Goal: Task Accomplishment & Management: Complete application form

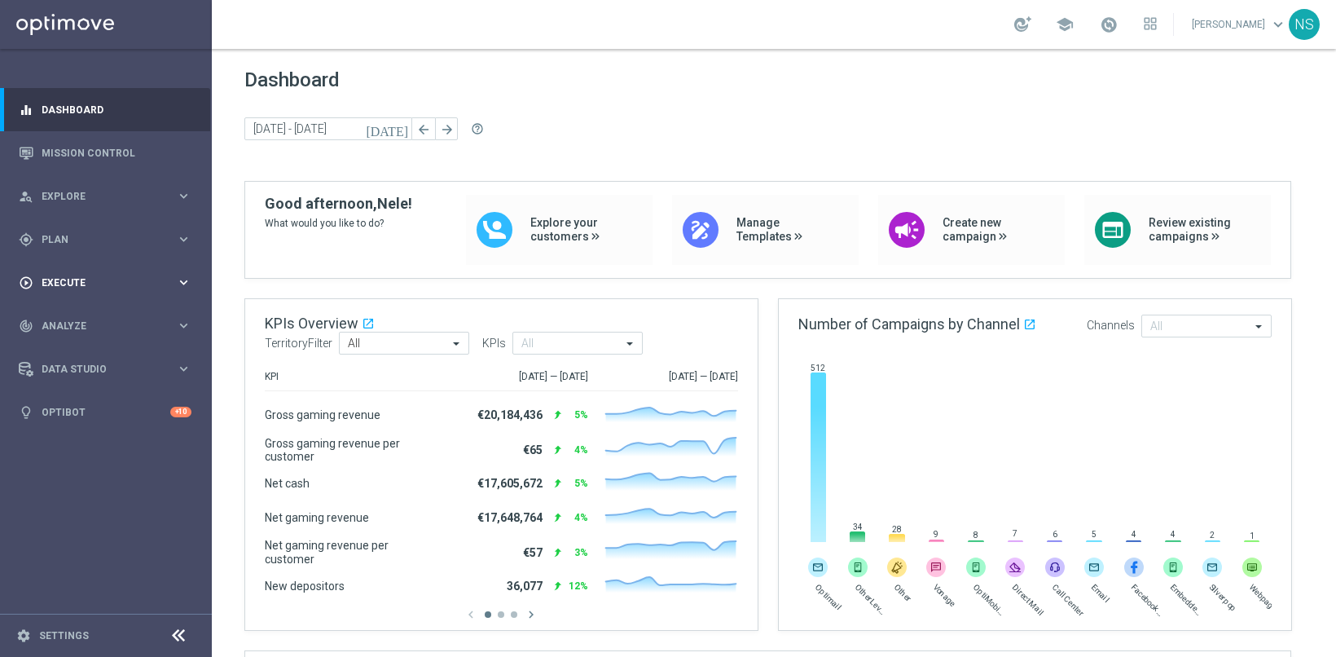
click at [55, 283] on span "Execute" at bounding box center [109, 283] width 134 height 10
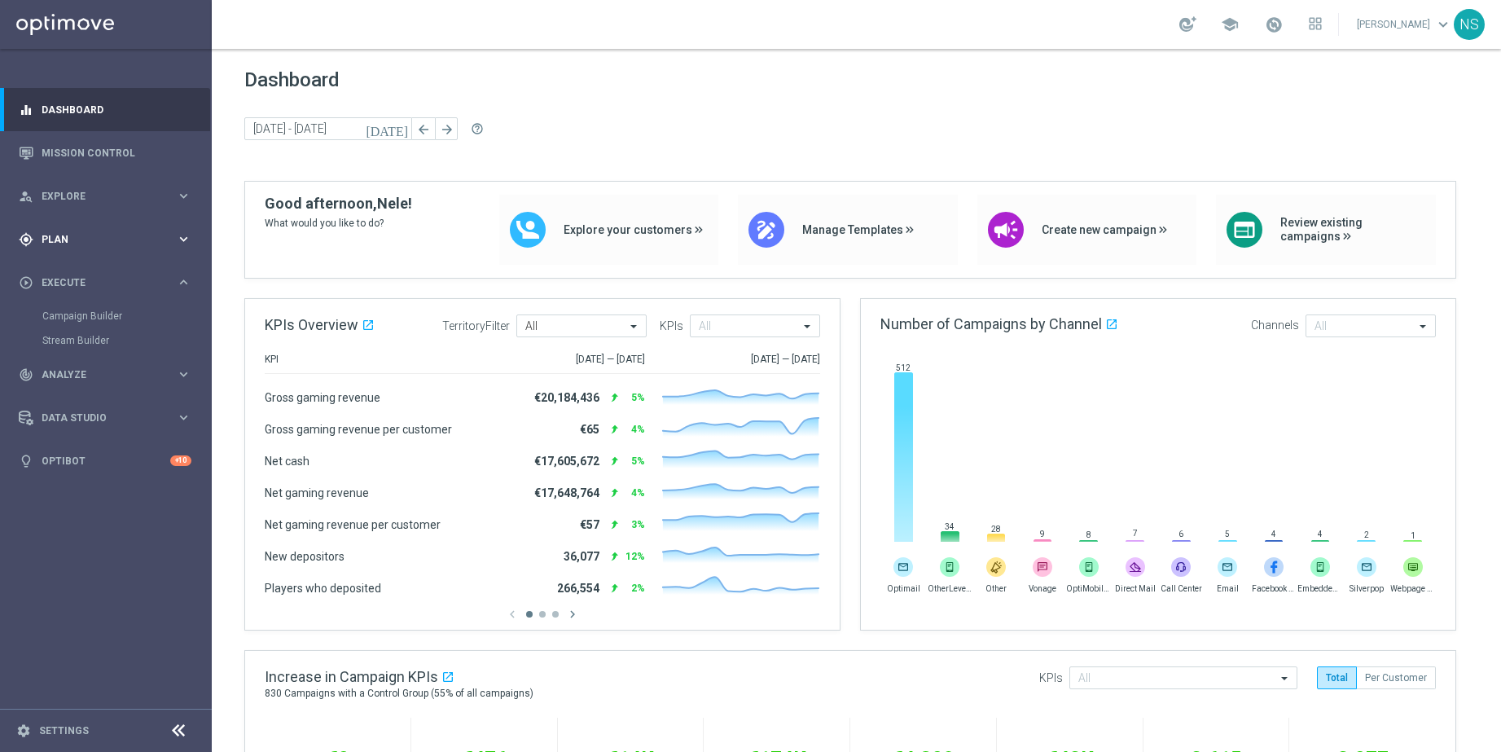
click at [81, 248] on div "gps_fixed Plan keyboard_arrow_right" at bounding box center [105, 238] width 210 height 43
click at [82, 323] on span "Templates" at bounding box center [101, 322] width 116 height 10
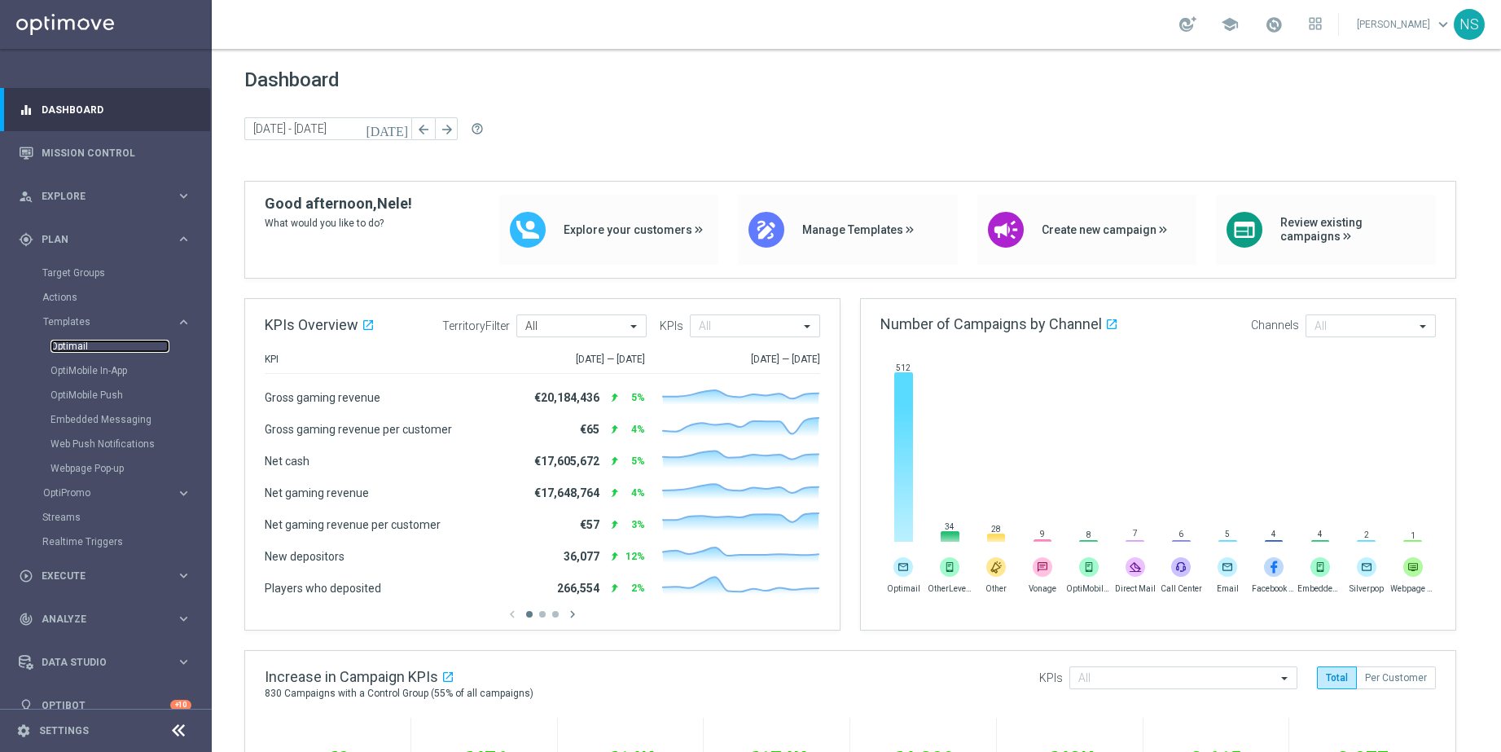
click at [79, 349] on link "Optimail" at bounding box center [110, 346] width 119 height 13
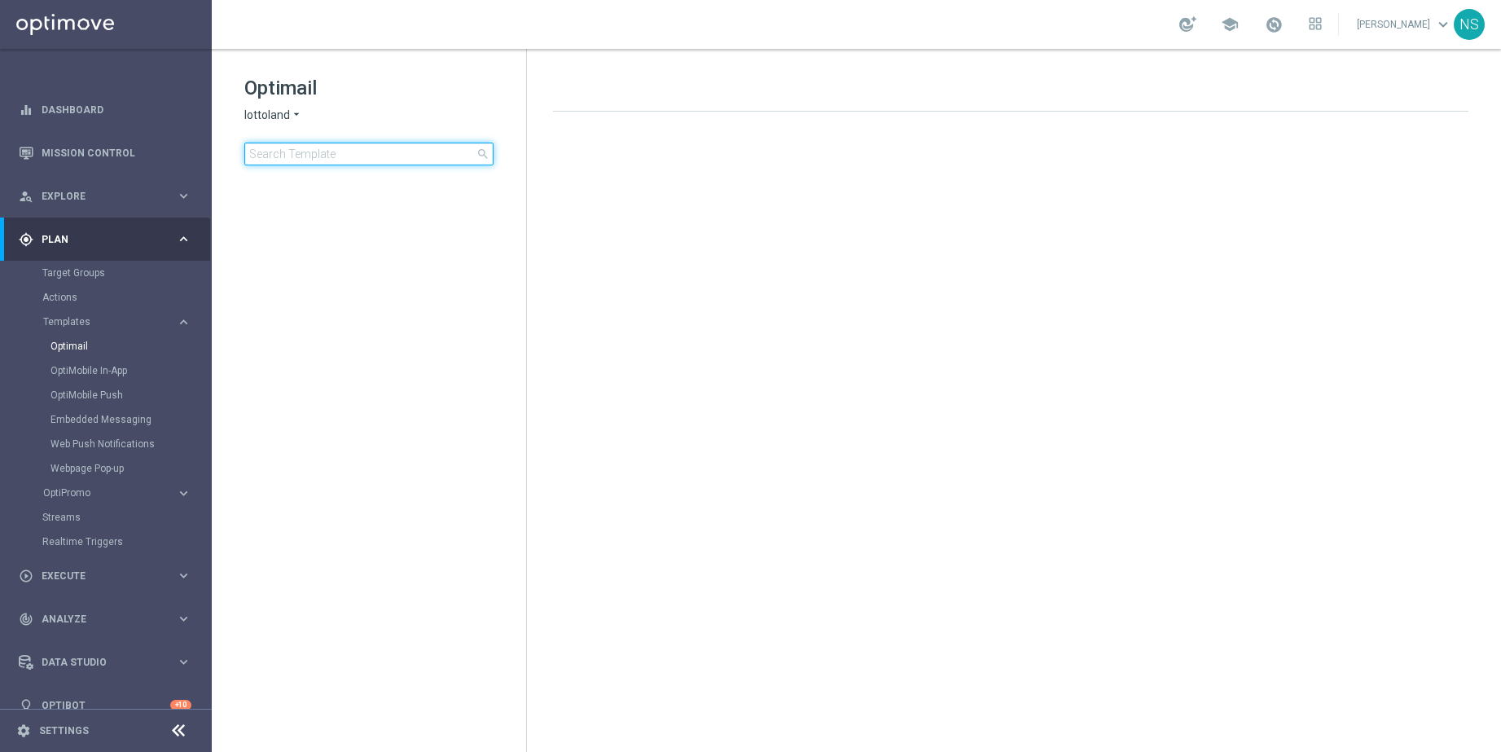
click at [351, 155] on input at bounding box center [368, 154] width 249 height 23
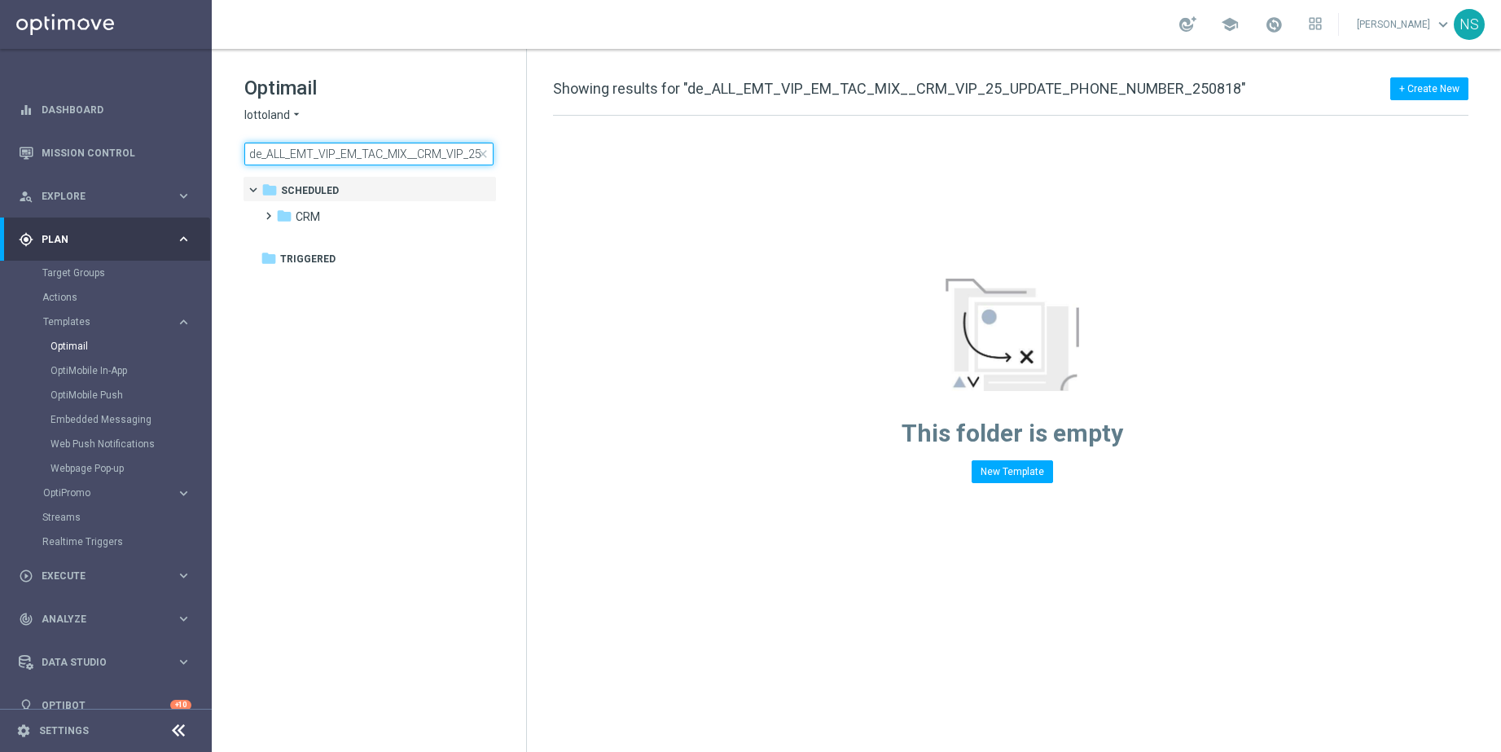
scroll to position [0, 183]
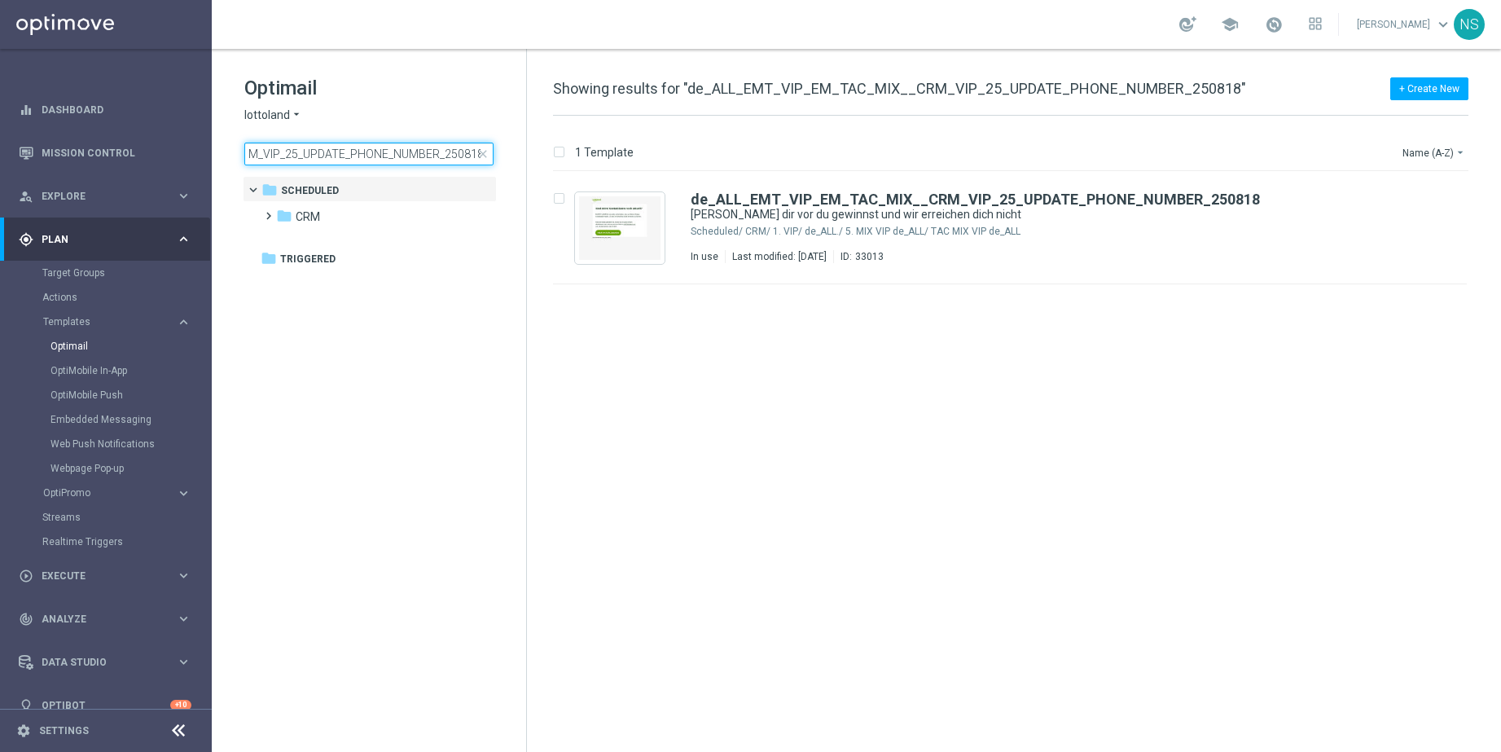
type input "de_ALL_EMT_VIP_EM_TAC_MIX__CRM_VIP_25_UPDATE_PHONE_NUMBER_250818"
click at [1335, 197] on icon "file_copy" at bounding box center [1422, 195] width 13 height 13
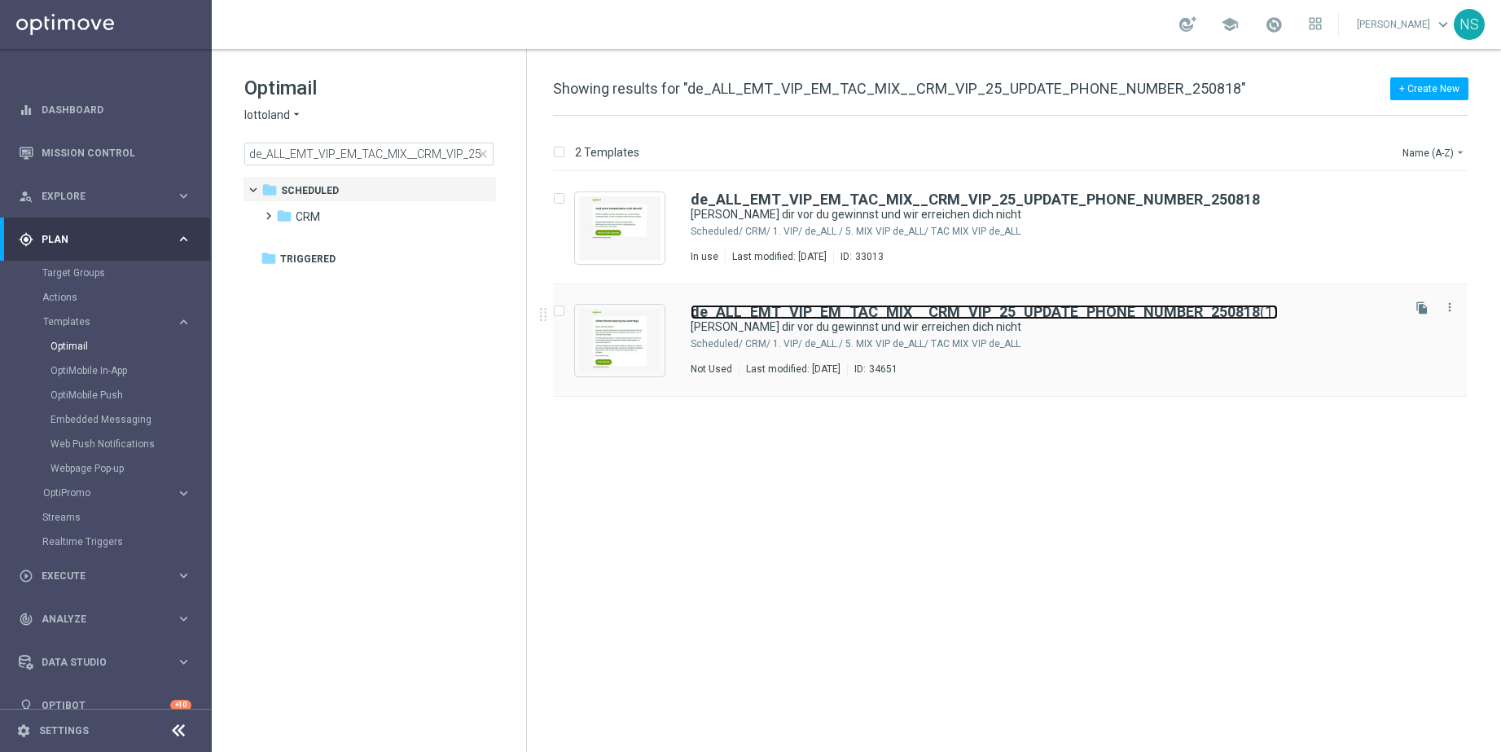
click at [1013, 315] on b "de_ALL_EMT_VIP_EM_TAC_MIX__CRM_VIP_25_UPDATE_PHONE_NUMBER_250818" at bounding box center [975, 311] width 569 height 17
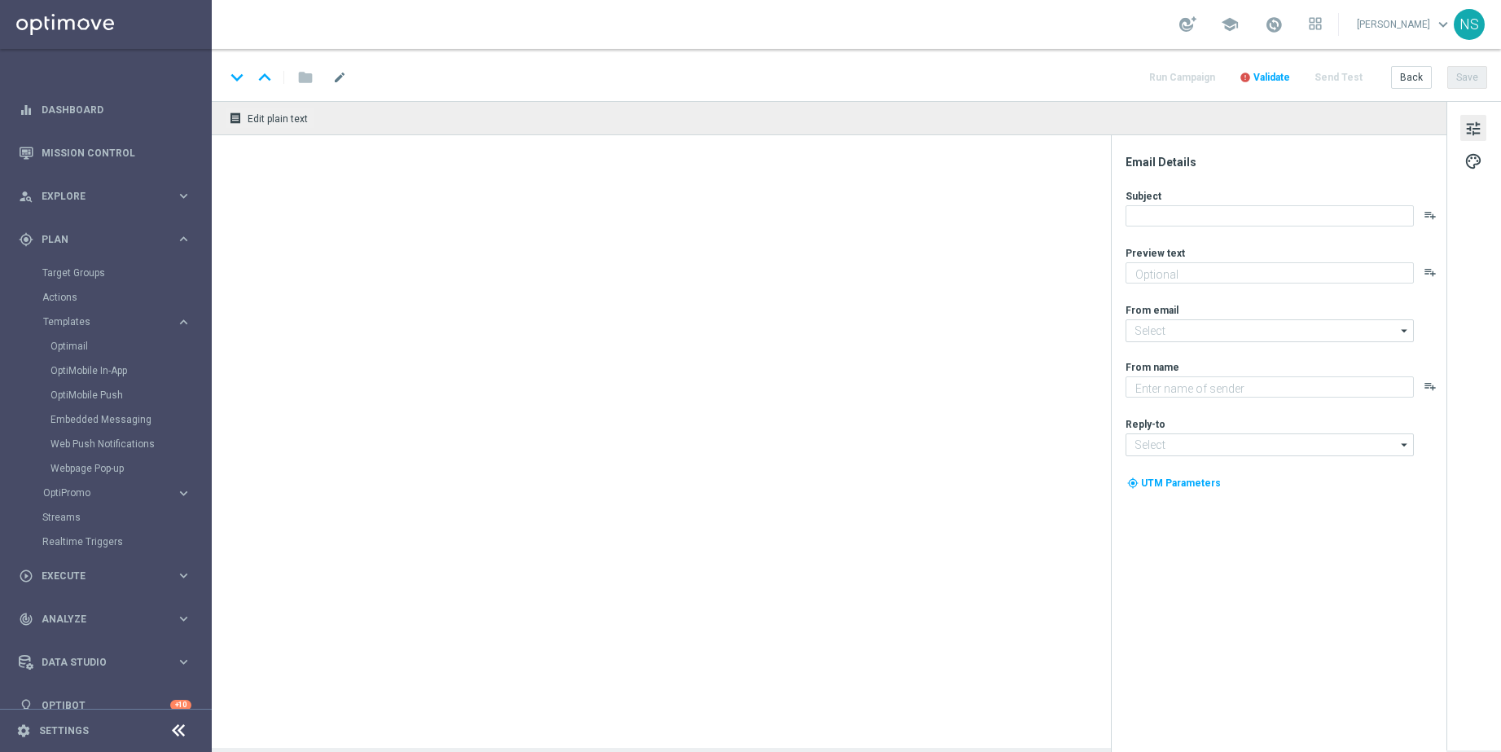
type textarea "Aktuelle Kontaktdaten = besserer VIP-Service"
type input "[EMAIL_ADDRESS][DOMAIN_NAME]"
type textarea "Lottoland"
type input "vip@lottoland.com"
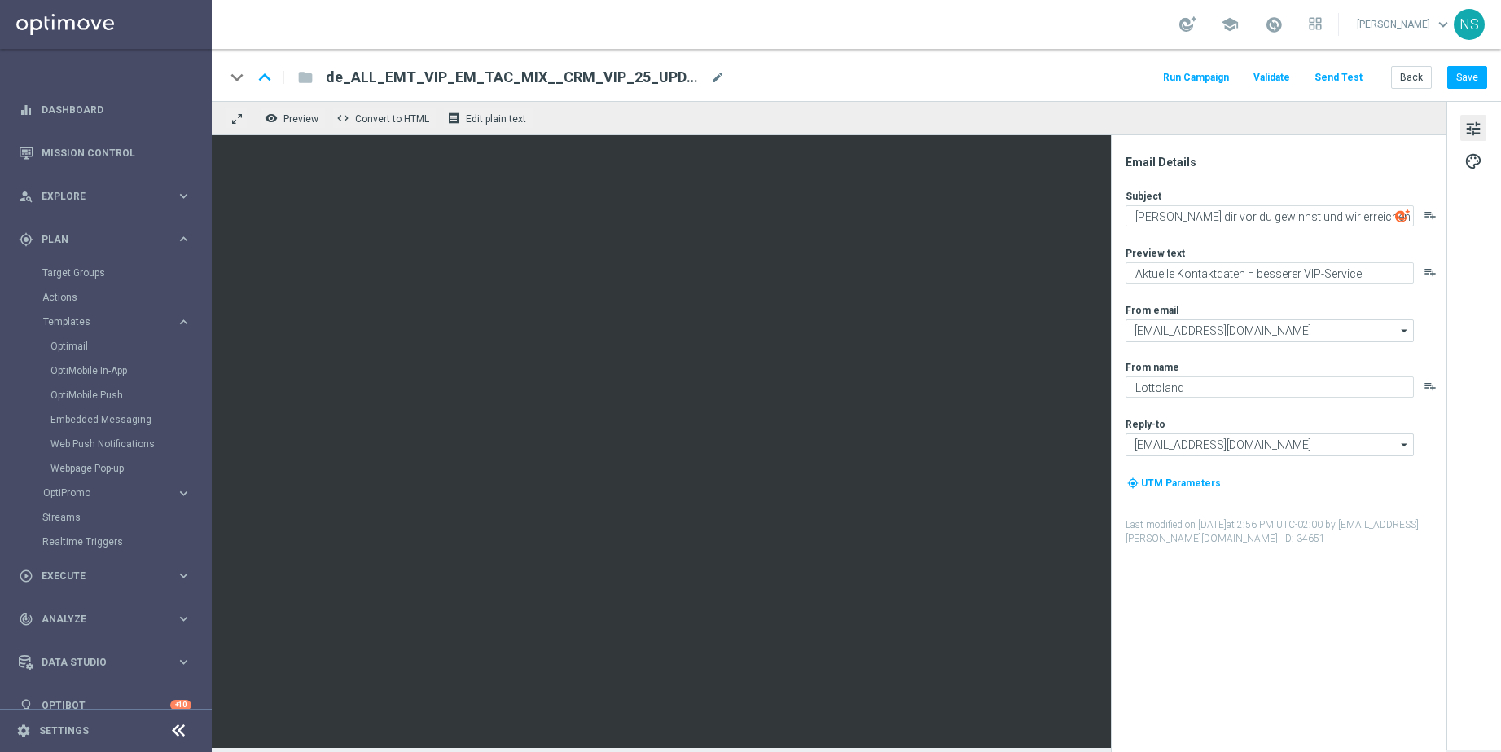
click at [506, 68] on span "de_ALL_EMT_VIP_EM_TAC_MIX__CRM_VIP_25_UPDATE_PHONE_NUMBER_250818(1)" at bounding box center [515, 78] width 378 height 20
paste input "W36_DEPOSIT_ISSUE_250902"
click at [524, 86] on input "de_ALL_EMT_VIP_EM_TAC_MIX__CRM_VIP_25_W36_DEPOSIT_ISSUE_250902" at bounding box center [528, 77] width 404 height 21
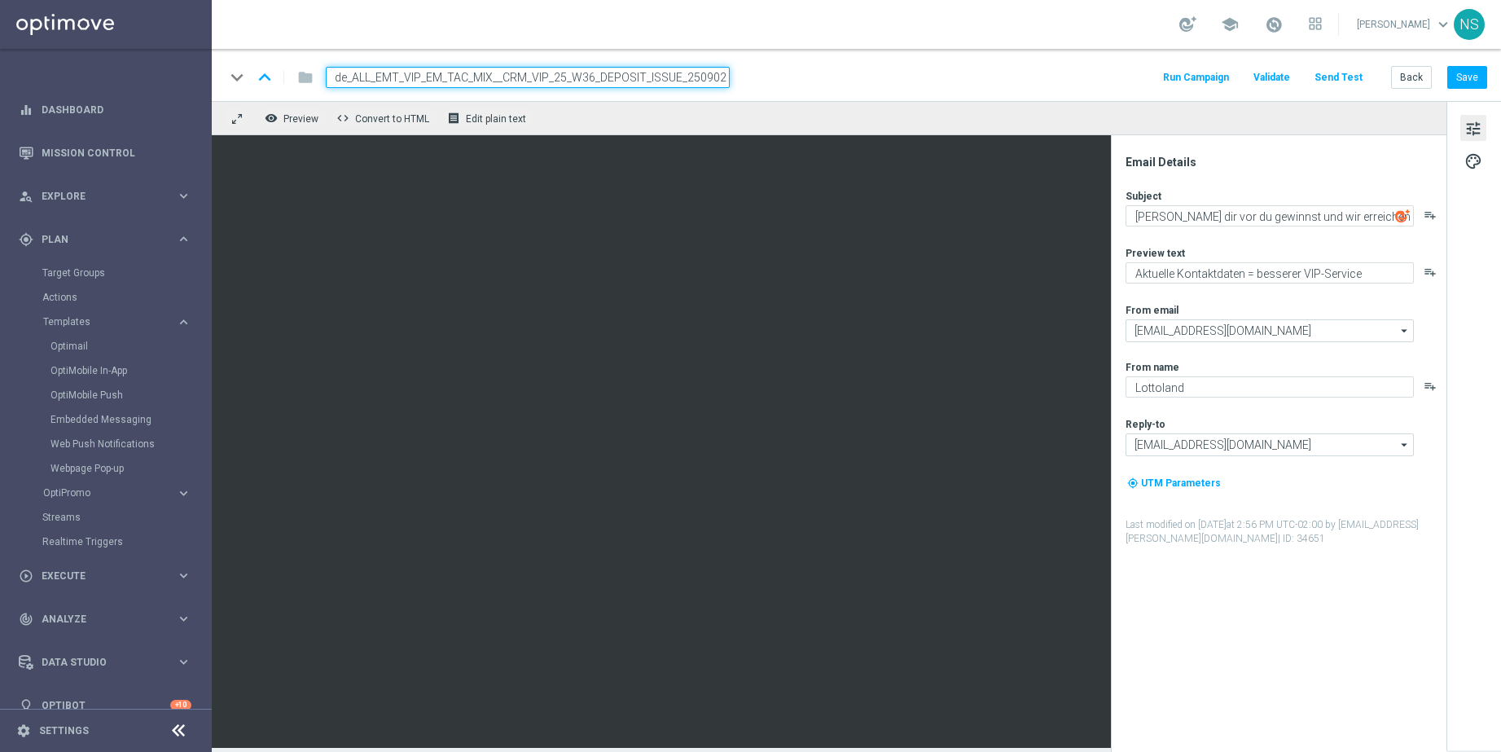
click at [524, 86] on input "de_ALL_EMT_VIP_EM_TAC_MIX__CRM_VIP_25_W36_DEPOSIT_ISSUE_250902" at bounding box center [528, 77] width 404 height 21
type input "de_ALL_EMT_VIP_EM_TAC_MIX__CRM_VIP_25_W36_DEPOSIT_ISSUE_250902"
click at [527, 70] on input "de_ALL_EMT_VIP_EM_TAC_MIX__CRM_VIP_25_W36_DEPOSIT_ISSUE_250902" at bounding box center [528, 77] width 404 height 21
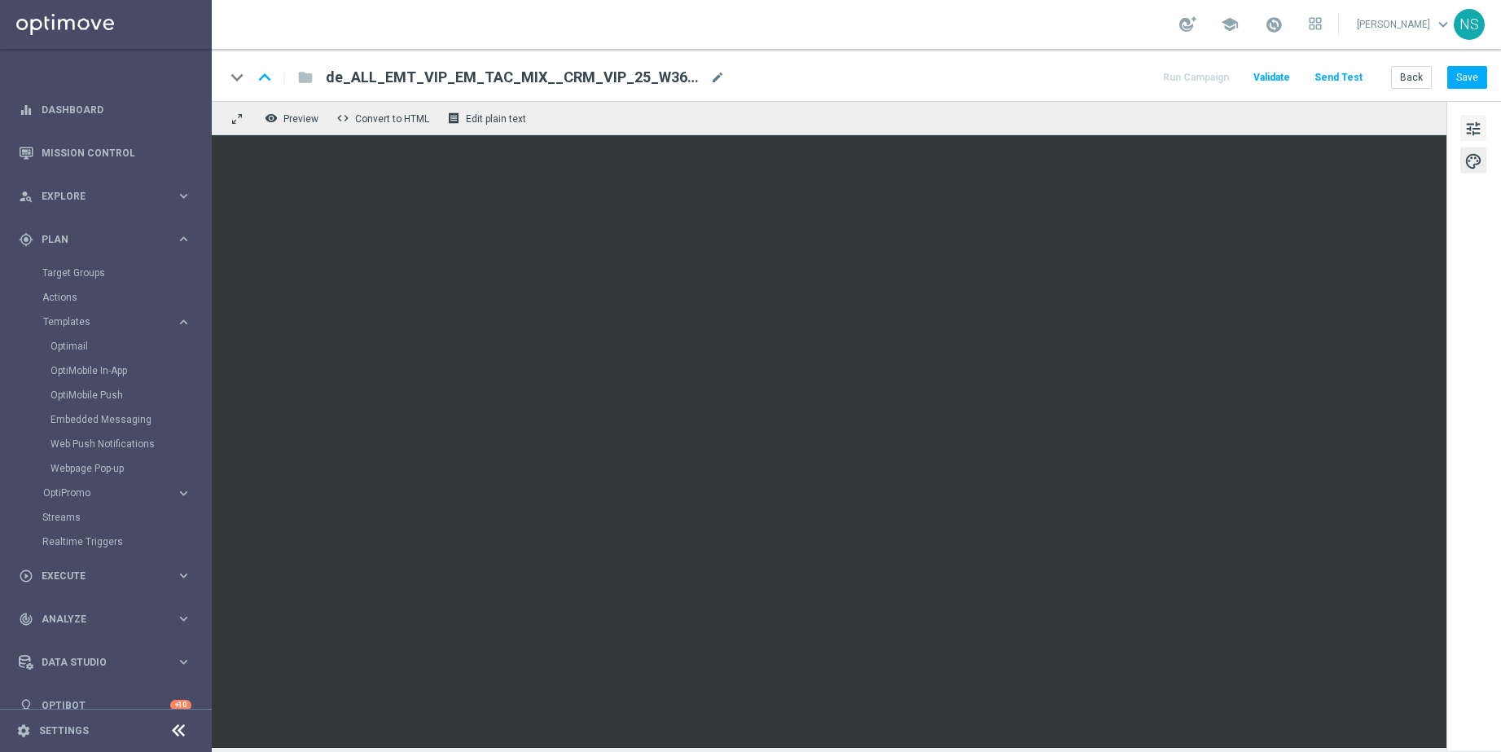
click at [1335, 130] on span "tune" at bounding box center [1474, 128] width 18 height 21
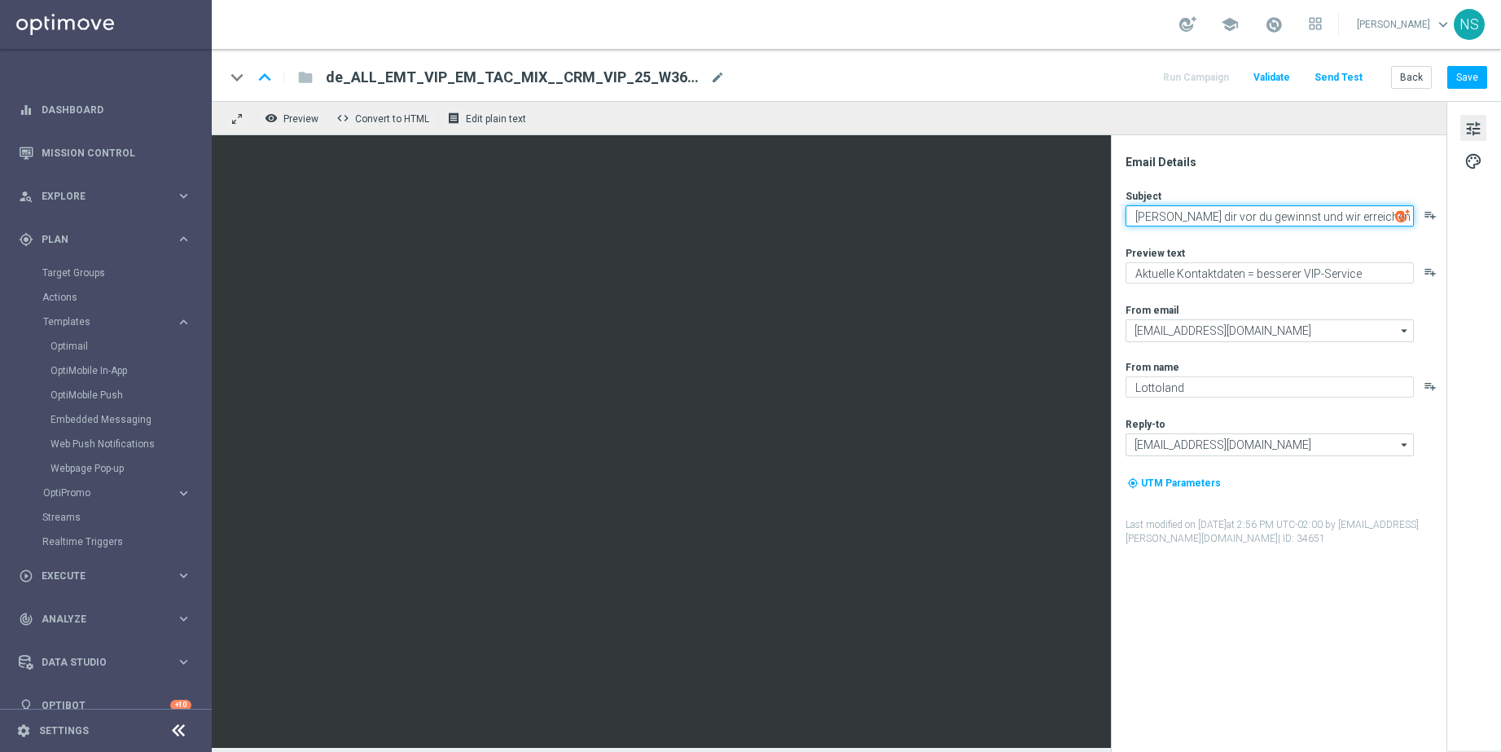
click at [1212, 225] on textarea "Stell dir vor du gewinnst und wir erreichen dich nicht" at bounding box center [1270, 215] width 288 height 21
paste textarea "Entschuldigung für fehlerhafte Abbuchung"
type textarea "Entschuldigung für fehlerhafte Abbuchung"
click at [1335, 78] on button "Send Test" at bounding box center [1338, 78] width 53 height 22
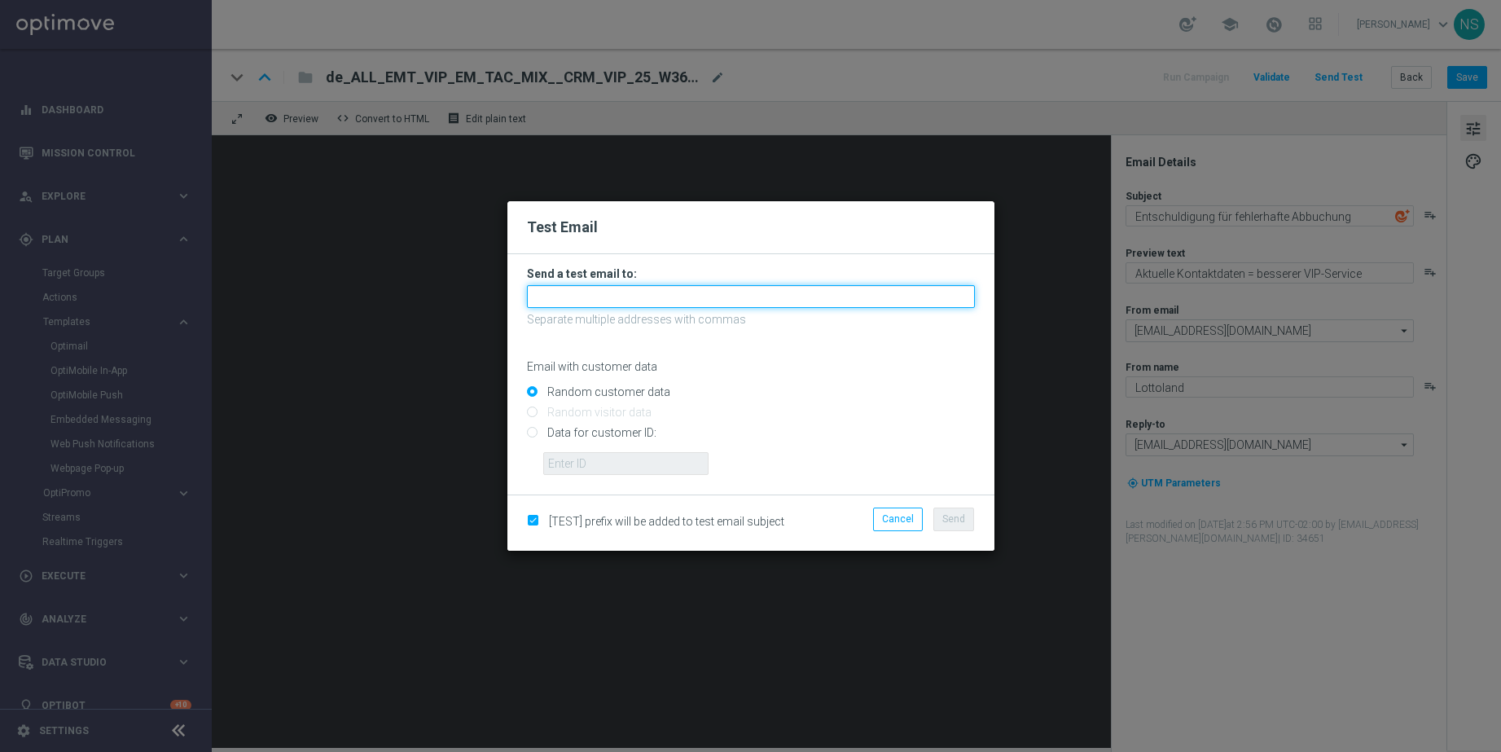
click at [696, 301] on input "text" at bounding box center [751, 296] width 448 height 23
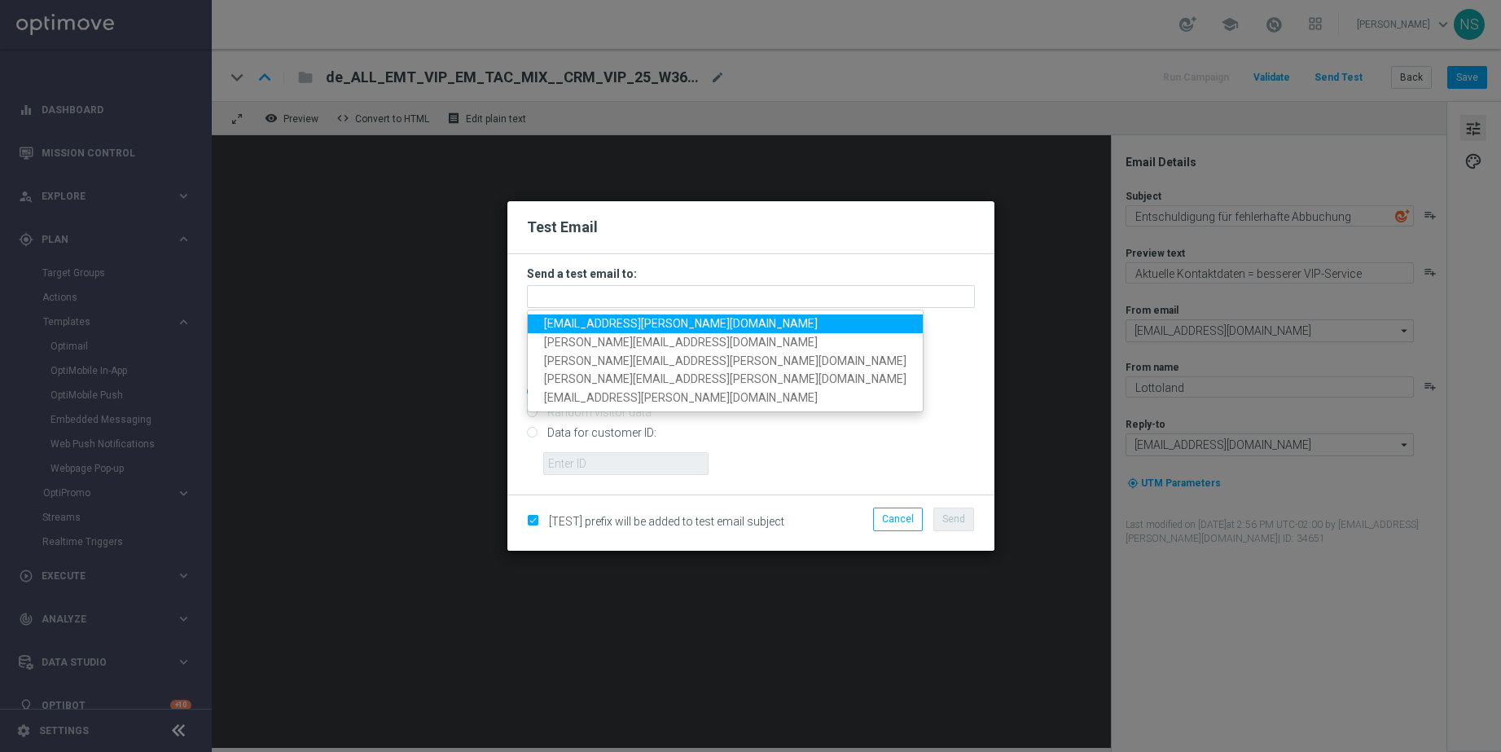
click at [648, 327] on span "nele.sauer@lottoland.com" at bounding box center [681, 323] width 274 height 13
type input "nele.sauer@lottoland.com"
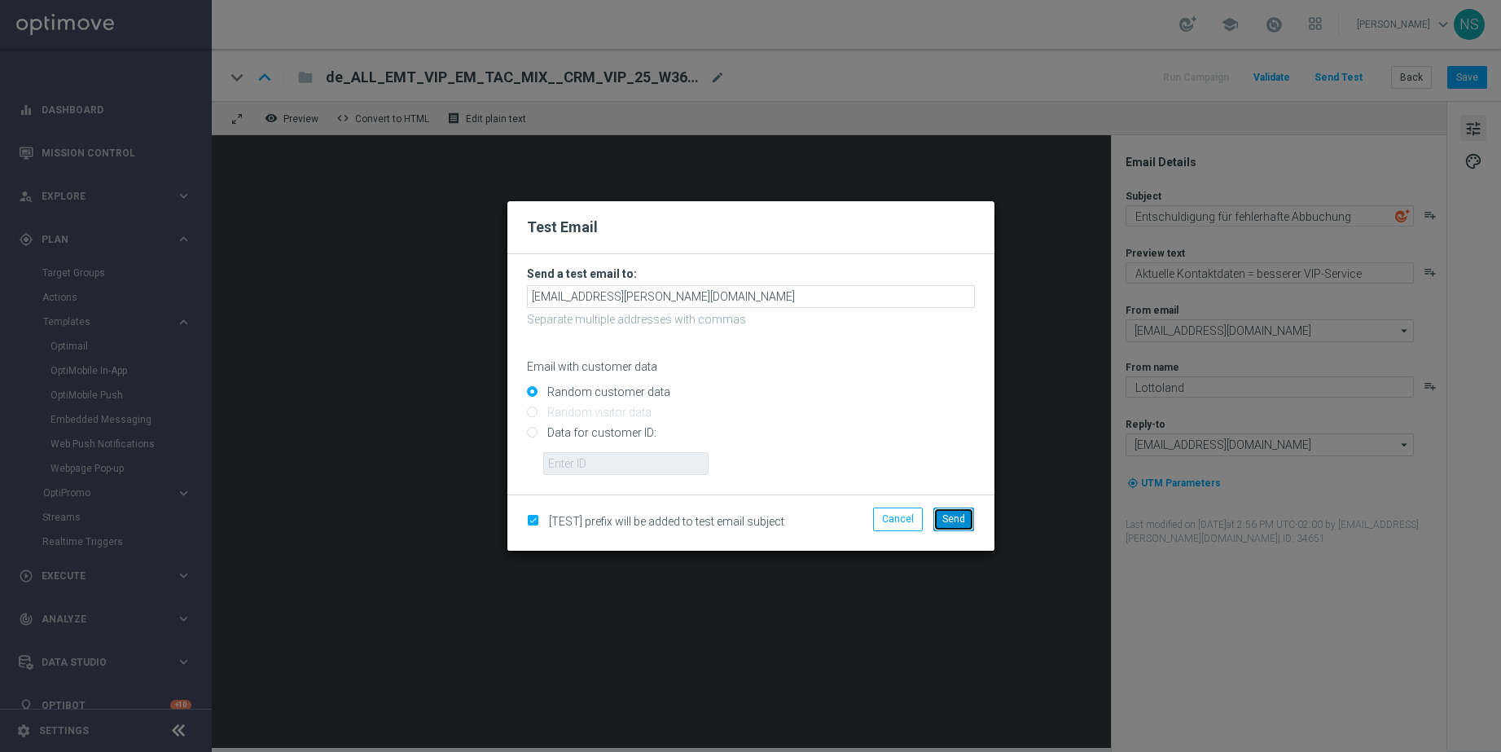
click at [963, 529] on button "Send" at bounding box center [954, 518] width 41 height 23
click at [956, 513] on span "Send" at bounding box center [953, 518] width 23 height 11
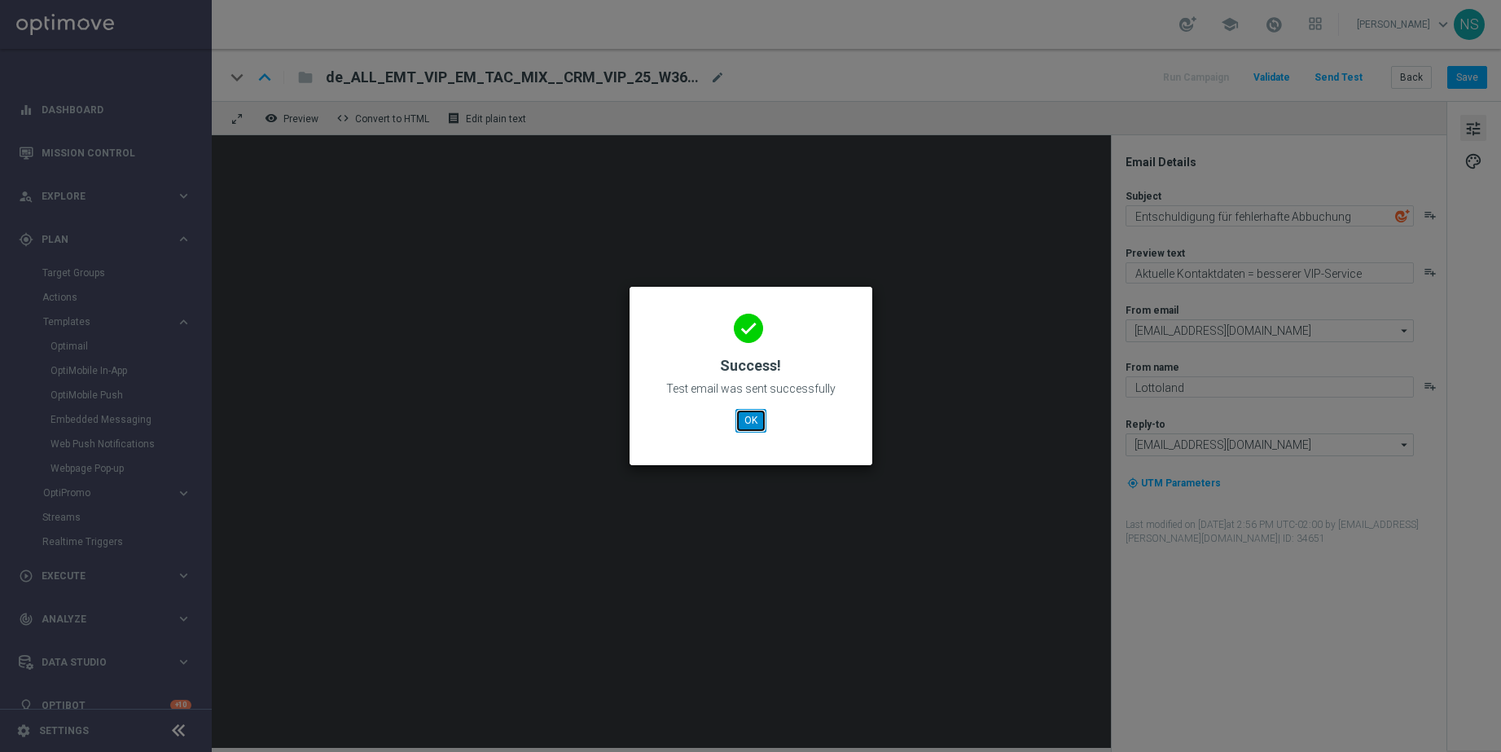
click at [747, 425] on button "OK" at bounding box center [751, 420] width 31 height 23
click at [746, 425] on button "OK" at bounding box center [751, 420] width 31 height 23
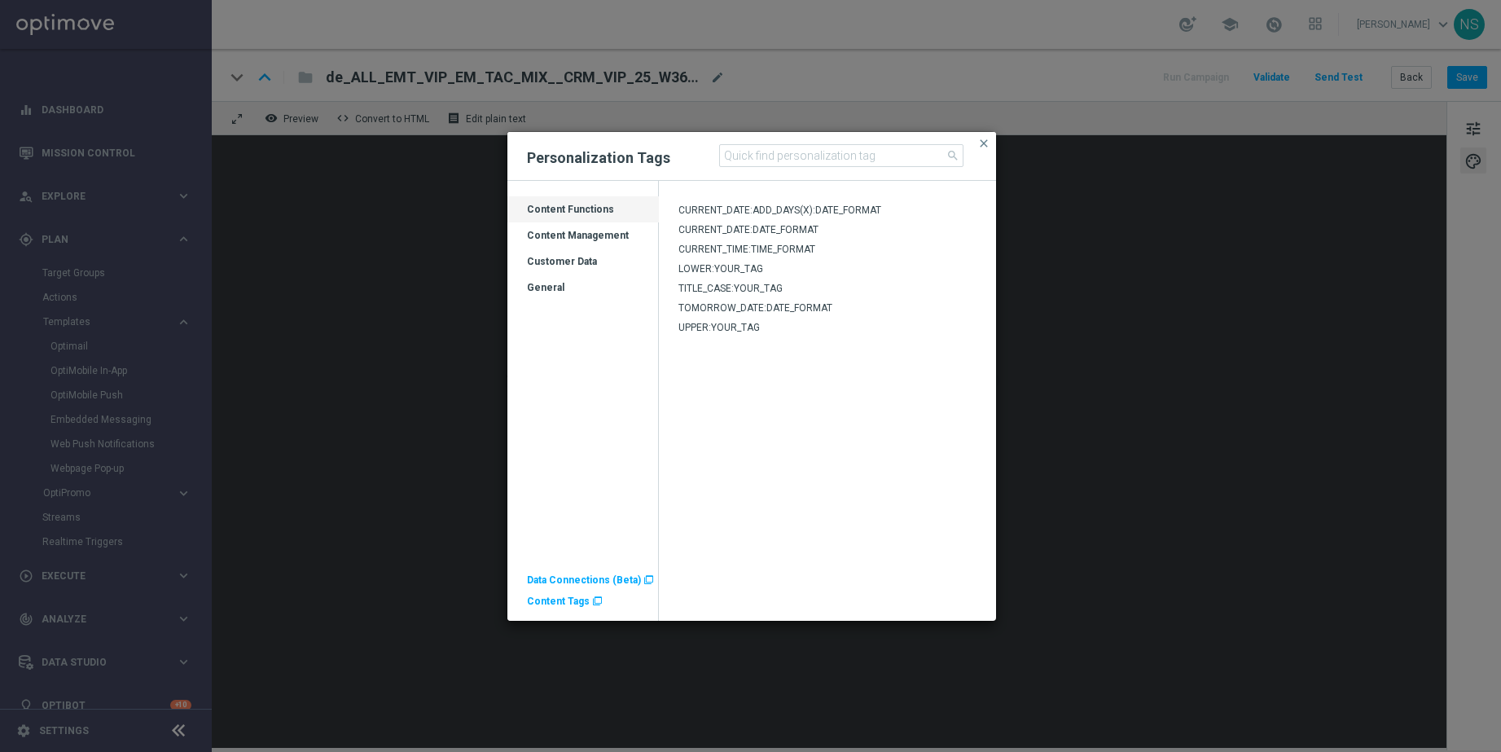
click at [560, 597] on span "Content Tags" at bounding box center [558, 600] width 63 height 11
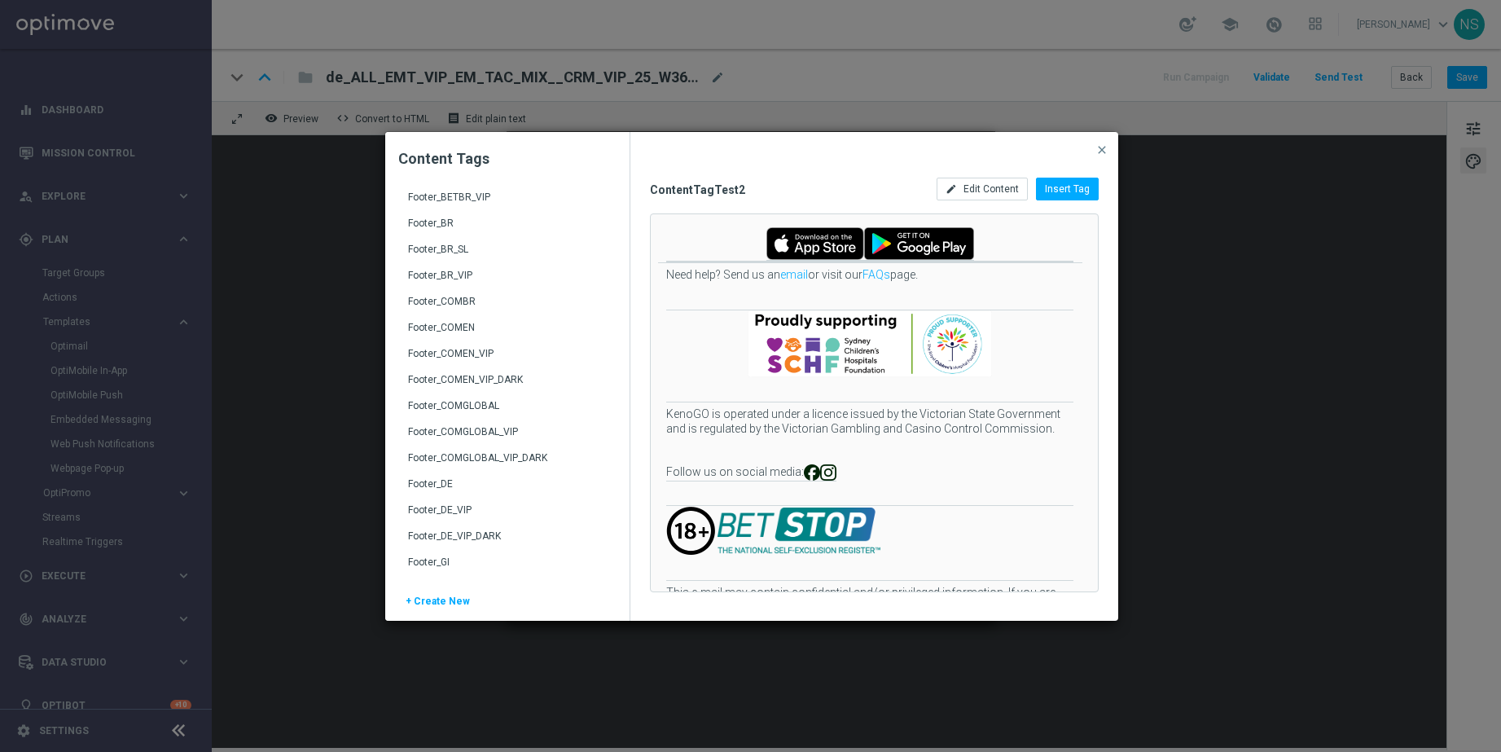
scroll to position [169, 0]
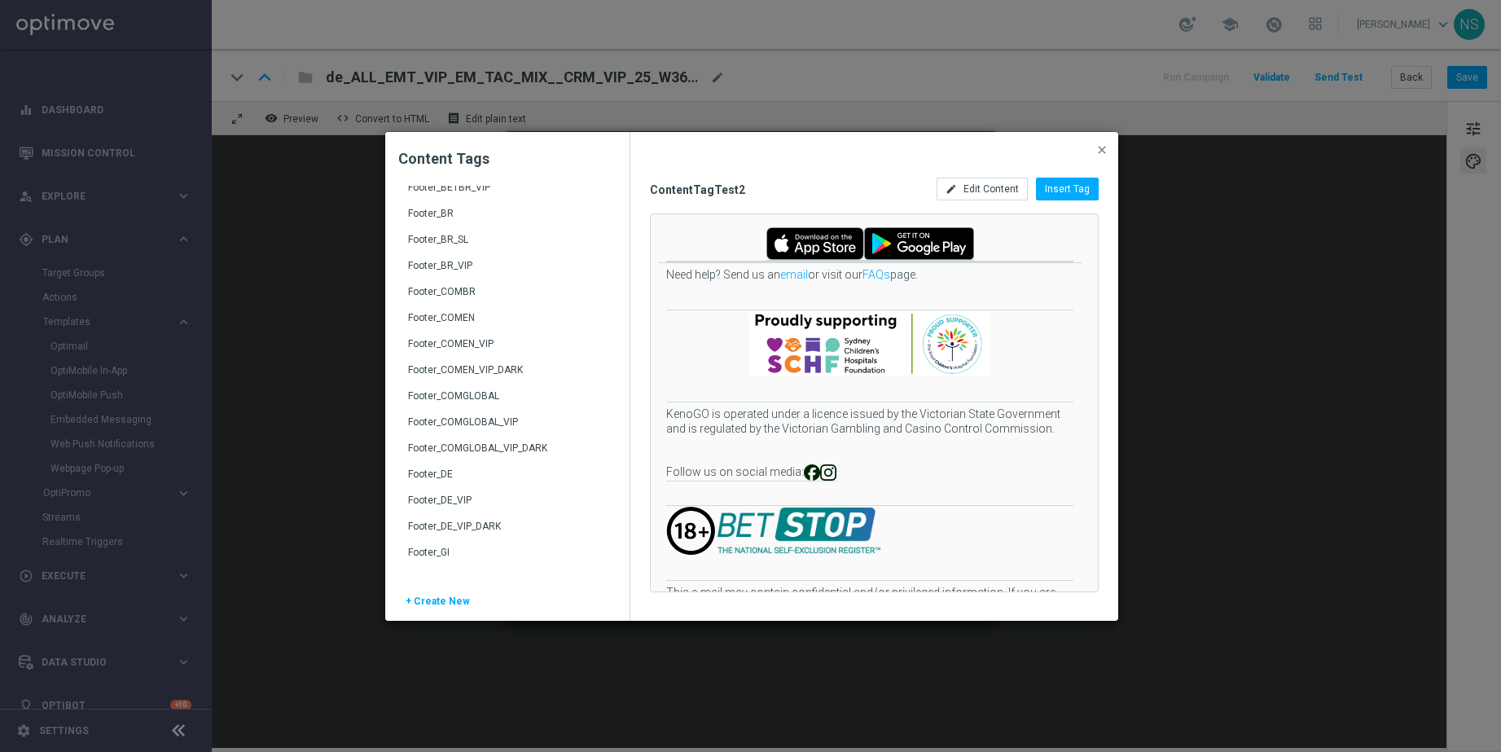
click at [459, 468] on div "Footer_DE" at bounding box center [509, 481] width 202 height 26
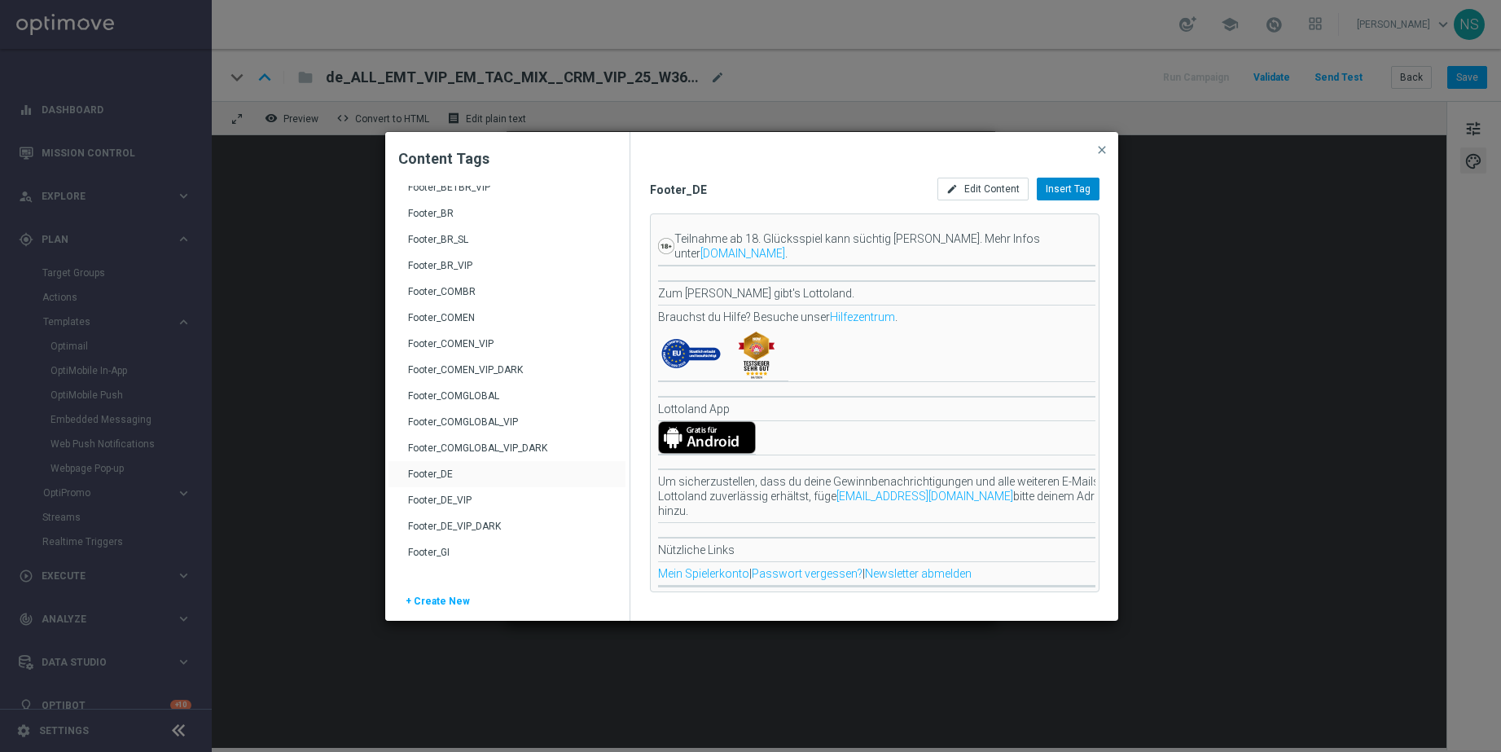
click at [1060, 187] on span "Insert Tag" at bounding box center [1068, 188] width 45 height 11
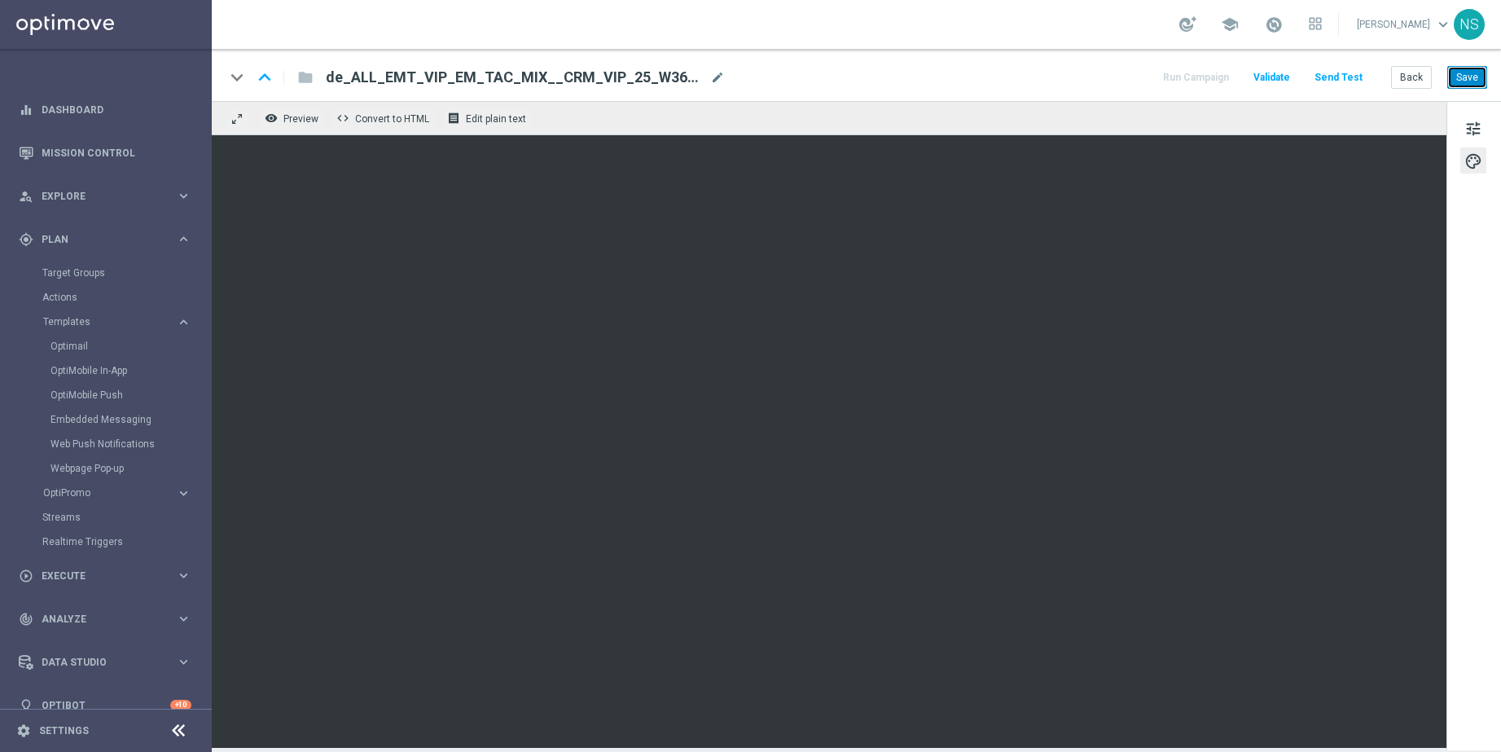
click at [1335, 82] on button "Save" at bounding box center [1468, 77] width 40 height 23
click at [1335, 78] on button "Send Test" at bounding box center [1338, 78] width 53 height 22
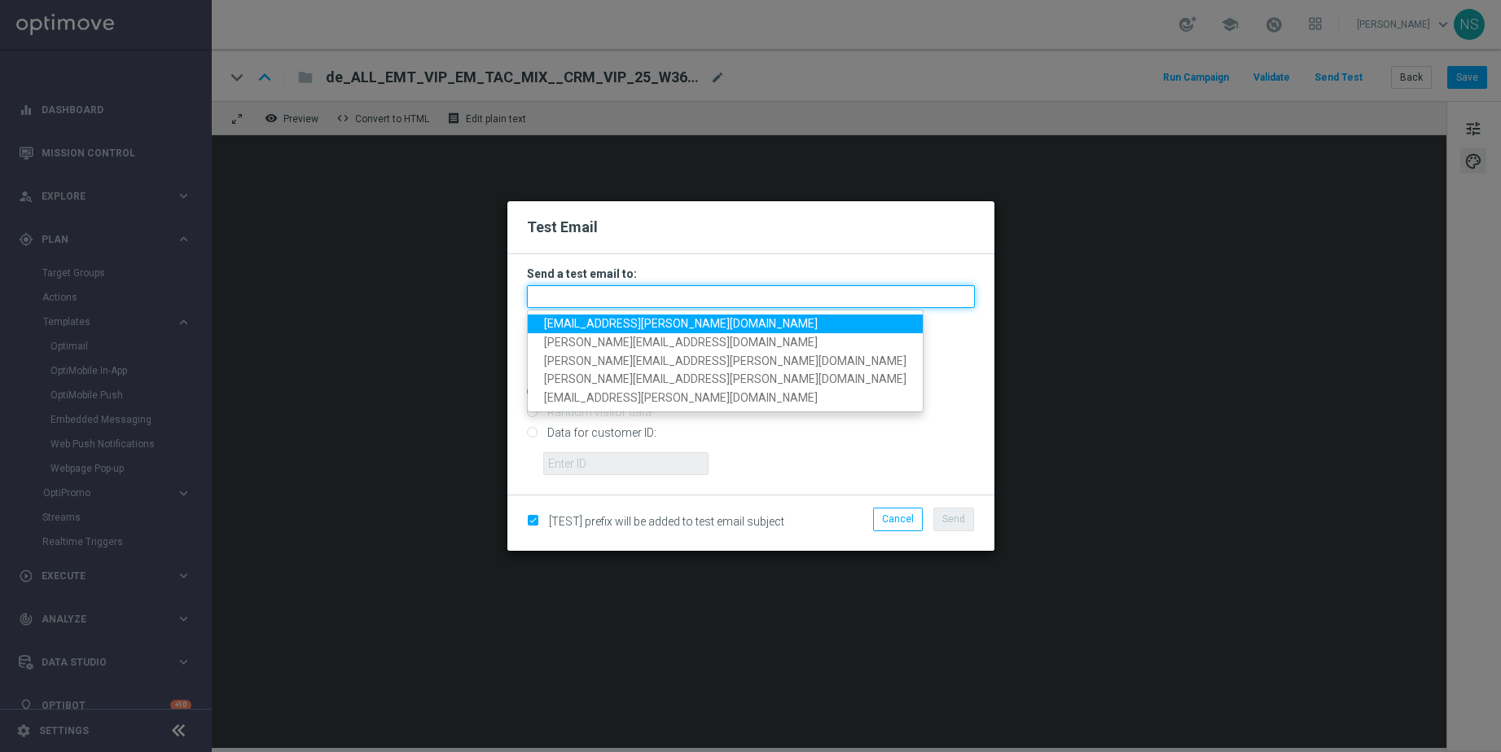
click at [615, 293] on input "text" at bounding box center [751, 296] width 448 height 23
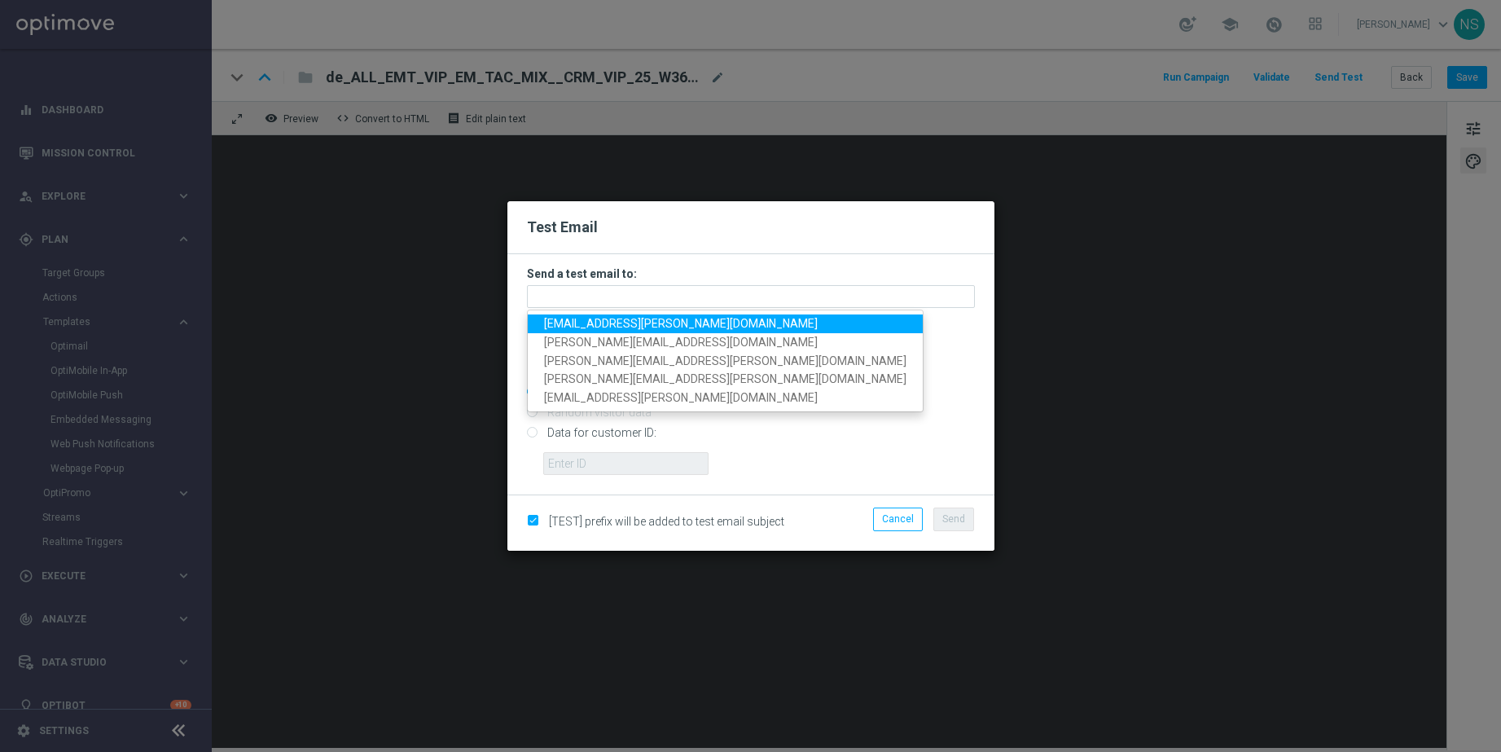
click at [602, 330] on link "nele.sauer@lottoland.com" at bounding box center [725, 323] width 395 height 19
type input "nele.sauer@lottoland.com"
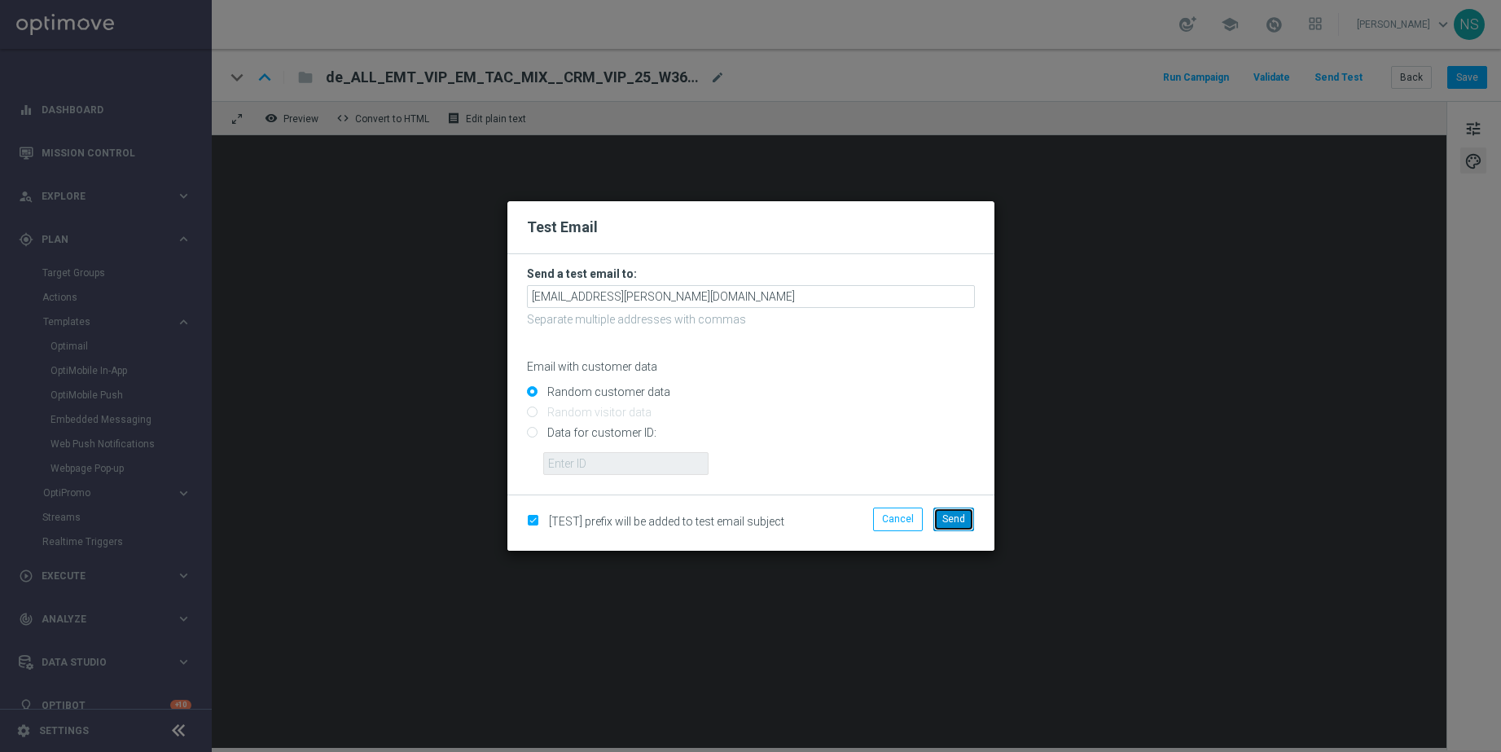
click at [957, 525] on button "Send" at bounding box center [954, 518] width 41 height 23
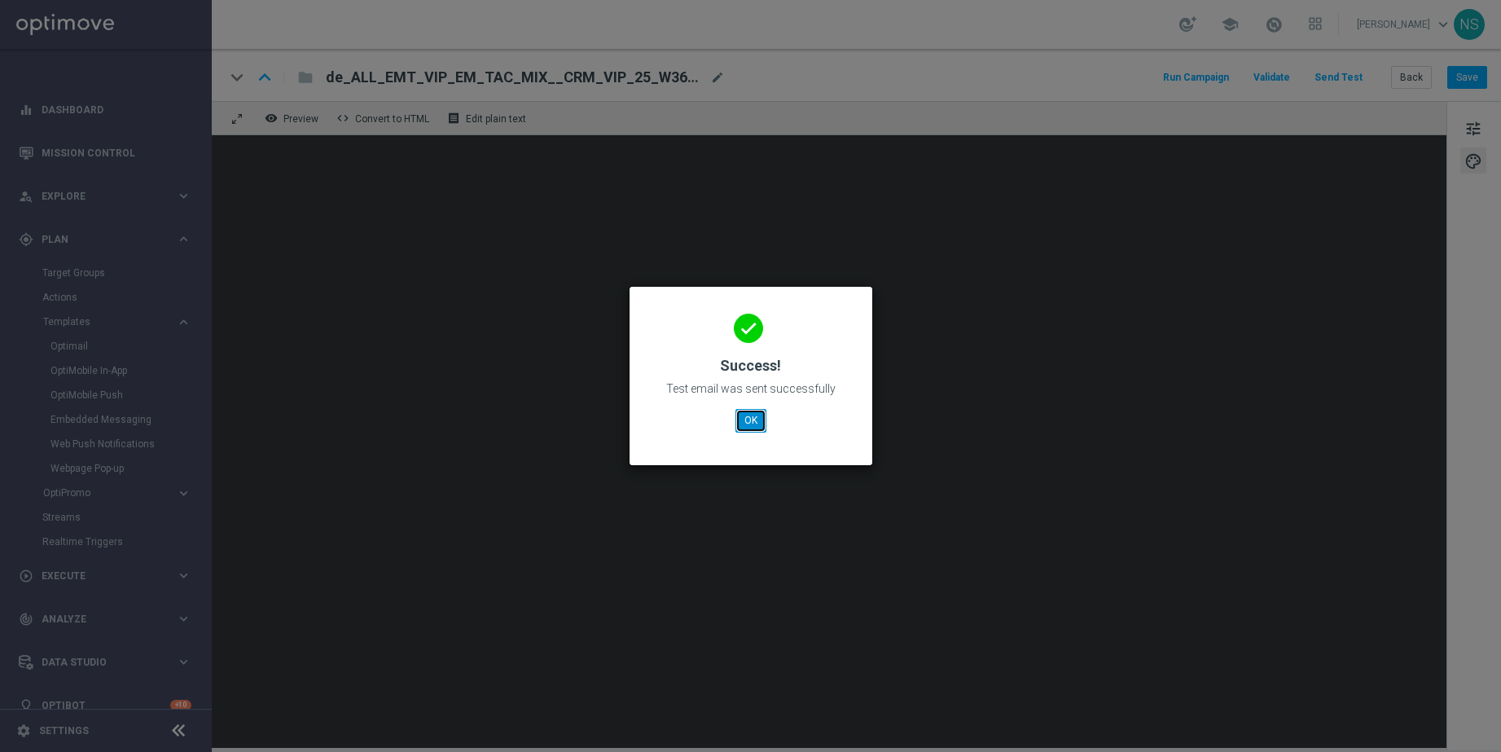
click at [749, 426] on button "OK" at bounding box center [751, 420] width 31 height 23
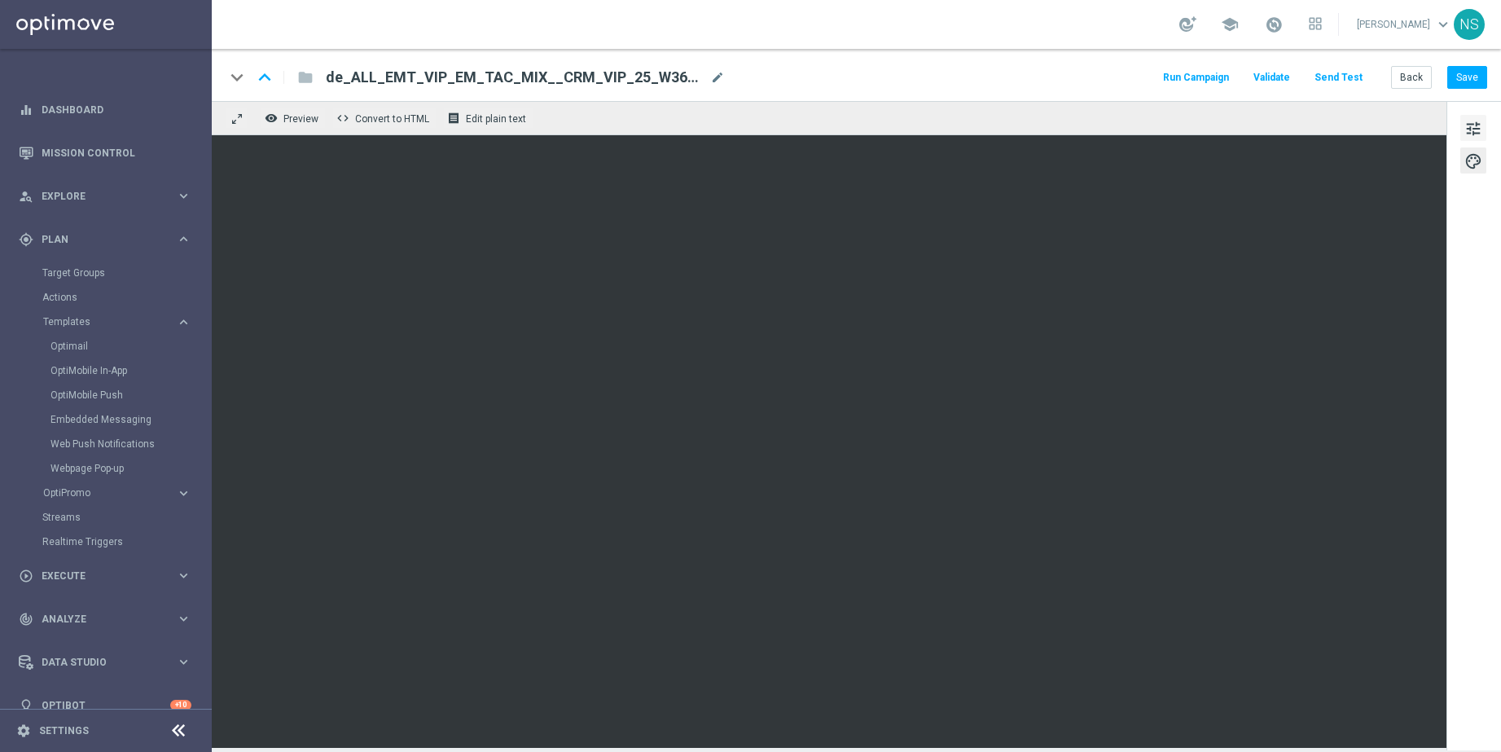
click at [1335, 123] on button "tune" at bounding box center [1474, 128] width 26 height 26
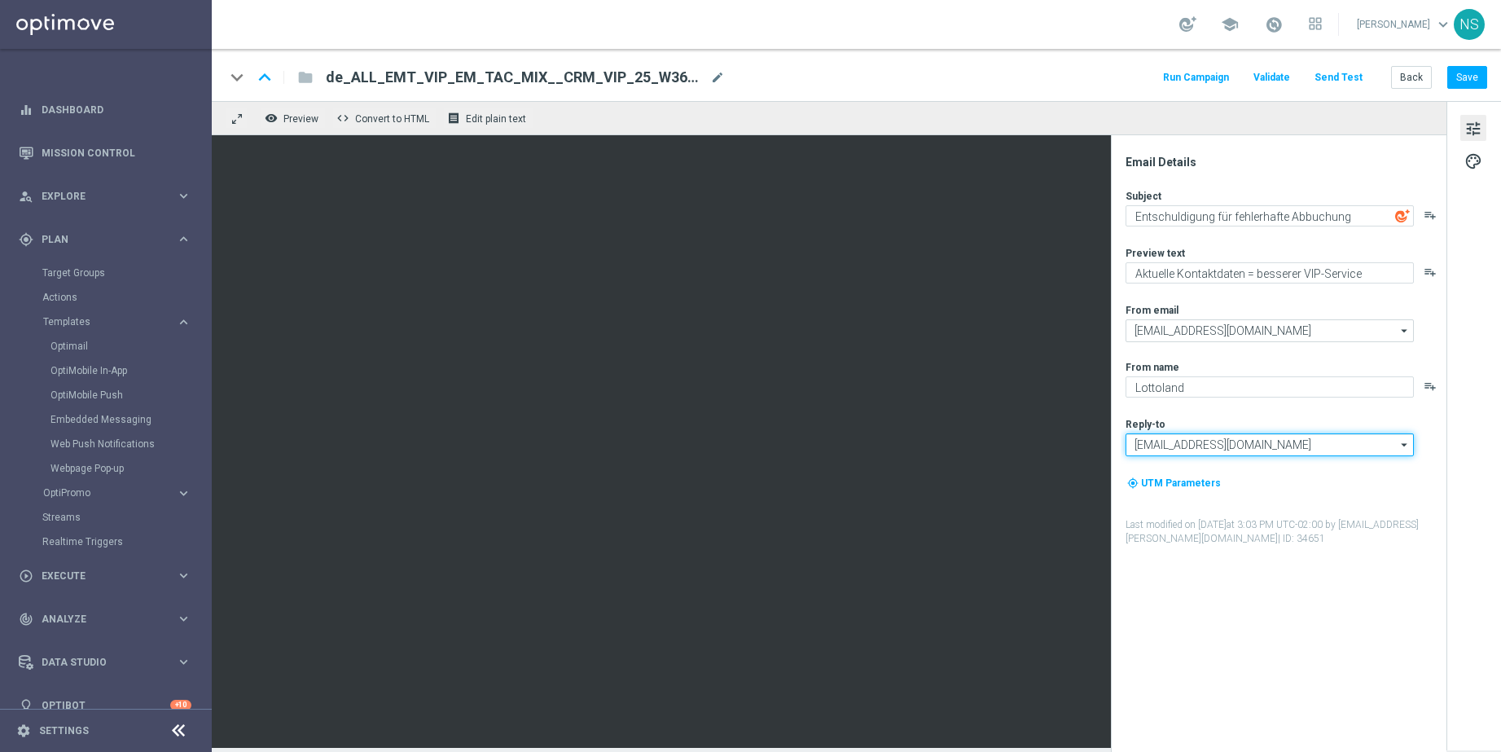
click at [1196, 450] on input "vip@lottoland.com" at bounding box center [1270, 444] width 288 height 23
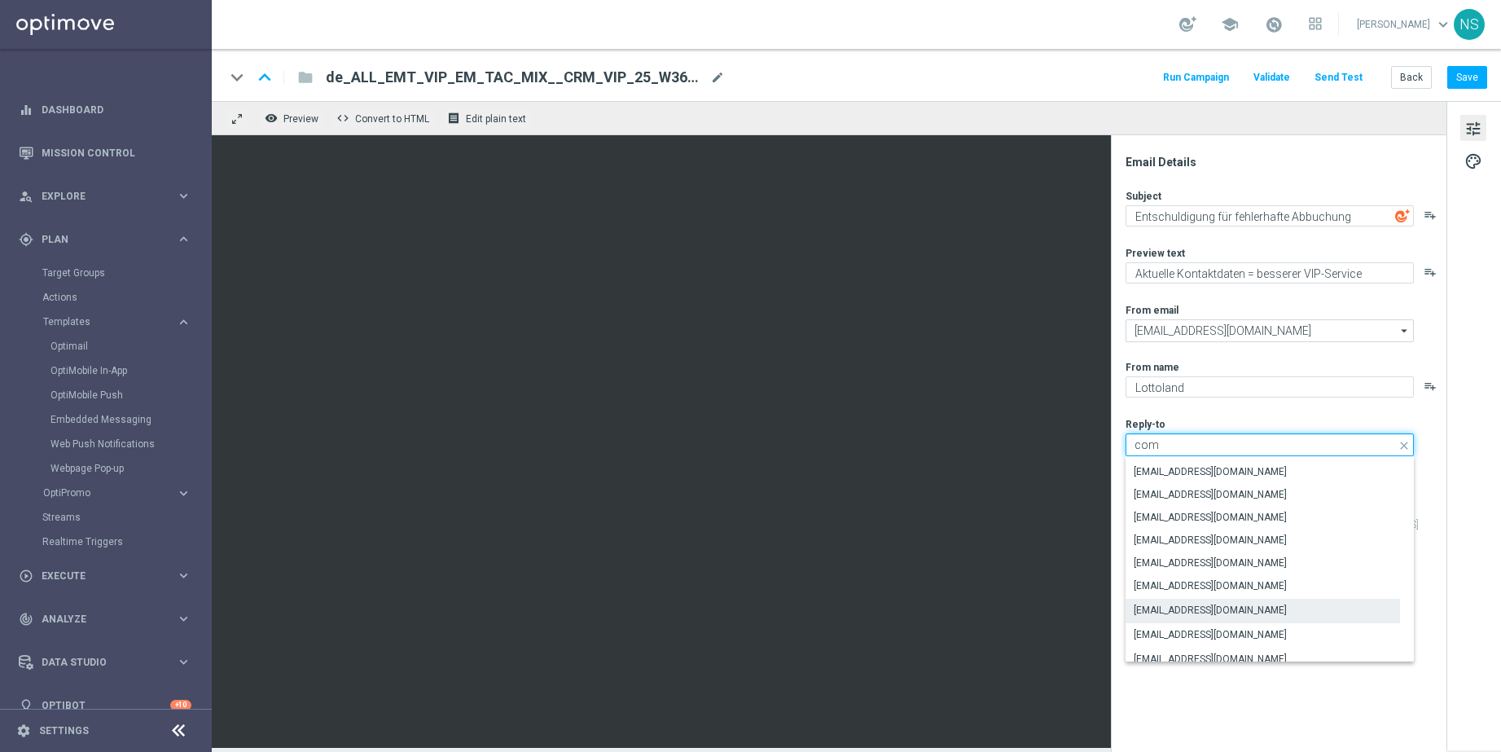
scroll to position [0, 0]
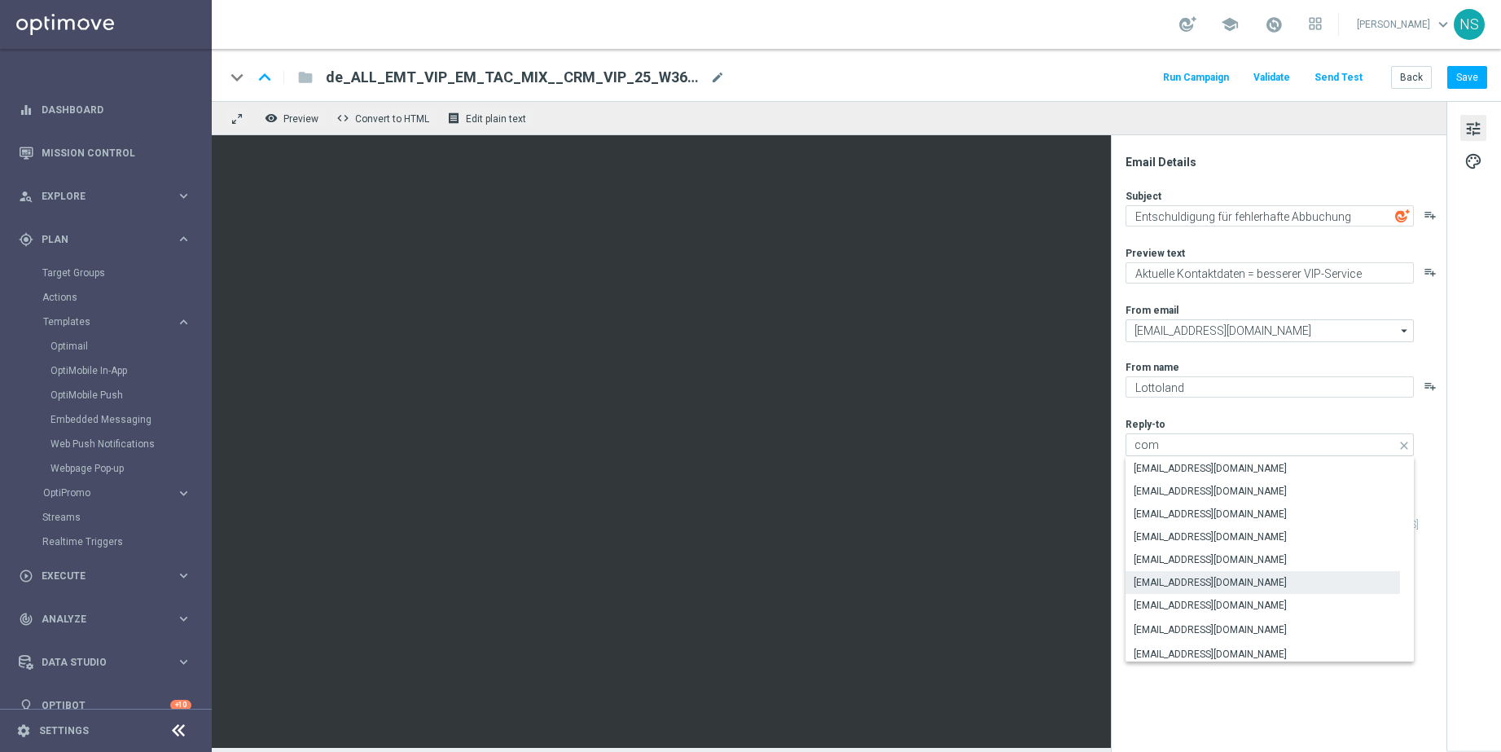
click at [1163, 573] on div "service@lottoland.com" at bounding box center [1263, 582] width 275 height 23
type input "service@lottoland.com"
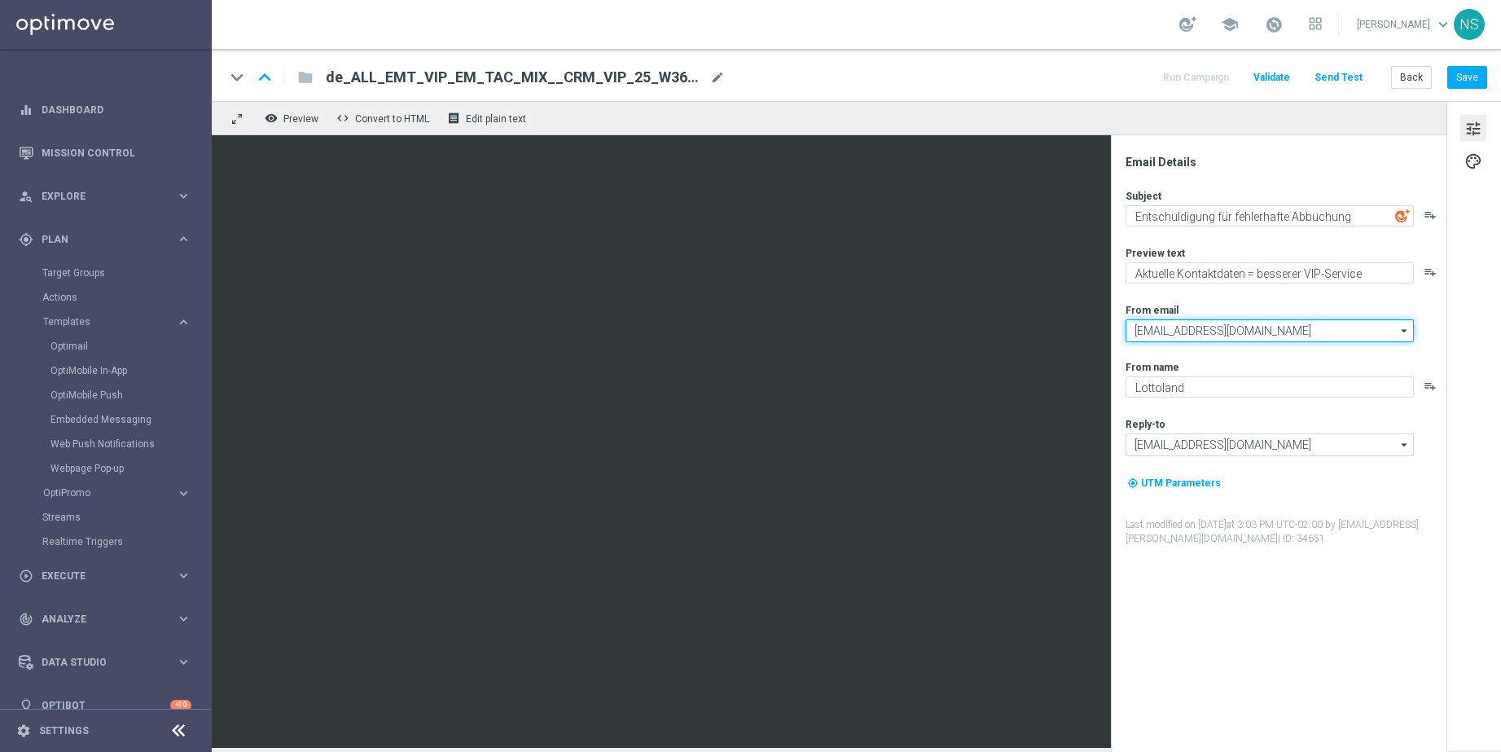
click at [1173, 332] on input "mail@crm.lottoland.com" at bounding box center [1270, 330] width 288 height 23
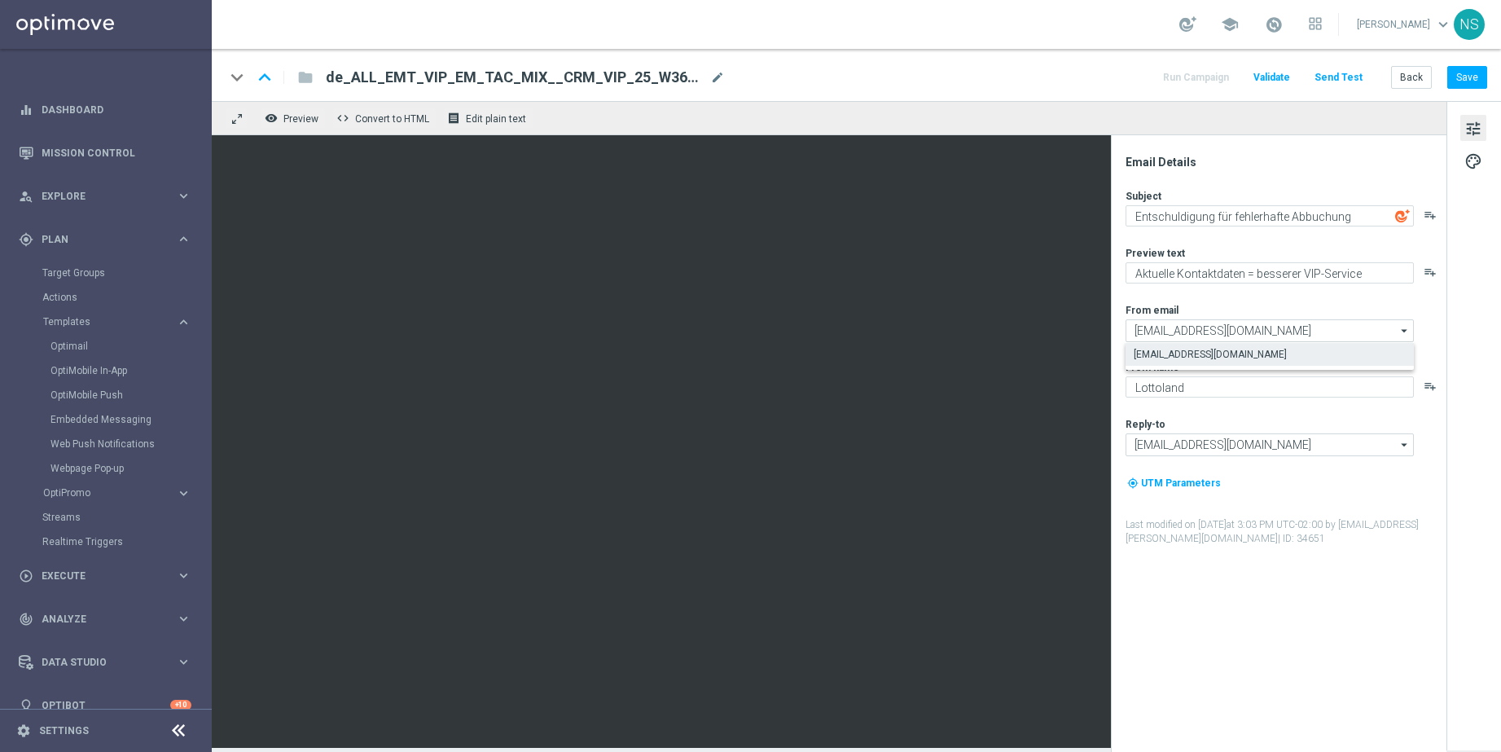
click at [1158, 287] on div "Subject Entschuldigung für fehlerhafte Abbuchung playlist_add Preview text Aktu…" at bounding box center [1285, 367] width 319 height 357
click at [1335, 72] on button "Save" at bounding box center [1468, 77] width 40 height 23
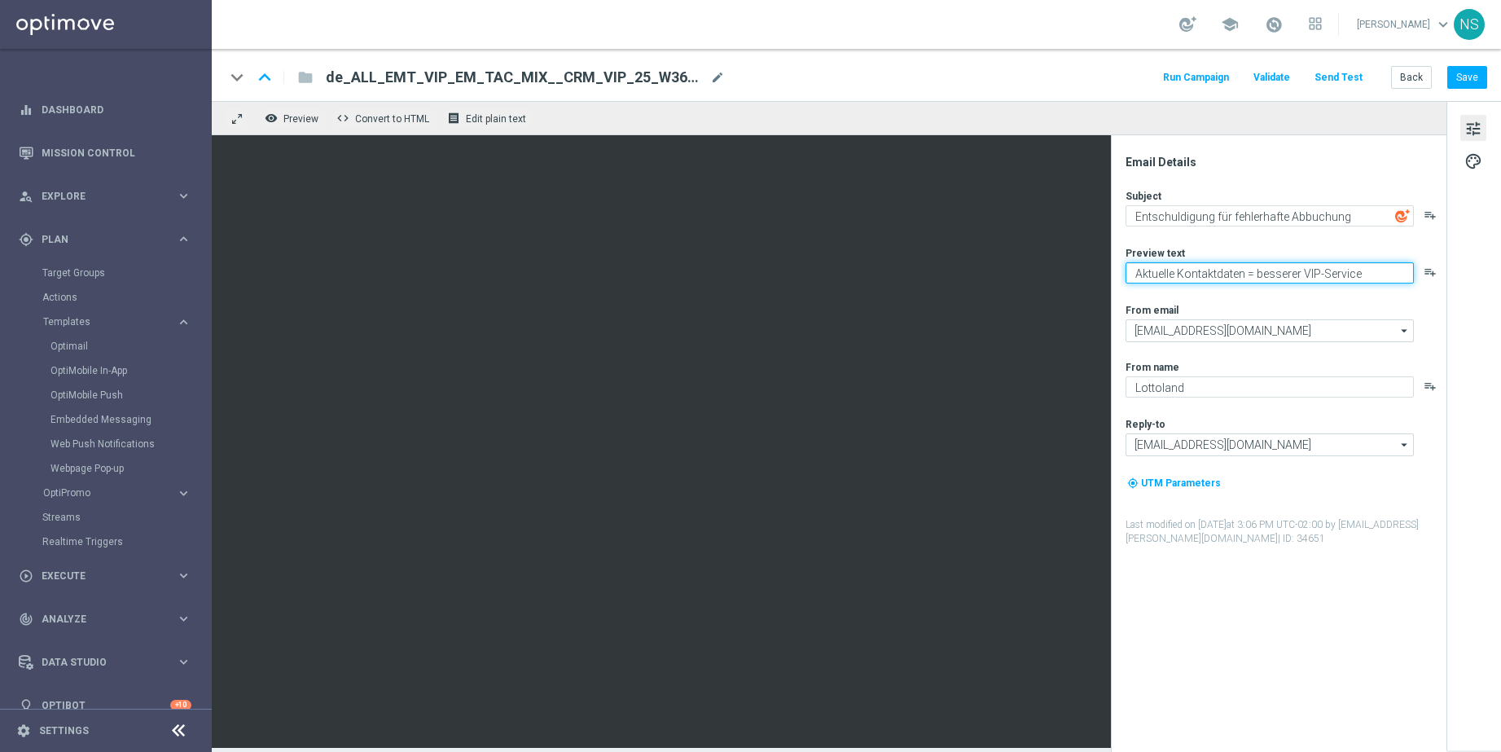
click at [1295, 268] on textarea "Aktuelle Kontaktdaten = besserer VIP-Service" at bounding box center [1270, 272] width 288 height 21
paste textarea "Rückzahlung und Bonus sind schon auf dem Weg."
type textarea "Rückzahlung und Bonus sind schon auf dem Weg."
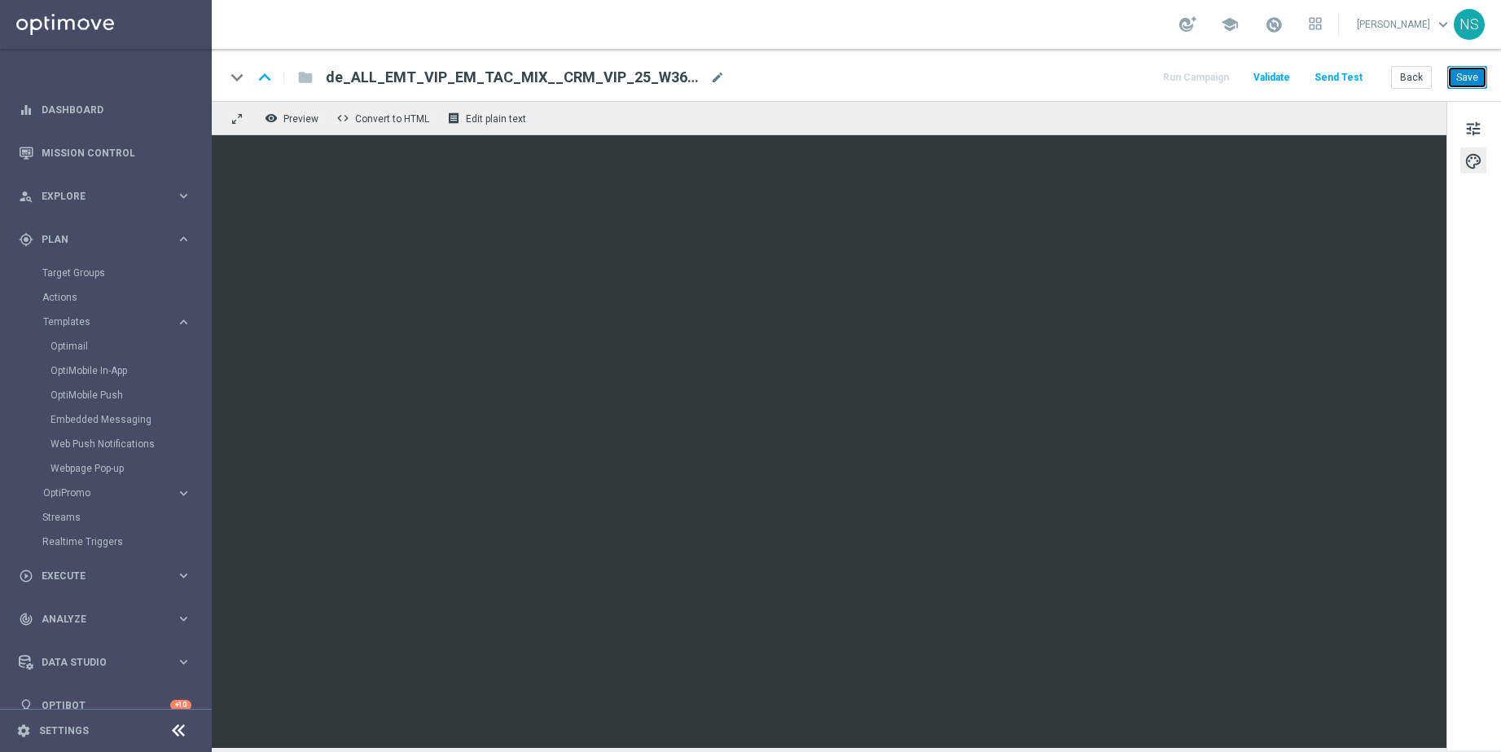
click at [1335, 81] on button "Save" at bounding box center [1468, 77] width 40 height 23
click at [1335, 74] on button "Send Test" at bounding box center [1338, 78] width 53 height 22
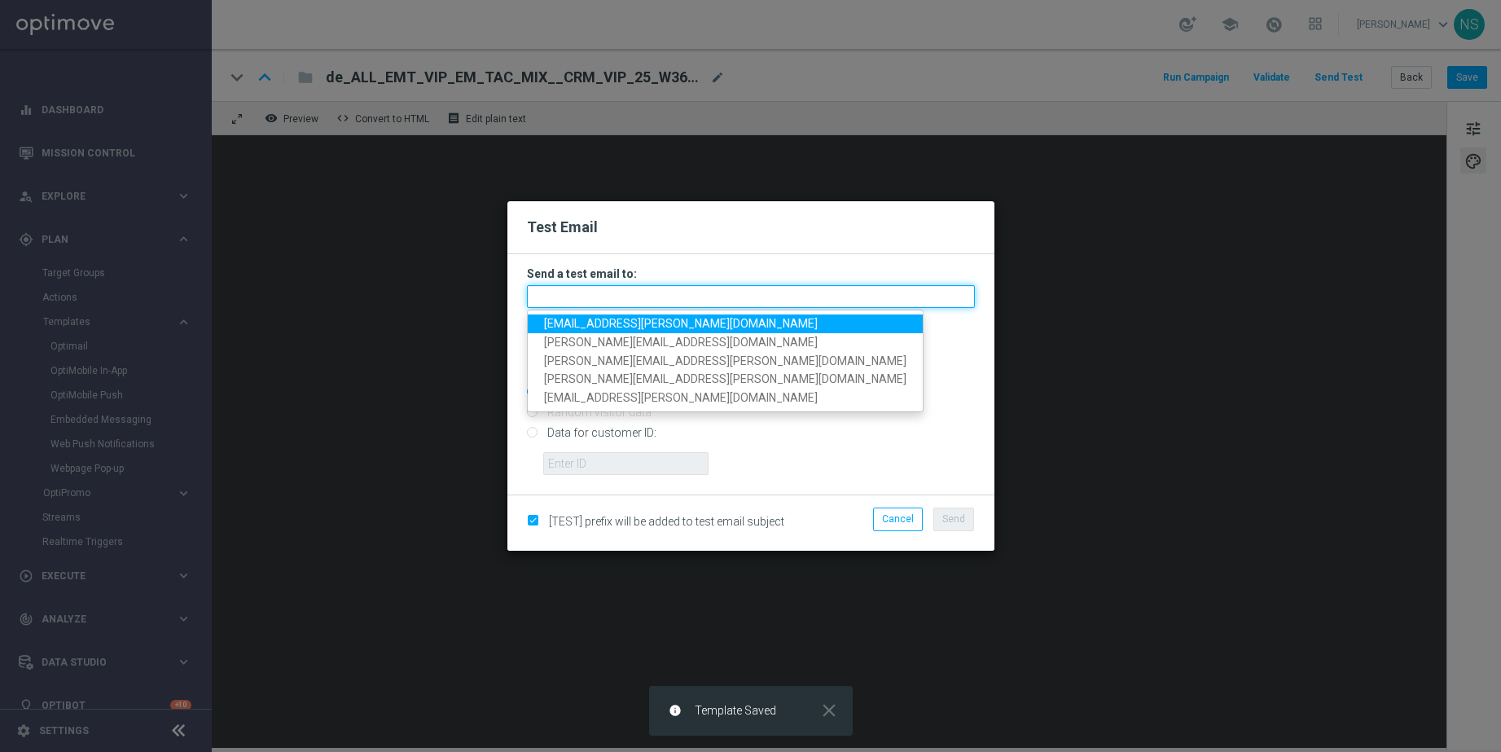
click at [745, 302] on input "text" at bounding box center [751, 296] width 448 height 23
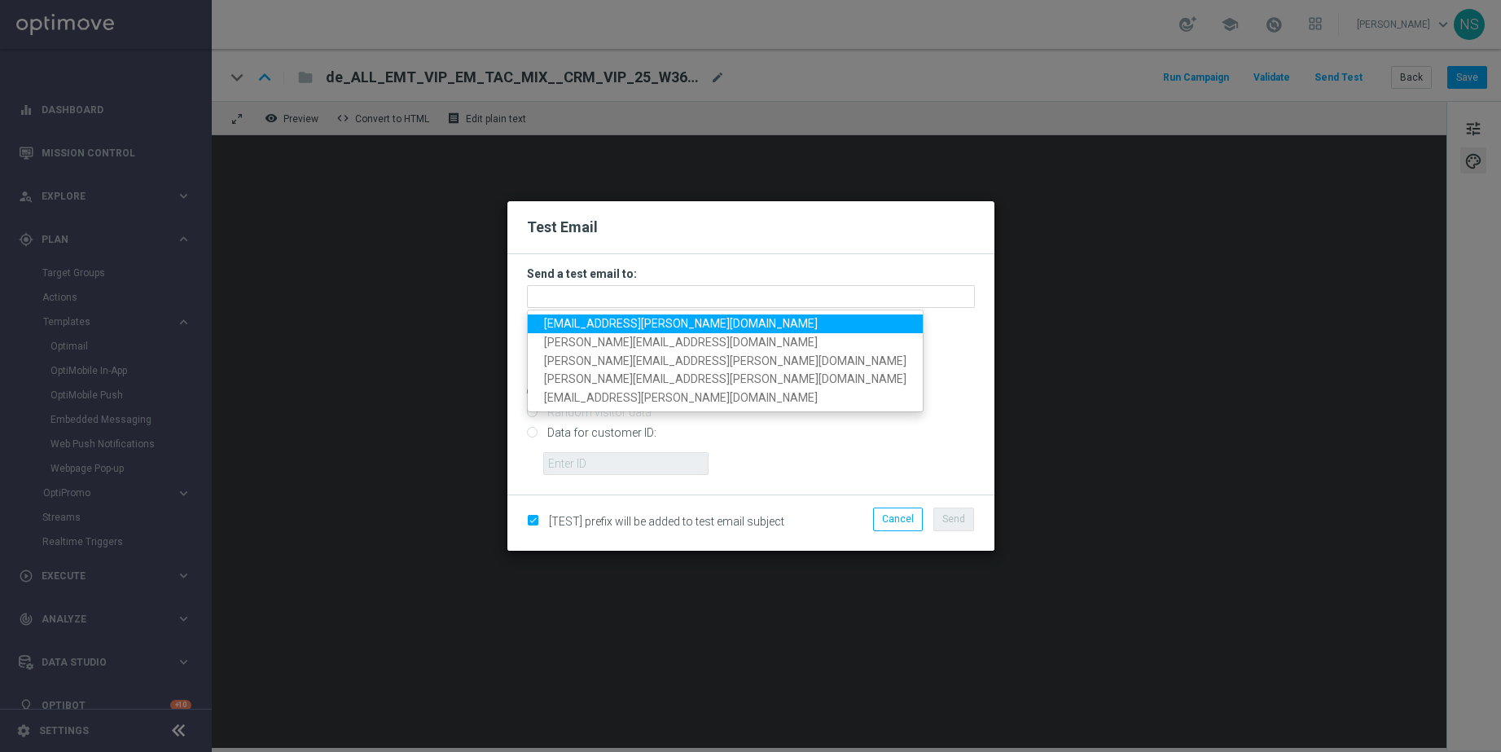
click at [621, 323] on span "nele.sauer@lottoland.com" at bounding box center [681, 323] width 274 height 13
type input "nele.sauer@lottoland.com"
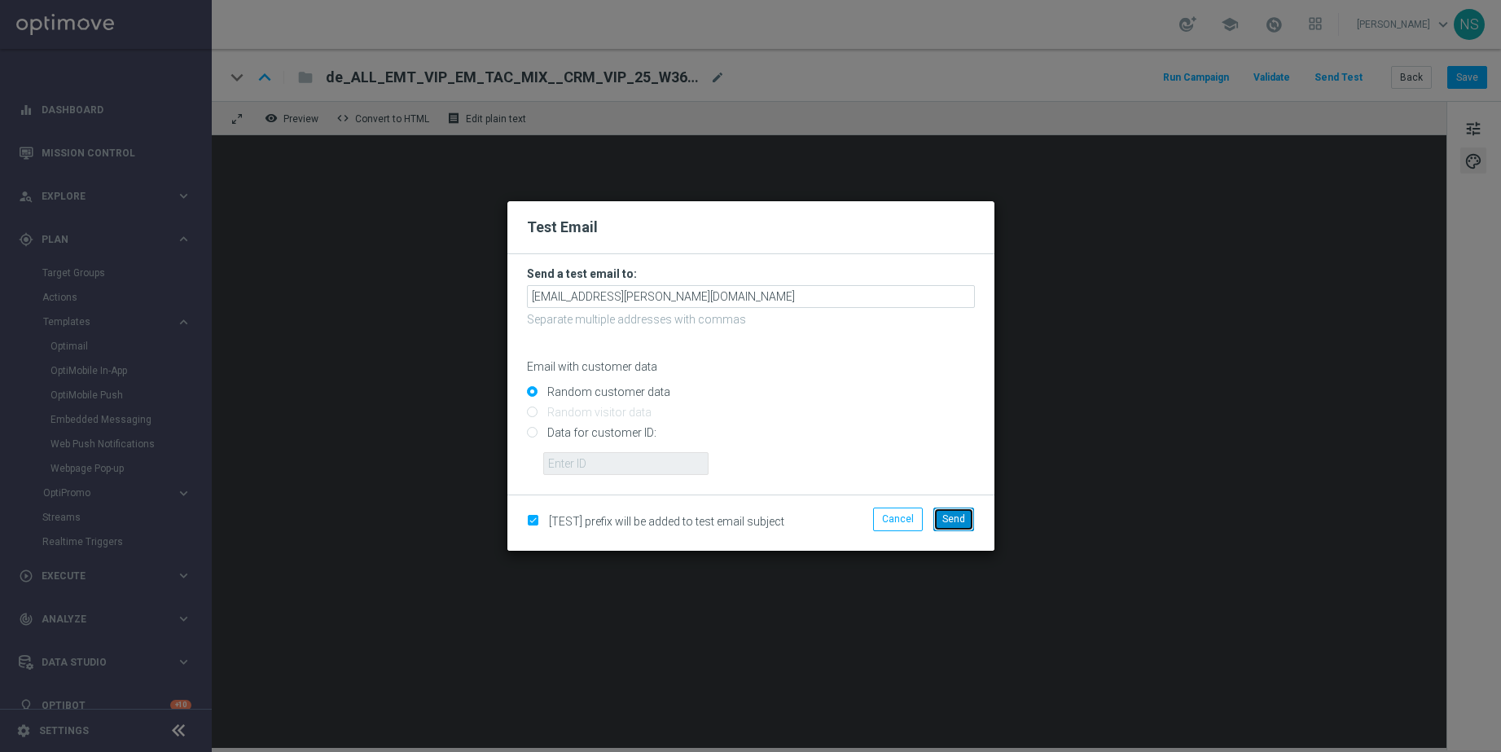
click at [947, 516] on span "Send" at bounding box center [953, 518] width 23 height 11
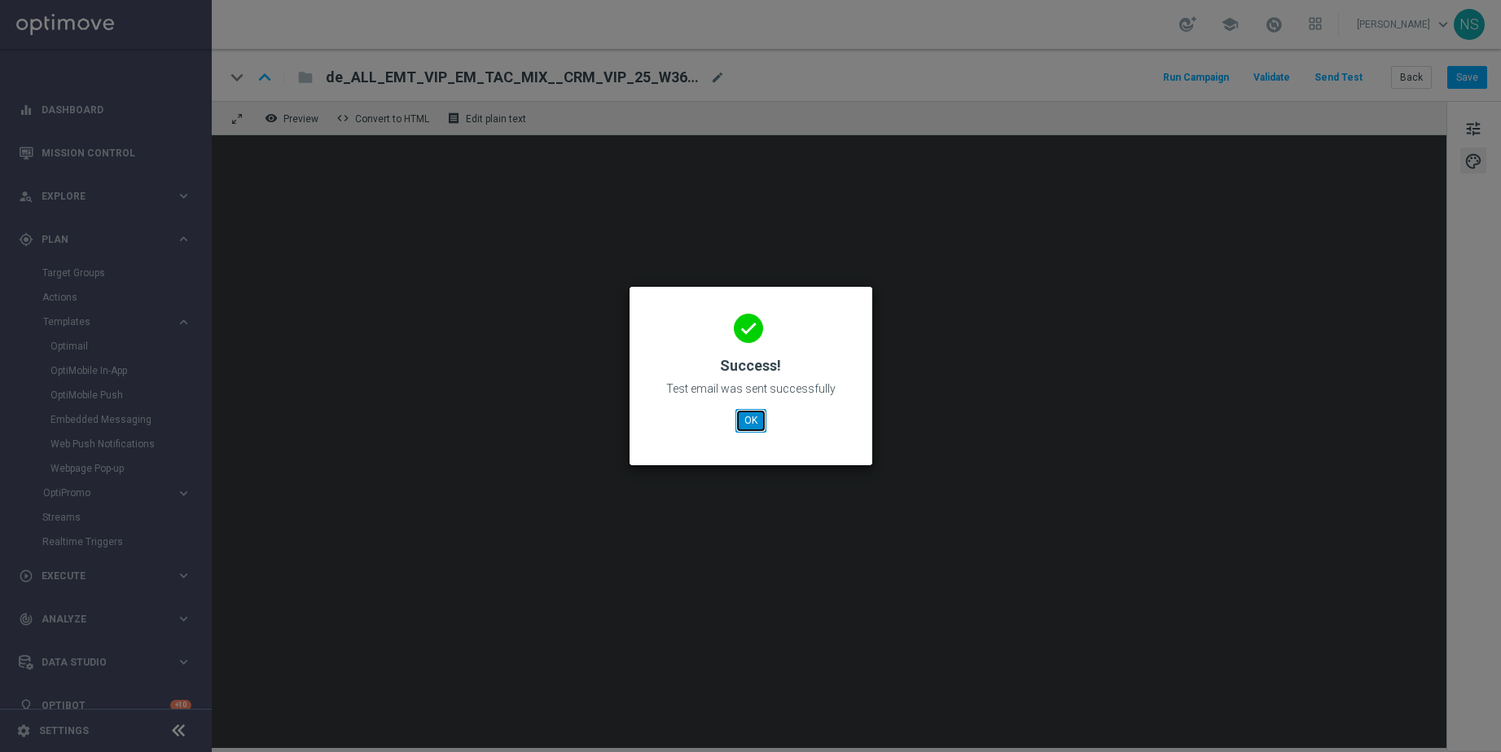
click at [744, 414] on button "OK" at bounding box center [751, 420] width 31 height 23
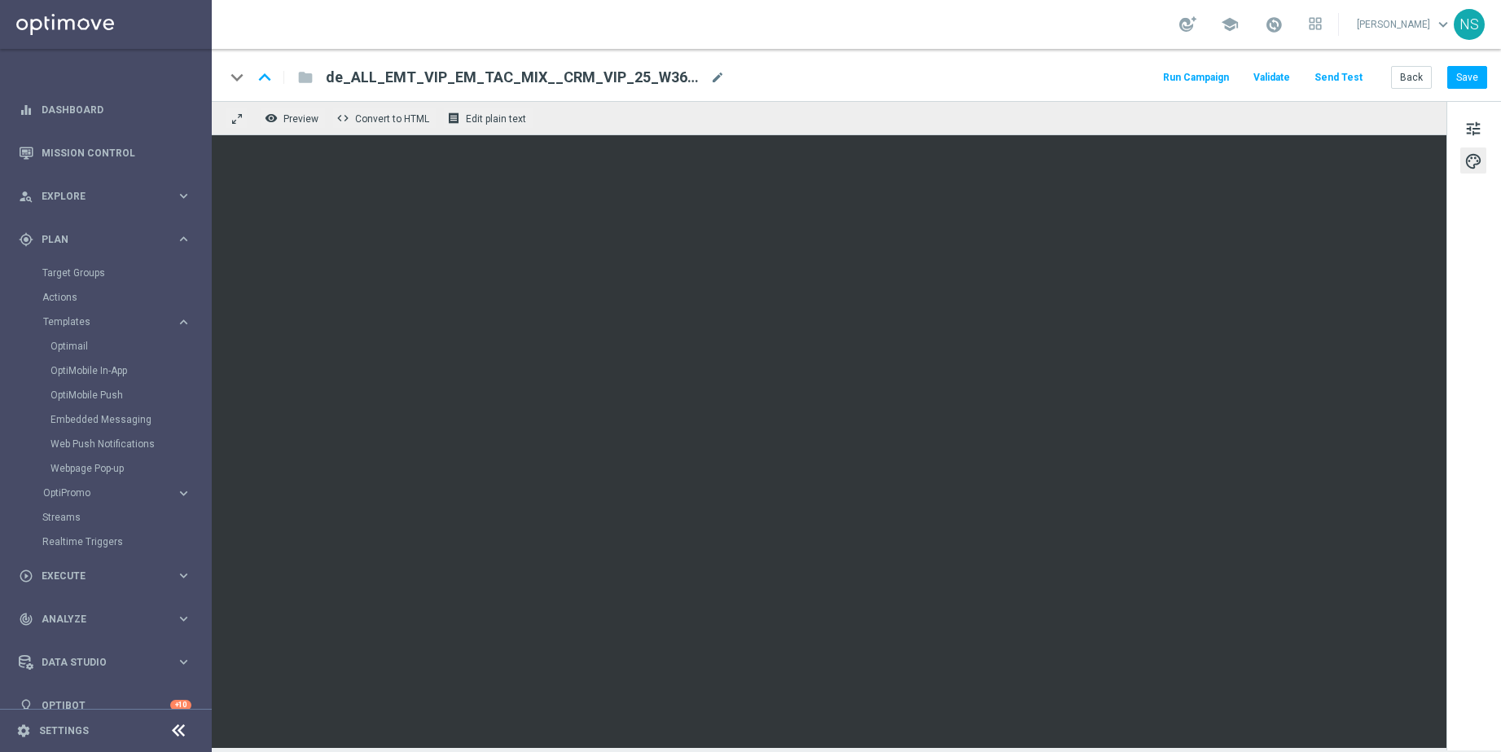
click at [1335, 78] on button "Send Test" at bounding box center [1338, 78] width 53 height 22
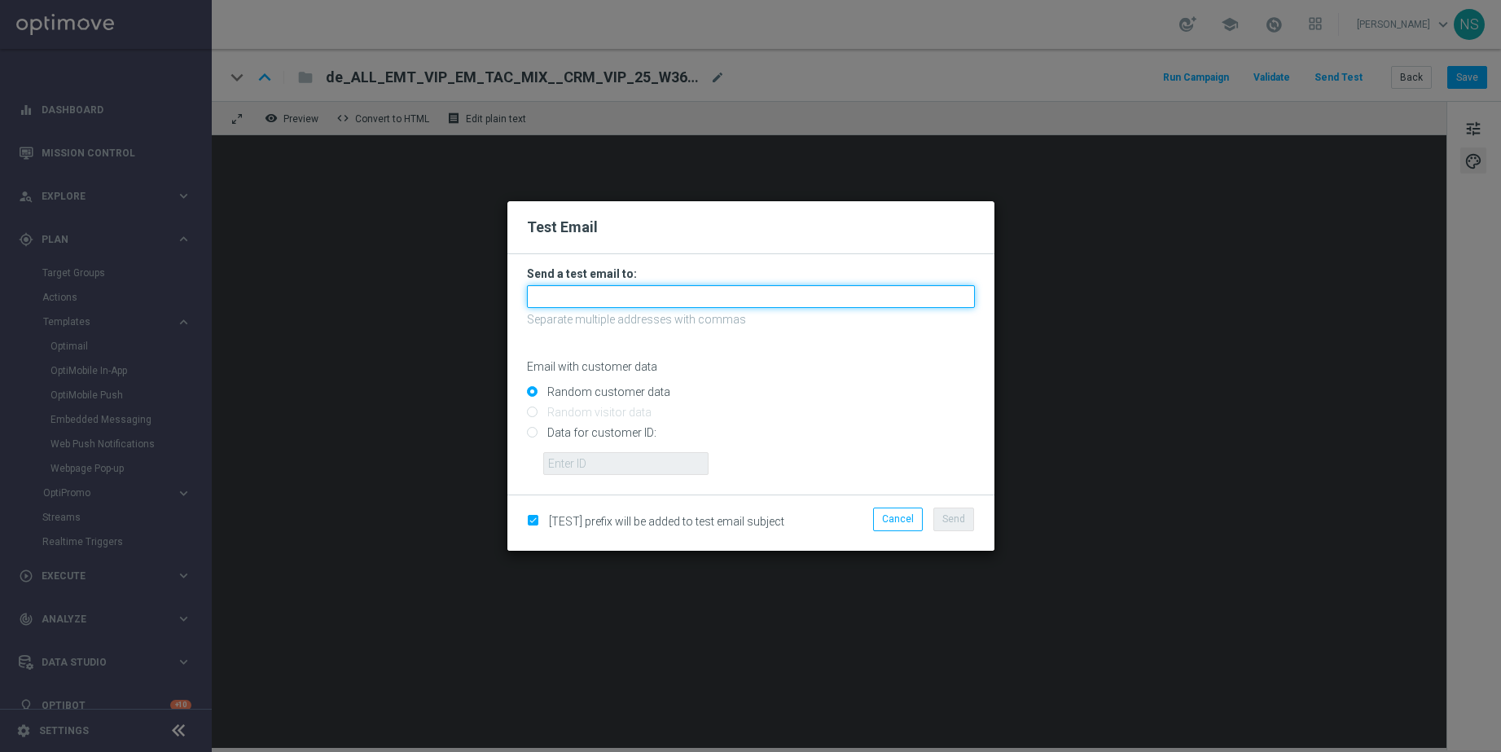
click at [636, 295] on input "text" at bounding box center [751, 296] width 448 height 23
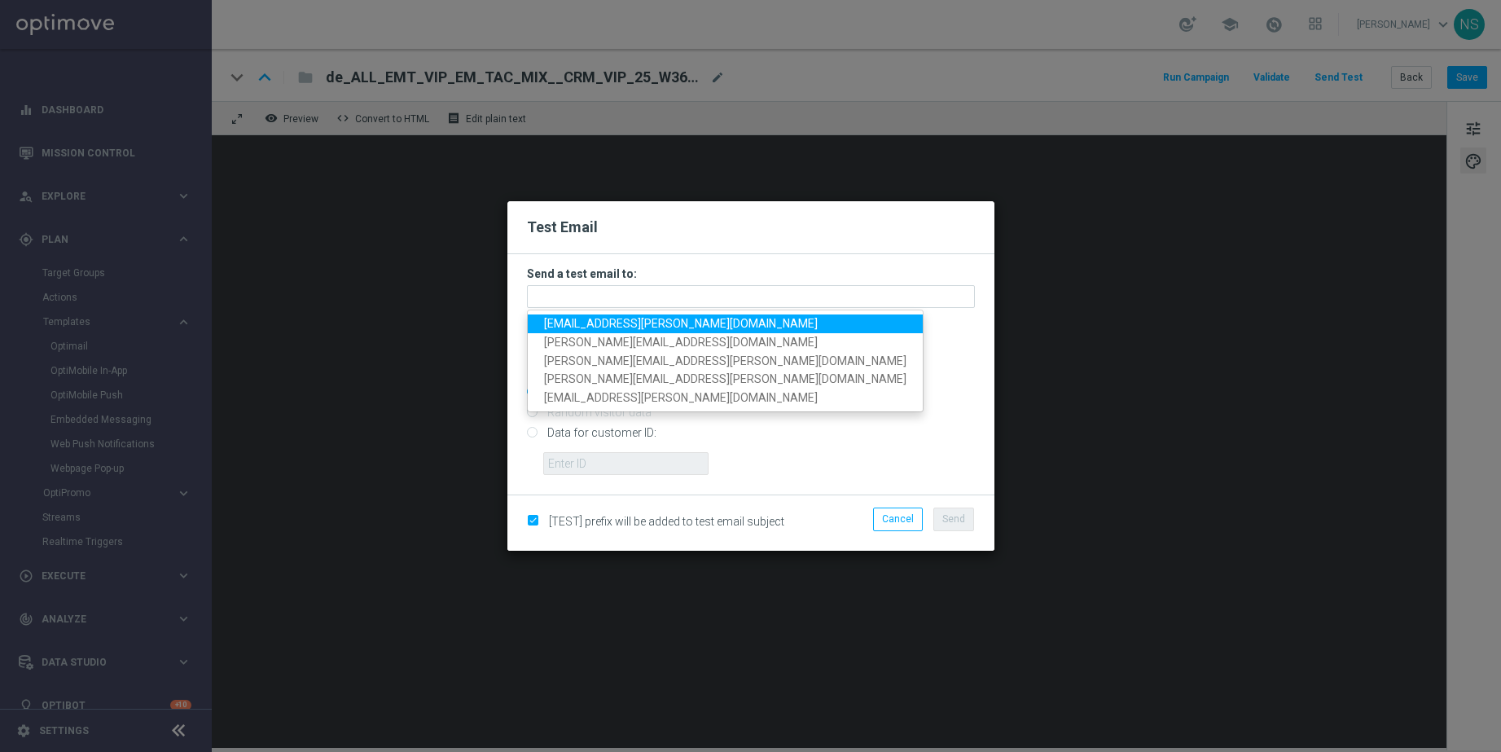
click at [632, 253] on div "Test Email" at bounding box center [750, 227] width 487 height 53
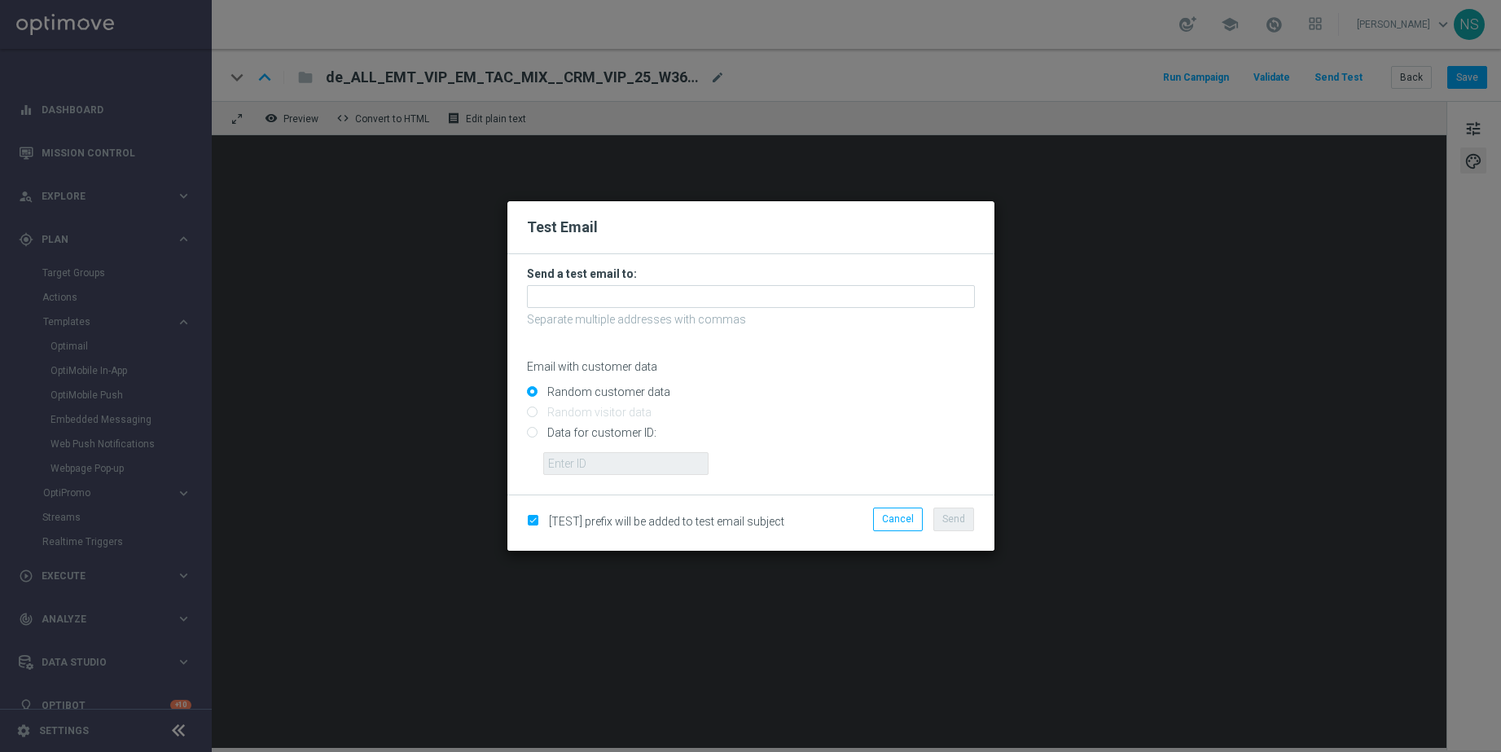
click at [537, 435] on input "Data for customer ID:" at bounding box center [751, 439] width 448 height 23
radio input "true"
click at [583, 468] on input "text" at bounding box center [625, 463] width 165 height 23
click at [528, 398] on input "Random customer data" at bounding box center [751, 398] width 448 height 23
radio input "true"
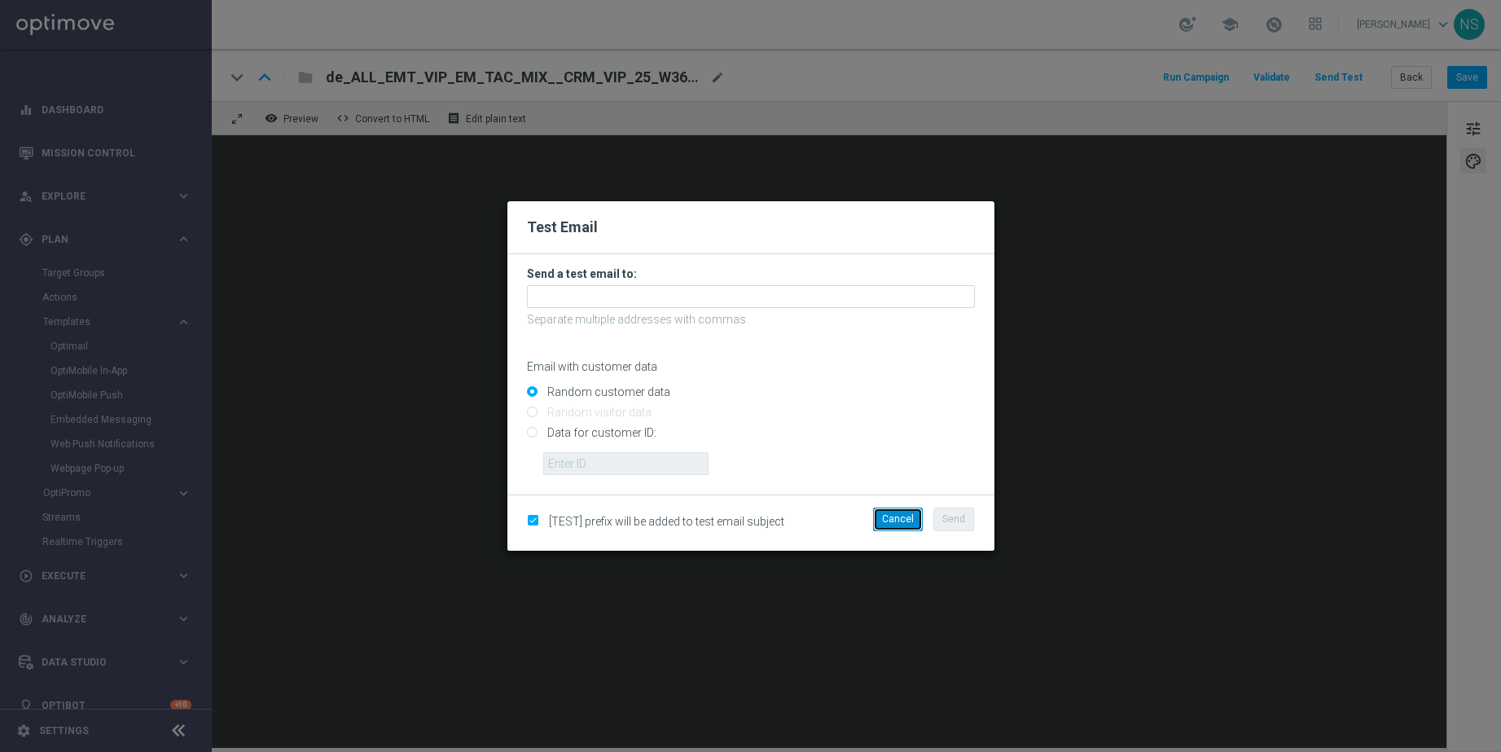
click at [894, 515] on button "Cancel" at bounding box center [898, 518] width 50 height 23
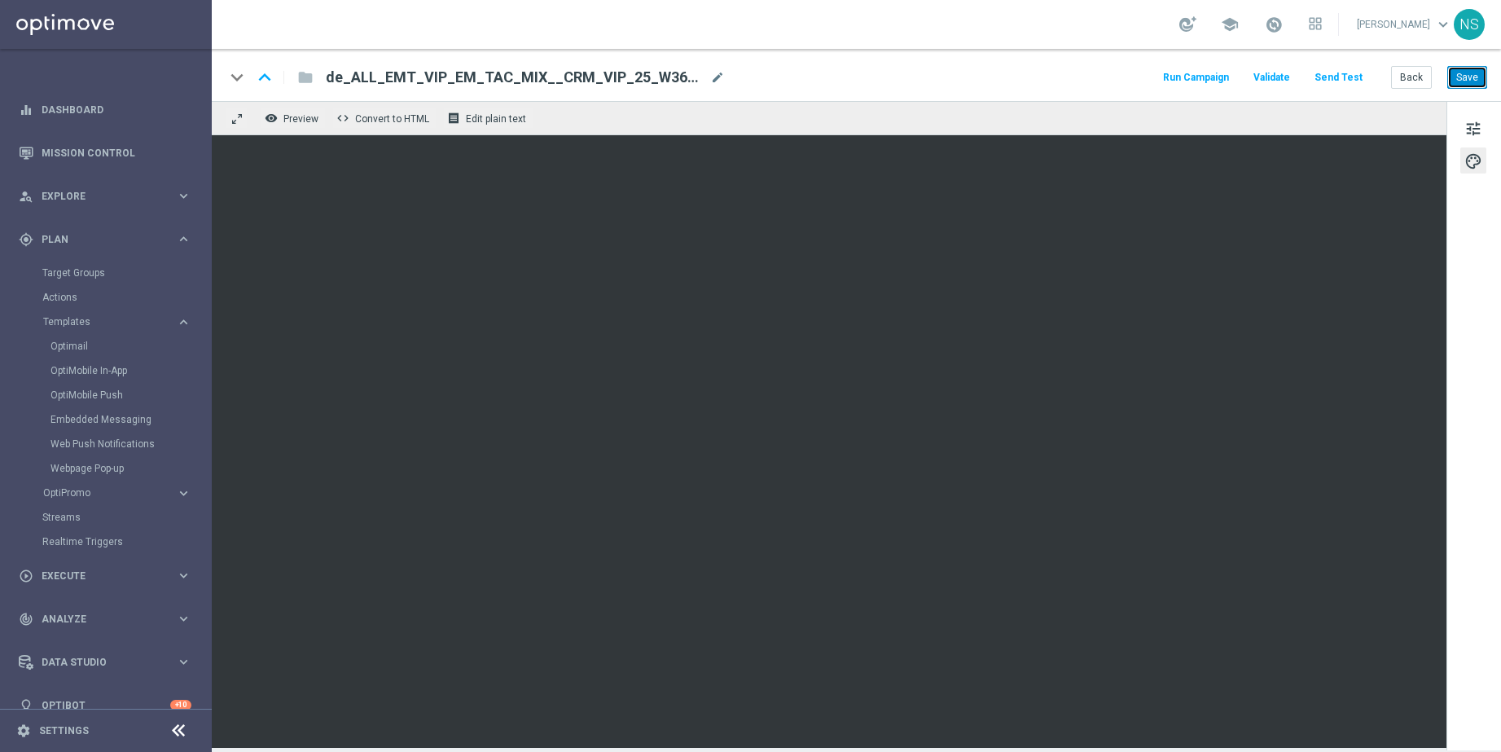
click at [1335, 77] on button "Save" at bounding box center [1468, 77] width 40 height 23
click at [1335, 78] on button "Save" at bounding box center [1468, 77] width 40 height 23
click at [1335, 134] on span "tune" at bounding box center [1474, 128] width 18 height 21
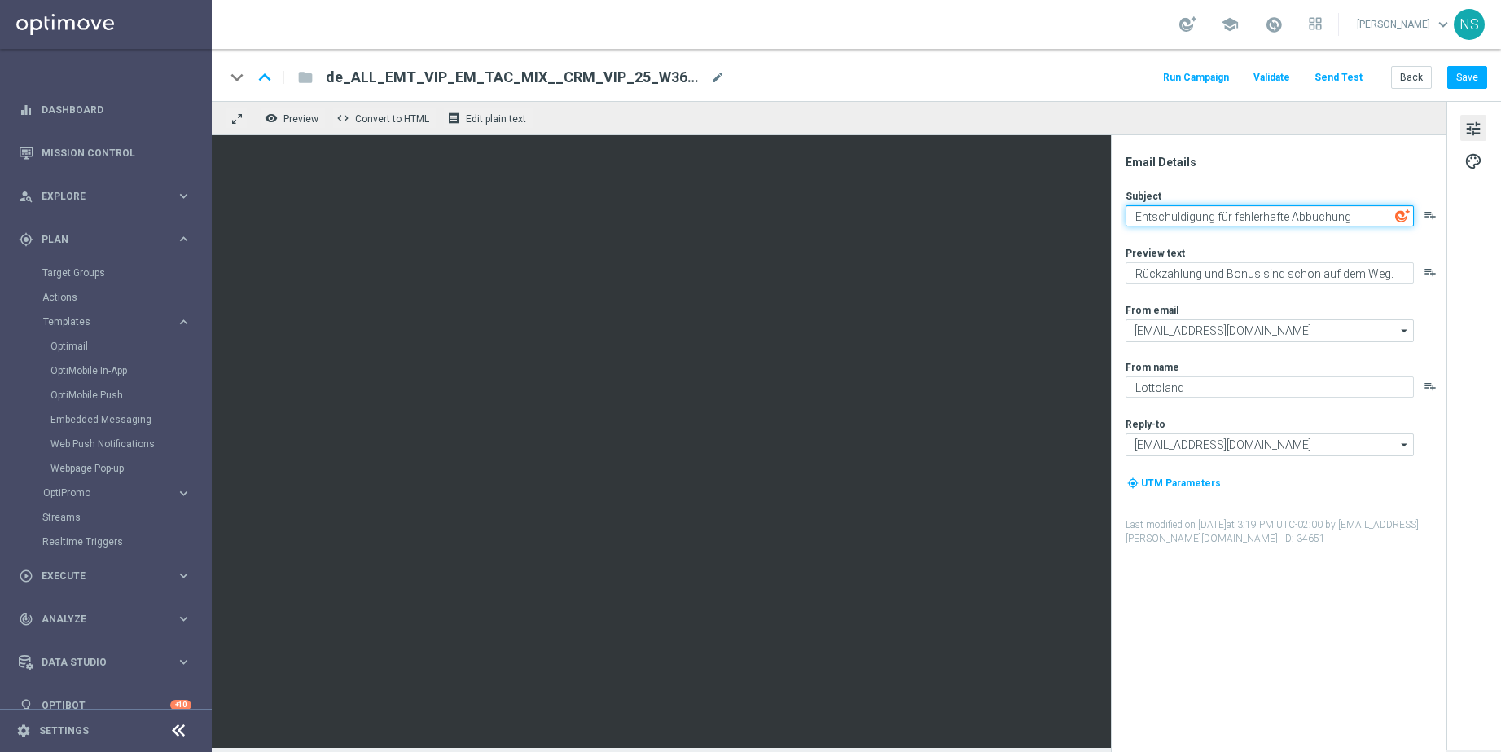
click at [1212, 218] on textarea "Entschuldigung für fehlerhafte Abbuchung" at bounding box center [1270, 215] width 288 height 21
click at [1335, 78] on button "Save" at bounding box center [1468, 77] width 40 height 23
click at [65, 348] on link "Optimail" at bounding box center [110, 346] width 119 height 13
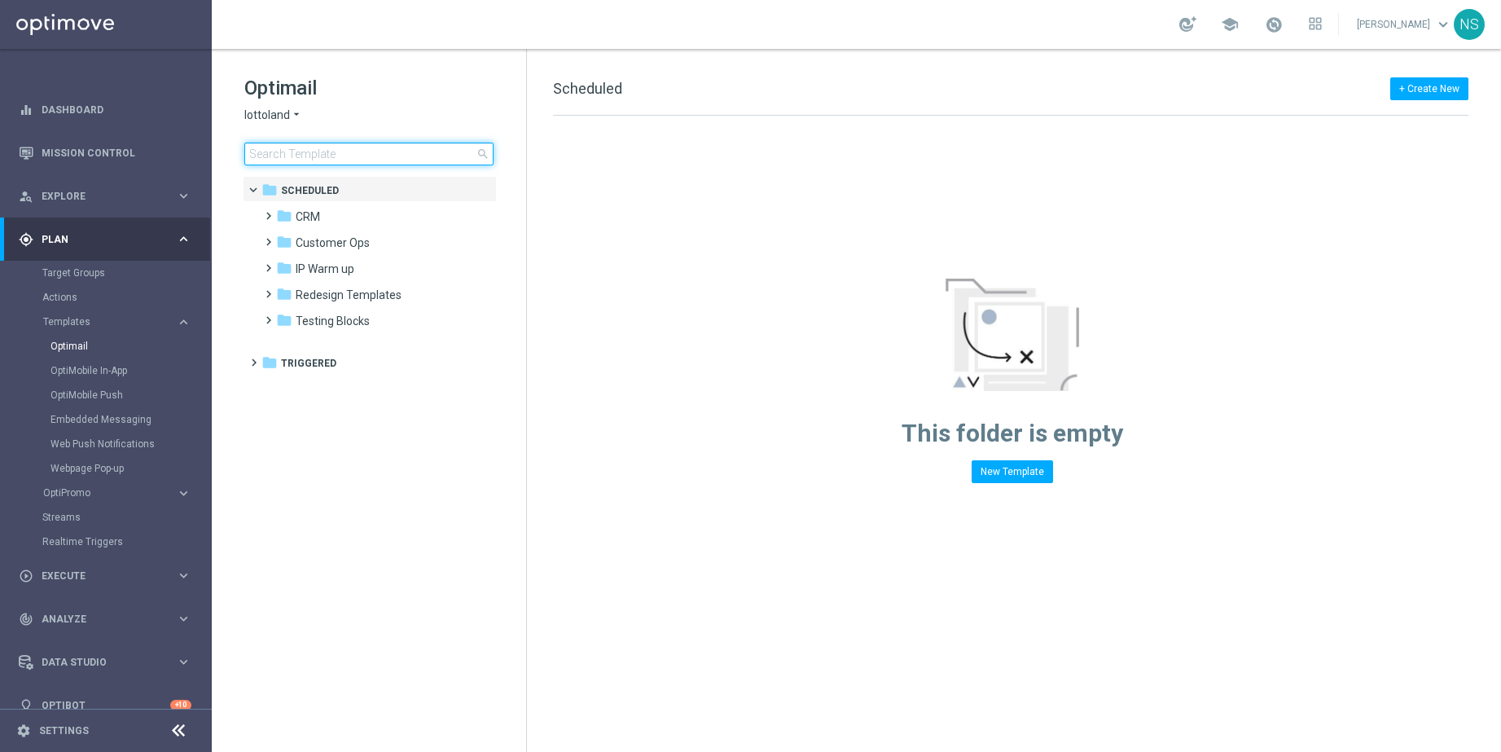
click at [327, 152] on input at bounding box center [368, 154] width 249 height 23
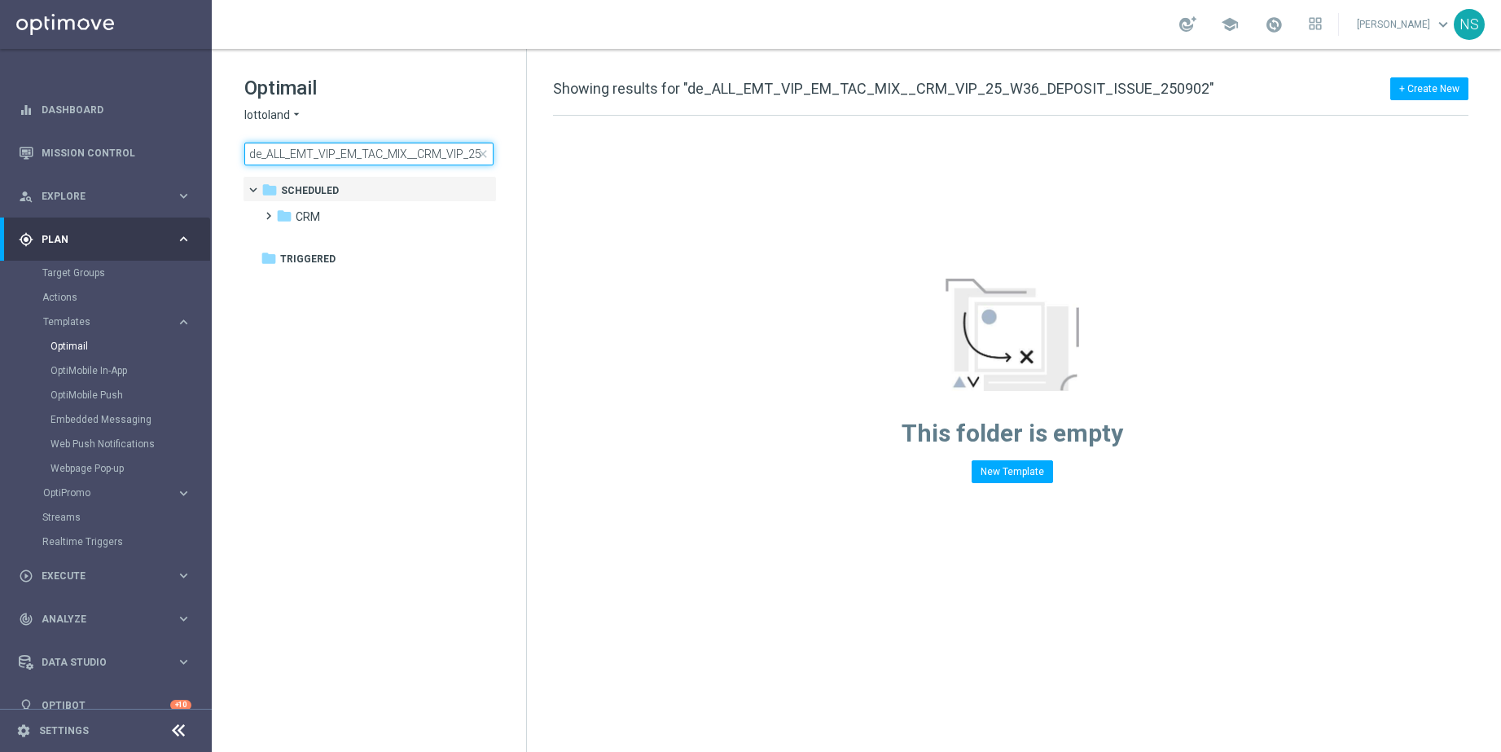
scroll to position [0, 156]
type input "de_ALL_EMT_VIP_EM_TAC_MIX__CRM_VIP_25_W36_DEPOSIT_ISSUE_250902"
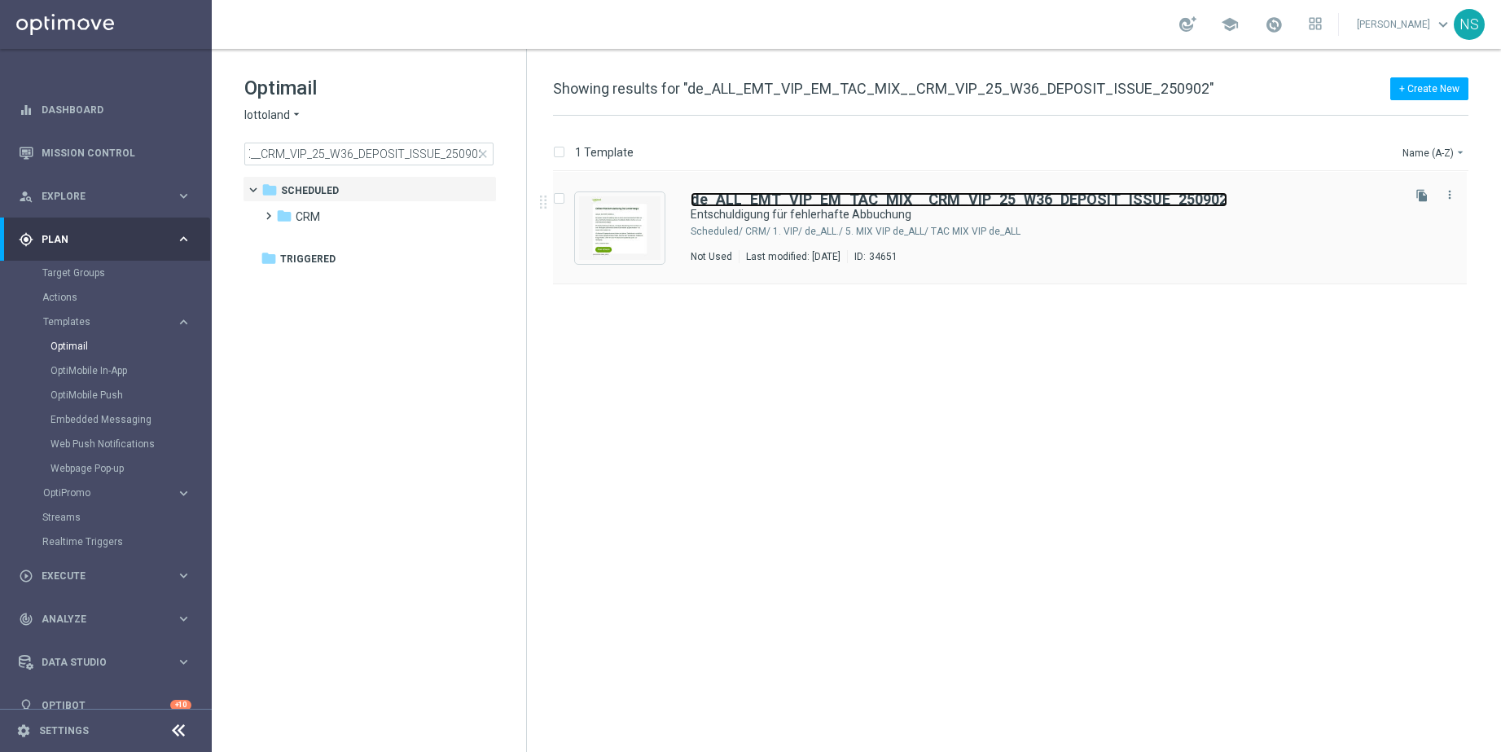
click at [876, 197] on b "de_ALL_EMT_VIP_EM_TAC_MIX__CRM_VIP_25_W36_DEPOSIT_ISSUE_250902" at bounding box center [959, 199] width 537 height 17
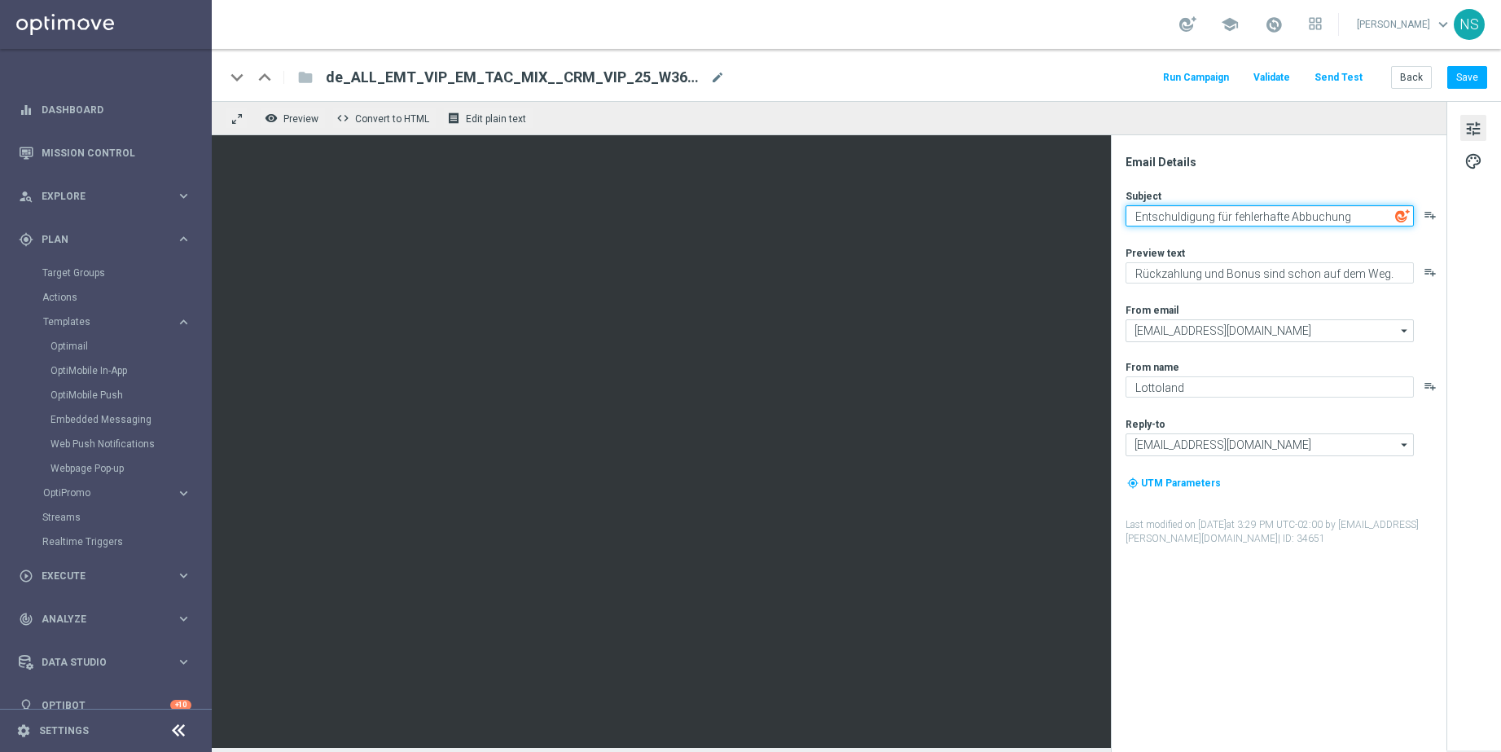
drag, startPoint x: 1167, startPoint y: 220, endPoint x: 1375, endPoint y: 221, distance: 207.7
click at [1335, 221] on textarea "Entschuldigung für fehlerhafte Abbuchung" at bounding box center [1270, 215] width 288 height 21
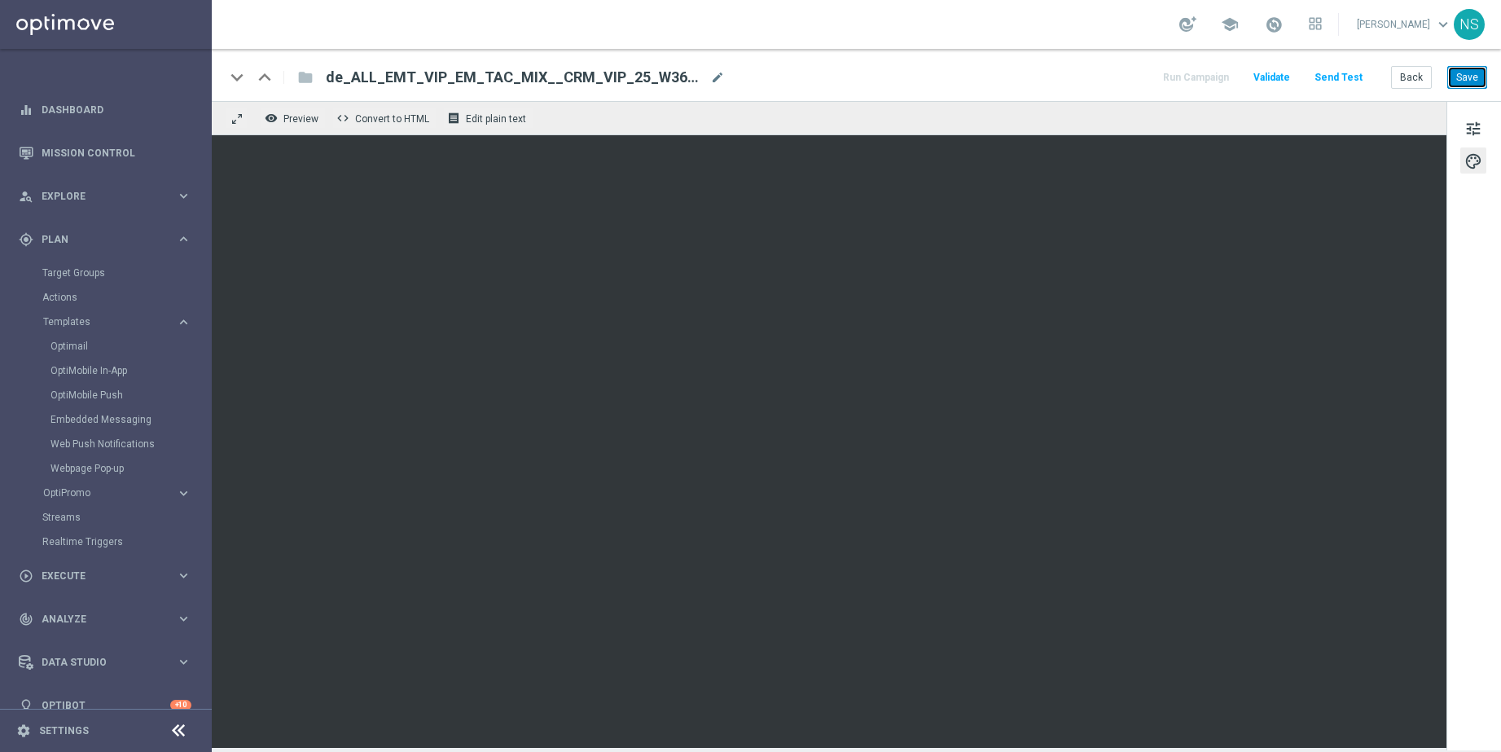
click at [1335, 81] on button "Save" at bounding box center [1468, 77] width 40 height 23
click at [1335, 90] on div "keyboard_arrow_down keyboard_arrow_up folder de_ALL_EMT_VIP_EM_TAC_MIX__CRM_VIP…" at bounding box center [857, 75] width 1290 height 52
click at [1335, 82] on button "Save" at bounding box center [1468, 77] width 40 height 23
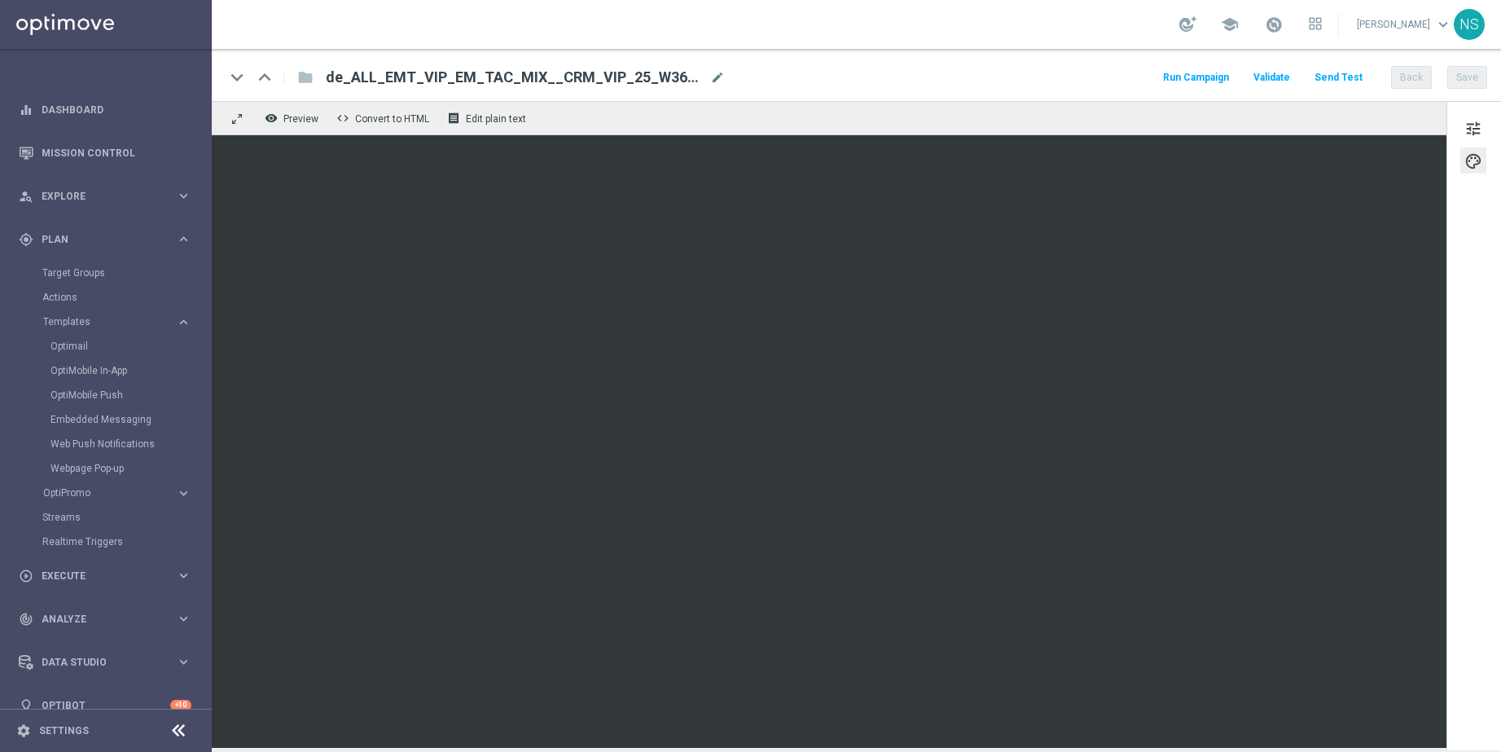
click at [1335, 80] on button "Send Test" at bounding box center [1338, 78] width 53 height 22
click at [1335, 72] on button "Send Test" at bounding box center [1338, 78] width 53 height 22
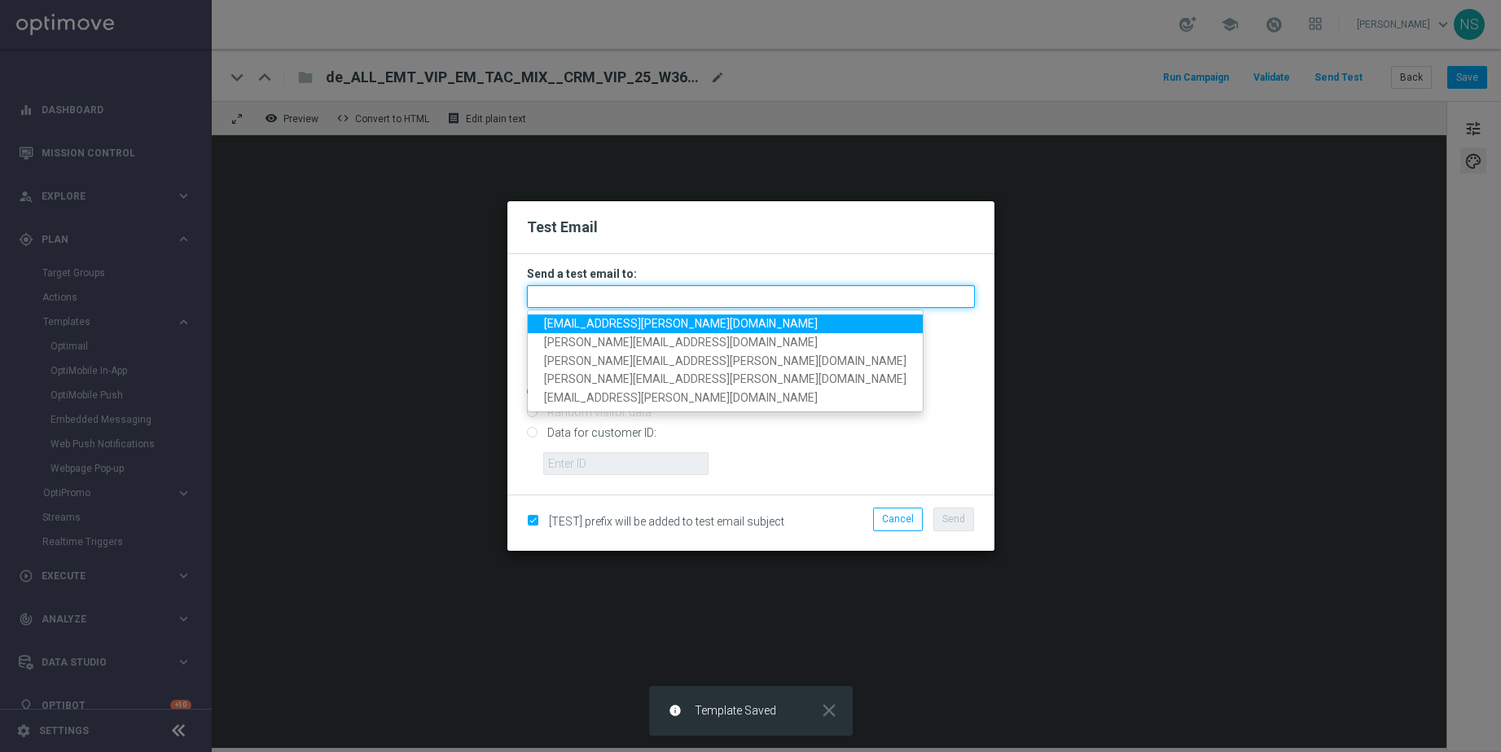
click at [607, 306] on input "text" at bounding box center [751, 296] width 448 height 23
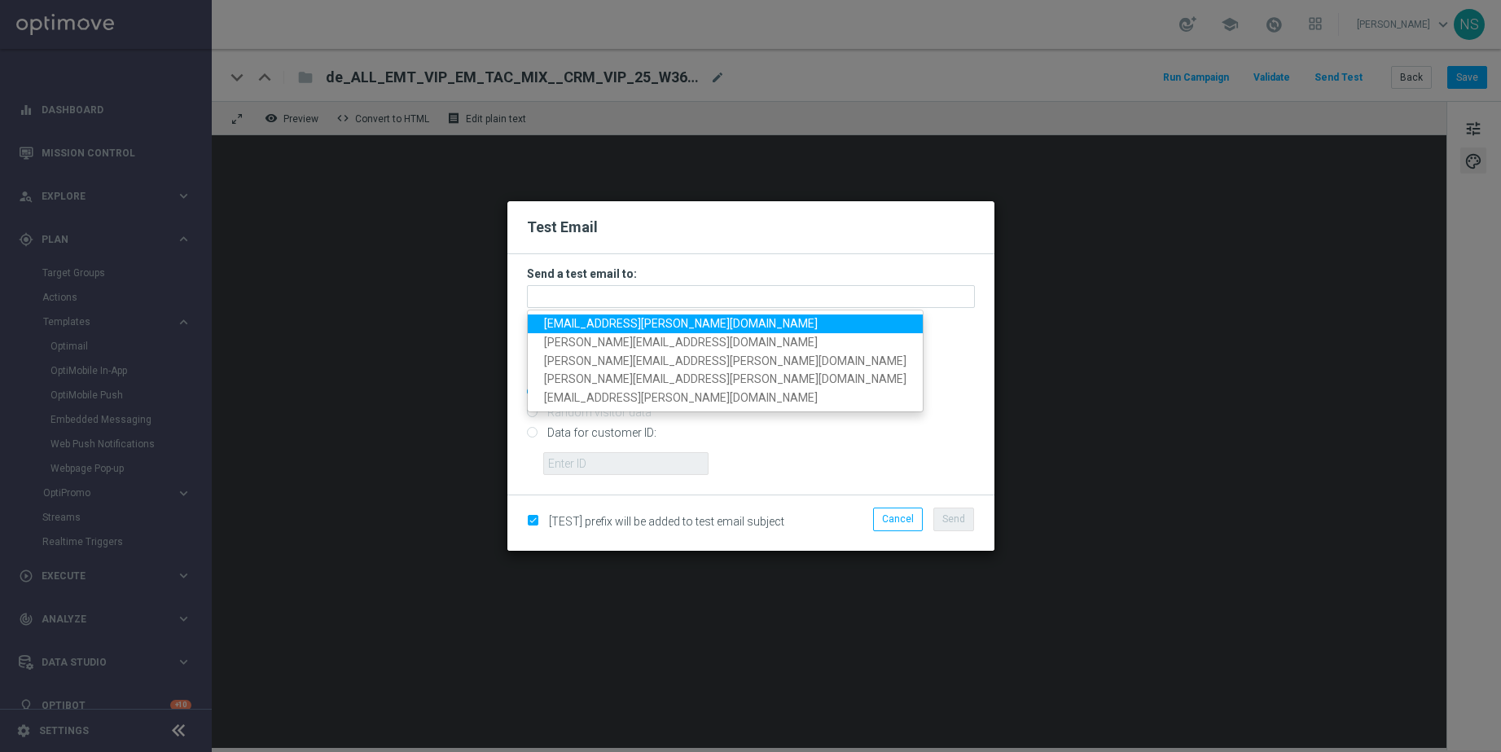
click at [601, 323] on span "nele.sauer@lottoland.com" at bounding box center [681, 323] width 274 height 13
type input "nele.sauer@lottoland.com"
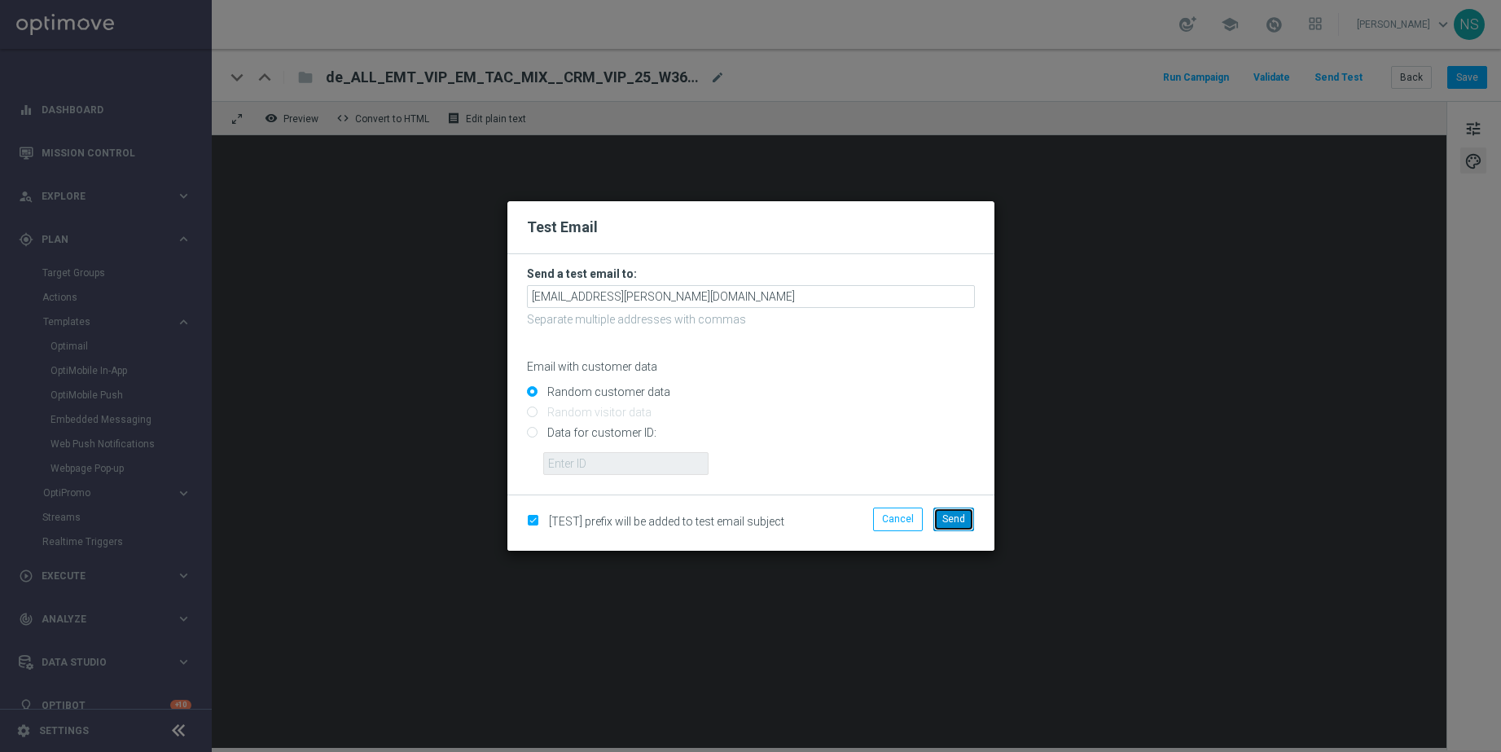
click at [963, 517] on span "Send" at bounding box center [953, 518] width 23 height 11
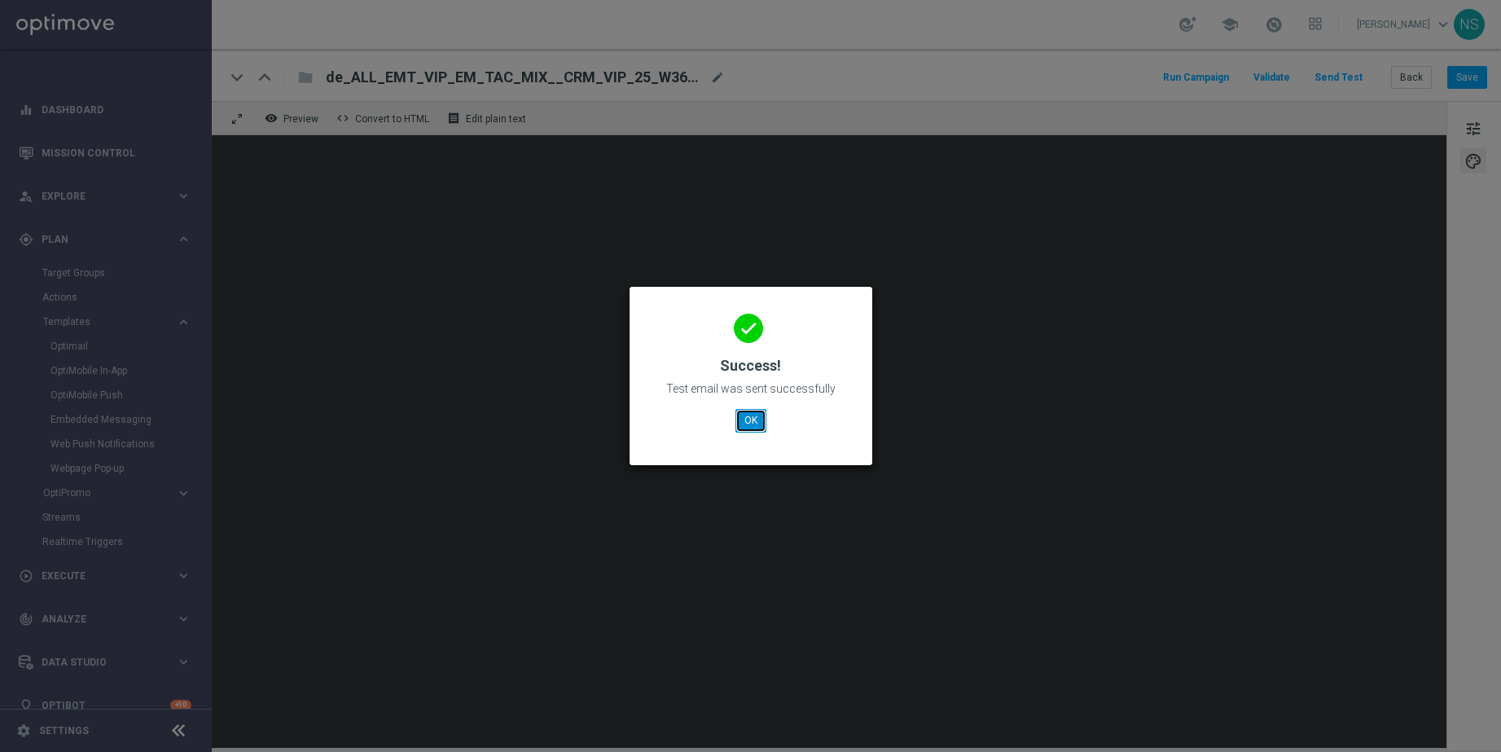
click at [745, 420] on button "OK" at bounding box center [751, 420] width 31 height 23
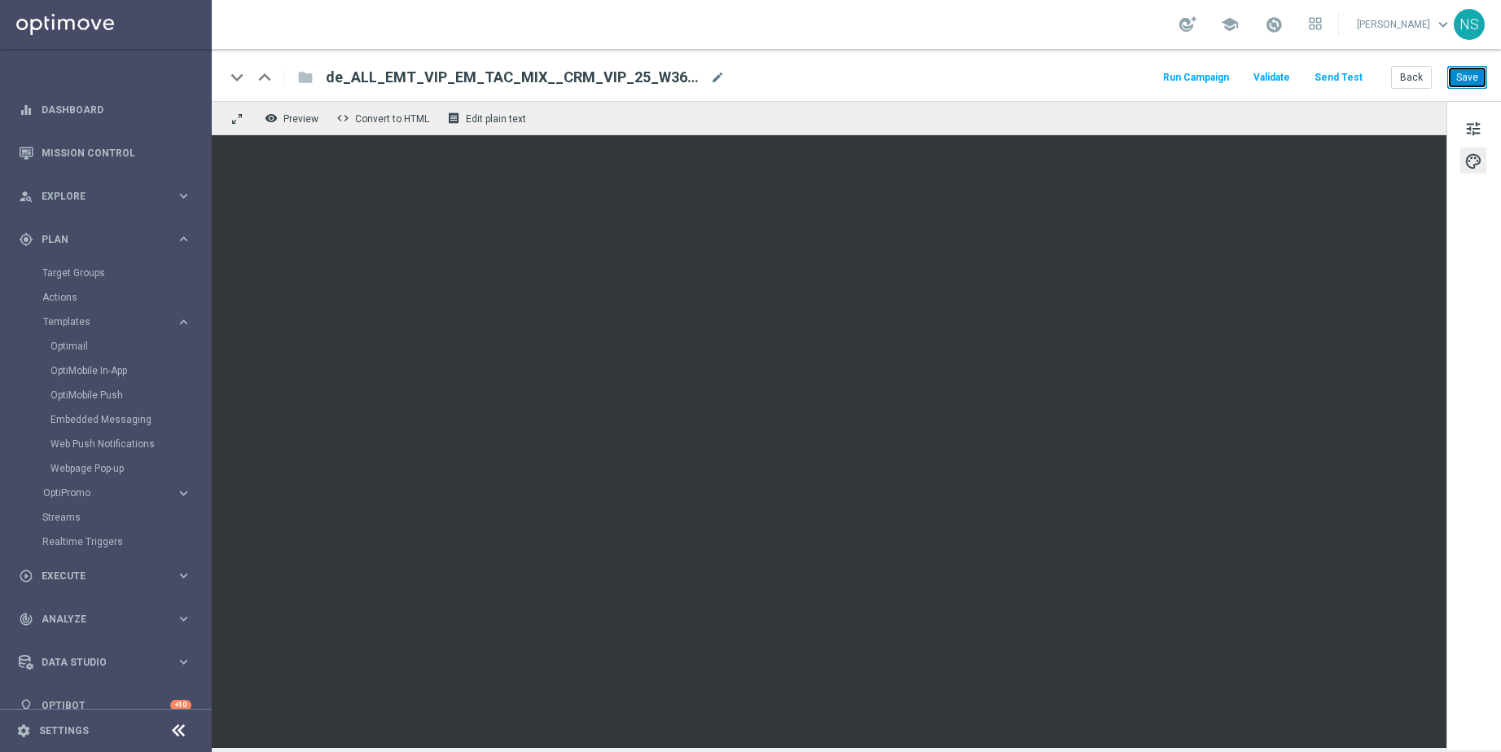
click at [1335, 83] on button "Save" at bounding box center [1468, 77] width 40 height 23
click at [74, 345] on link "Optimail" at bounding box center [110, 346] width 119 height 13
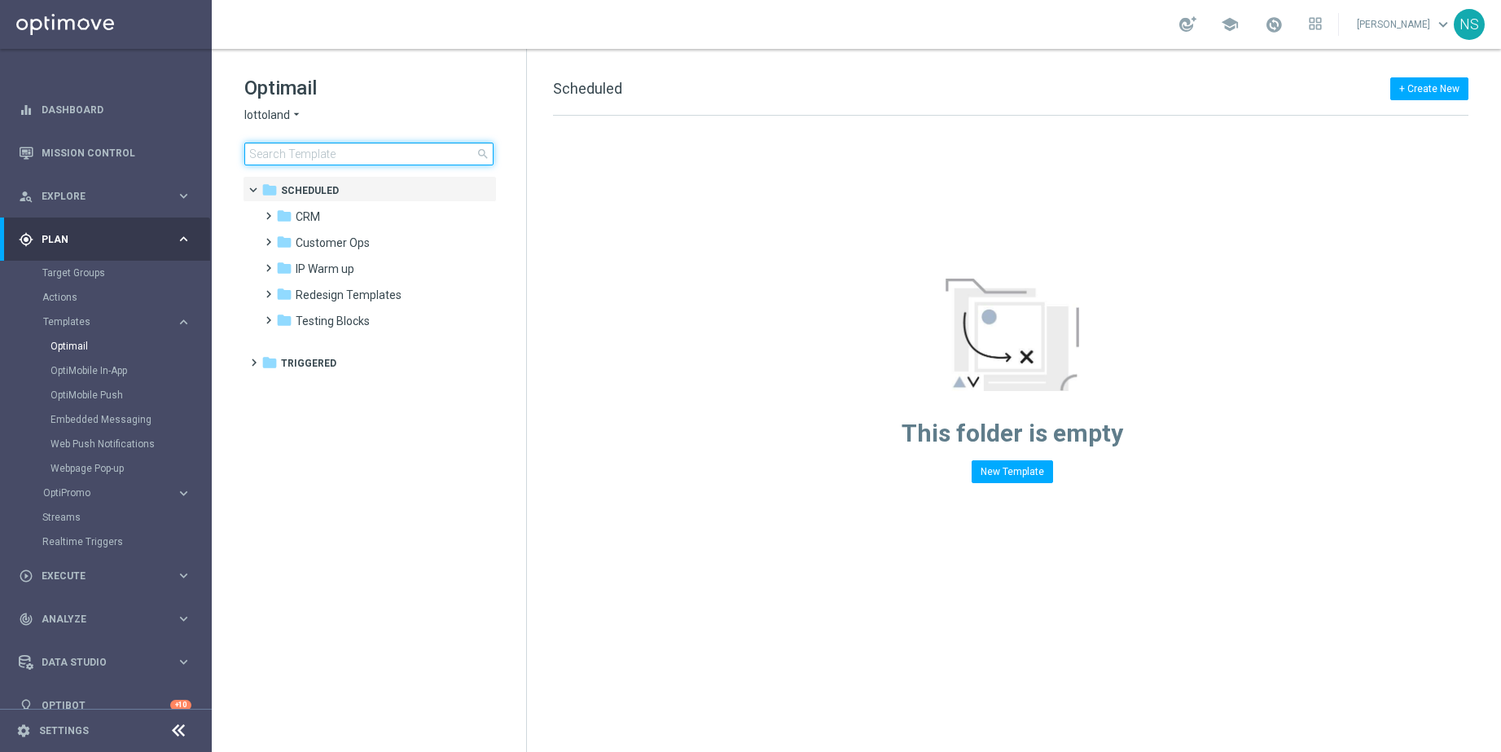
click at [297, 160] on input at bounding box center [368, 154] width 249 height 23
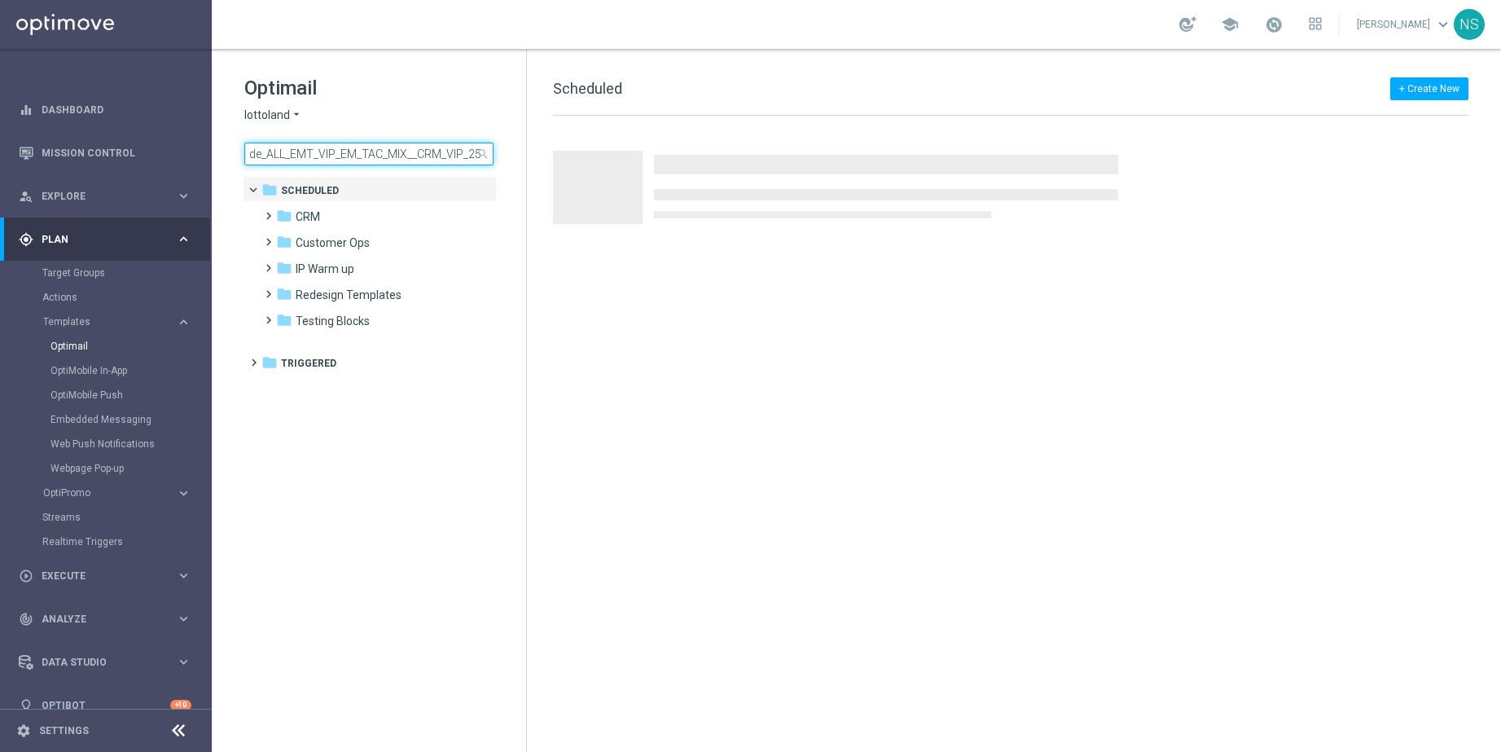
scroll to position [0, 156]
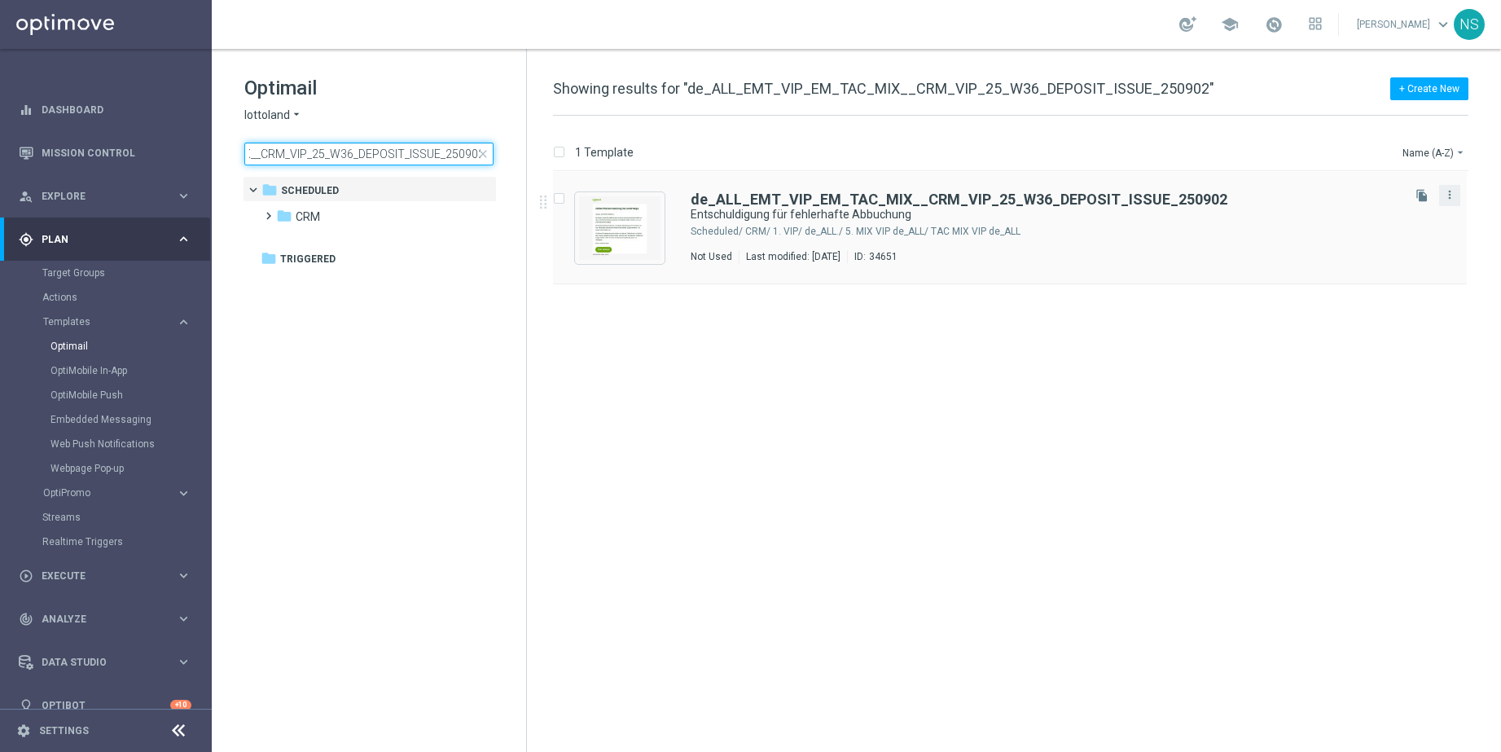
type input "de_ALL_EMT_VIP_EM_TAC_MIX__CRM_VIP_25_W36_DEPOSIT_ISSUE_250902"
click at [1335, 201] on button "more_vert" at bounding box center [1450, 195] width 16 height 20
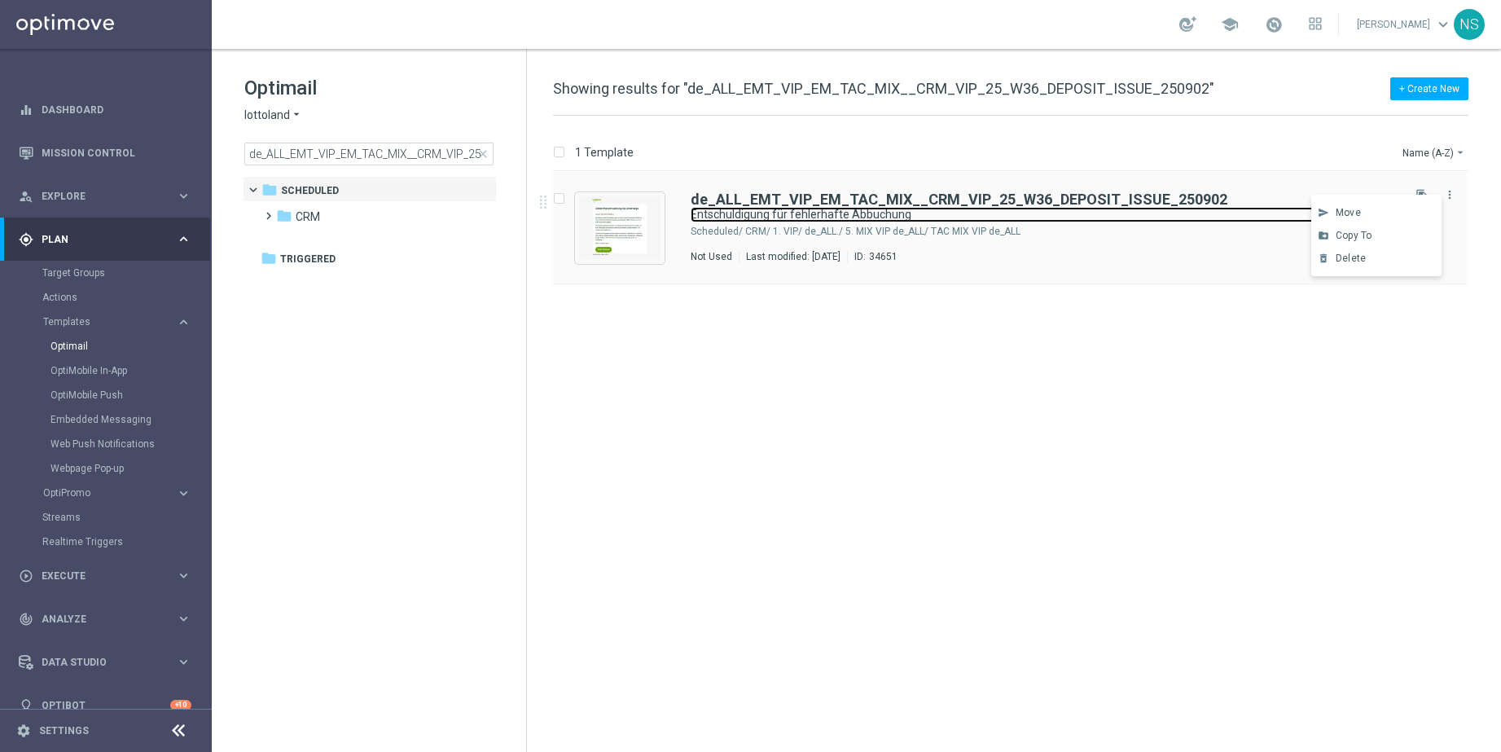
click at [1145, 208] on link "Entschuldigung für fehlerhafte Abbuchung" at bounding box center [1026, 214] width 670 height 15
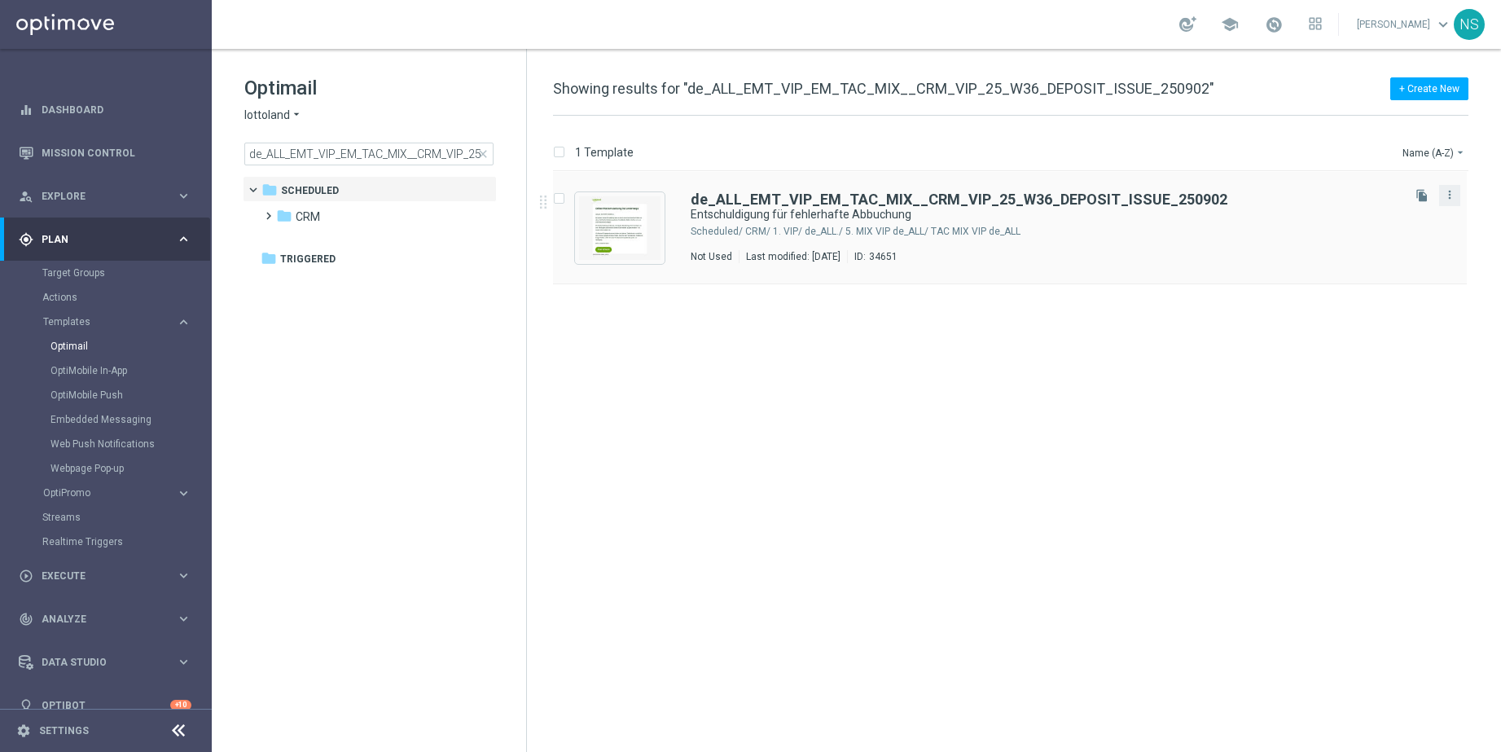
click at [1335, 196] on button "more_vert" at bounding box center [1450, 195] width 16 height 20
click at [1335, 239] on div "Copy To" at bounding box center [1385, 235] width 99 height 11
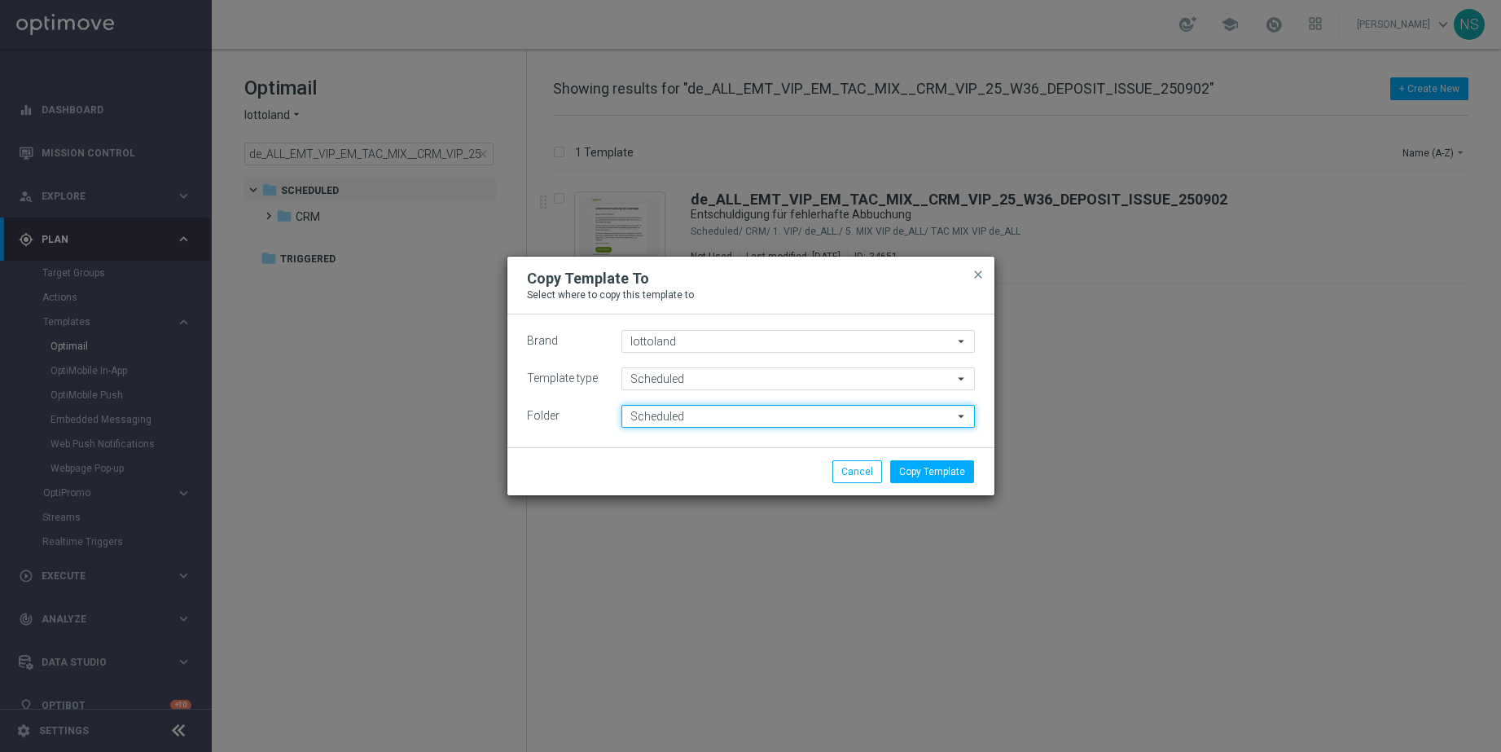
click at [657, 420] on input "Scheduled" at bounding box center [799, 416] width 354 height 23
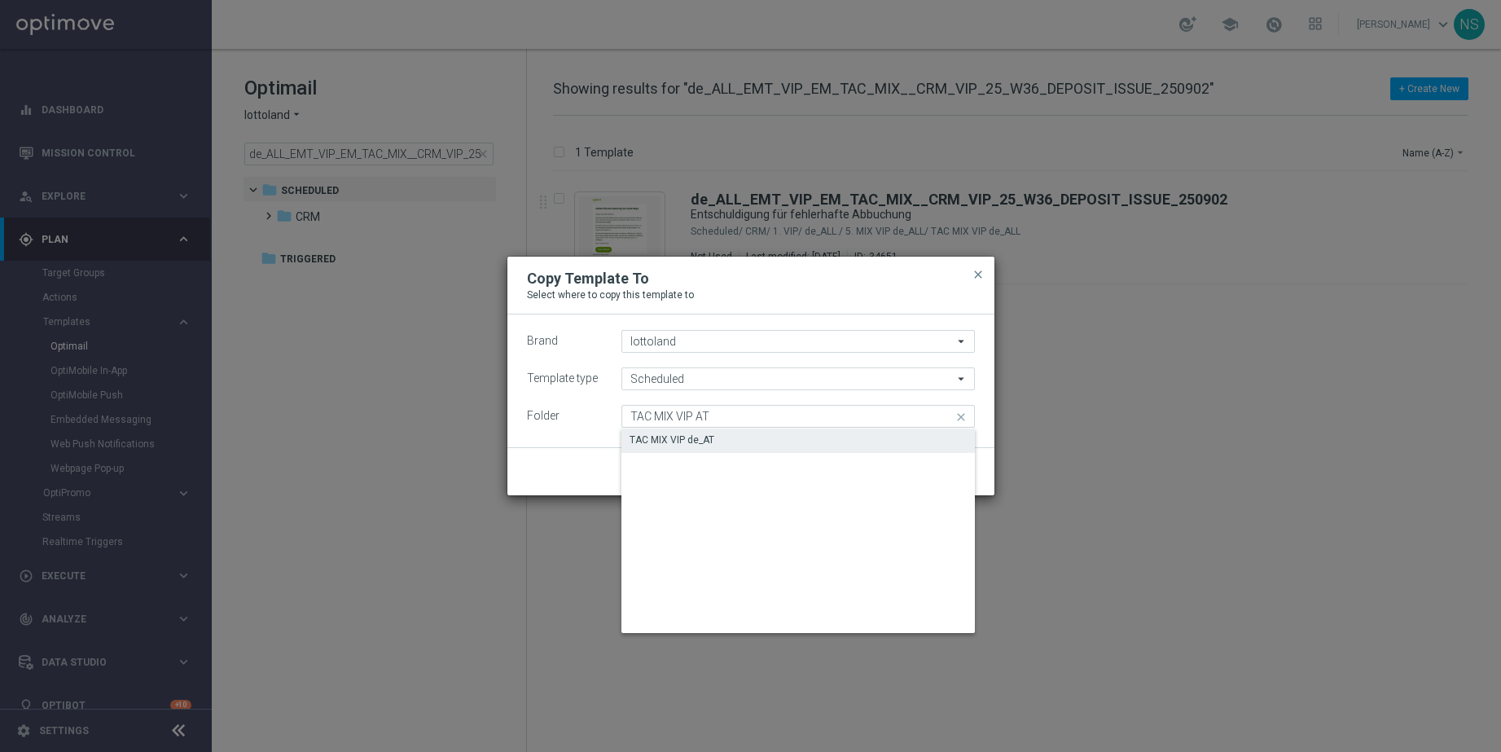
click at [636, 437] on div "TAC MIX VIP de_AT" at bounding box center [672, 440] width 85 height 15
type input "TAC MIX VIP de_AT"
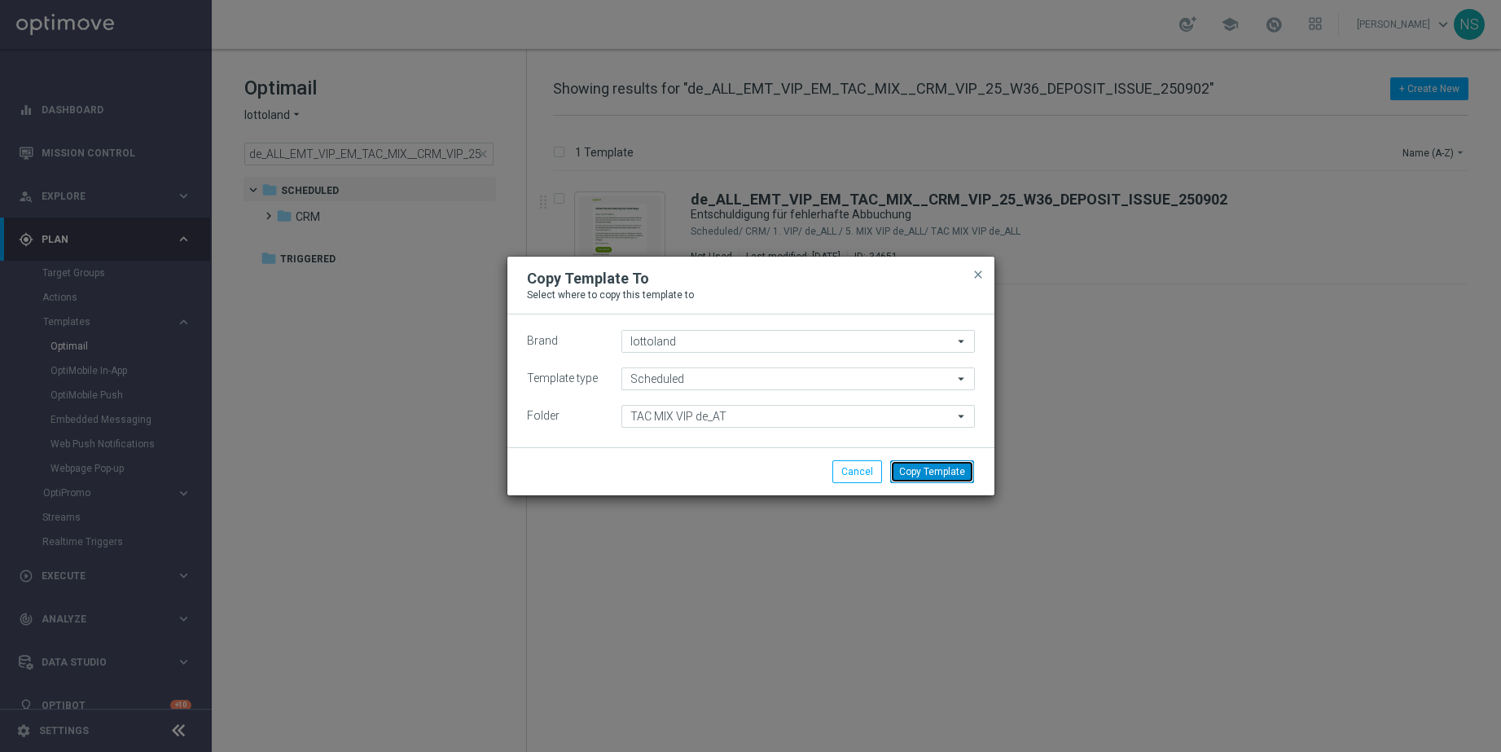
click at [916, 481] on button "Copy Template" at bounding box center [932, 471] width 84 height 23
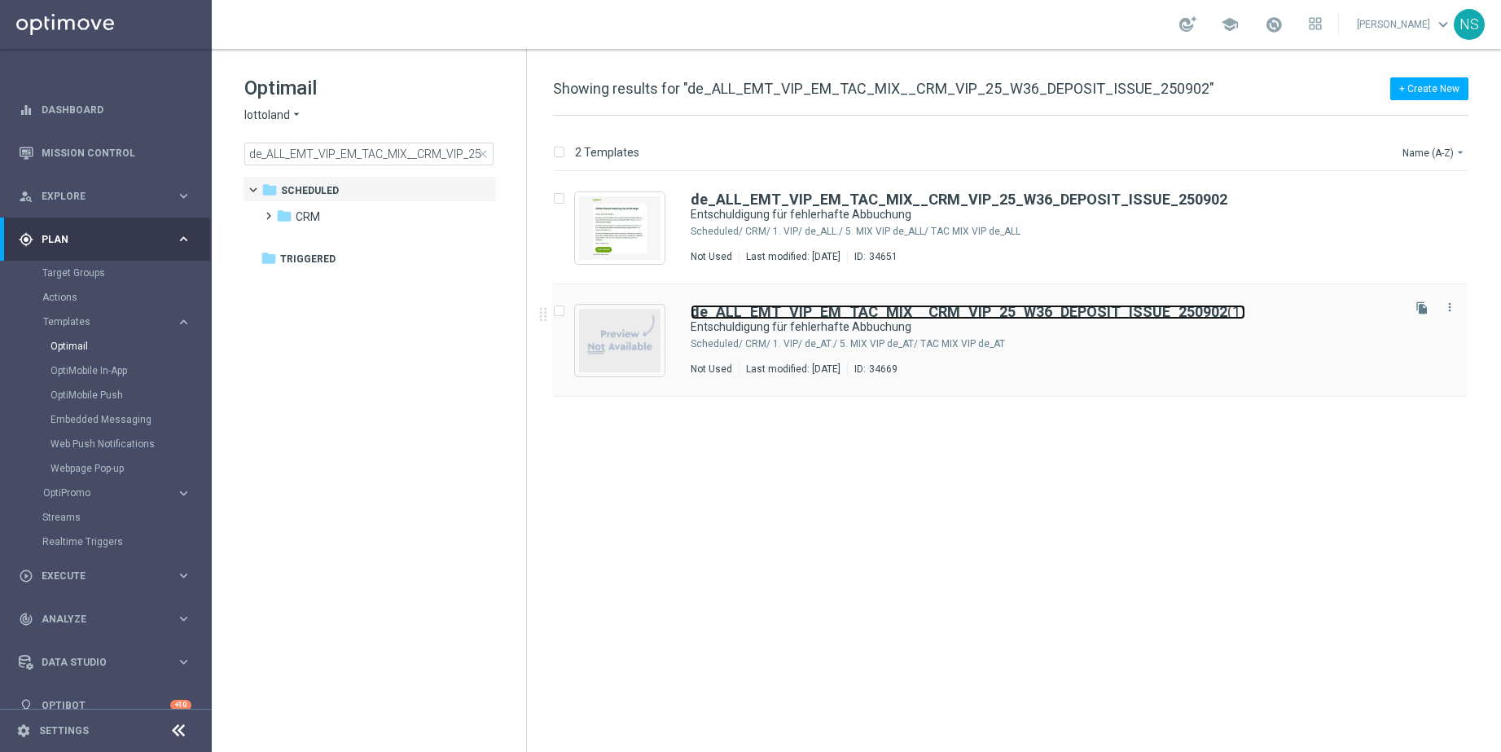
click at [1175, 314] on b "de_ALL_EMT_VIP_EM_TAC_MIX__CRM_VIP_25_W36_DEPOSIT_ISSUE_250902" at bounding box center [959, 311] width 537 height 17
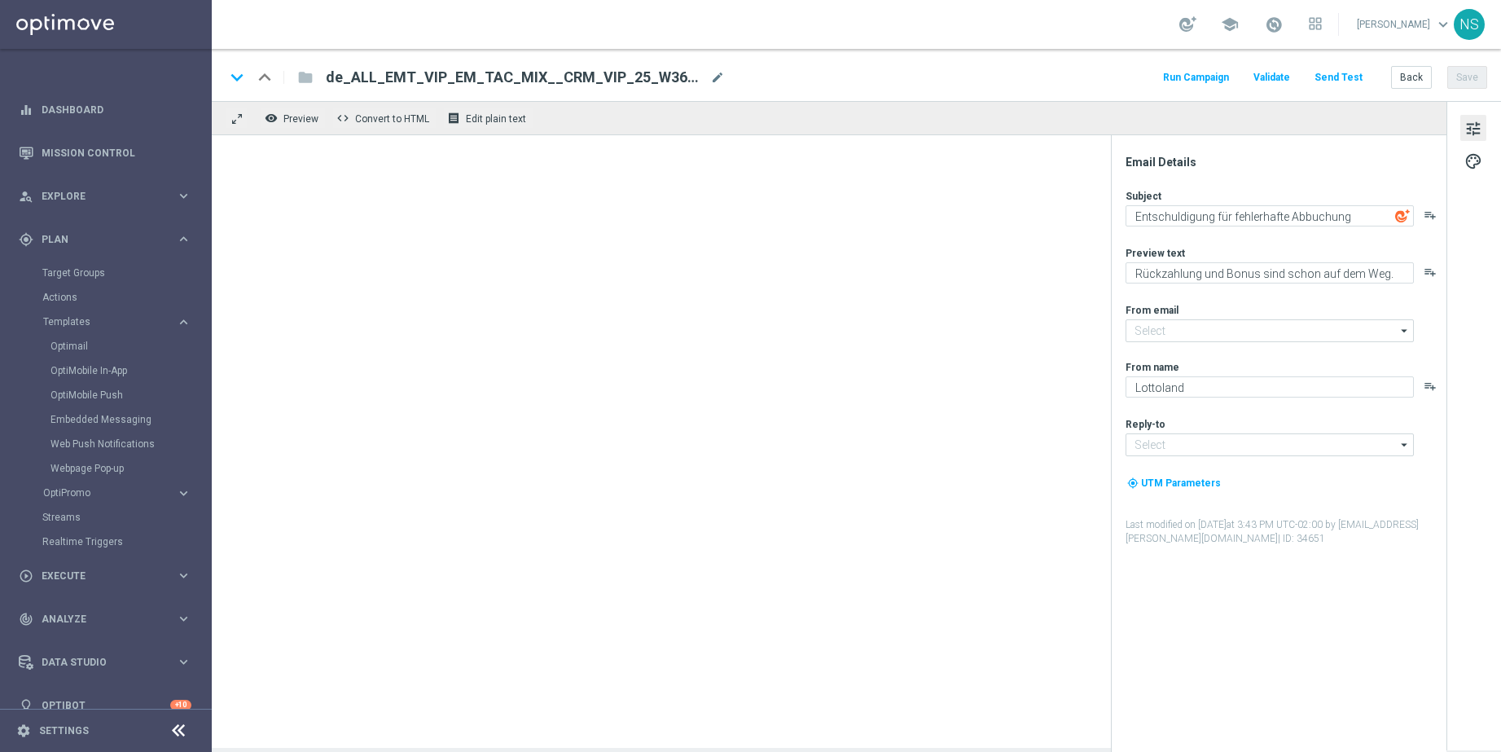
type input "mail@crm.lottoland.com"
type input "service@lottoland.com"
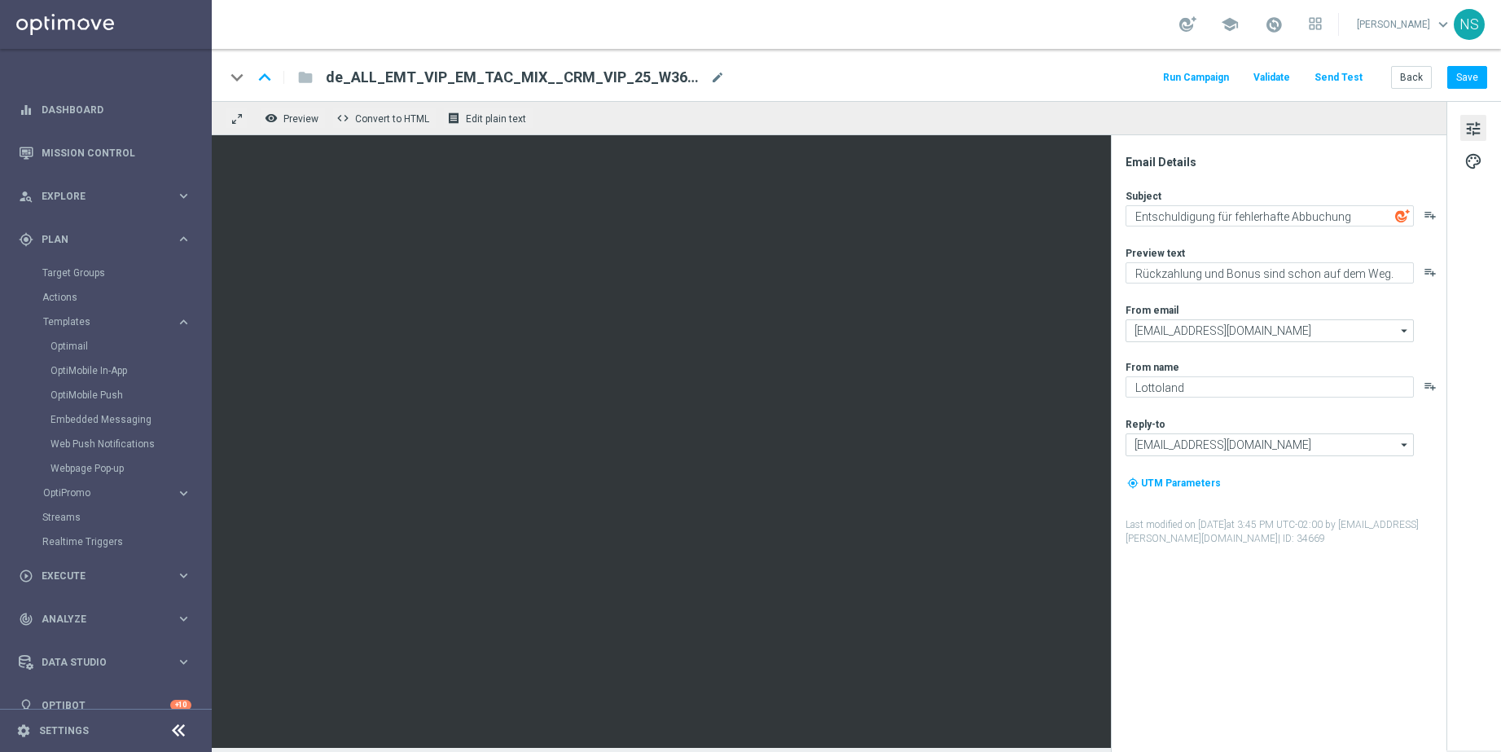
click at [480, 68] on span "de_ALL_EMT_VIP_EM_TAC_MIX__CRM_VIP_25_W36_DEPOSIT_ISSUE_250902(1)" at bounding box center [515, 78] width 378 height 20
paste input "T_EMT_VIP_EM_TAC_MIX__CRM_VIP_25_W36_DEPOSIT_ISSUE_250902"
type input "de_AT_EMT_VIP_EM_TAC_MIX__CRM_VIP_25_W36_DEPOSIT_ISSUE_250902"
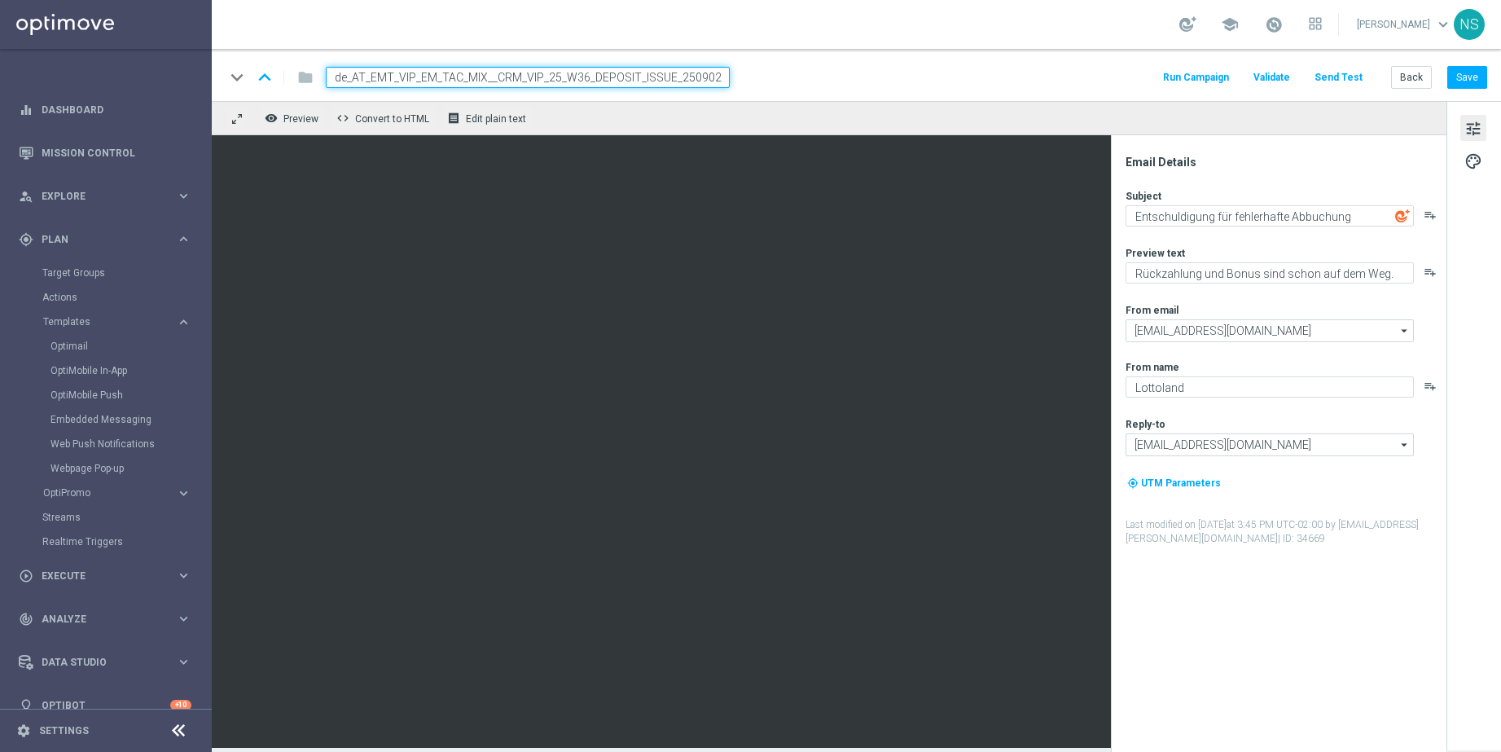
click at [480, 70] on input "de_AT_EMT_VIP_EM_TAC_MIX__CRM_VIP_25_W36_DEPOSIT_ISSUE_250902" at bounding box center [528, 77] width 404 height 21
click at [503, 78] on input "de_AT_EMT_VIP_EM_TAC_MIX__CRM_VIP_25_W36_DEPOSIT_ISSUE_250902" at bounding box center [528, 77] width 404 height 21
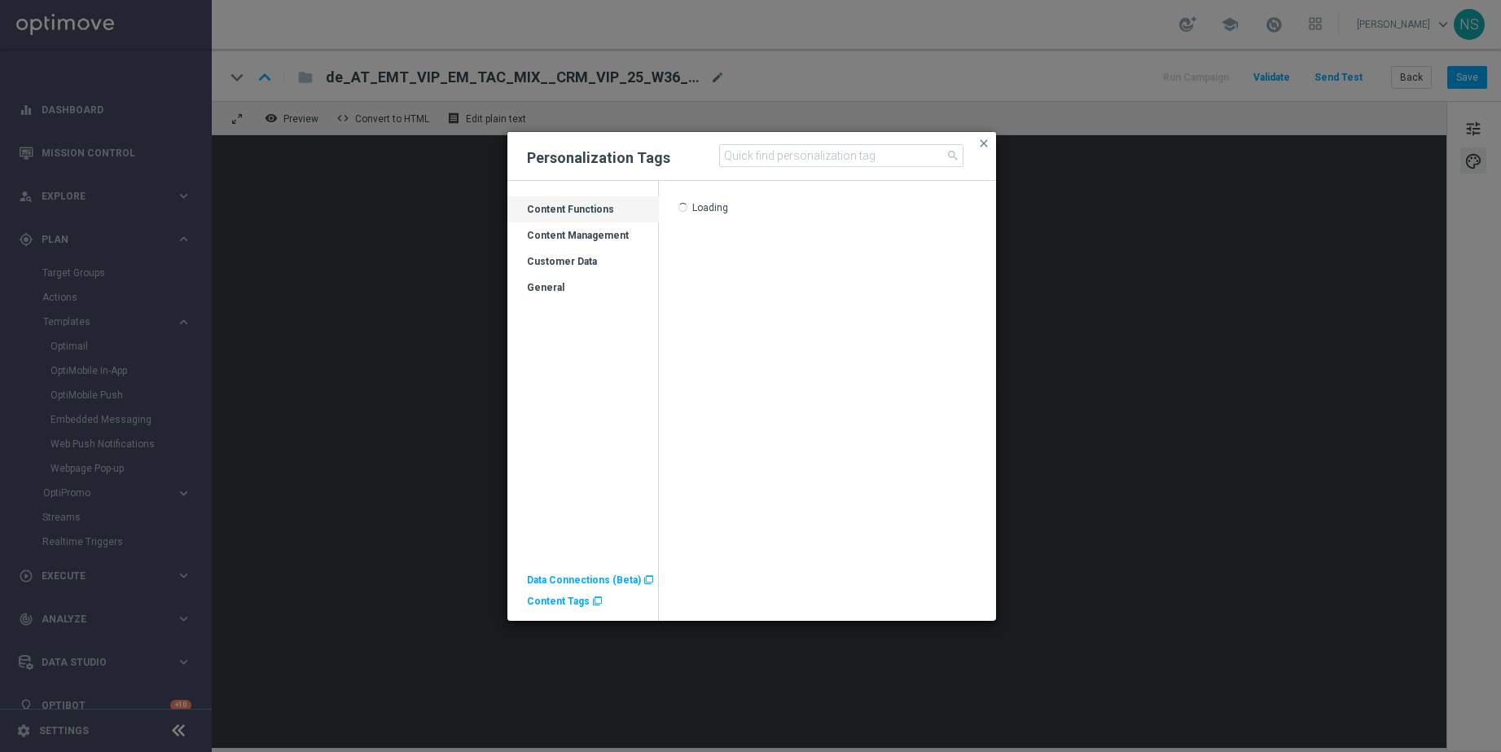
click at [991, 138] on button "close" at bounding box center [984, 144] width 16 height 20
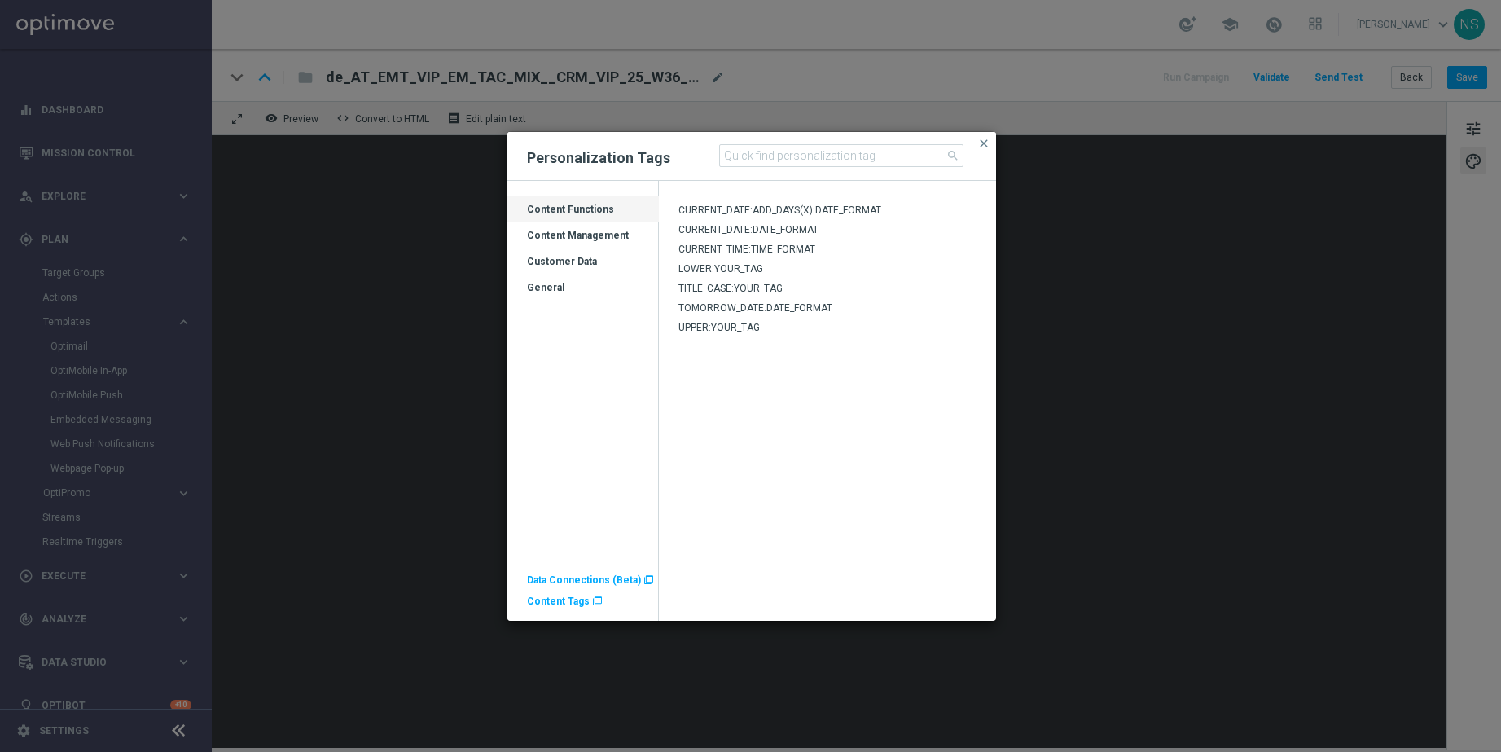
click at [563, 604] on span "Content Tags" at bounding box center [558, 600] width 63 height 11
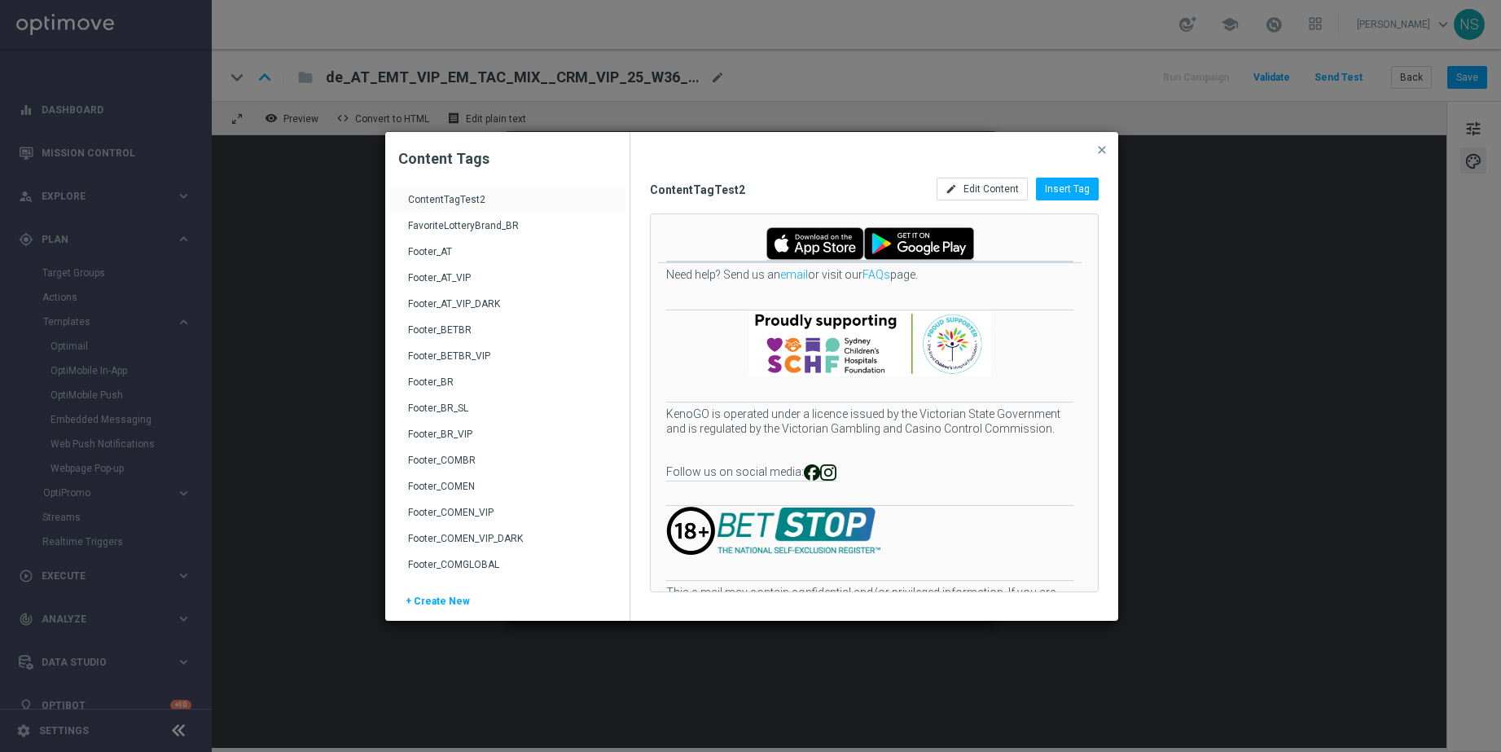
click at [433, 256] on div "Footer_AT" at bounding box center [509, 258] width 202 height 26
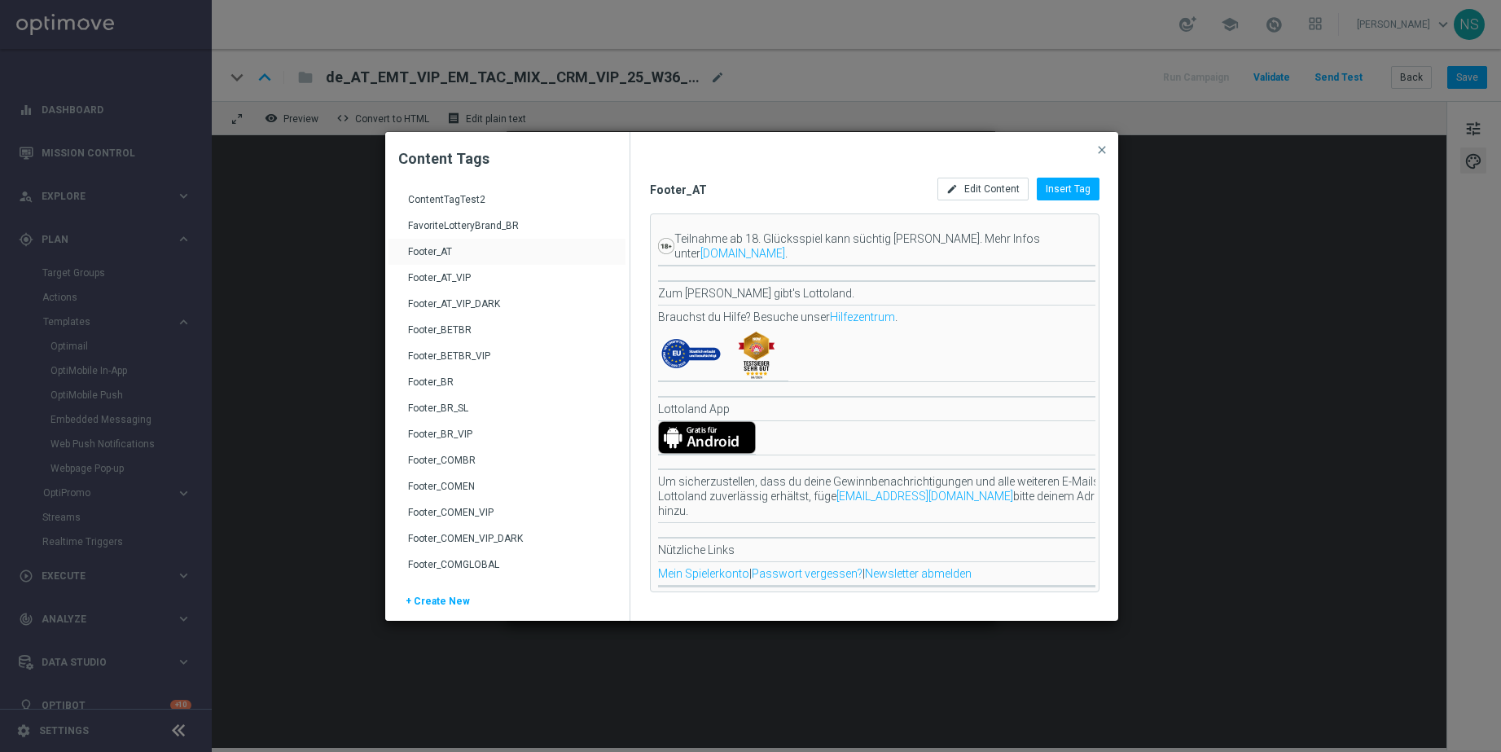
click at [487, 313] on div "Footer_AT_VIP_DARK" at bounding box center [509, 310] width 202 height 26
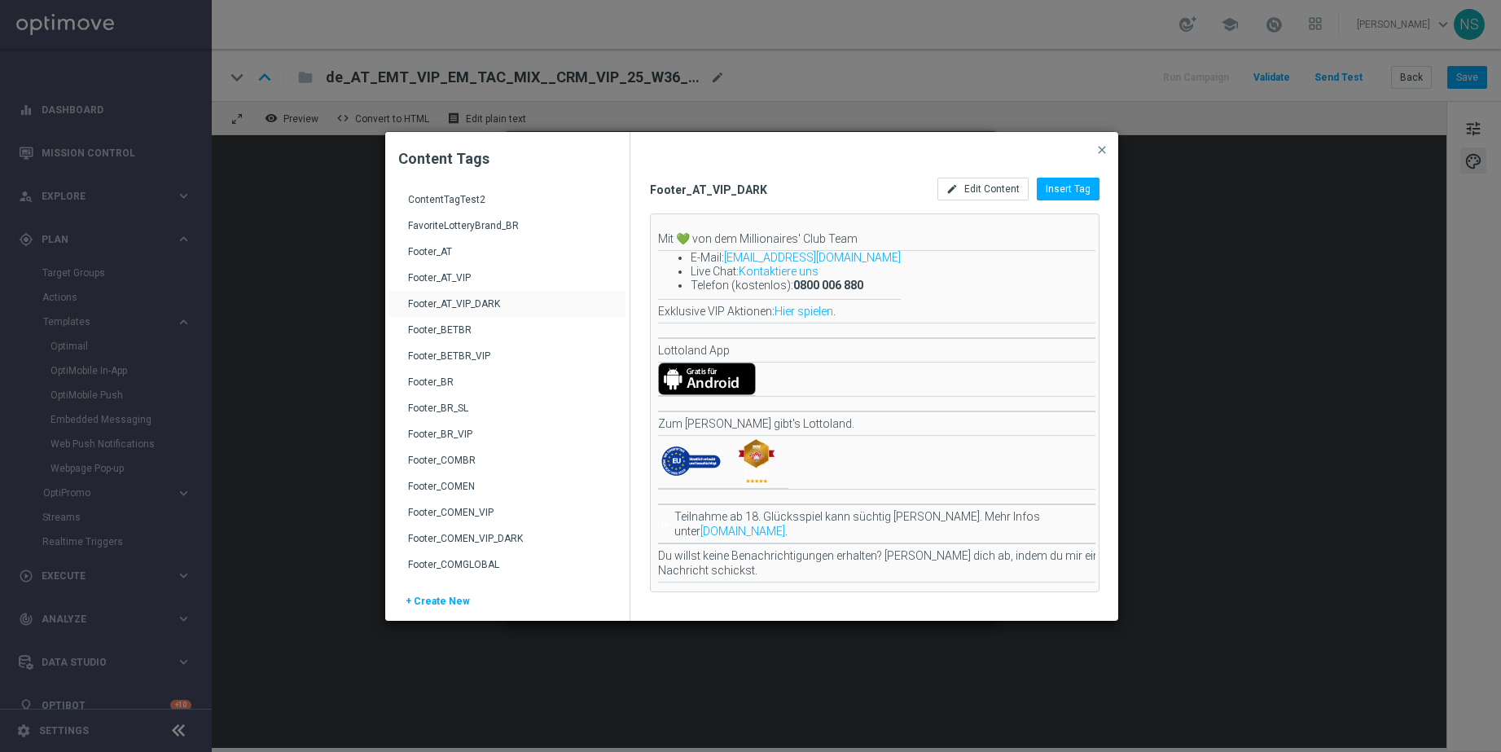
click at [461, 267] on div "Footer_AT_VIP" at bounding box center [507, 278] width 237 height 26
click at [461, 280] on div "Footer_AT_VIP" at bounding box center [509, 284] width 202 height 26
click at [427, 235] on div "FavoriteLotteryBrand_BR" at bounding box center [509, 232] width 202 height 26
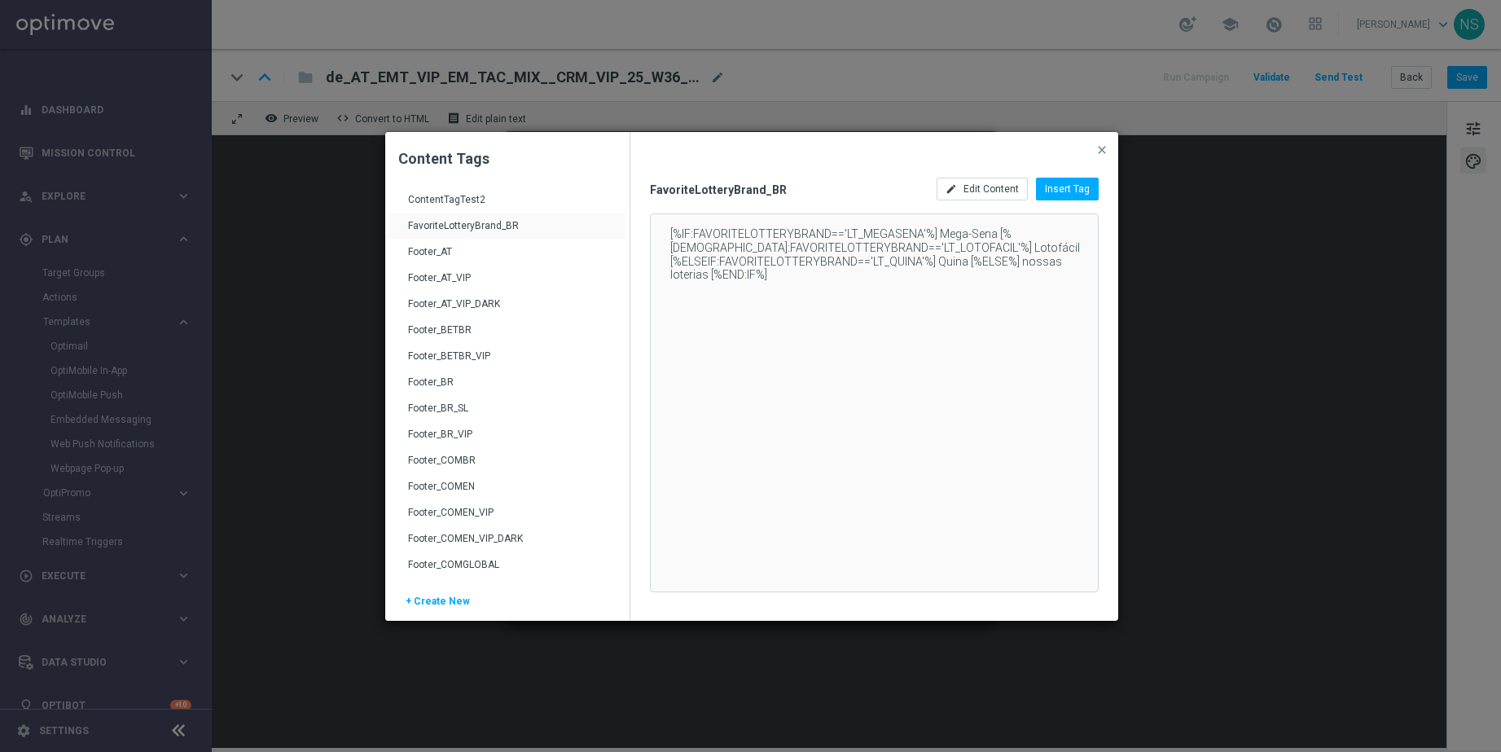
click at [427, 255] on div "Footer_AT" at bounding box center [509, 258] width 202 height 26
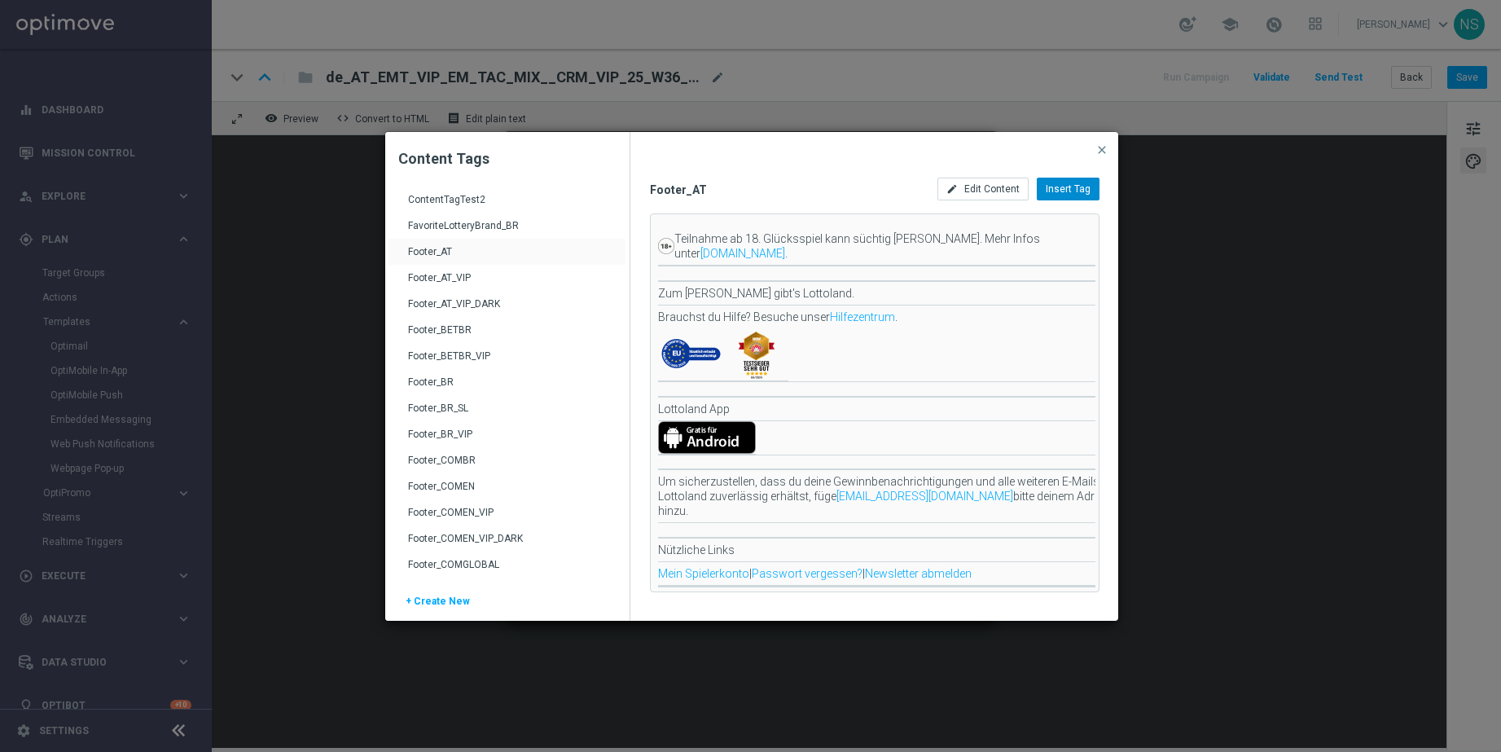
click at [1070, 193] on span "Insert Tag" at bounding box center [1068, 188] width 45 height 11
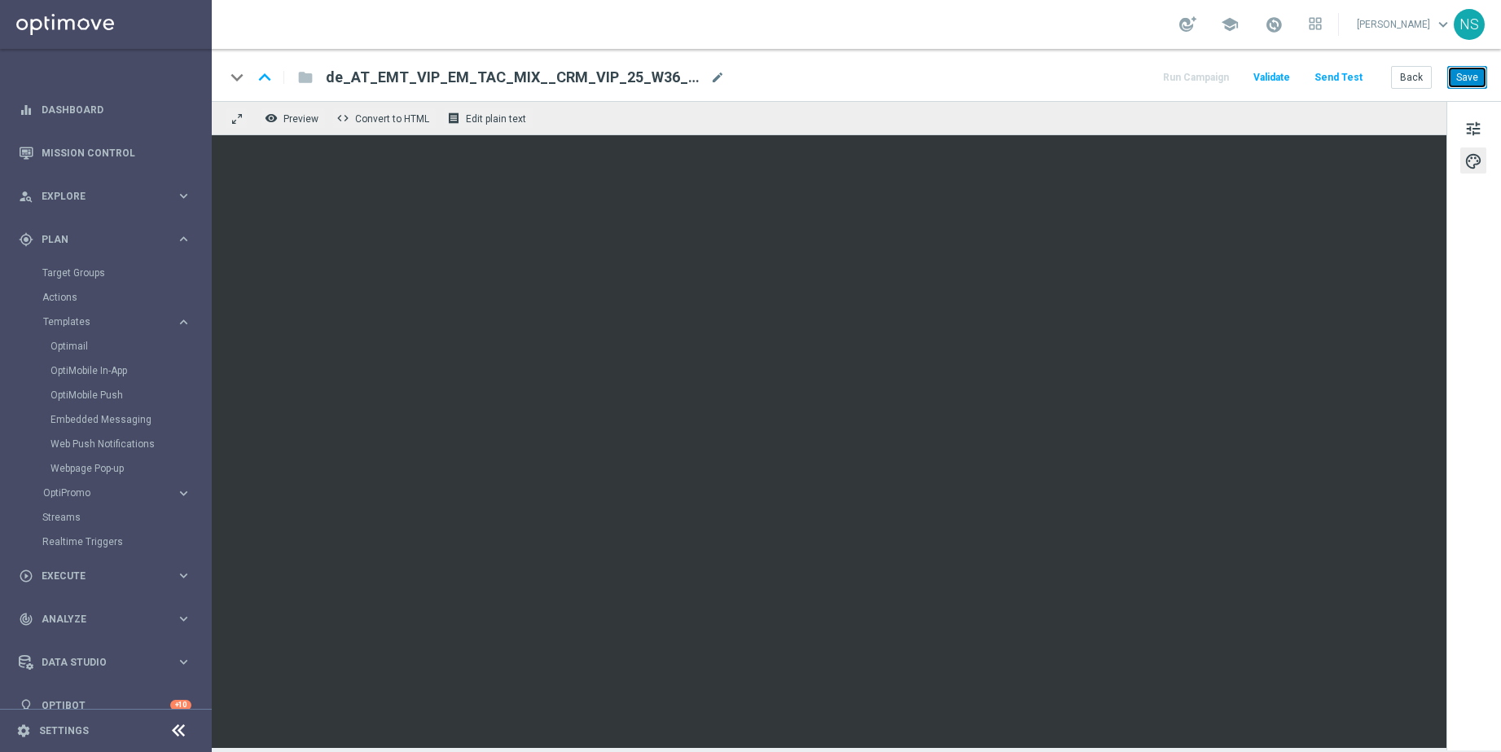
click at [1335, 79] on button "Save" at bounding box center [1468, 77] width 40 height 23
click at [1335, 80] on button "Send Test" at bounding box center [1338, 78] width 53 height 22
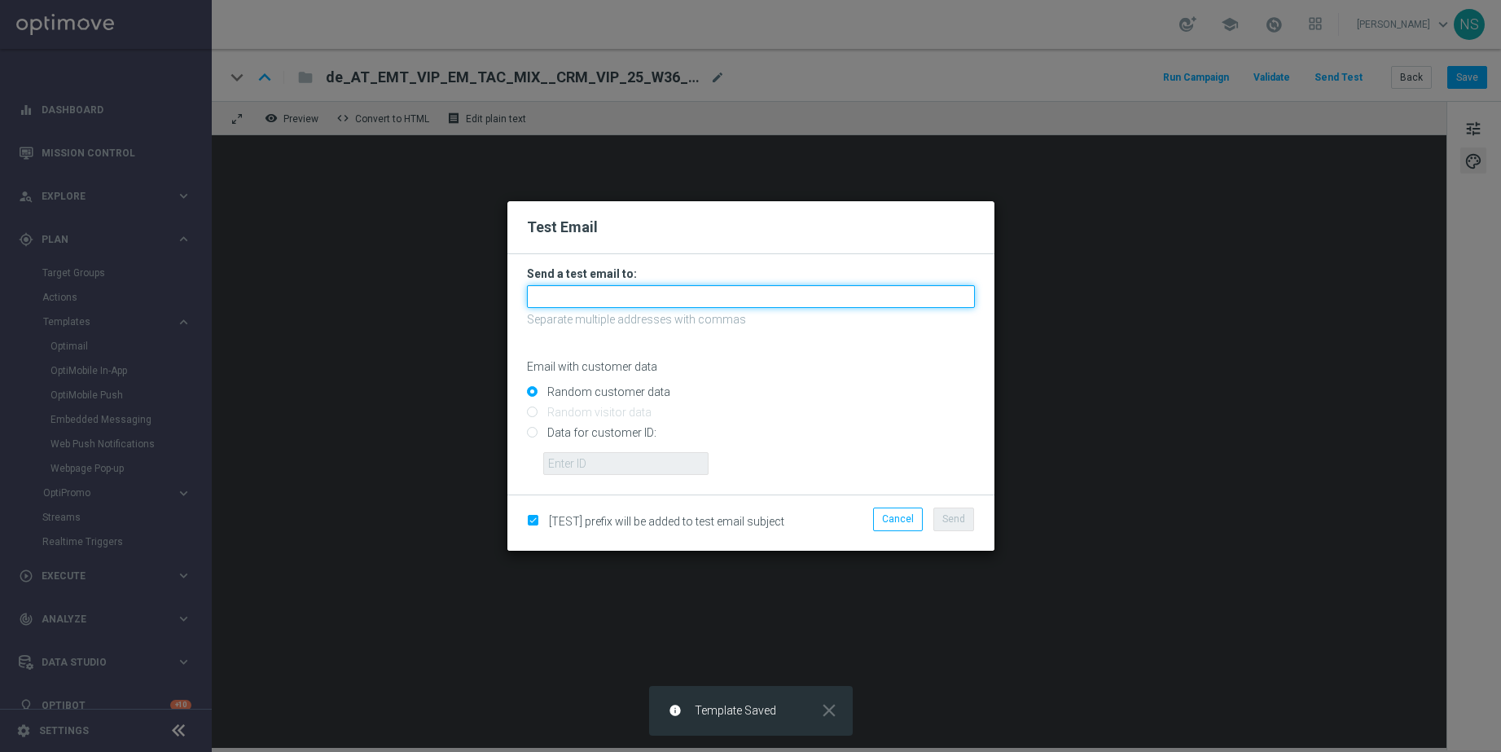
click at [639, 300] on input "text" at bounding box center [751, 296] width 448 height 23
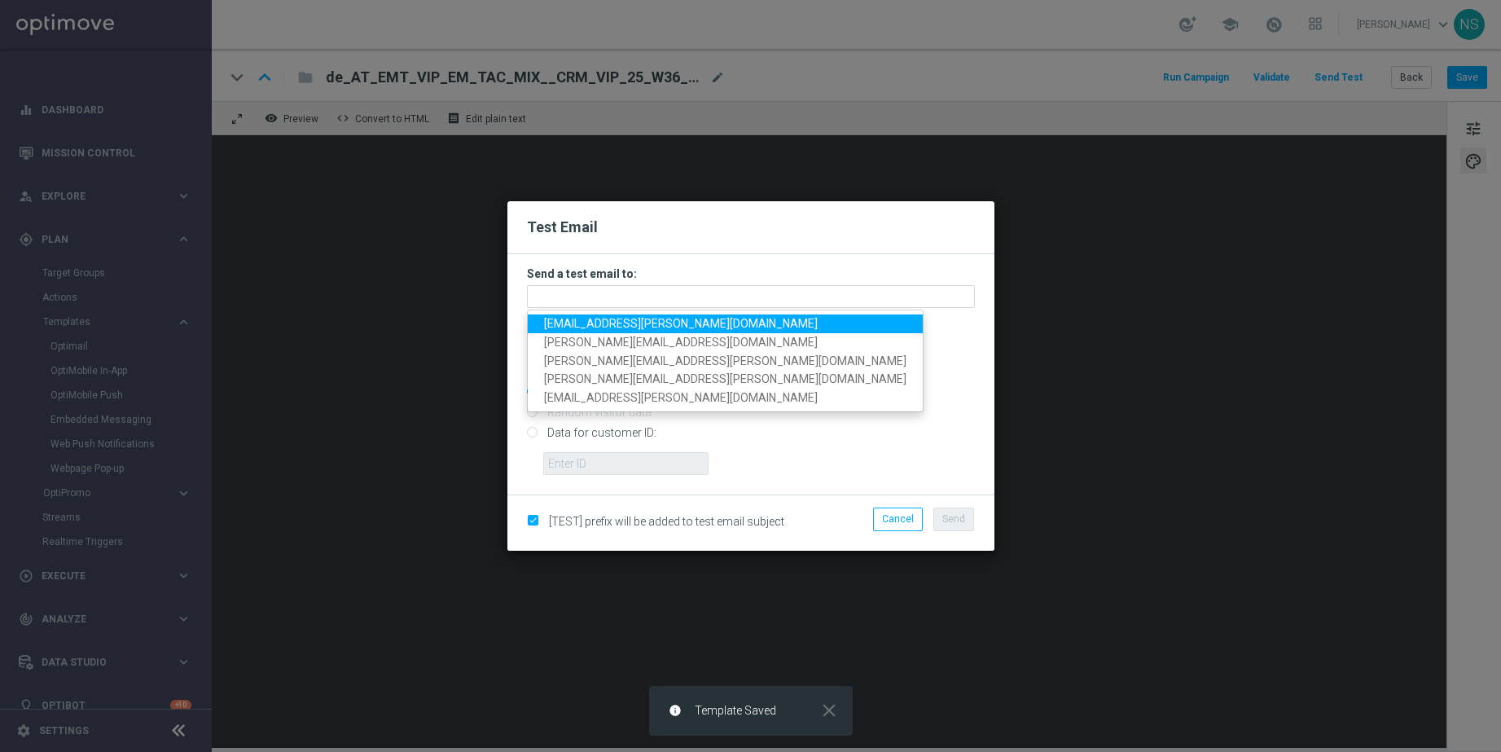
click at [621, 323] on span "nele.sauer@lottoland.com" at bounding box center [681, 323] width 274 height 13
type input "nele.sauer@lottoland.com"
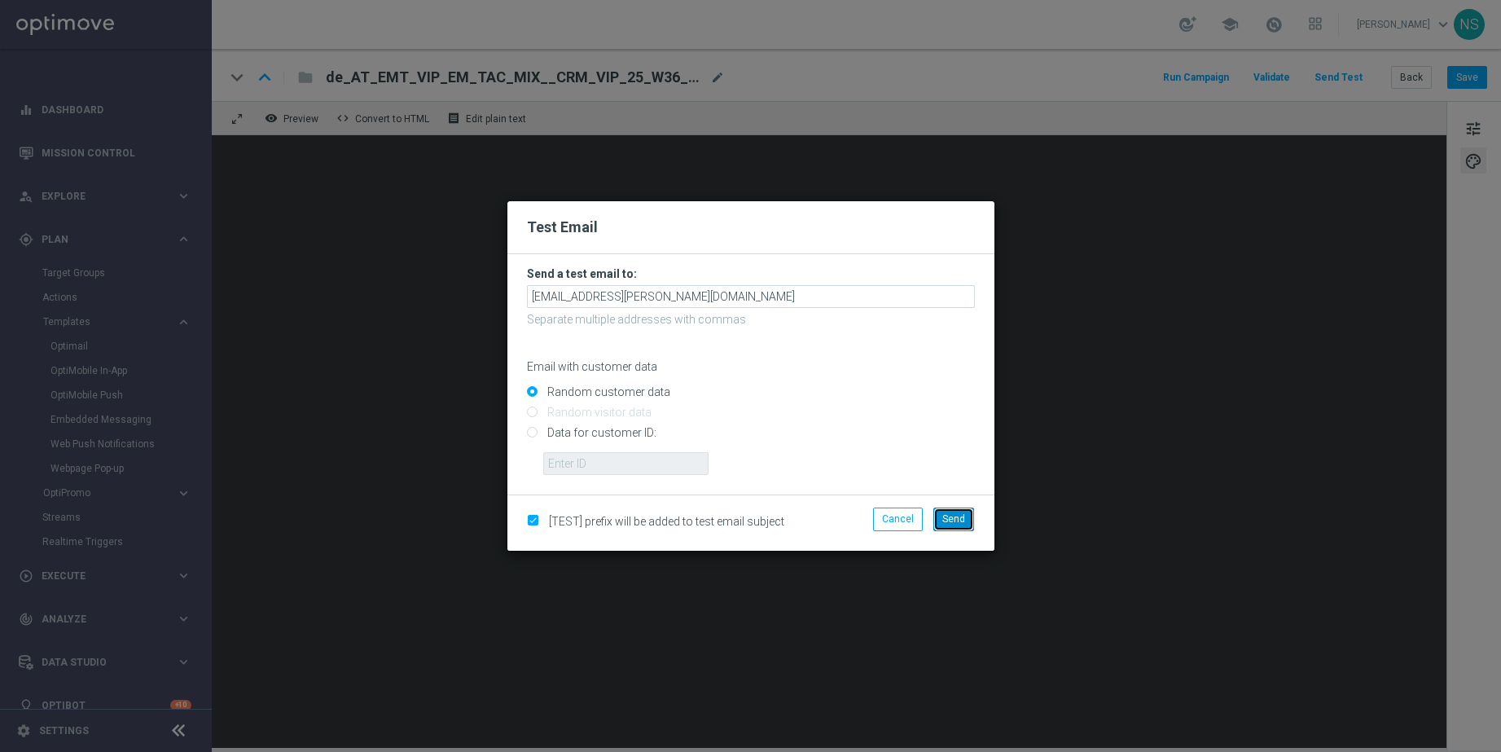
click at [956, 514] on span "Send" at bounding box center [953, 518] width 23 height 11
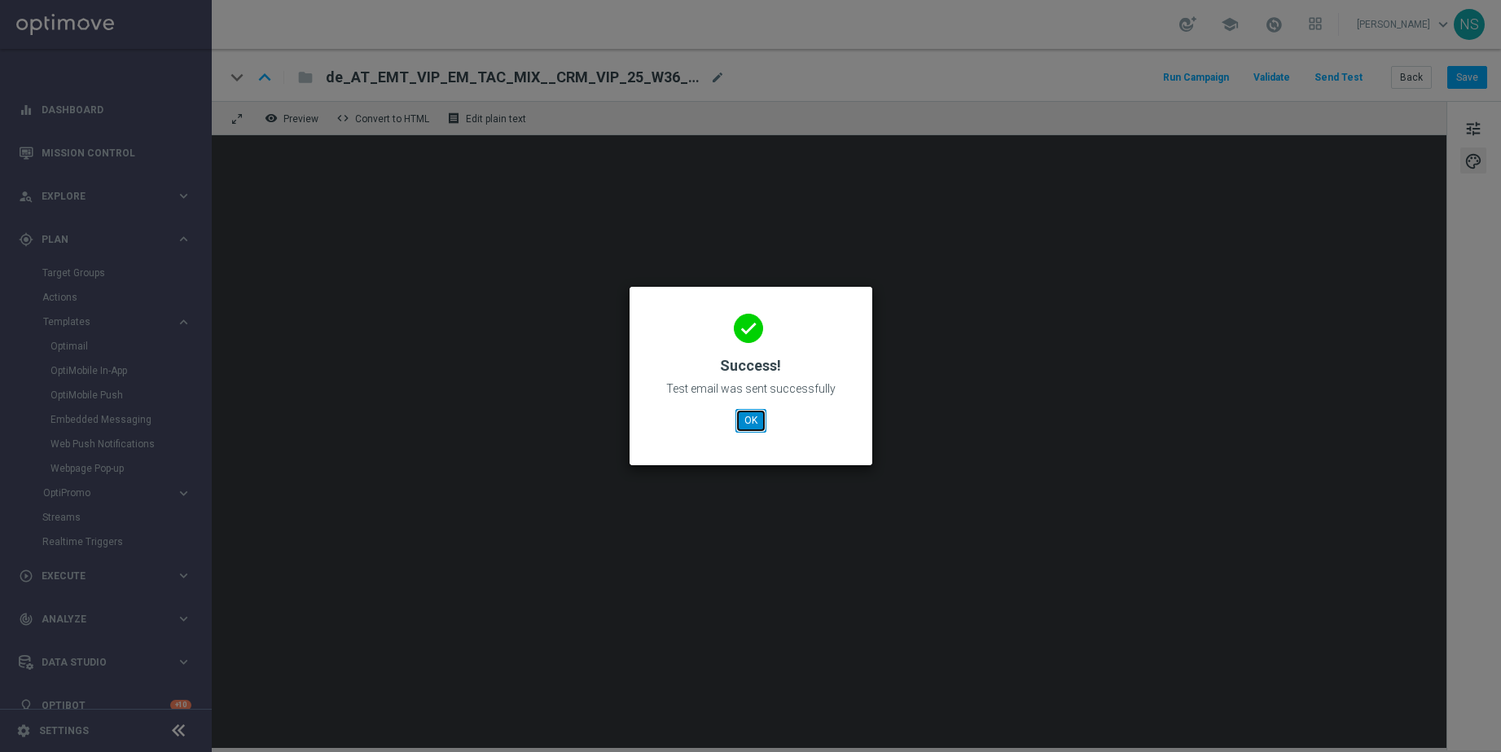
click at [756, 425] on button "OK" at bounding box center [751, 420] width 31 height 23
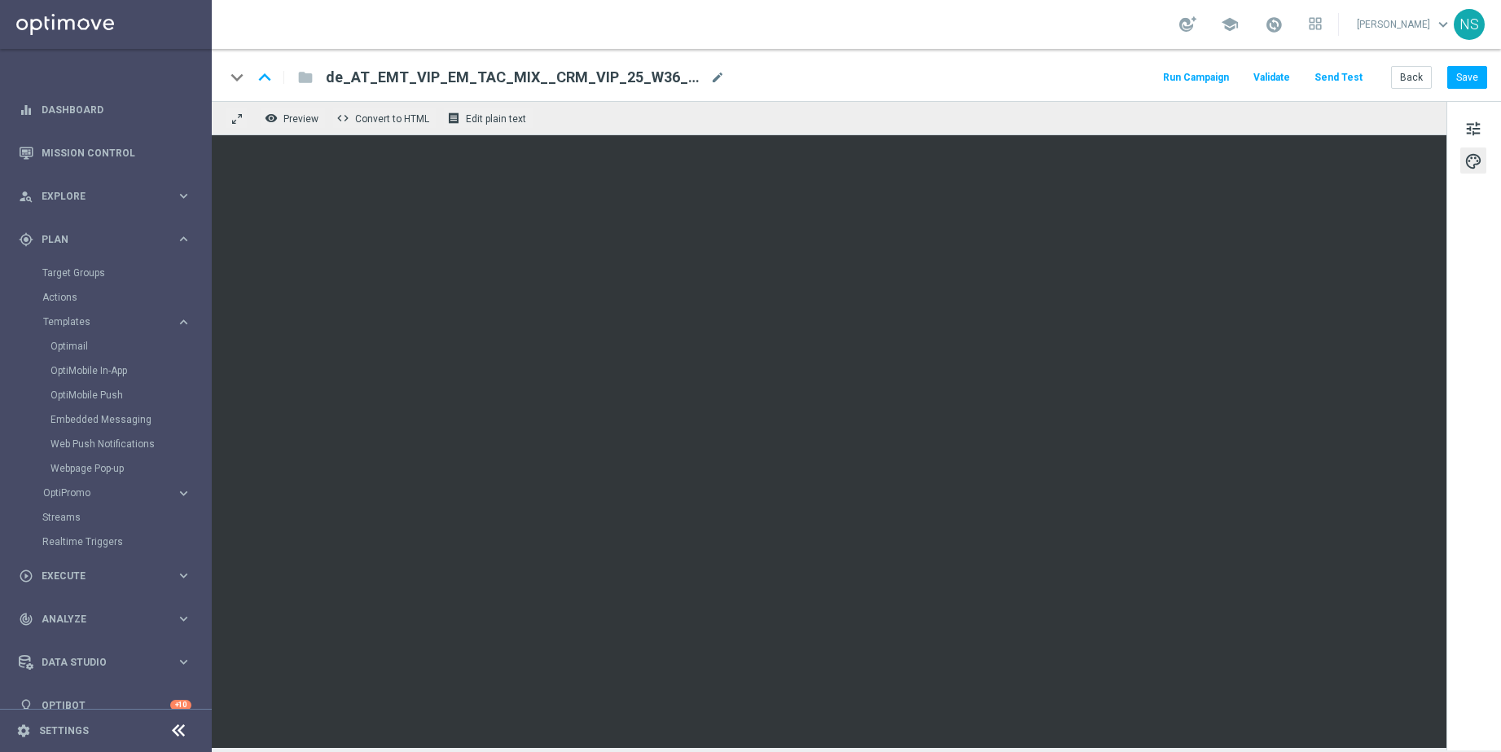
click at [1335, 135] on div "tune palette" at bounding box center [1474, 425] width 55 height 649
click at [1335, 130] on span "tune" at bounding box center [1474, 128] width 18 height 21
click at [1335, 80] on div "keyboard_arrow_down keyboard_arrow_up folder de_AT_EMT_VIP_EM_TAC_MIX__CRM_VIP_…" at bounding box center [857, 75] width 1290 height 52
click at [1335, 80] on button "Save" at bounding box center [1468, 77] width 40 height 23
click at [1335, 130] on span "tune" at bounding box center [1474, 128] width 18 height 21
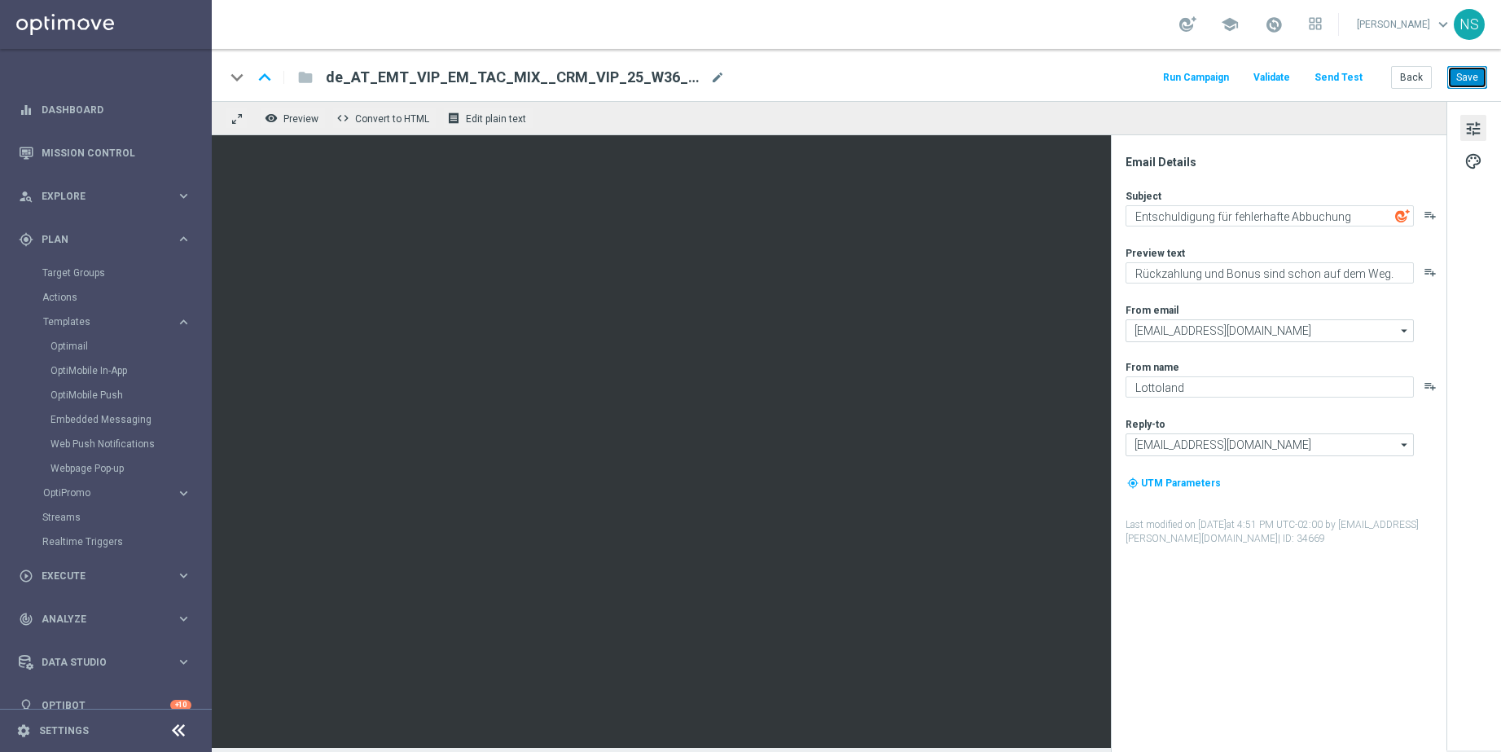
click at [1335, 74] on button "Save" at bounding box center [1468, 77] width 40 height 23
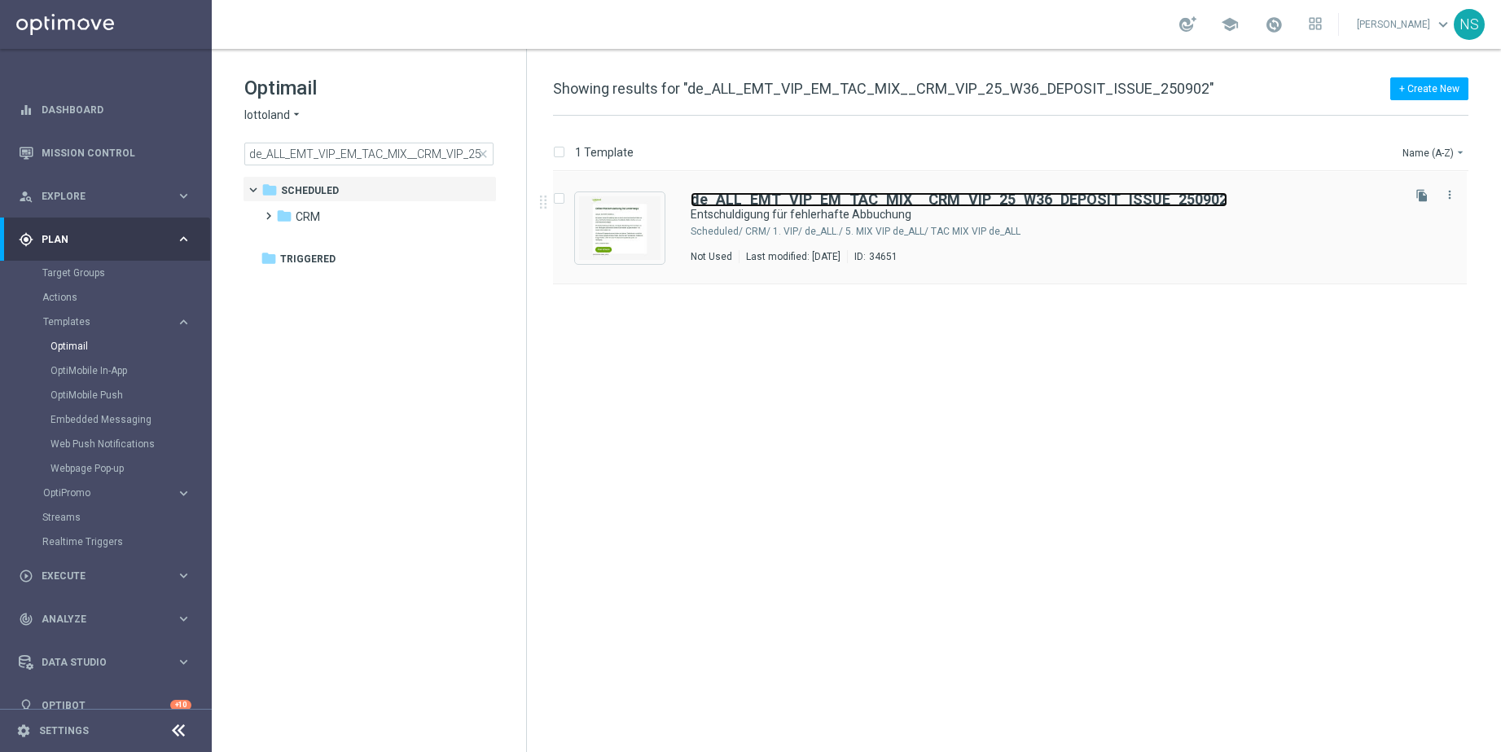
click at [745, 197] on b "de_ALL_EMT_VIP_EM_TAC_MIX__CRM_VIP_25_W36_DEPOSIT_ISSUE_250902" at bounding box center [959, 199] width 537 height 17
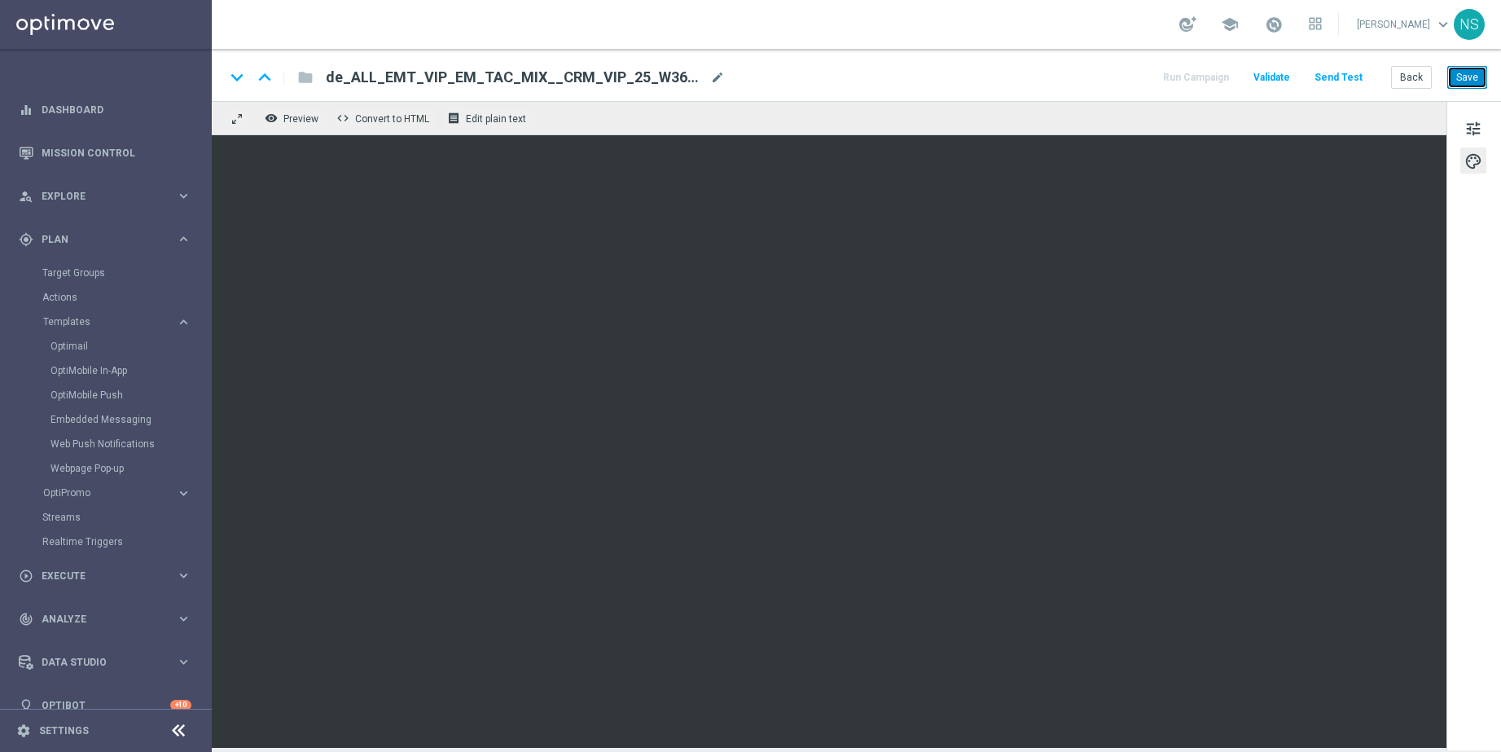
click at [1335, 77] on button "Save" at bounding box center [1468, 77] width 40 height 23
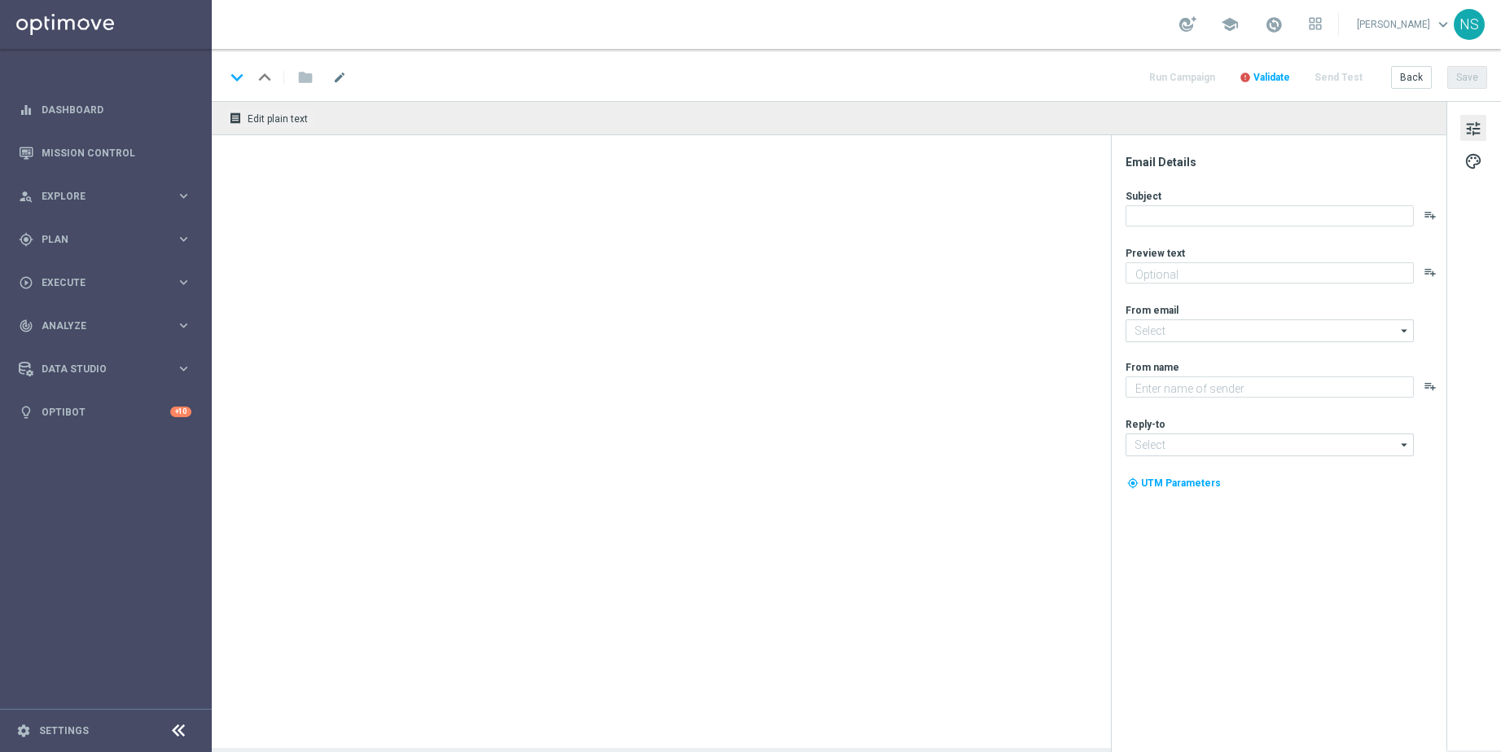
type textarea "Dein EuroJackpot völlig gratis."
type textarea "Lottoland"
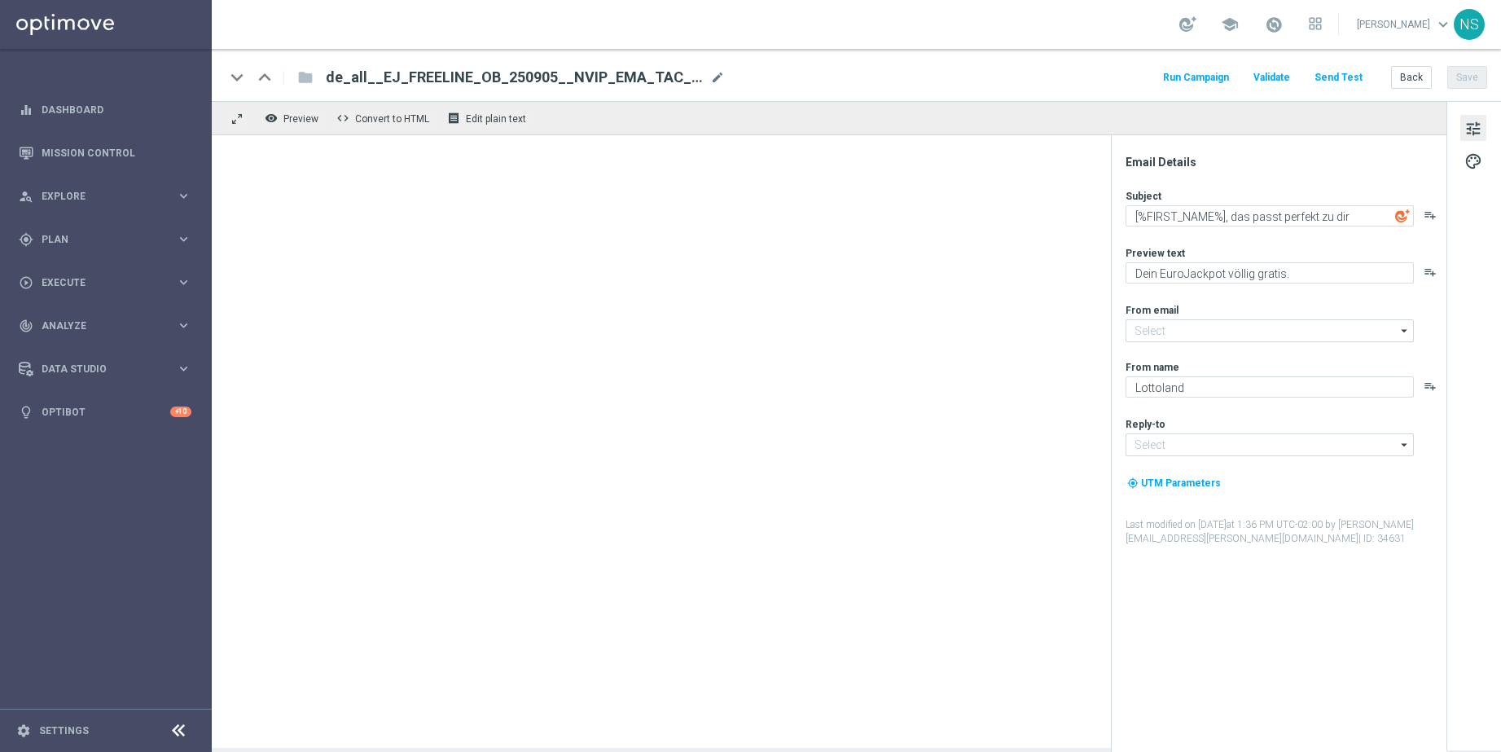
type input "[EMAIL_ADDRESS][DOMAIN_NAME]"
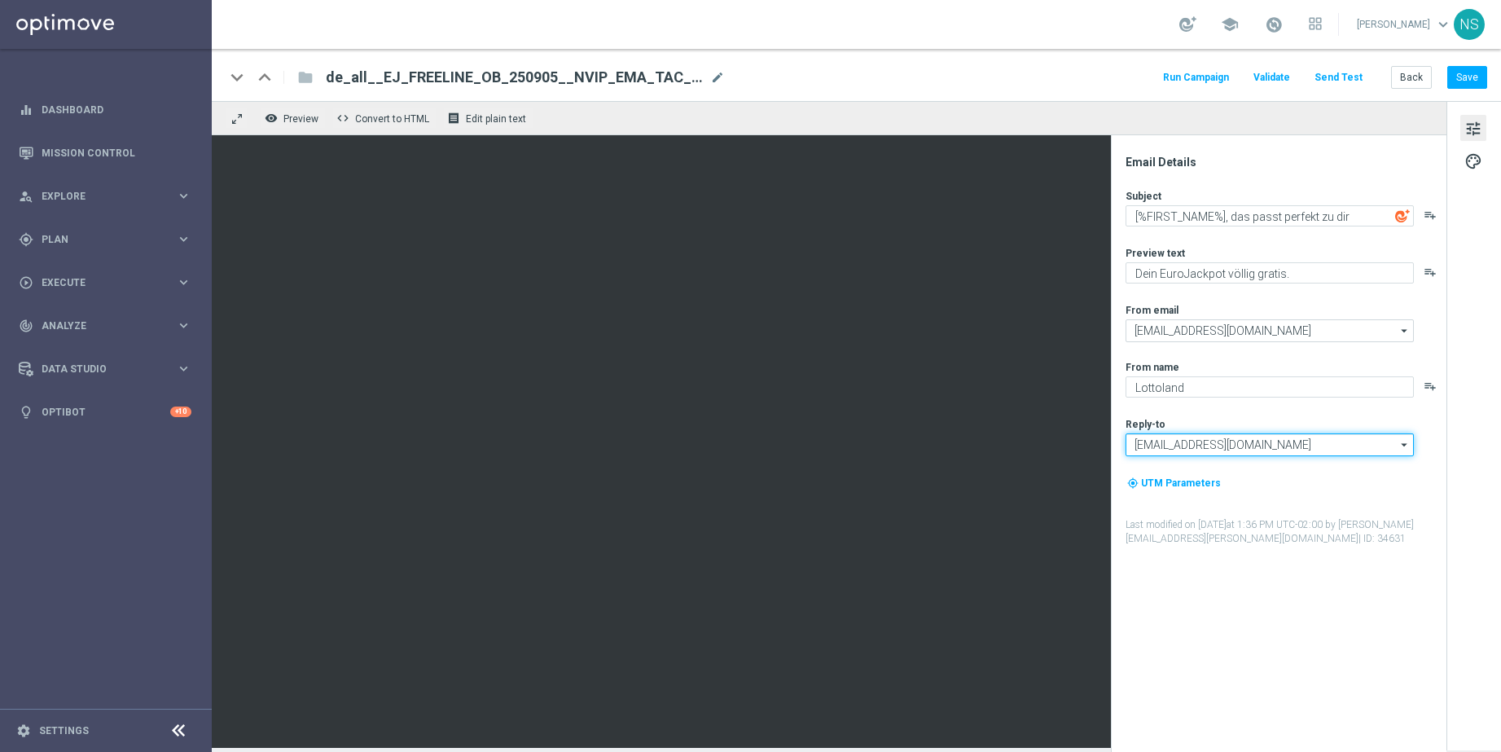
click at [1171, 444] on input "service@lottoland.com" at bounding box center [1270, 444] width 288 height 23
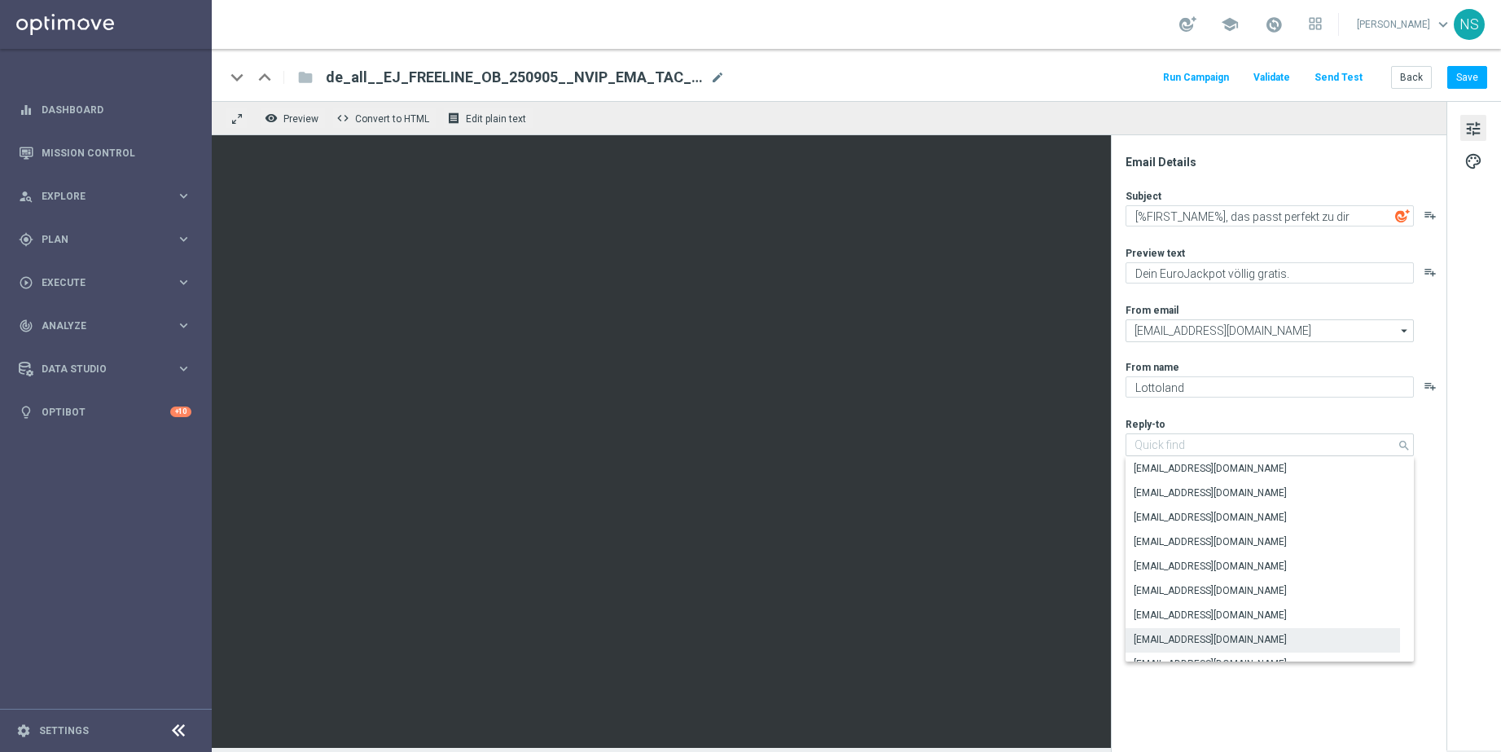
click at [1314, 181] on div "Email Details Subject [%FIRST_NAME%], das passt perfekt zu dir playlist_add Pre…" at bounding box center [1283, 453] width 324 height 597
type input "service@lottoland.com"
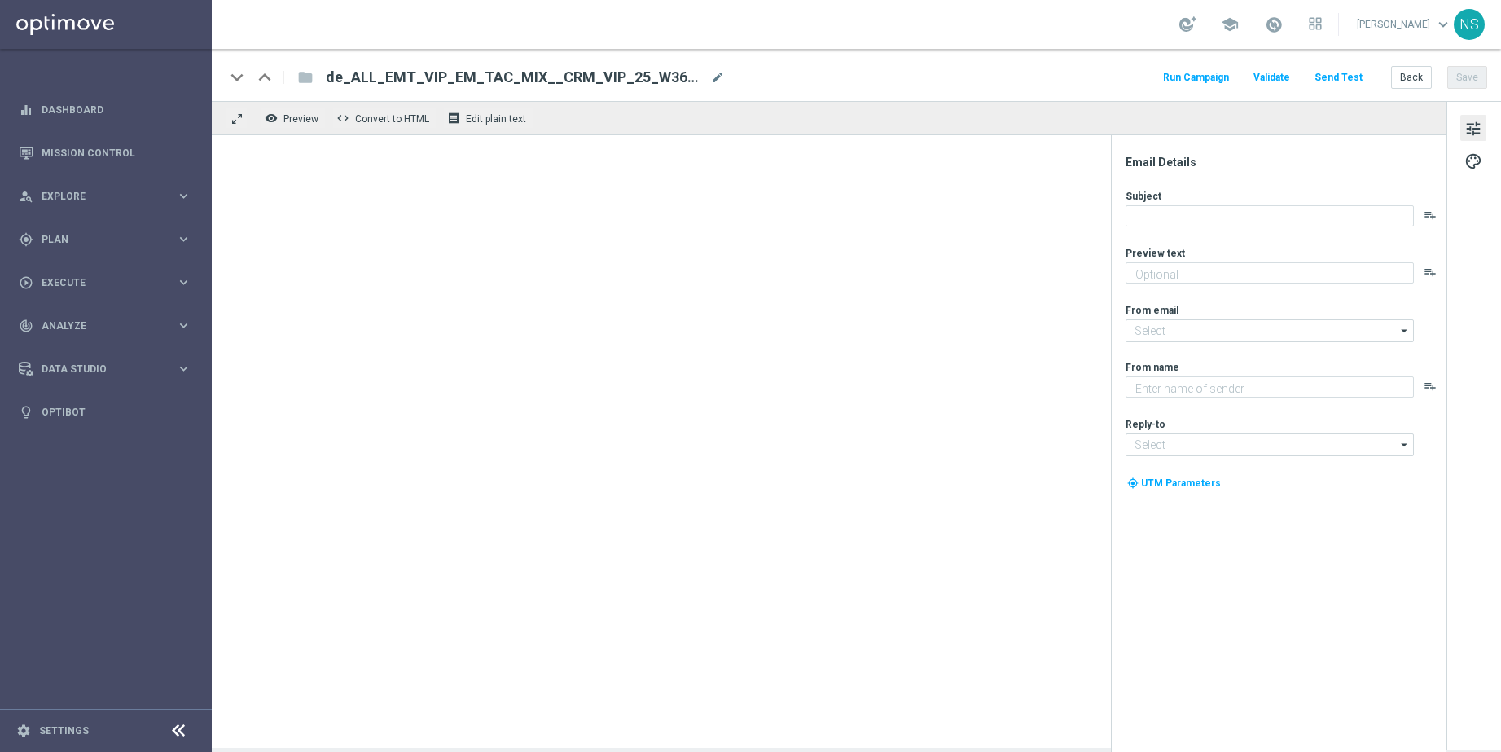
type textarea "Rückzahlung und Bonus sind schon auf dem Weg."
type input "[EMAIL_ADDRESS][DOMAIN_NAME]"
type textarea "Lottoland"
type input "[EMAIL_ADDRESS][DOMAIN_NAME]"
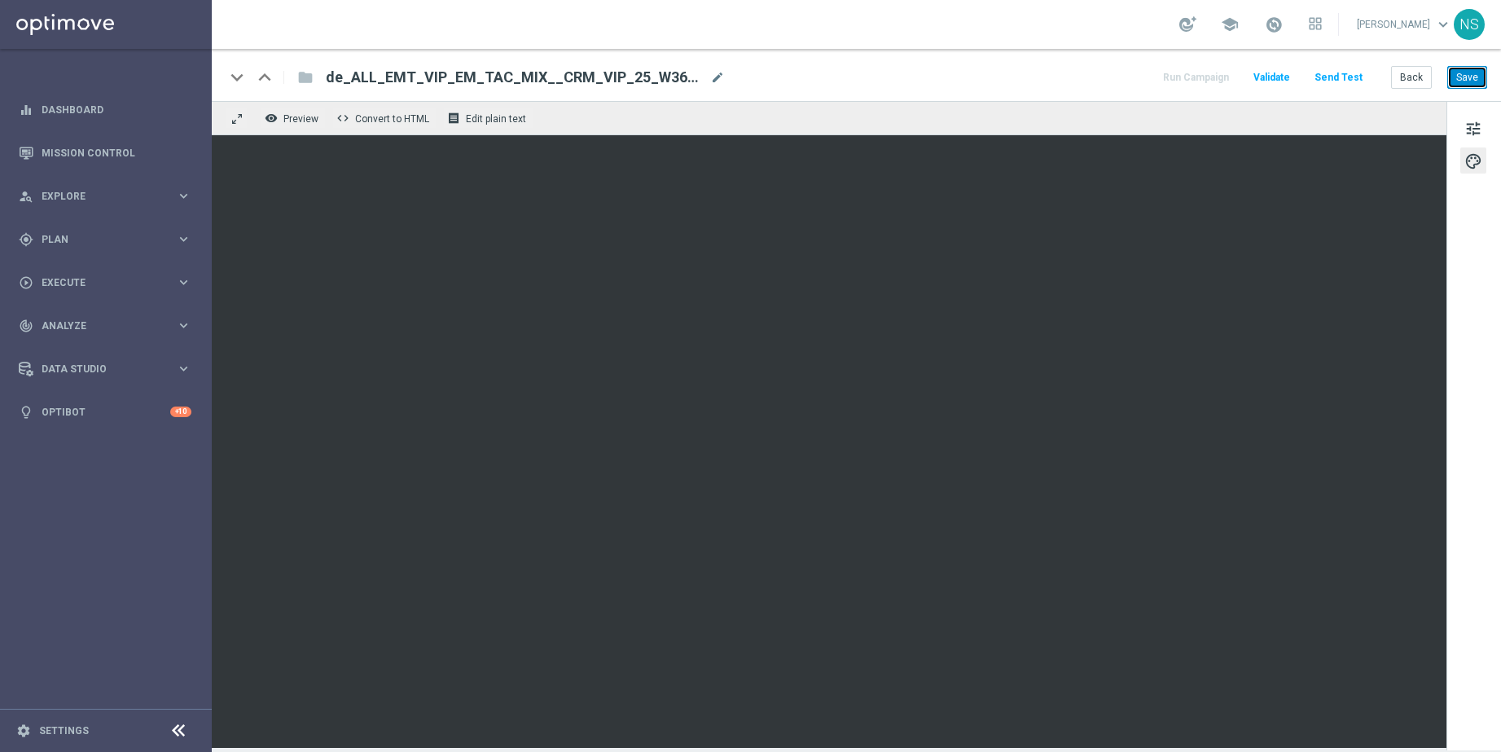
click at [1478, 68] on button "Save" at bounding box center [1468, 77] width 40 height 23
click at [1473, 138] on span "tune" at bounding box center [1474, 128] width 18 height 21
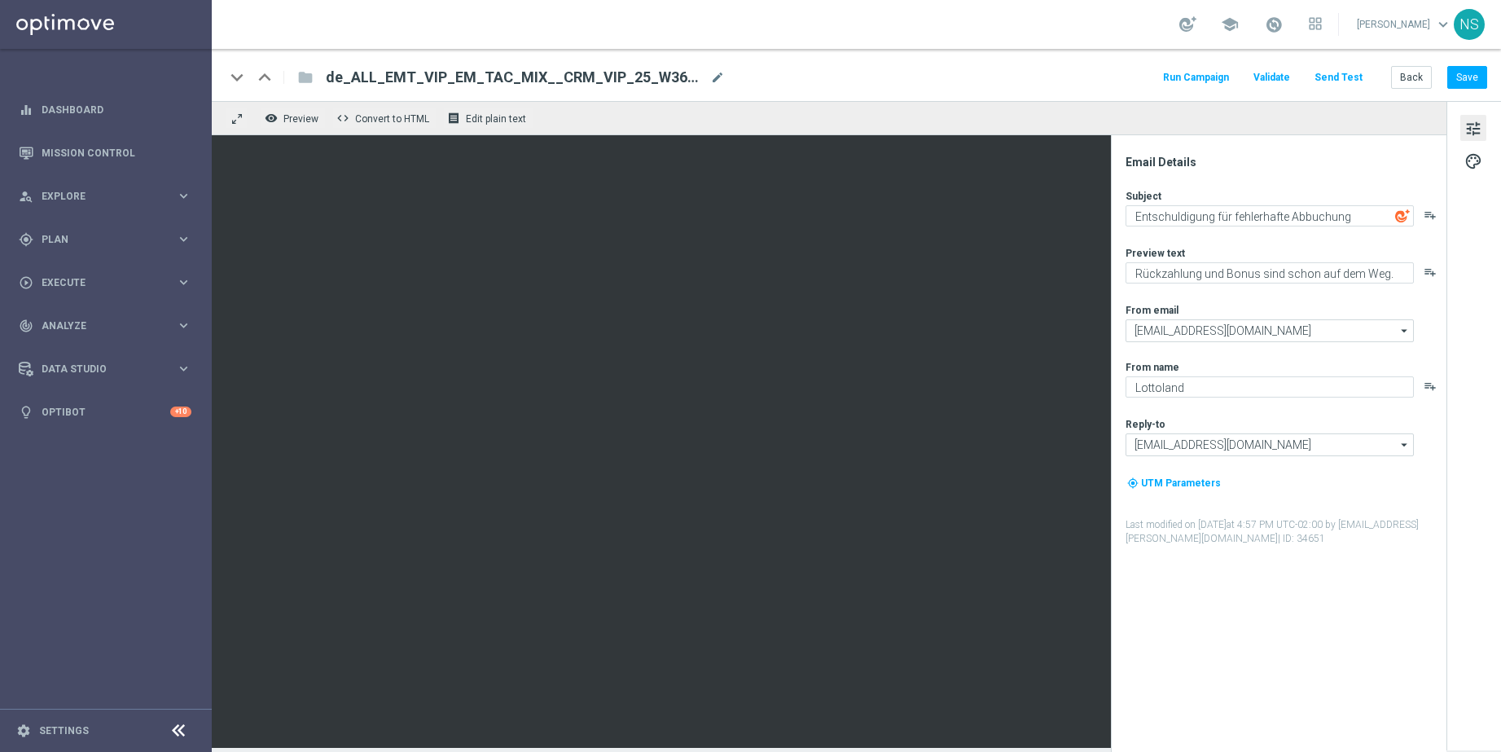
click at [1473, 138] on span "tune" at bounding box center [1474, 128] width 18 height 21
click at [1462, 86] on button "Save" at bounding box center [1468, 77] width 40 height 23
click at [1474, 72] on button "Save" at bounding box center [1468, 77] width 40 height 23
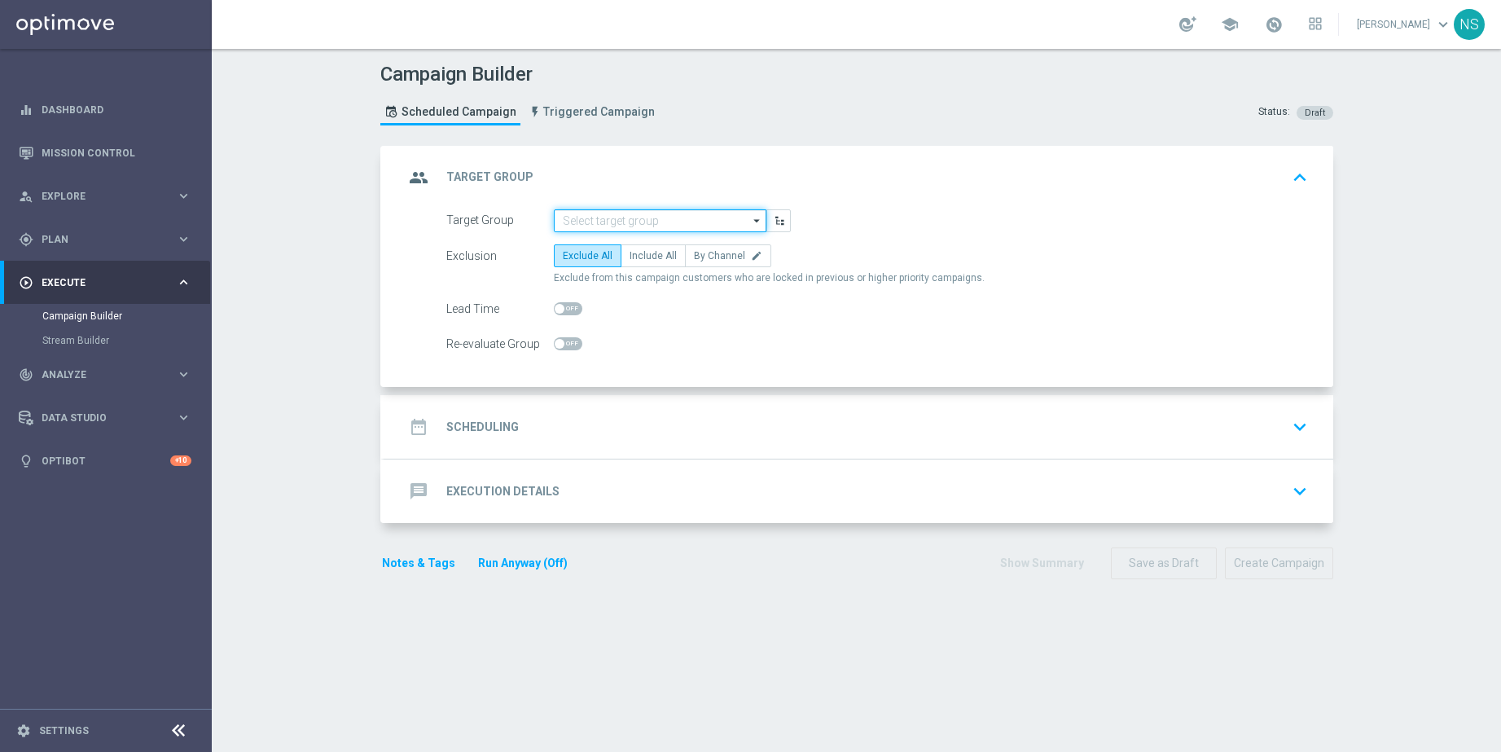
click at [587, 222] on input at bounding box center [660, 220] width 213 height 23
paste input "de_all_TGT_NVIP_EM_TAC_W36_DEPOSIT_ISSUE"
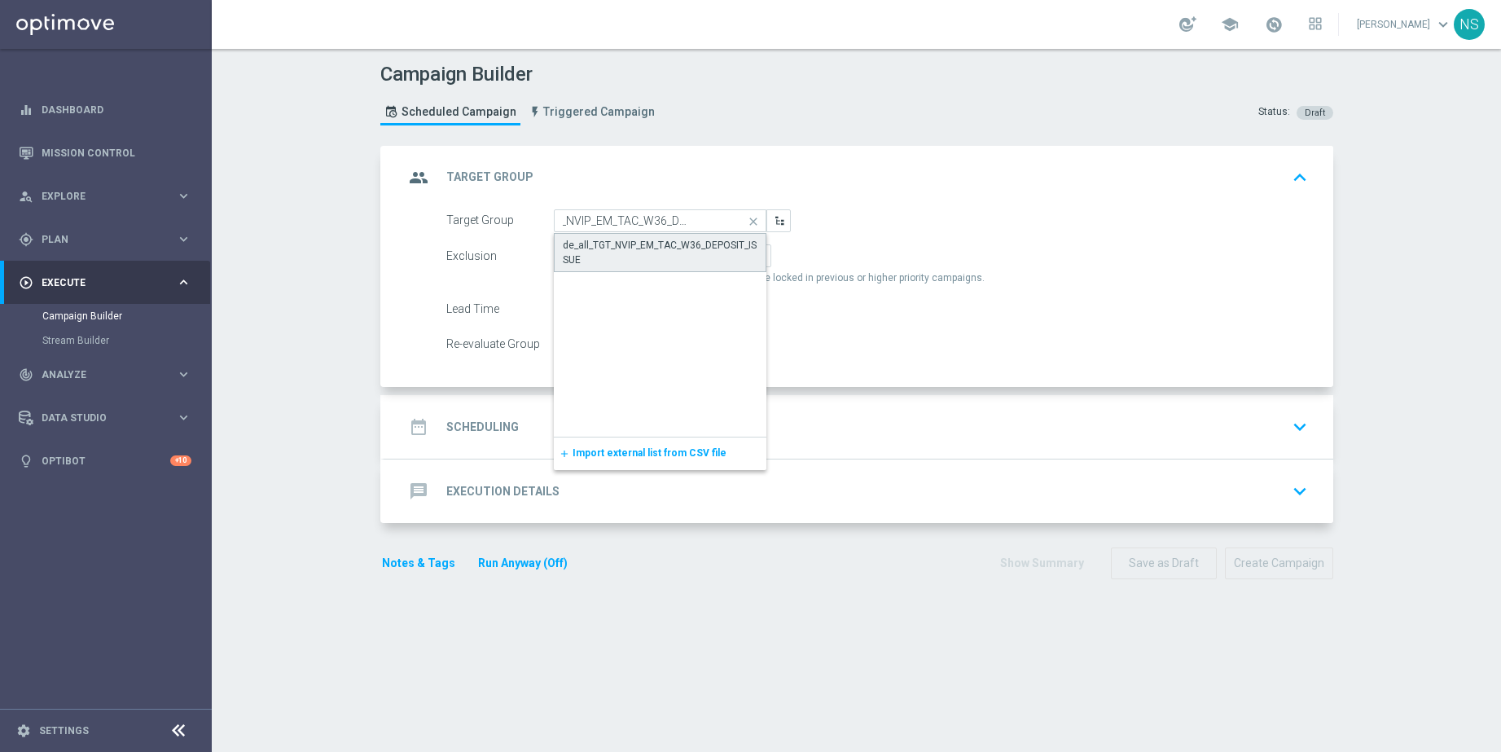
click at [591, 242] on div "de_all_TGT_NVIP_EM_TAC_W36_DEPOSIT_ISSUE" at bounding box center [660, 252] width 195 height 29
type input "de_all_TGT_NVIP_EM_TAC_W36_DEPOSIT_ISSUE"
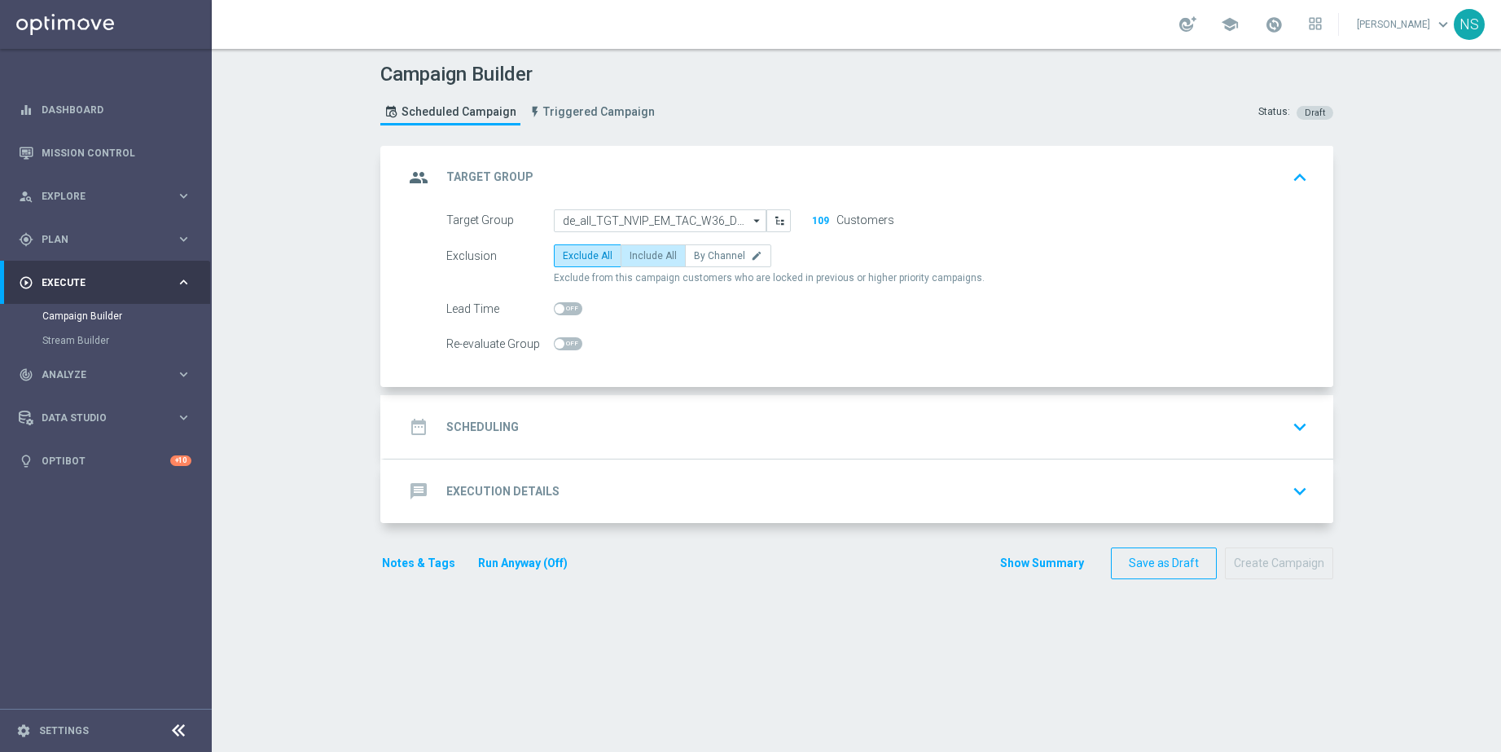
click at [644, 250] on span "Include All" at bounding box center [653, 255] width 47 height 11
click at [640, 253] on input "Include All" at bounding box center [635, 258] width 11 height 11
radio input "true"
click at [589, 441] on div "date_range Scheduling keyboard_arrow_down" at bounding box center [859, 426] width 910 height 31
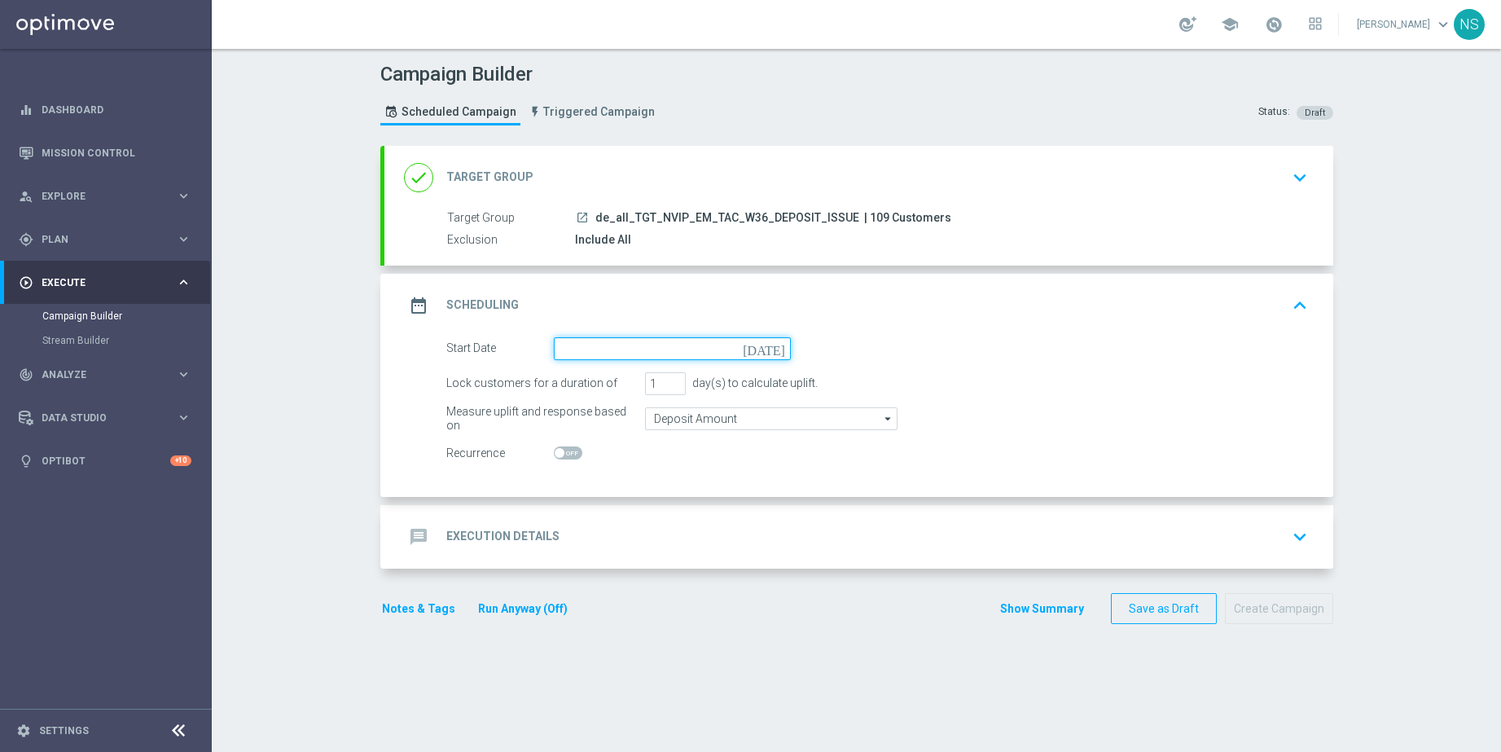
click at [623, 344] on input at bounding box center [672, 348] width 237 height 23
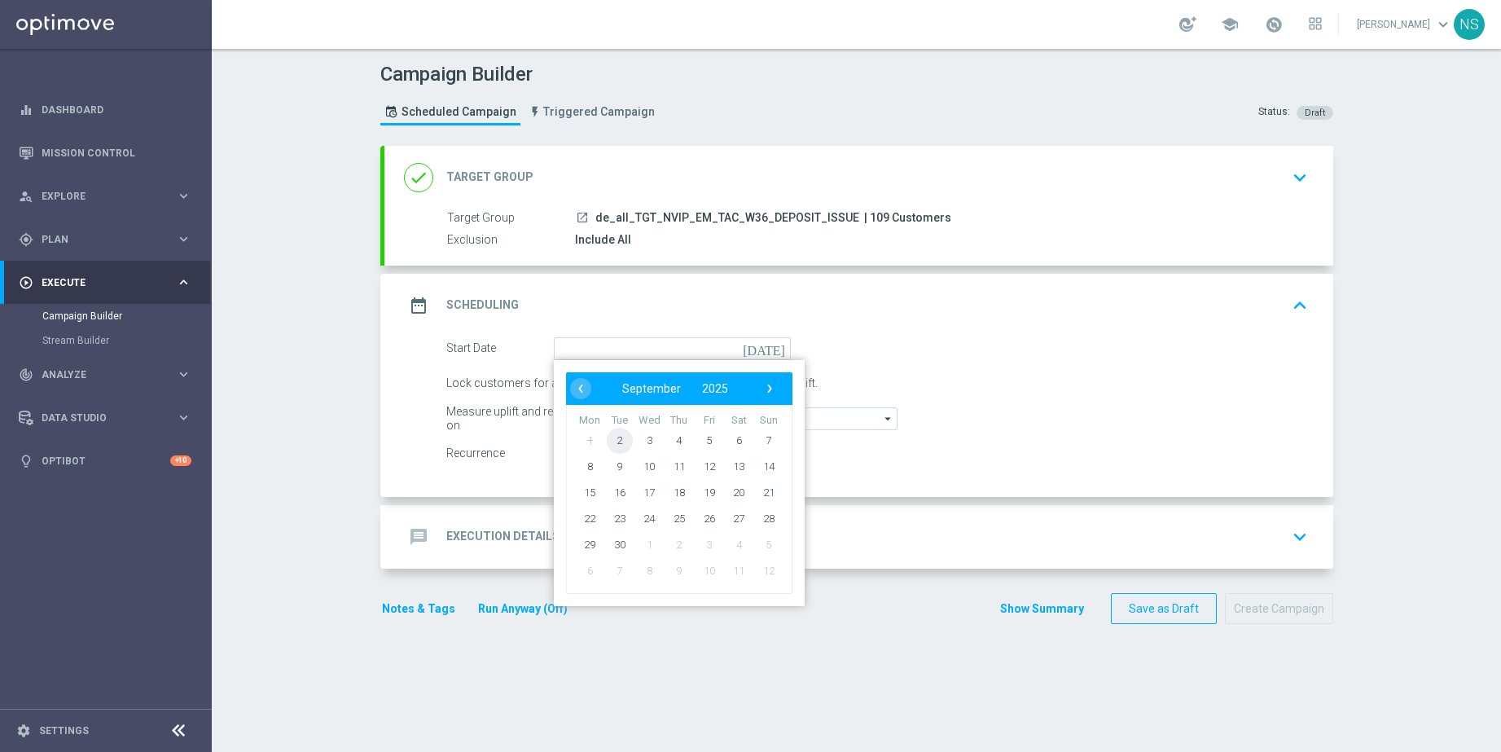
click at [616, 440] on span "2" at bounding box center [619, 440] width 26 height 26
type input "02 Sep 2025"
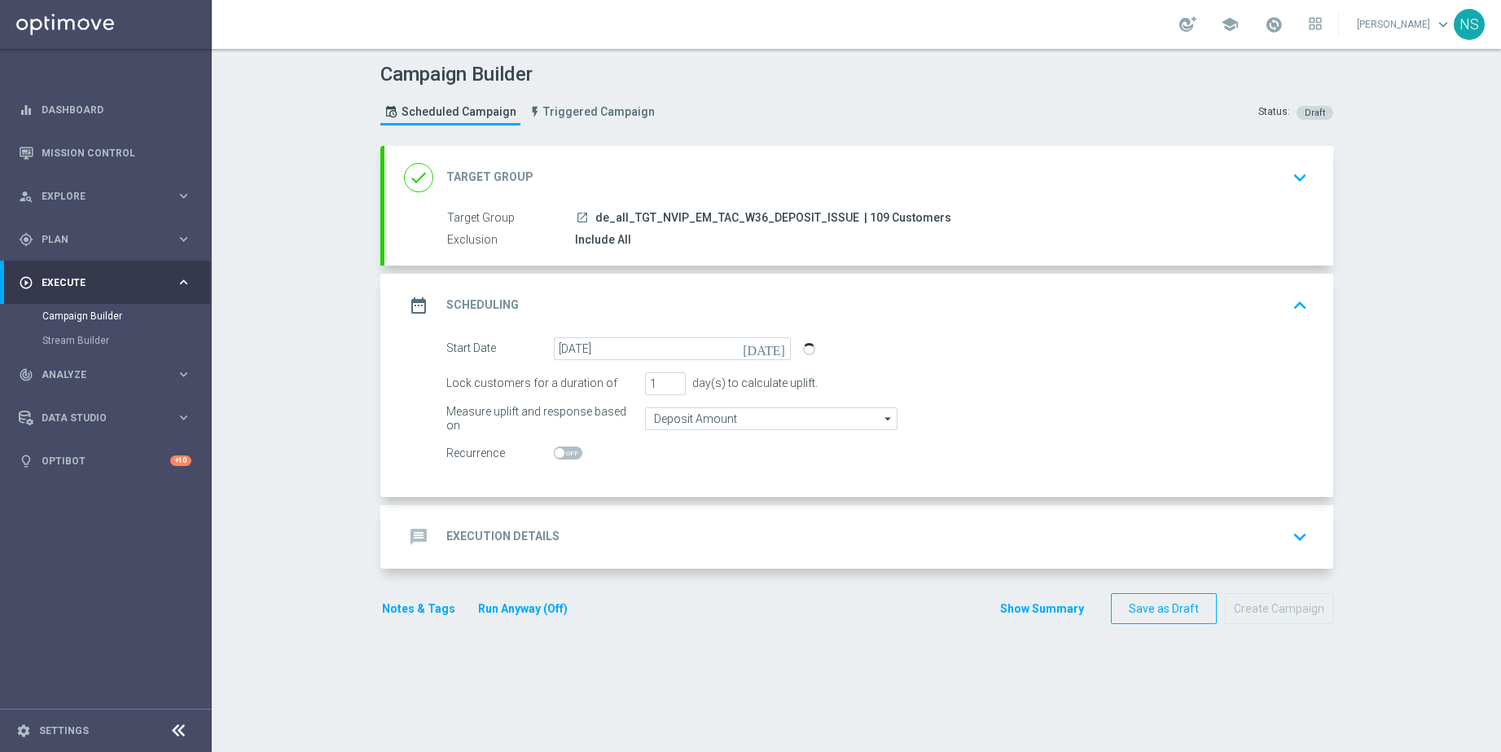
click at [578, 523] on div "message Execution Details keyboard_arrow_down" at bounding box center [859, 536] width 910 height 31
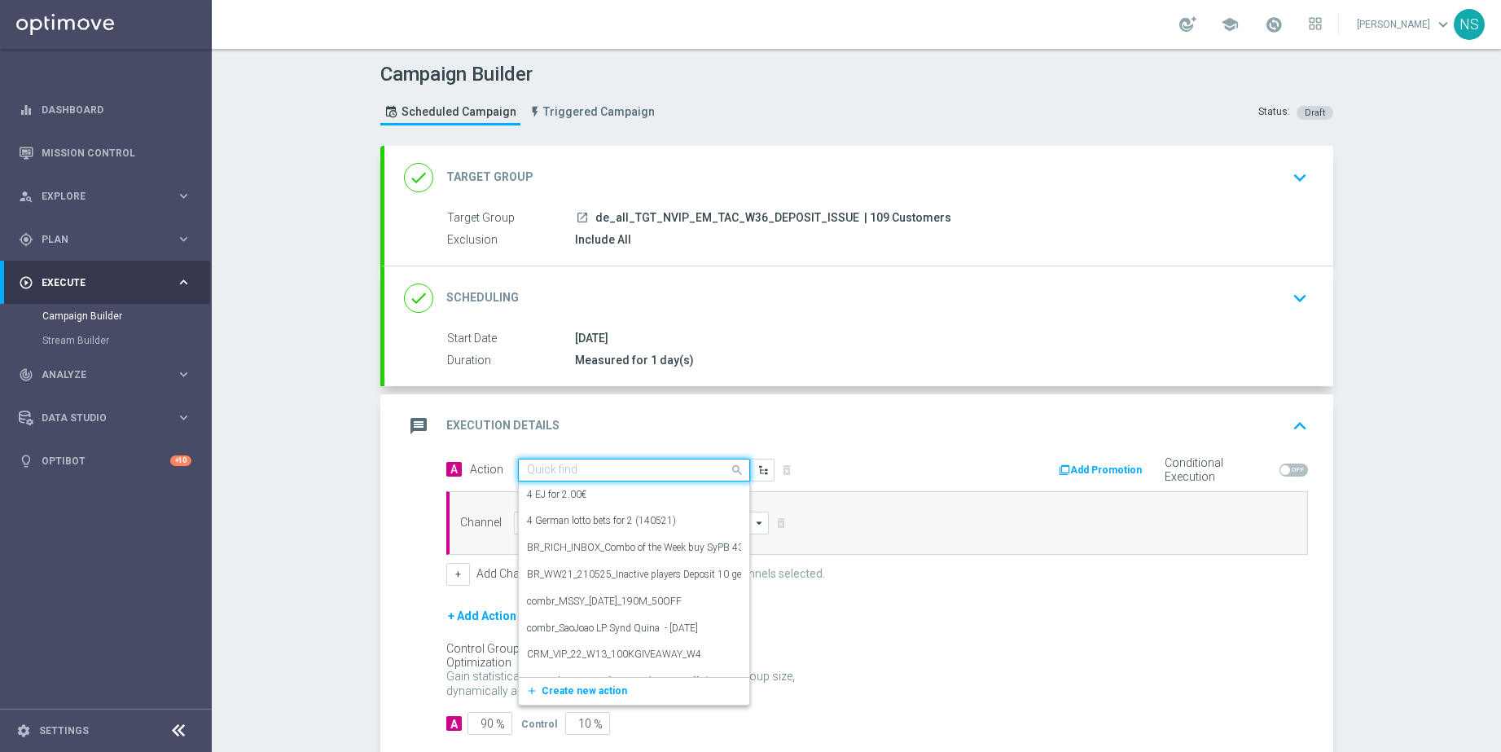
click at [553, 465] on input "text" at bounding box center [618, 471] width 182 height 14
paste input "CRM_VIP_25_W36_DEPOSIT_ISSUE"
type input "CRM_VIP_25_W36_DEPOSIT_ISSUE"
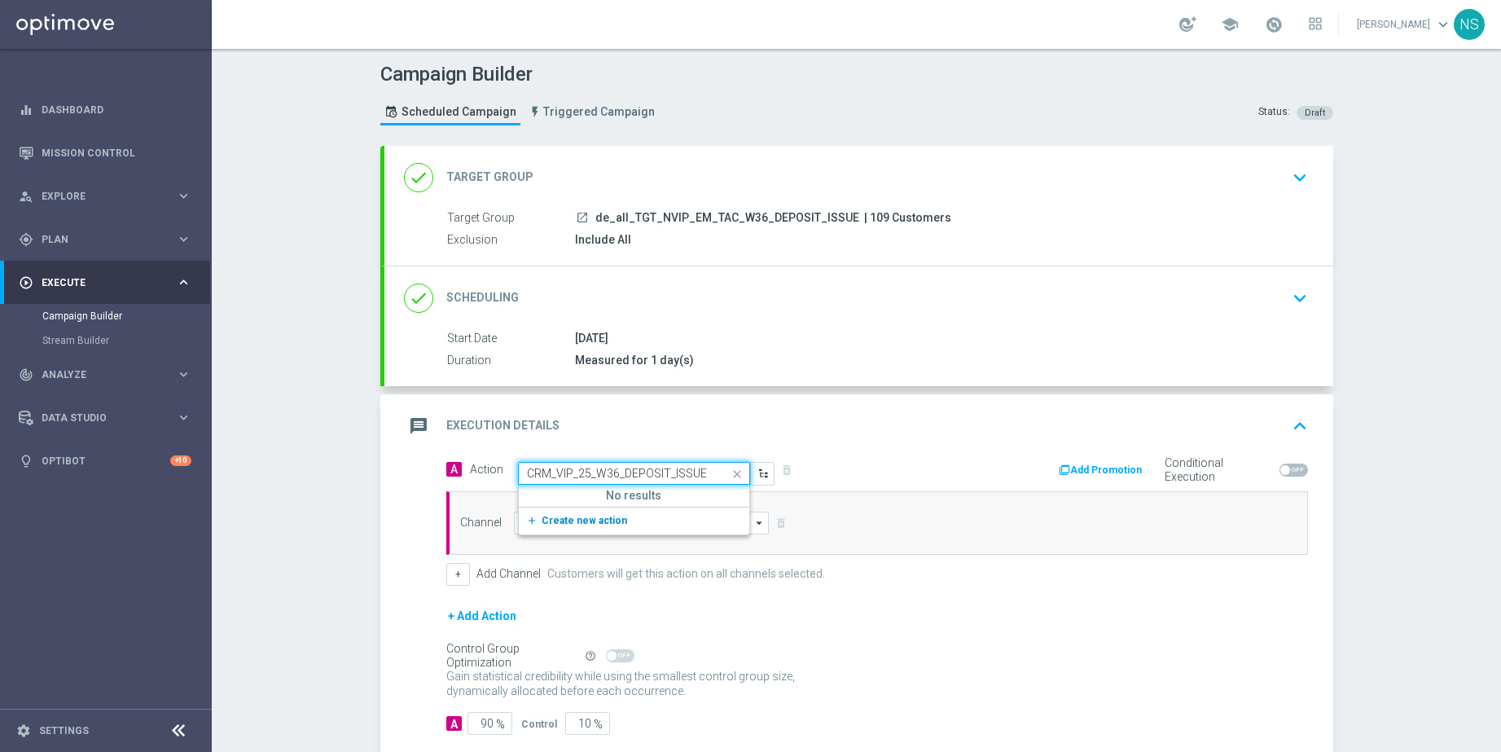
click at [578, 512] on button "add_new Create new action" at bounding box center [631, 521] width 225 height 19
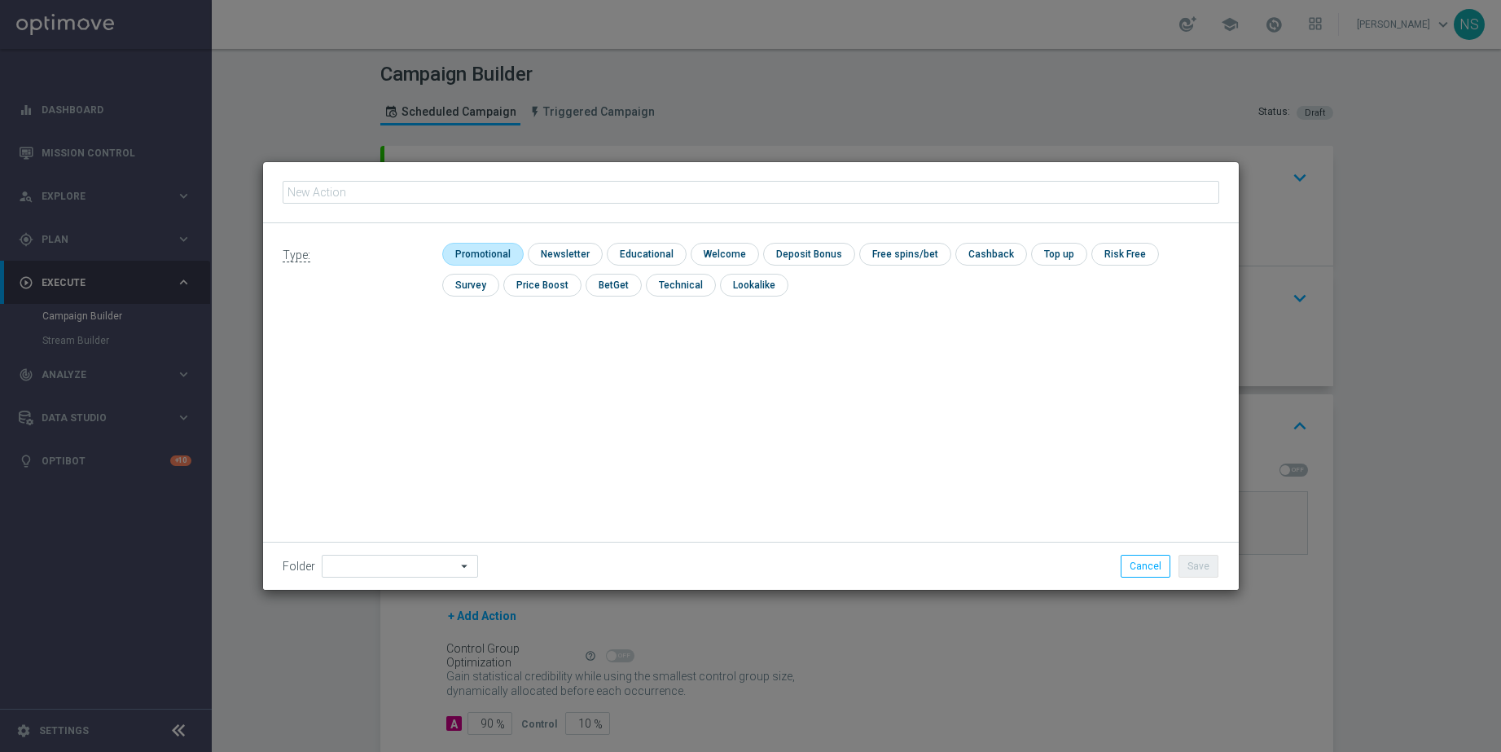
type input "CRM_VIP_25_W36_DEPOSIT_ISSUE"
click at [501, 259] on input "checkbox" at bounding box center [480, 254] width 77 height 22
checkbox input "true"
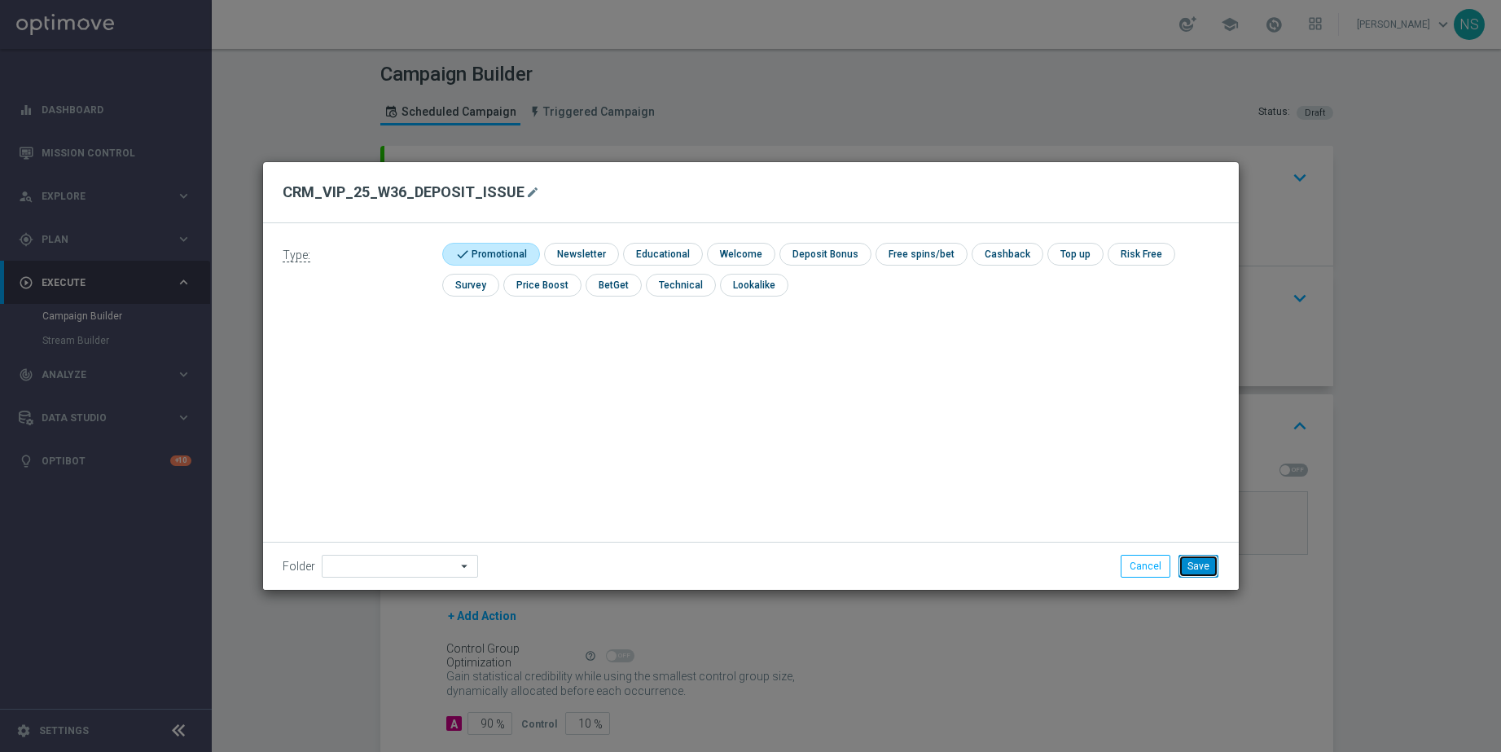
click at [1193, 577] on button "Save" at bounding box center [1199, 566] width 40 height 23
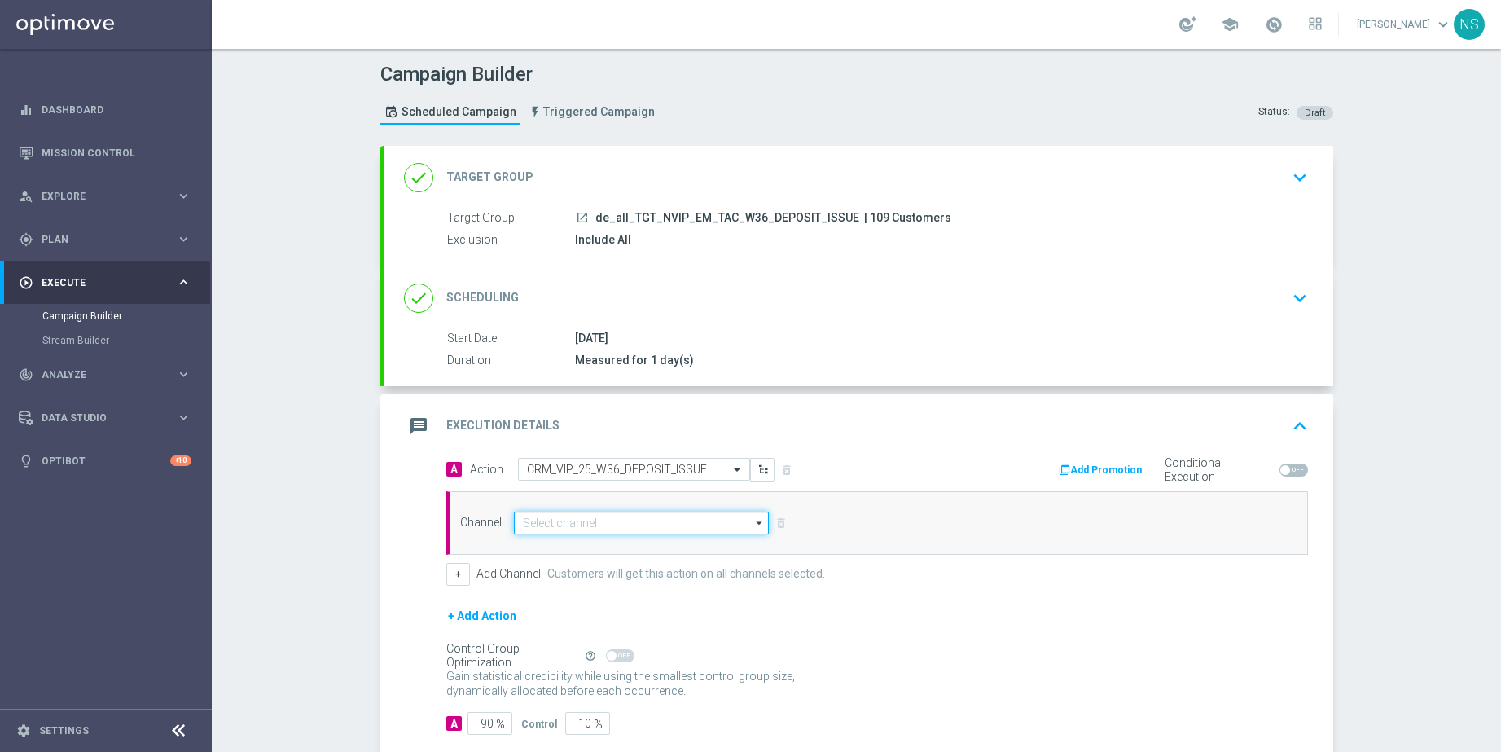
click at [671, 520] on input at bounding box center [642, 523] width 256 height 23
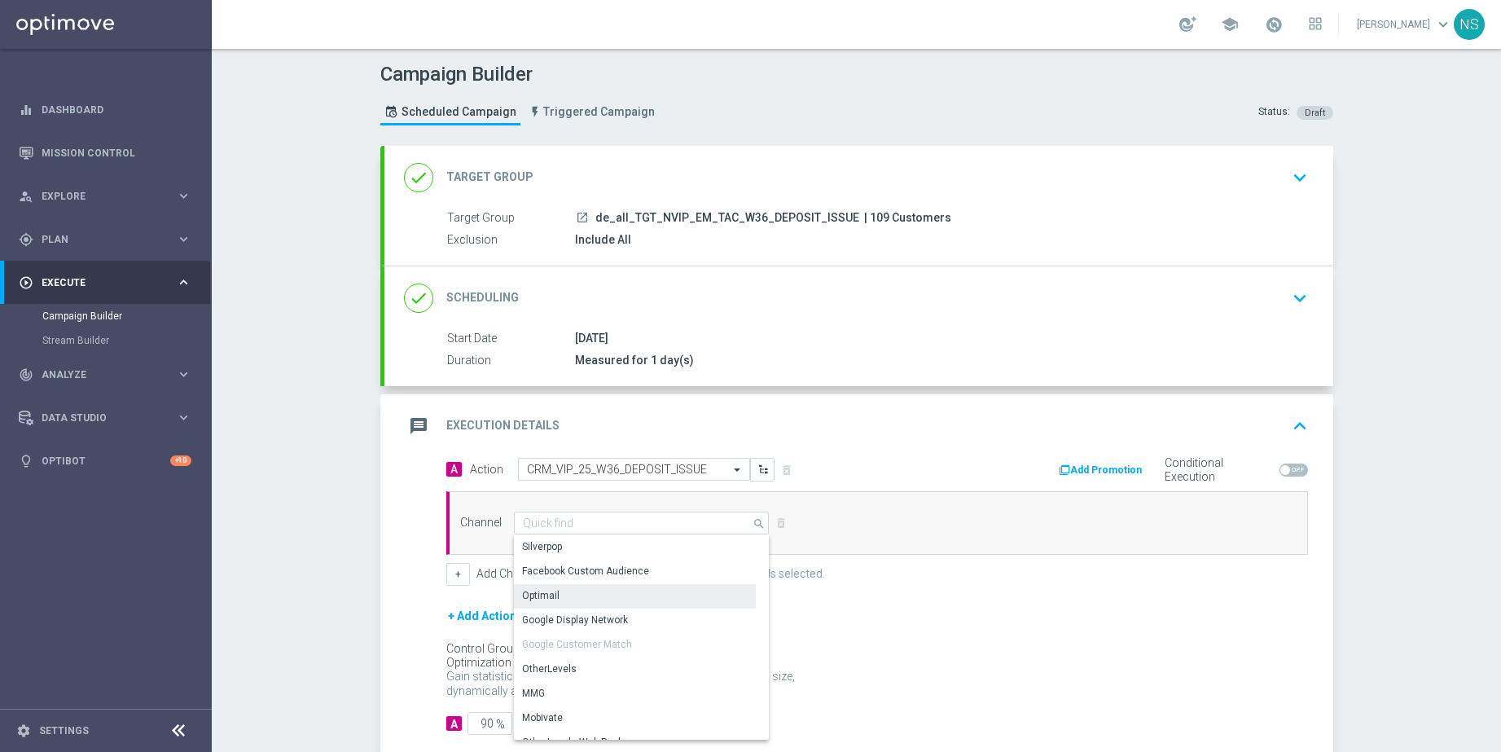
click at [626, 604] on div "Optimail" at bounding box center [635, 595] width 243 height 23
type input "Optimail"
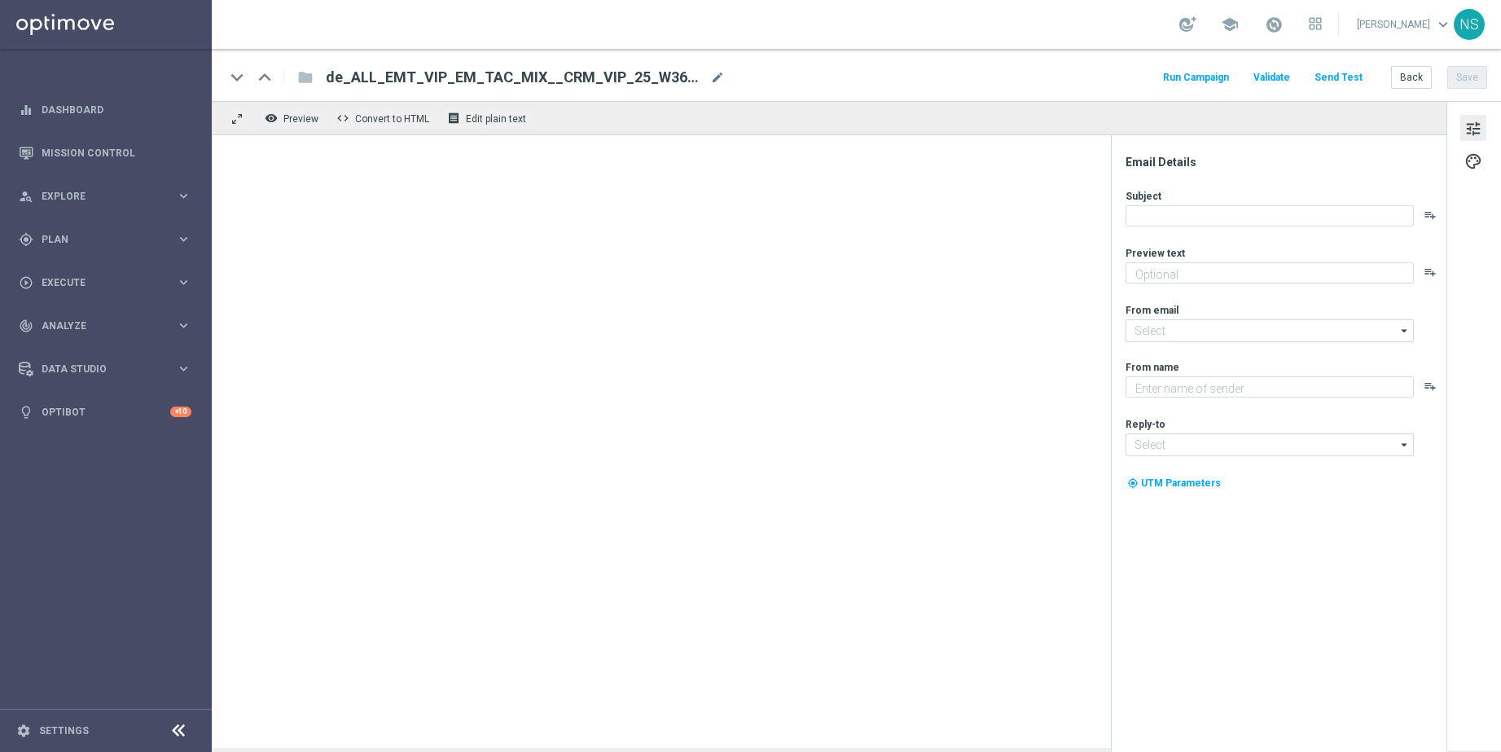
type textarea "Rückzahlung und Bonus sind schon auf dem Weg."
type textarea "Lottoland"
type input "[EMAIL_ADDRESS][DOMAIN_NAME]"
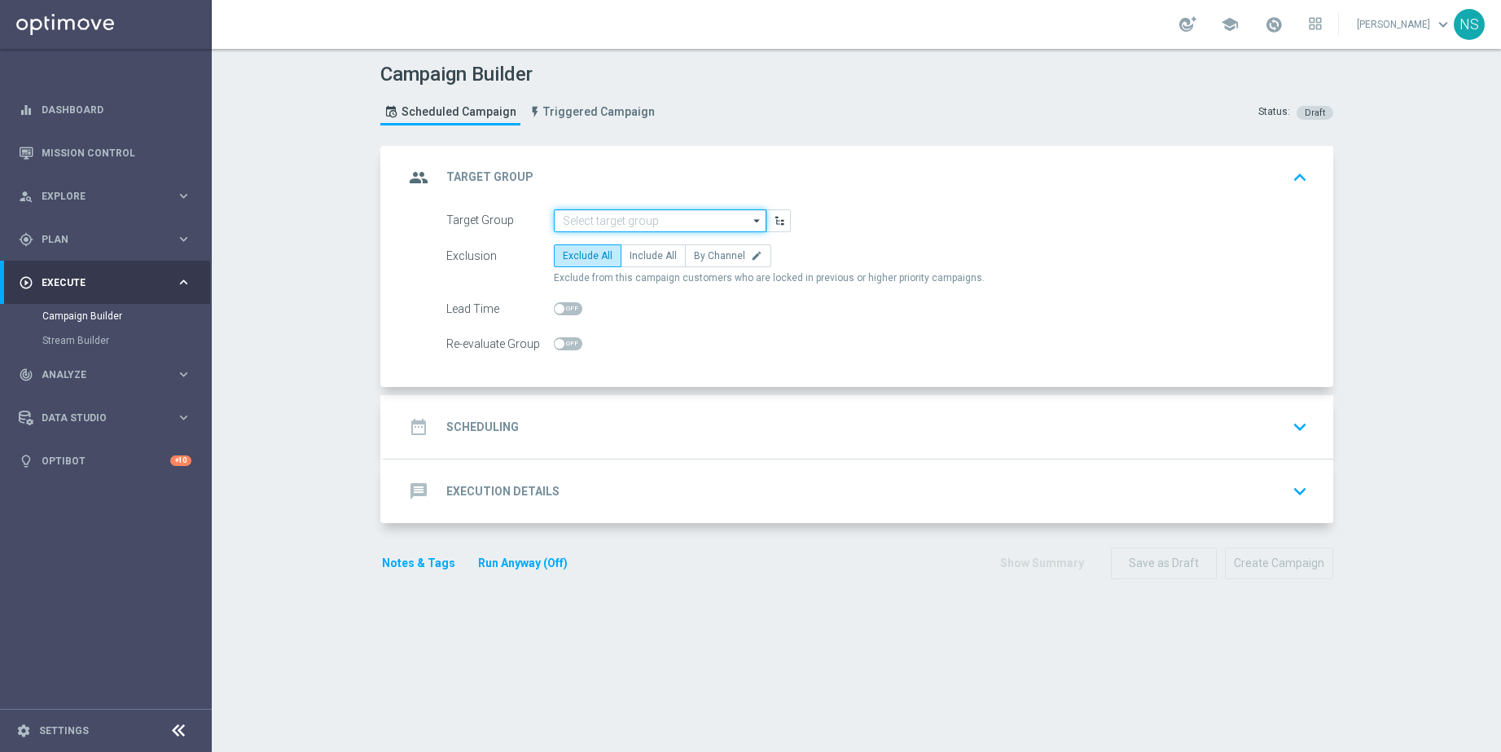
click at [582, 229] on input at bounding box center [660, 220] width 213 height 23
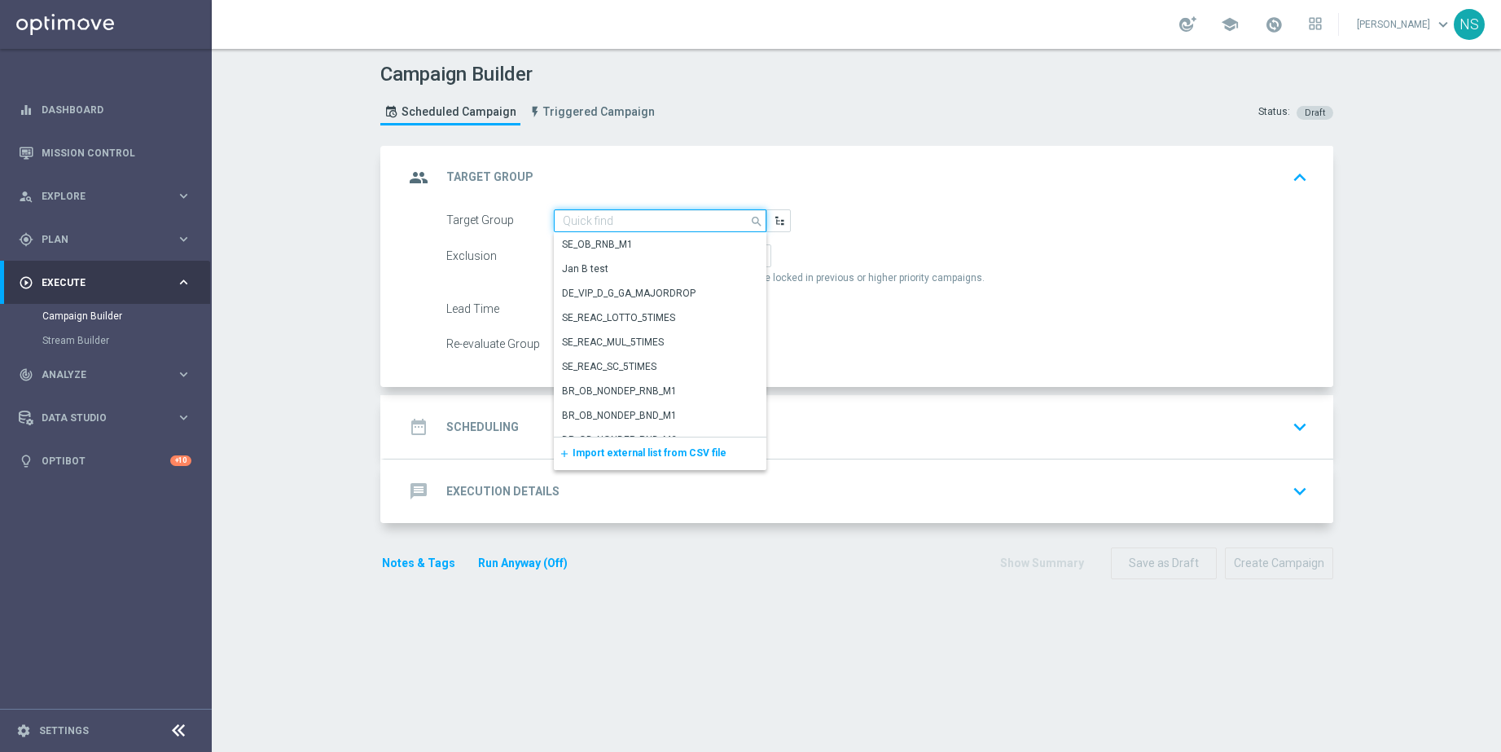
paste input "de_ALL_EMT_VIP_EM_TAC_MIX__CRM_VIP_25_W36_DEPOSIT_ISSUE_250902"
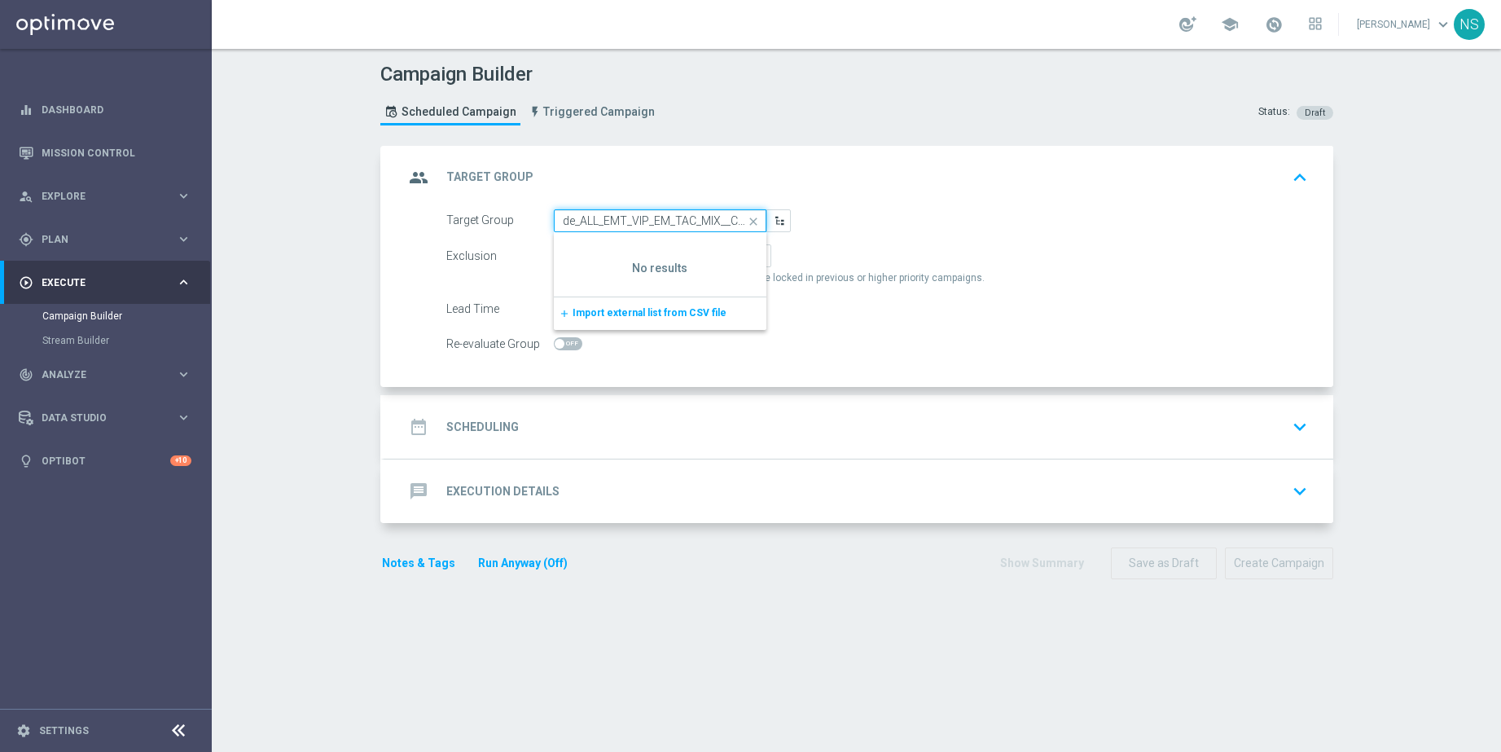
paste input "all_TGT_NVIP_EM_TAC_W36_DEPOSIT_ISSUE"
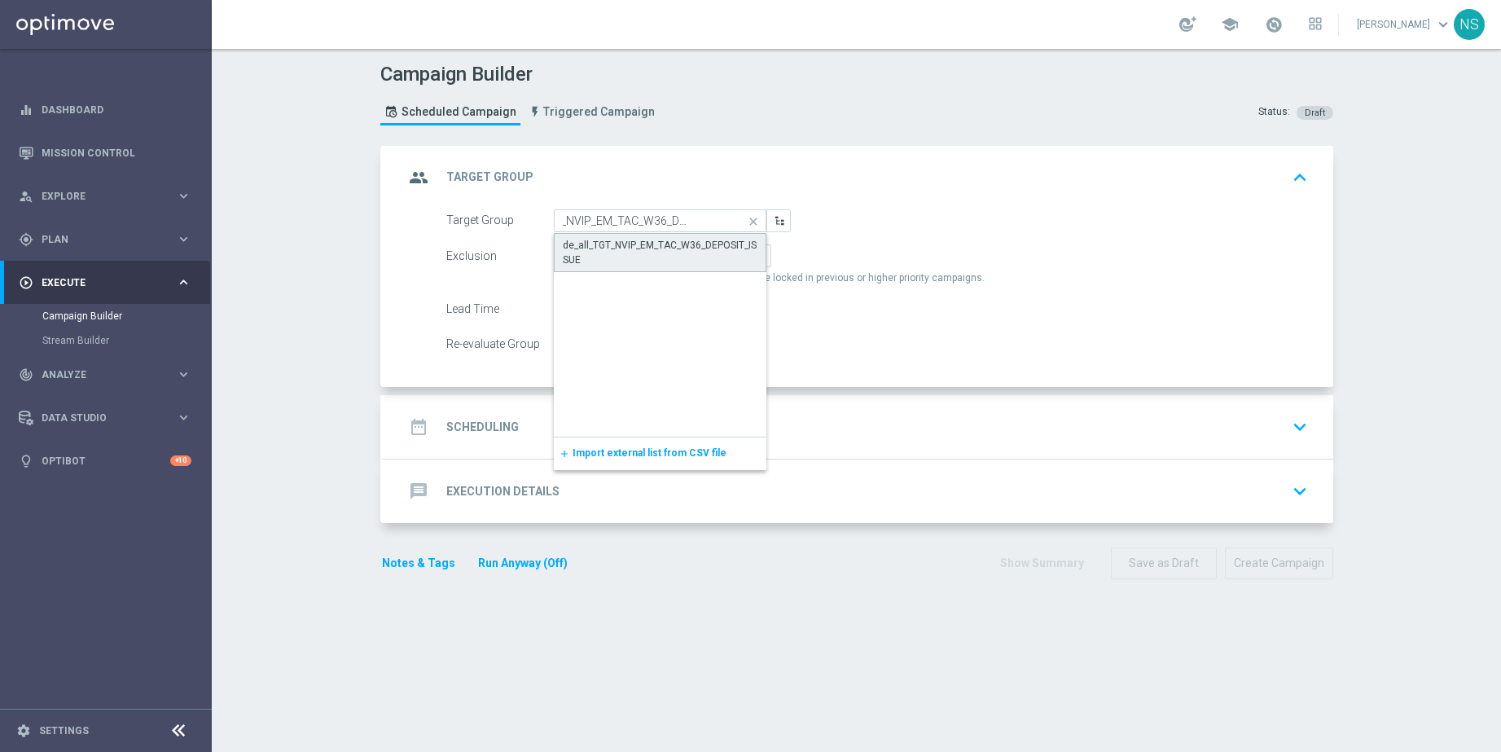
click at [596, 255] on div "de_all_TGT_NVIP_EM_TAC_W36_DEPOSIT_ISSUE" at bounding box center [660, 252] width 195 height 29
type input "de_all_TGT_NVIP_EM_TAC_W36_DEPOSIT_ISSUE"
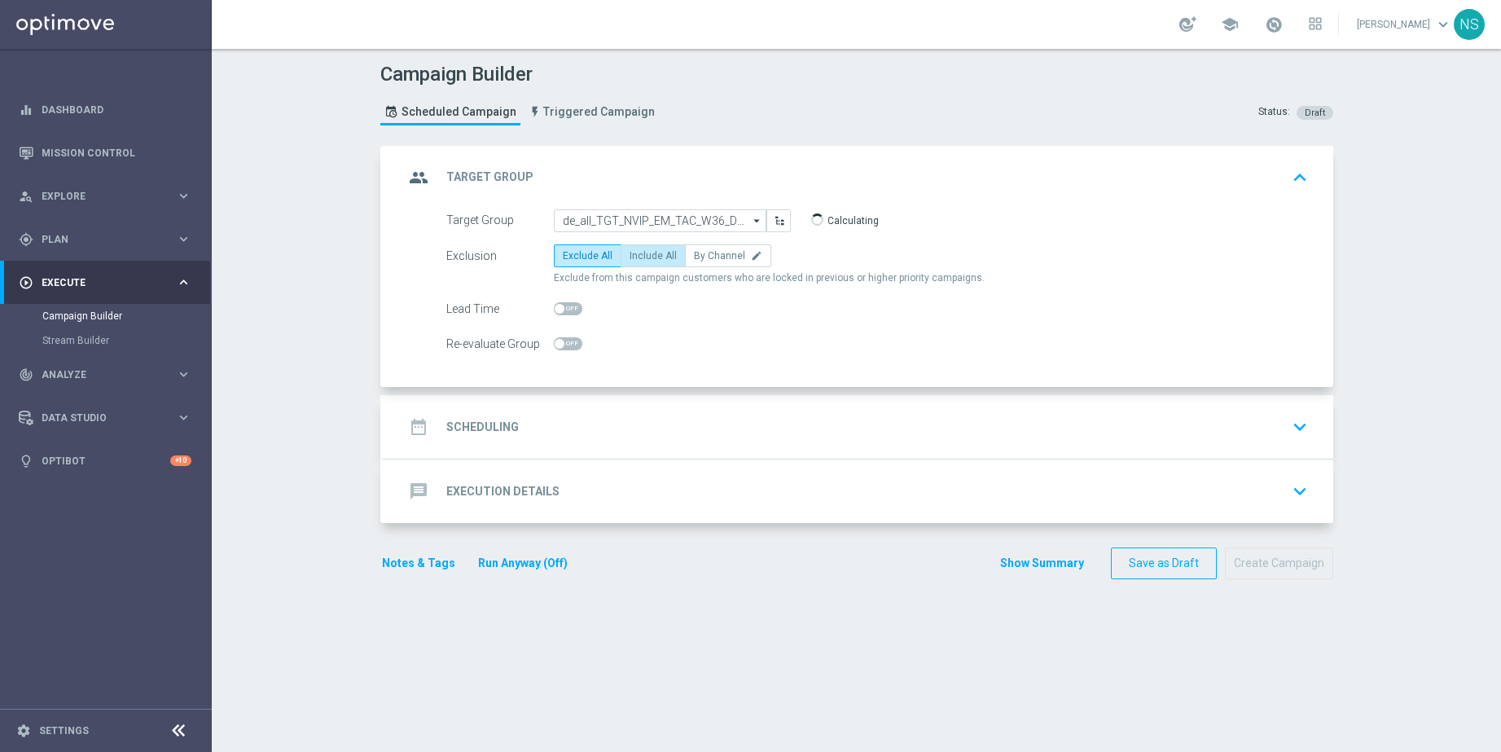
click at [656, 258] on span "Include All" at bounding box center [653, 255] width 47 height 11
click at [640, 258] on input "Include All" at bounding box center [635, 258] width 11 height 11
radio input "true"
click at [575, 408] on div "date_range Scheduling keyboard_arrow_down" at bounding box center [858, 427] width 949 height 64
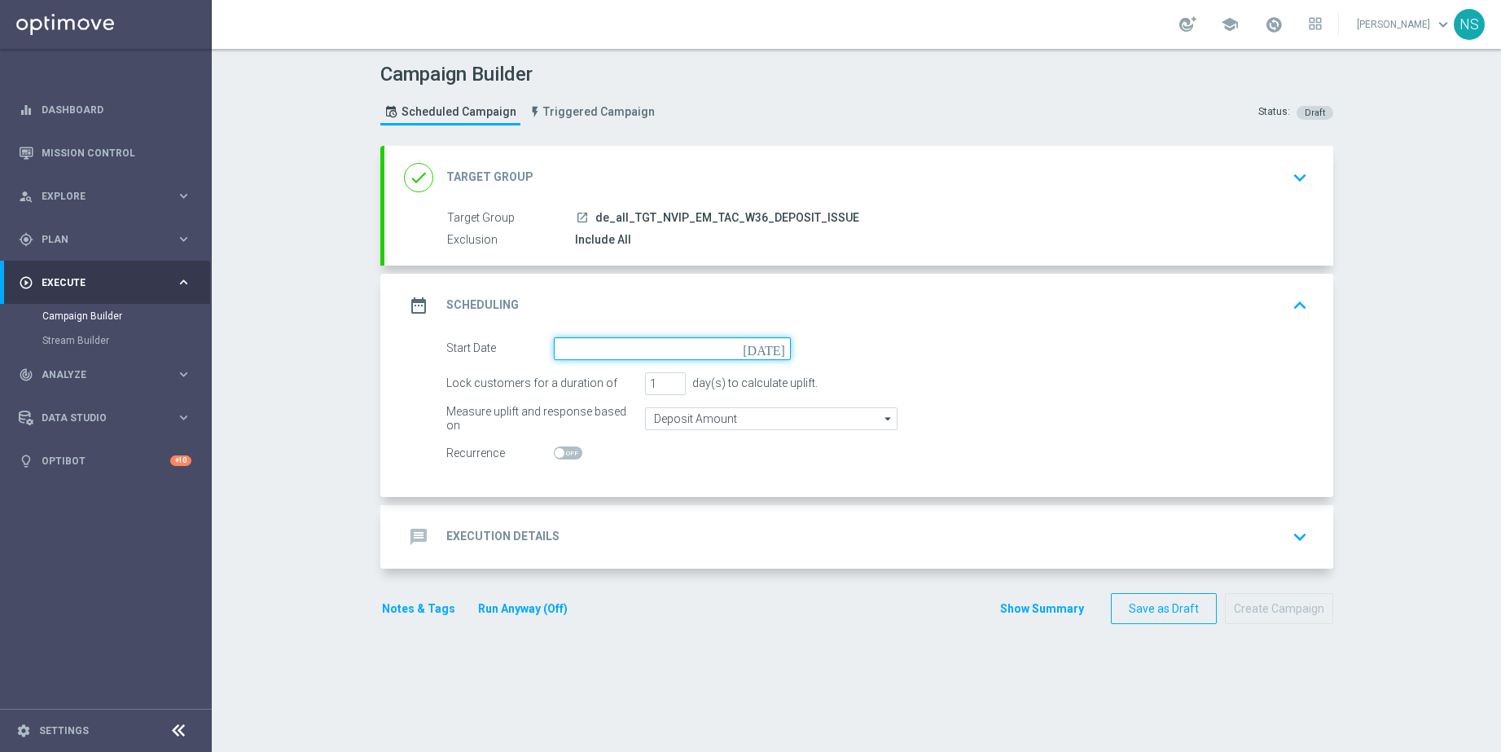
click at [573, 358] on input at bounding box center [672, 348] width 237 height 23
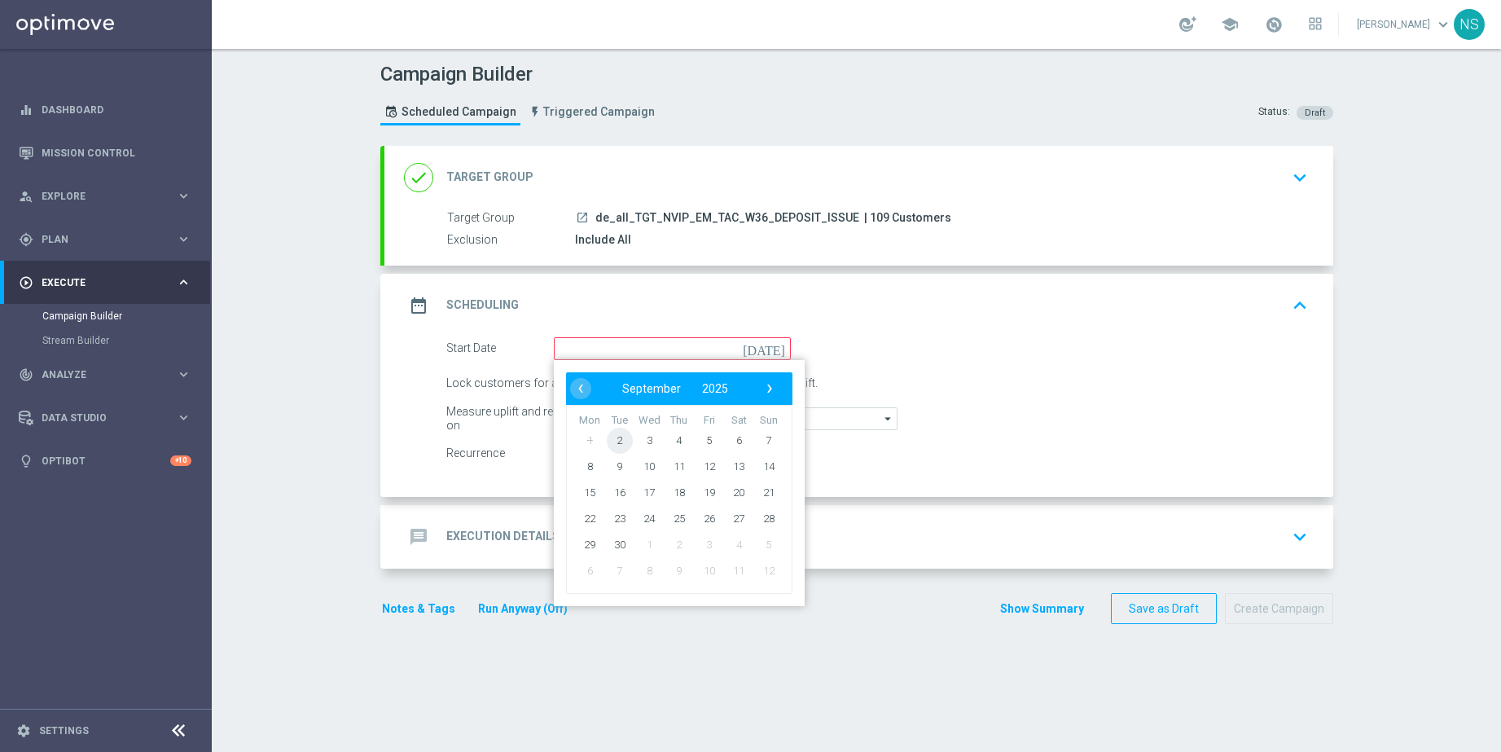
click at [617, 446] on span "2" at bounding box center [619, 440] width 26 height 26
type input "02 Sep 2025"
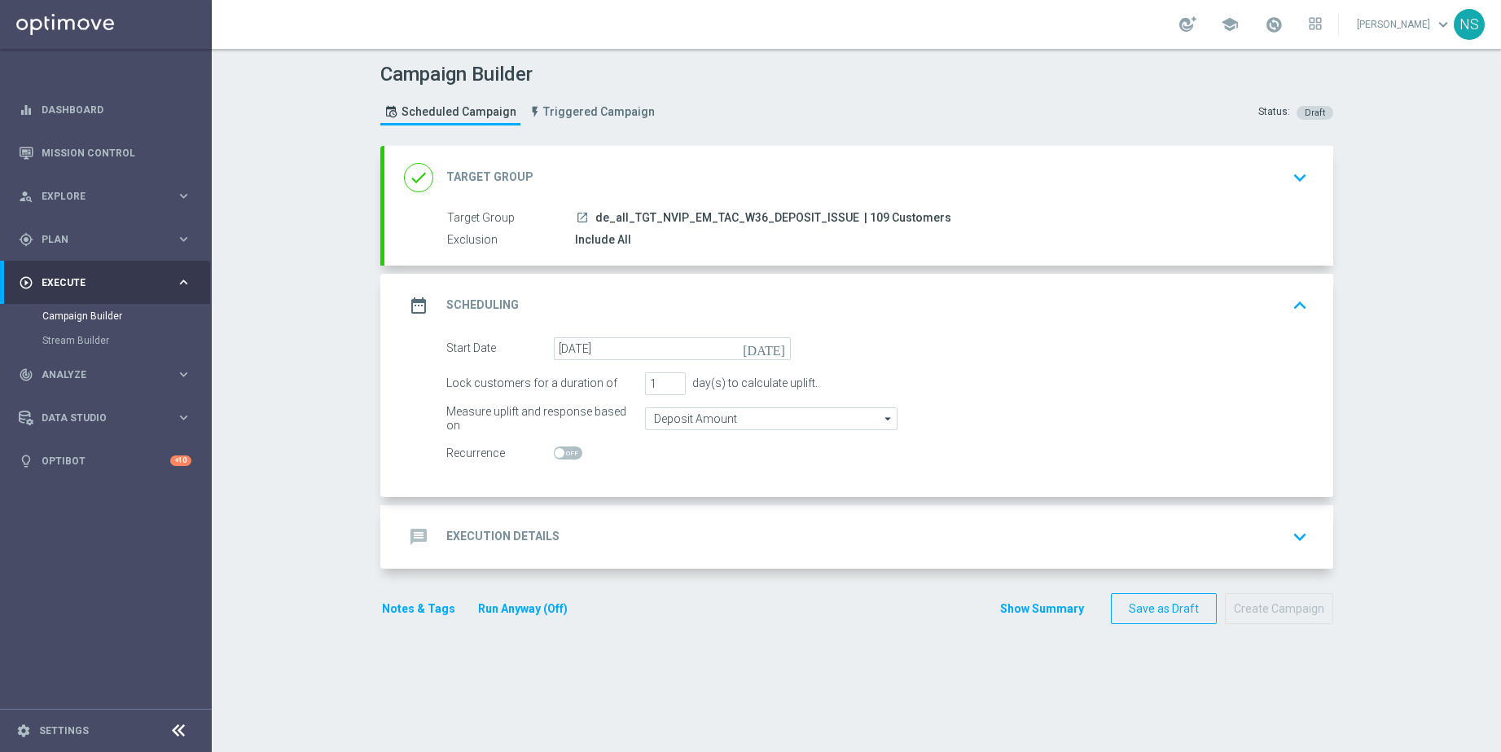
click at [864, 213] on span "| 109 Customers" at bounding box center [907, 218] width 87 height 15
copy span "109"
click at [538, 535] on h2 "Execution Details" at bounding box center [502, 536] width 113 height 15
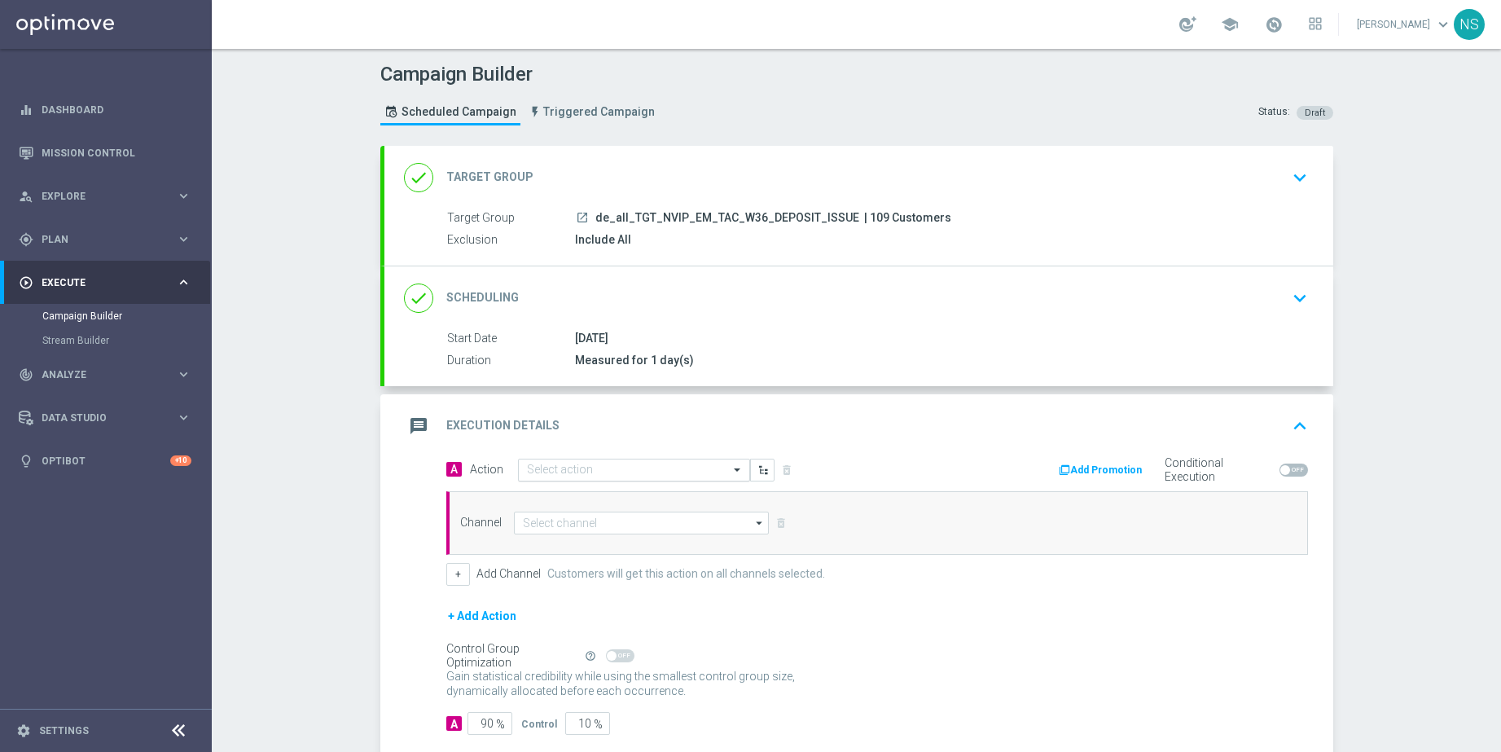
click at [559, 468] on input "text" at bounding box center [618, 471] width 182 height 14
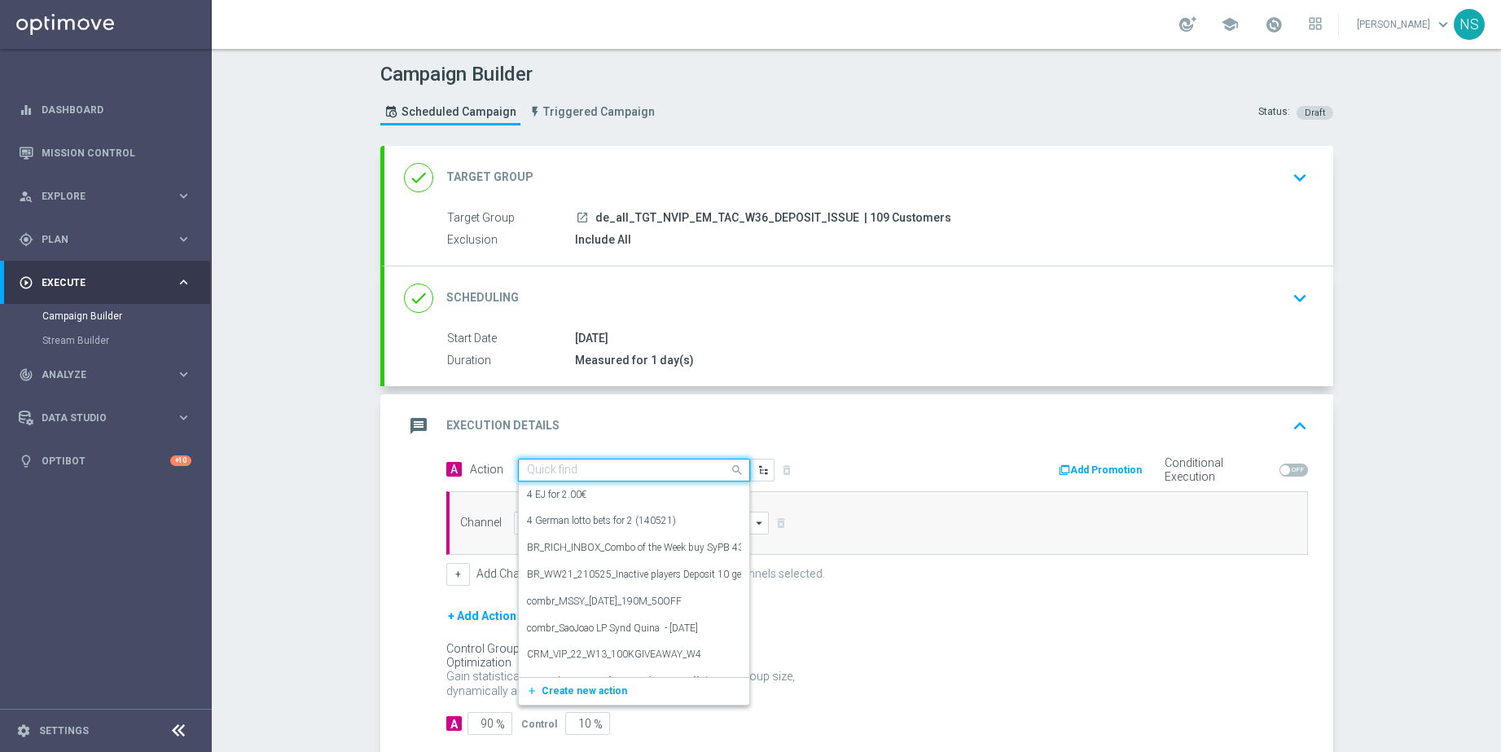
paste input "CRM_VIP_25_W36_DEPOSIT_ISSUE"
type input "CRM_VIP_25_W36_DEPOSIT_ISSUE"
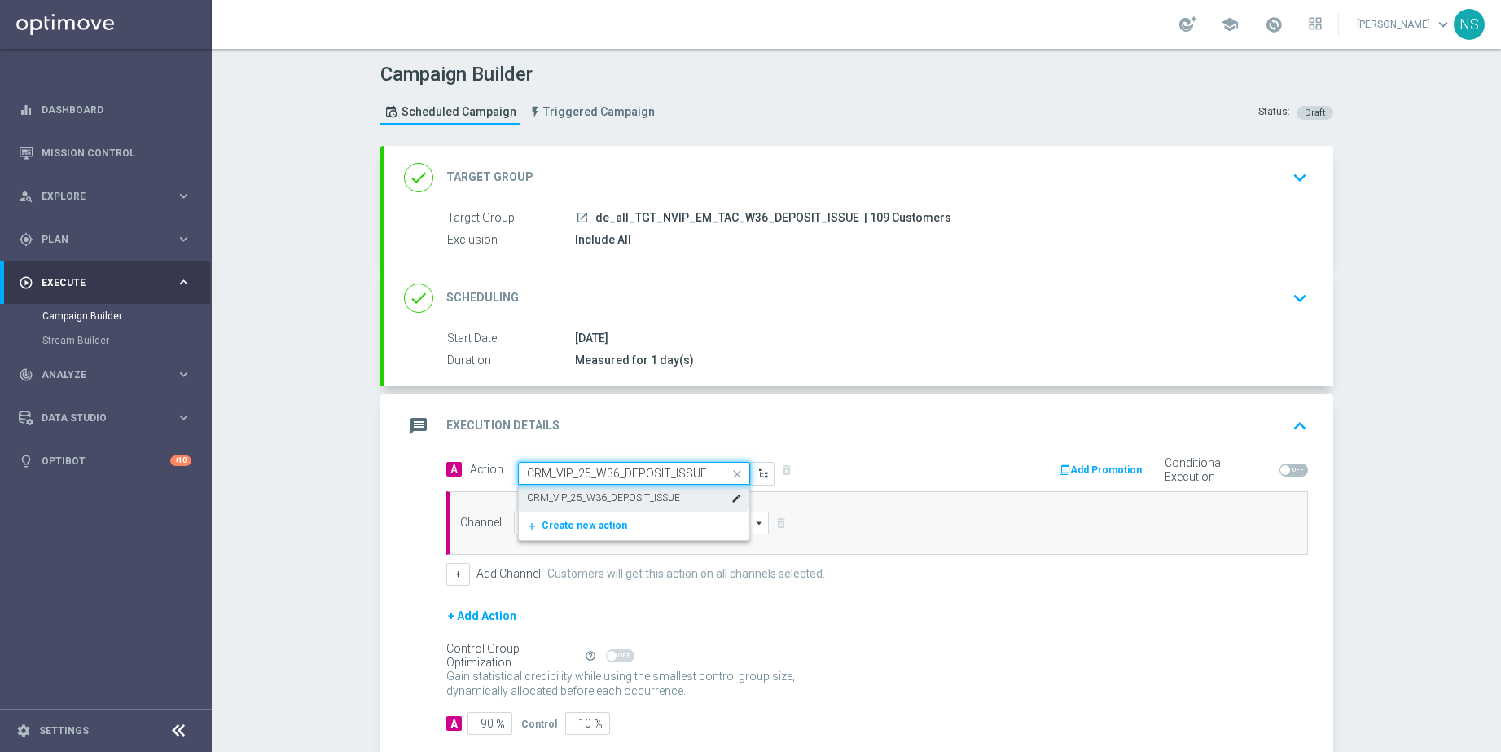
click at [569, 506] on div "CRM_VIP_25_W36_DEPOSIT_ISSUE edit" at bounding box center [634, 498] width 214 height 27
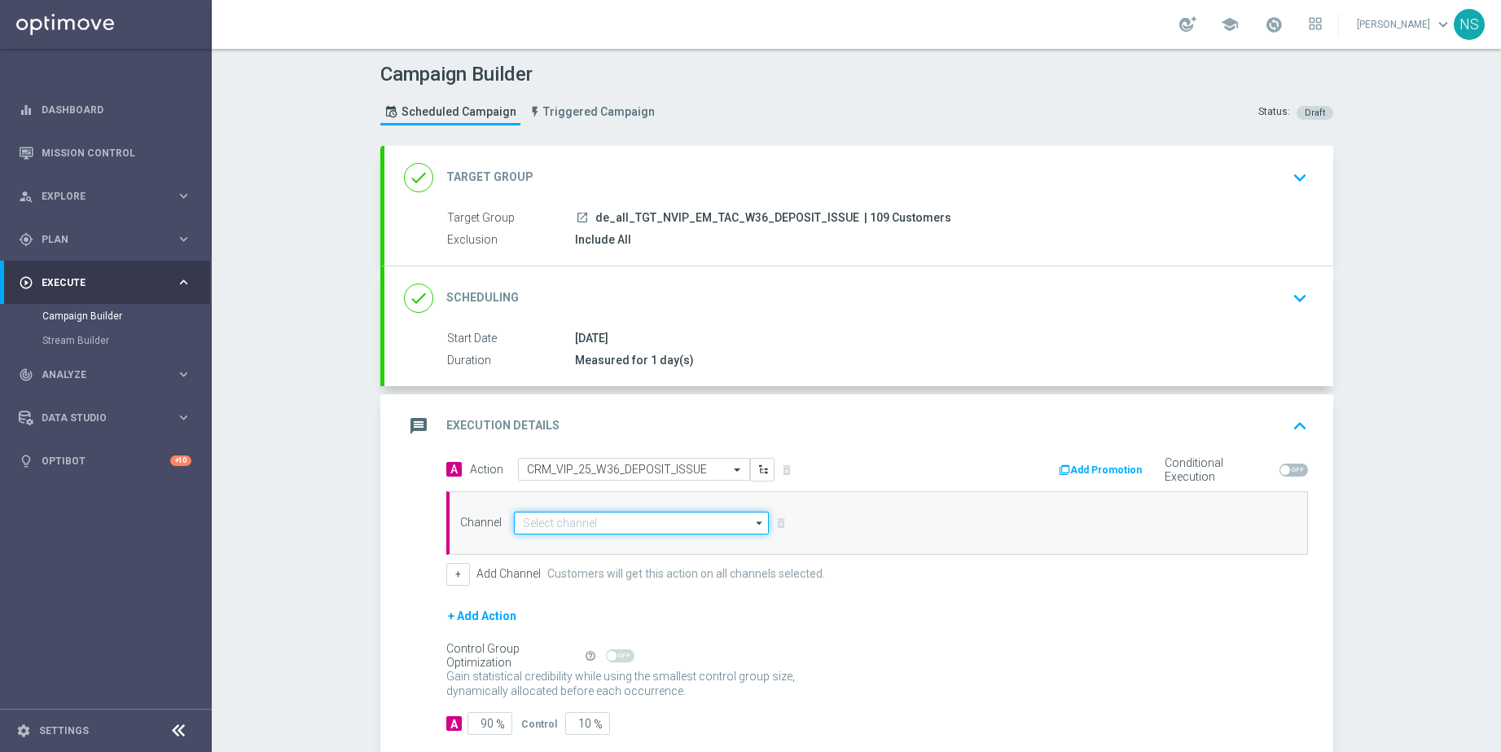
click at [569, 533] on input at bounding box center [642, 523] width 256 height 23
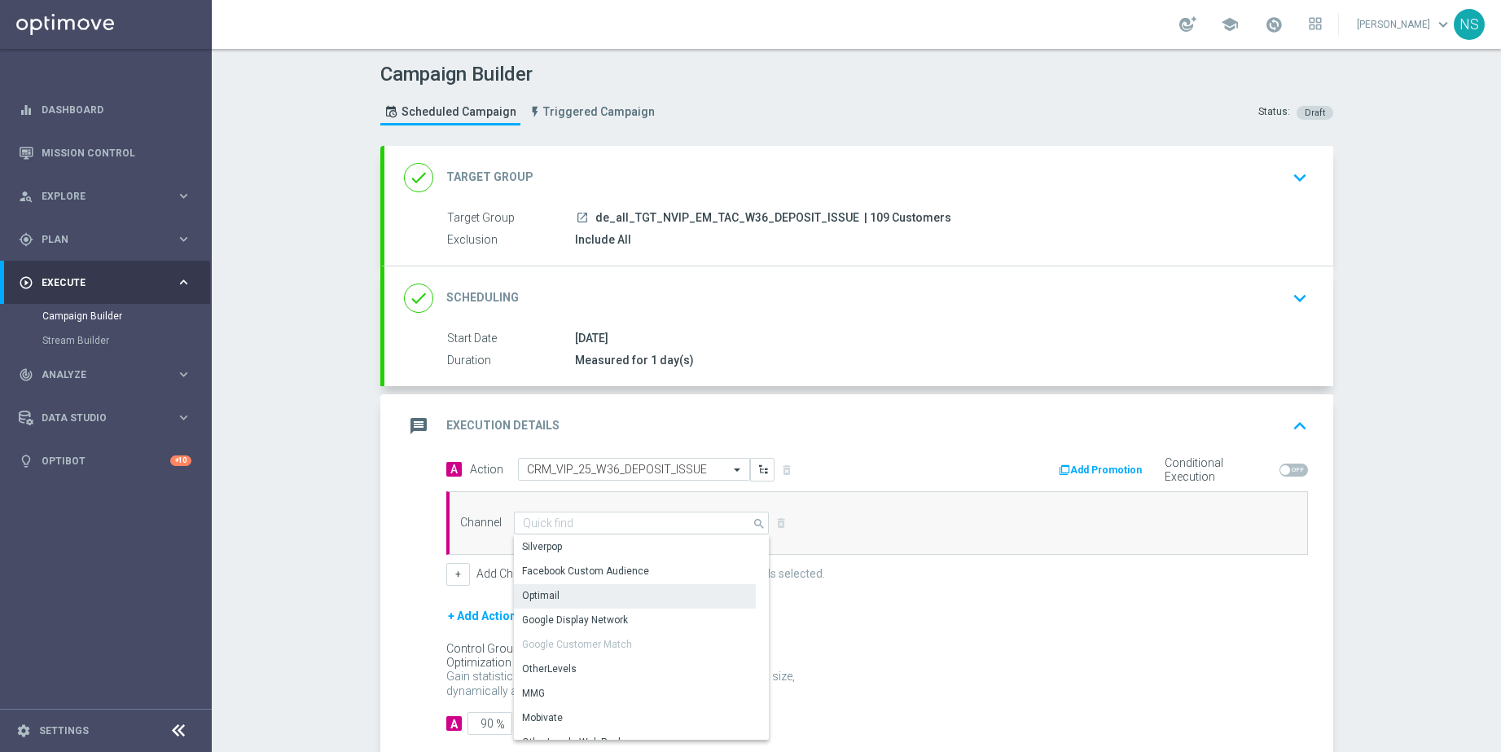
click at [570, 592] on div "Optimail" at bounding box center [635, 595] width 243 height 23
type input "Optimail"
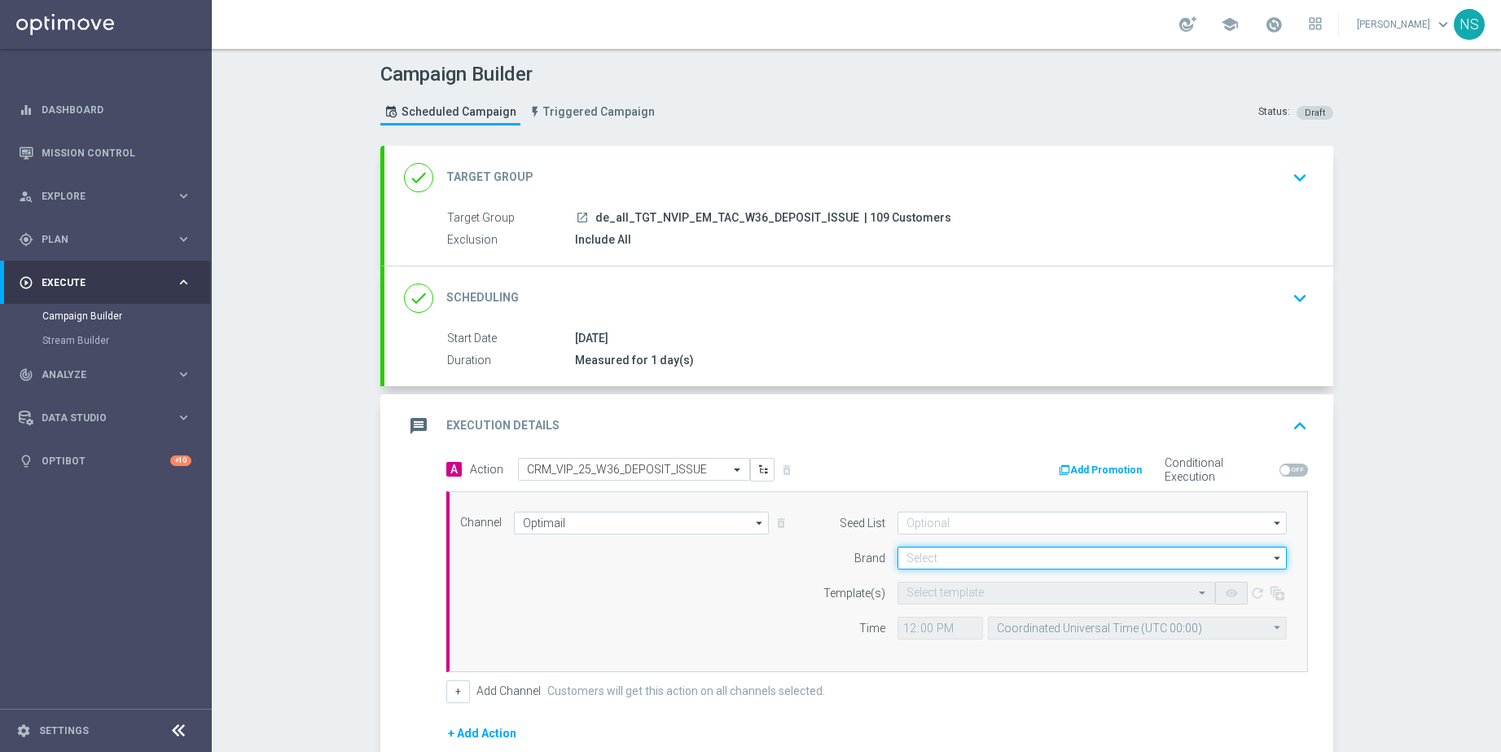
click at [922, 552] on input at bounding box center [1092, 558] width 389 height 23
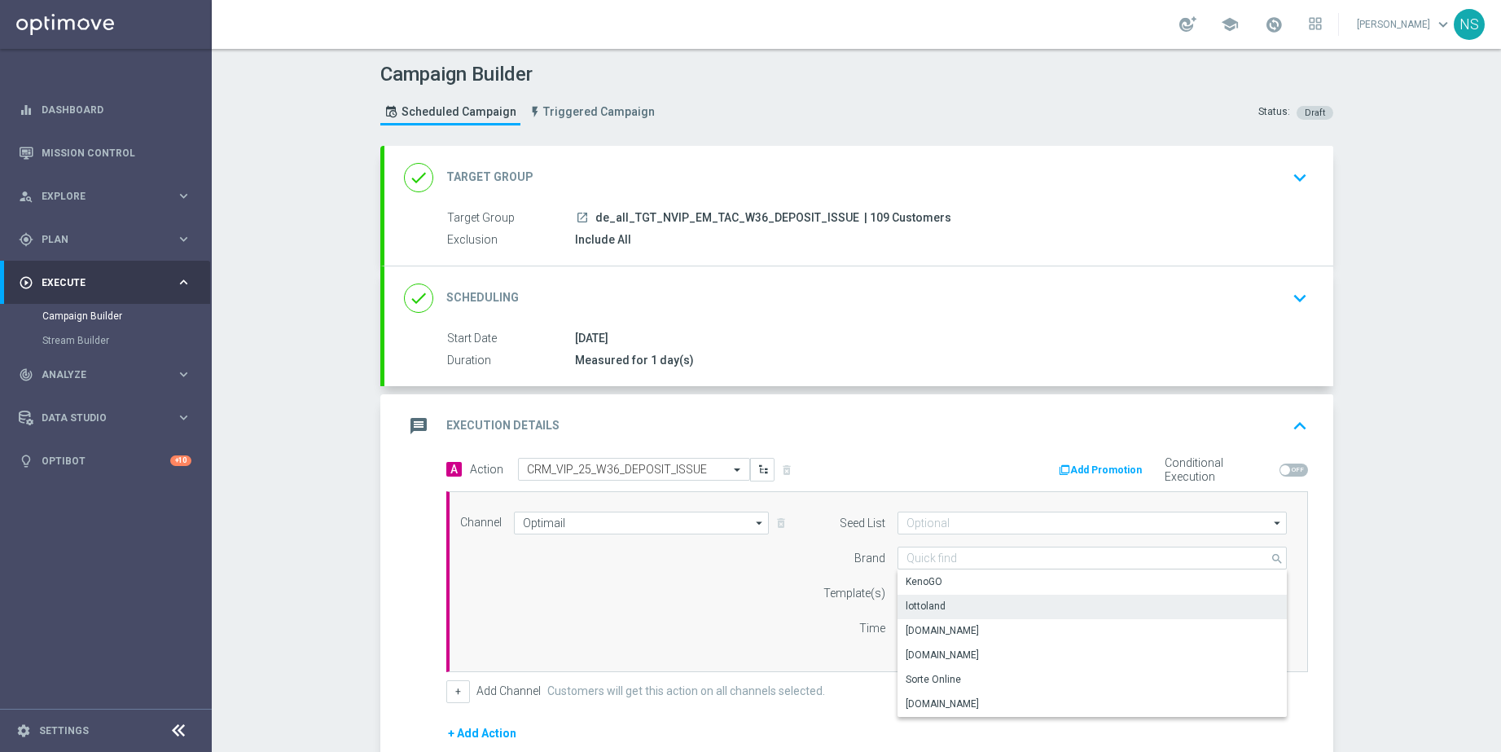
click at [934, 603] on div "lottoland" at bounding box center [926, 606] width 40 height 15
type input "lottoland"
click at [932, 595] on input "text" at bounding box center [1040, 594] width 267 height 14
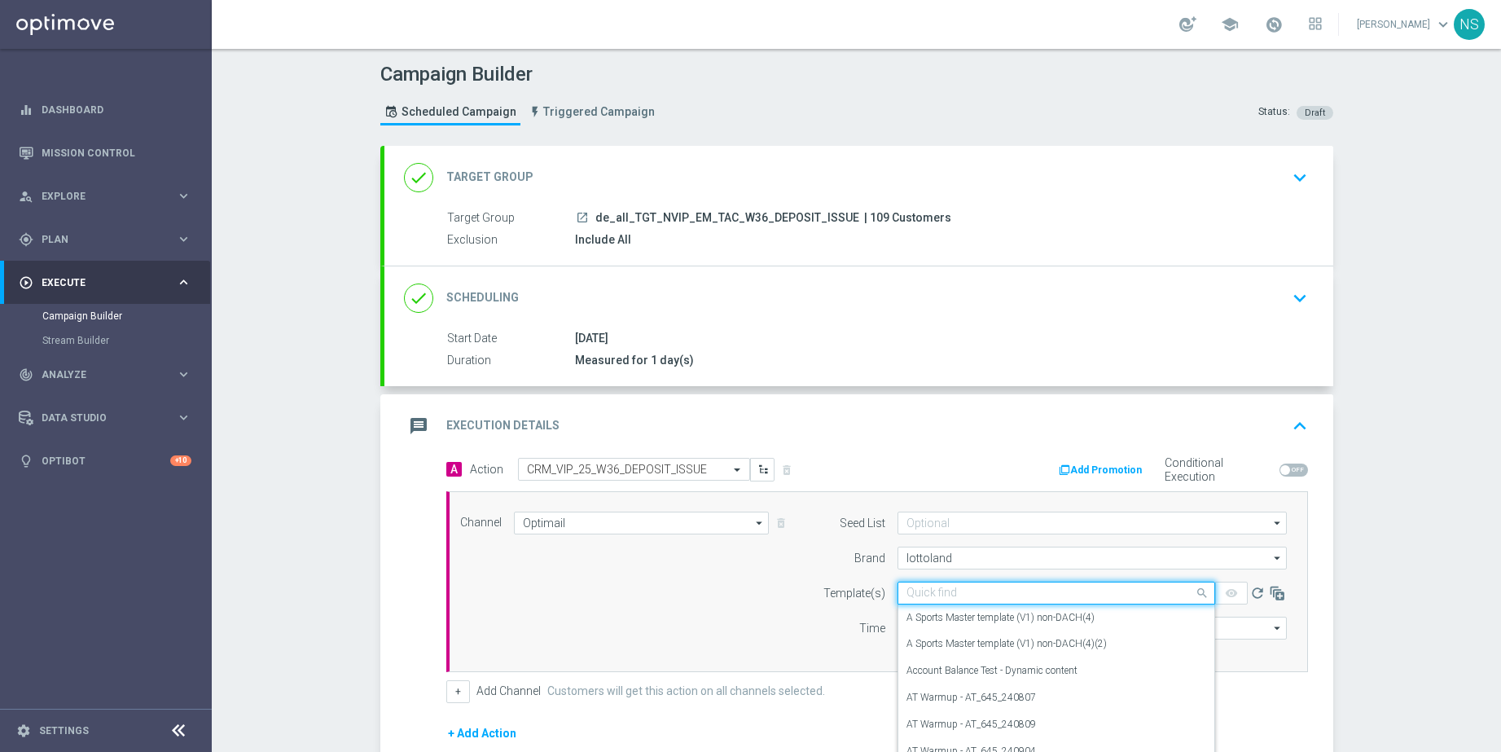
paste input "de_ALL_EMT_VIP_EM_TAC_MIX__CRM_VIP_25_W36_DEPOSIT_ISSUE_250902"
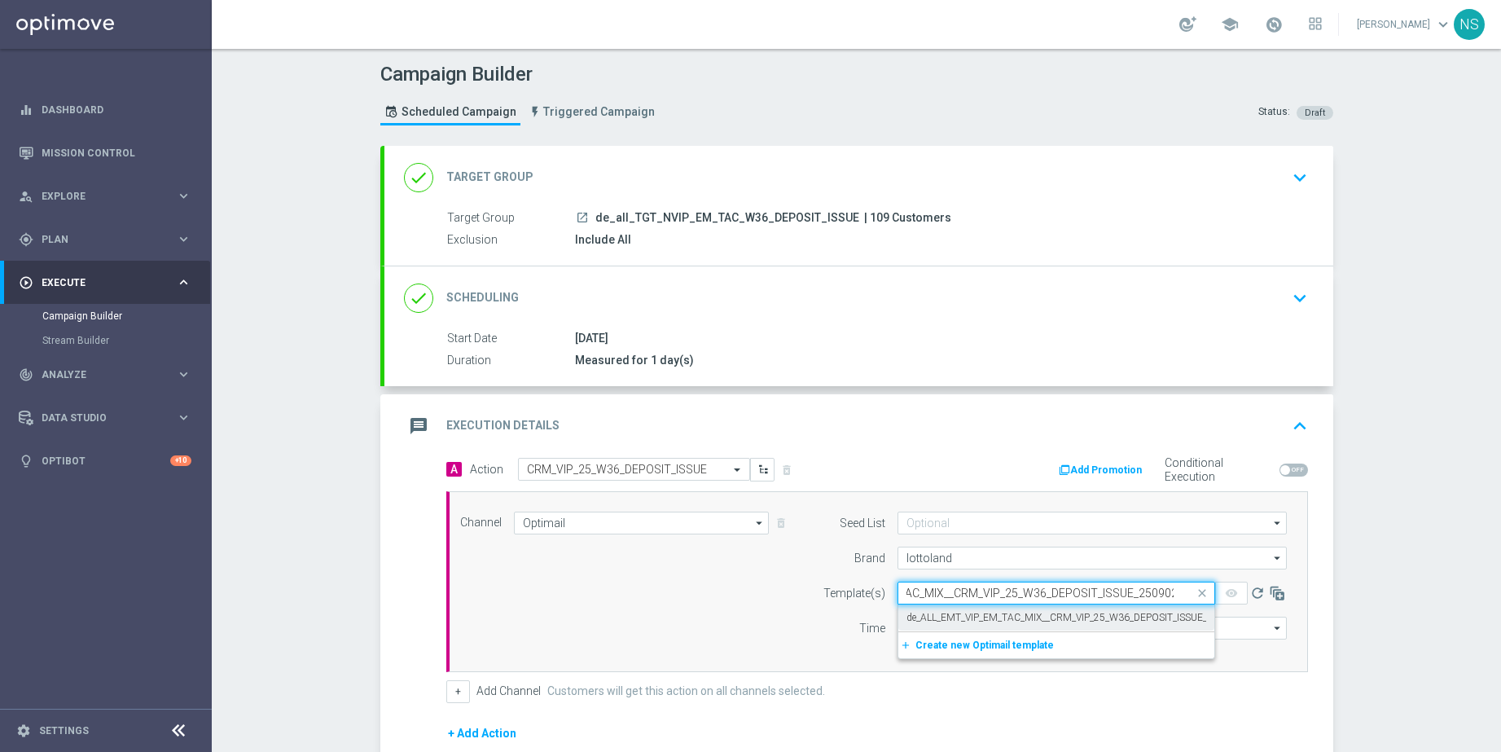
click at [934, 619] on label "de_ALL_EMT_VIP_EM_TAC_MIX__CRM_VIP_25_W36_DEPOSIT_ISSUE_250902" at bounding box center [1074, 618] width 335 height 14
type input "de_ALL_EMT_VIP_EM_TAC_MIX__CRM_VIP_25_W36_DEPOSIT_ISSUE_250902"
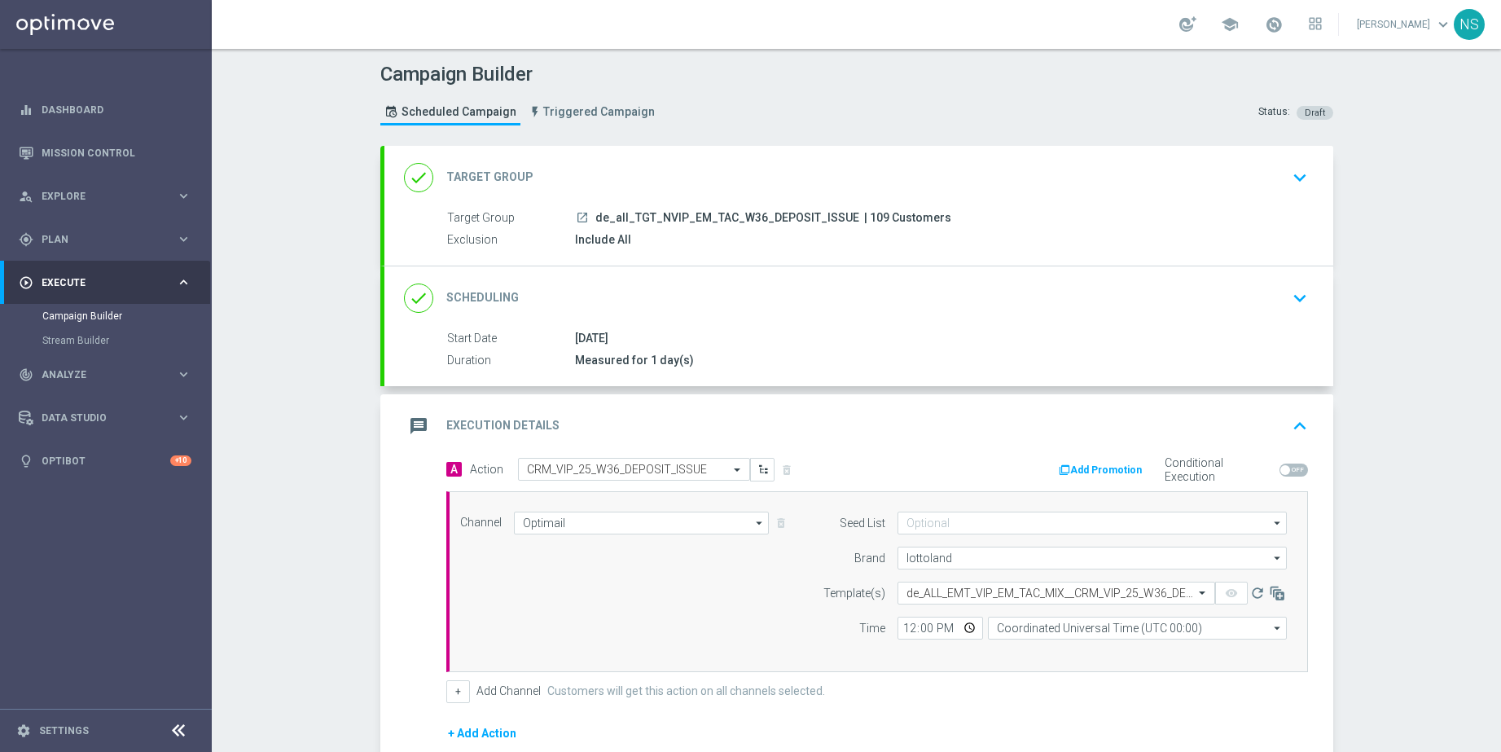
scroll to position [0, 0]
click at [899, 634] on input "12:00" at bounding box center [941, 628] width 86 height 23
type input "18:00"
click at [1061, 629] on input "Coordinated Universal Time (UTC 00:00)" at bounding box center [1137, 628] width 299 height 23
click at [1283, 15] on span at bounding box center [1274, 24] width 18 height 18
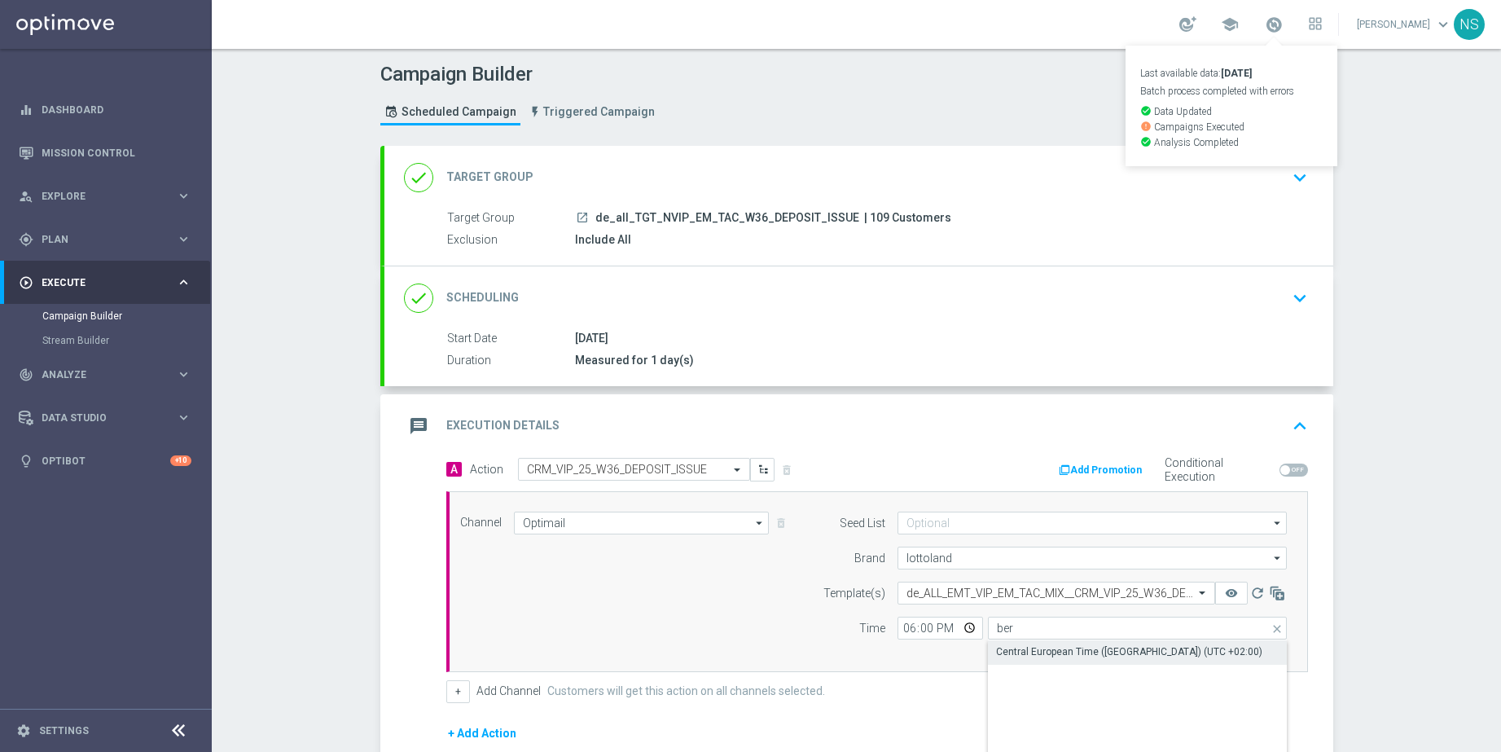
click at [1165, 654] on div "Central European Time (Berlin) (UTC +02:00)" at bounding box center [1129, 651] width 266 height 15
type input "Central European Time (Berlin) (UTC +02:00)"
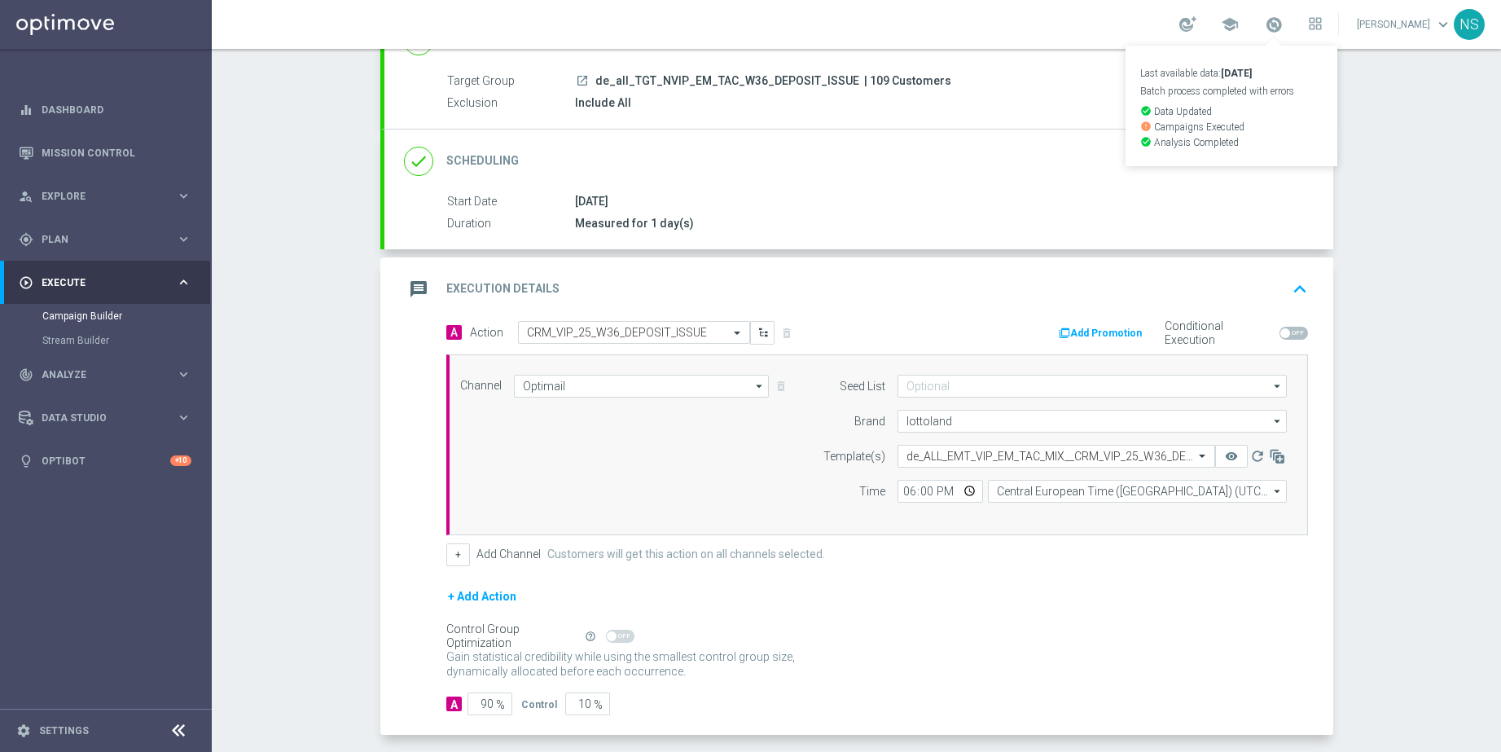
scroll to position [209, 0]
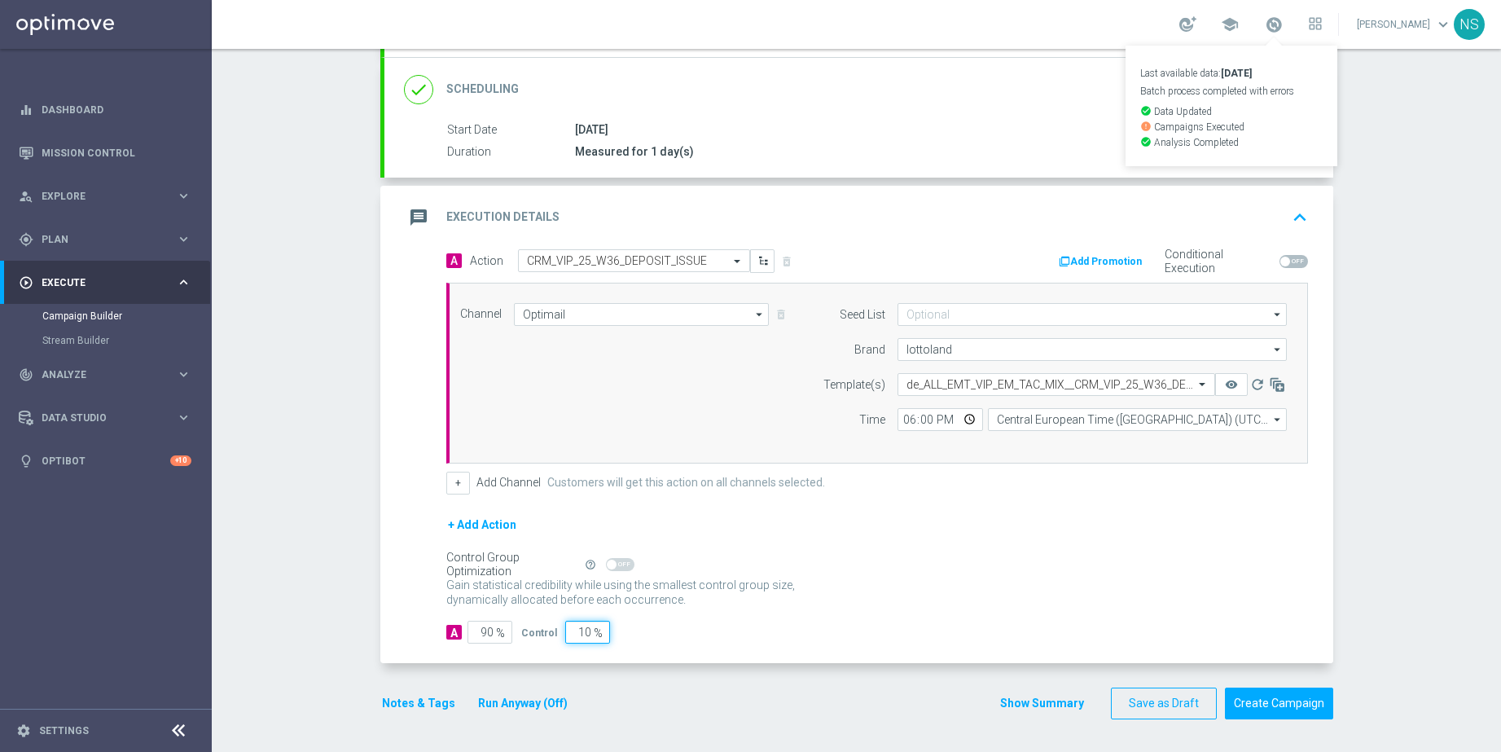
drag, startPoint x: 567, startPoint y: 633, endPoint x: 927, endPoint y: 718, distance: 370.1
click at [927, 718] on form "done Target Group keyboard_arrow_down Target Group launch de_all_TGT_NVIP_EM_TA…" at bounding box center [856, 328] width 953 height 782
type input "0"
type input "100"
type input "0"
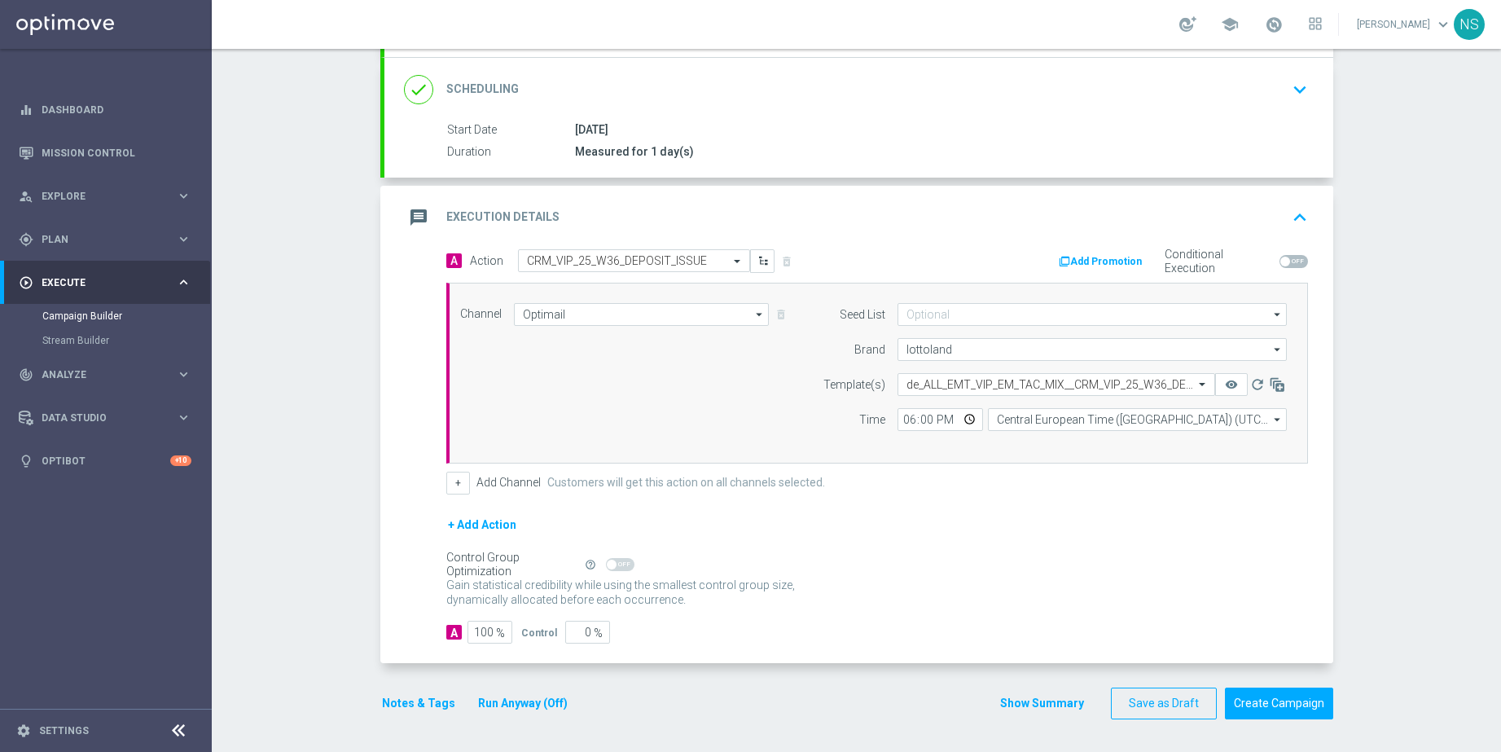
click at [418, 702] on button "Notes & Tags" at bounding box center [418, 703] width 77 height 20
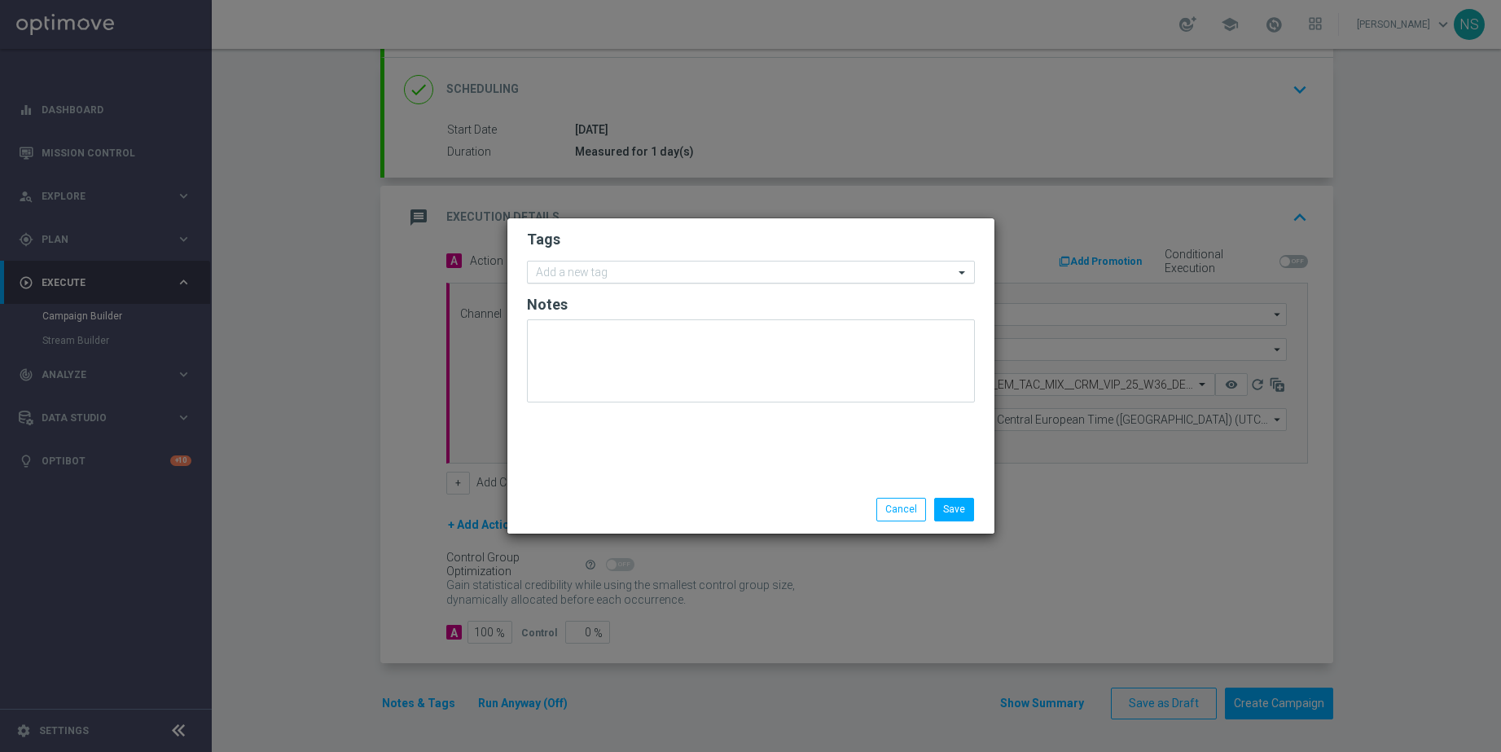
click at [574, 279] on input "text" at bounding box center [745, 273] width 418 height 14
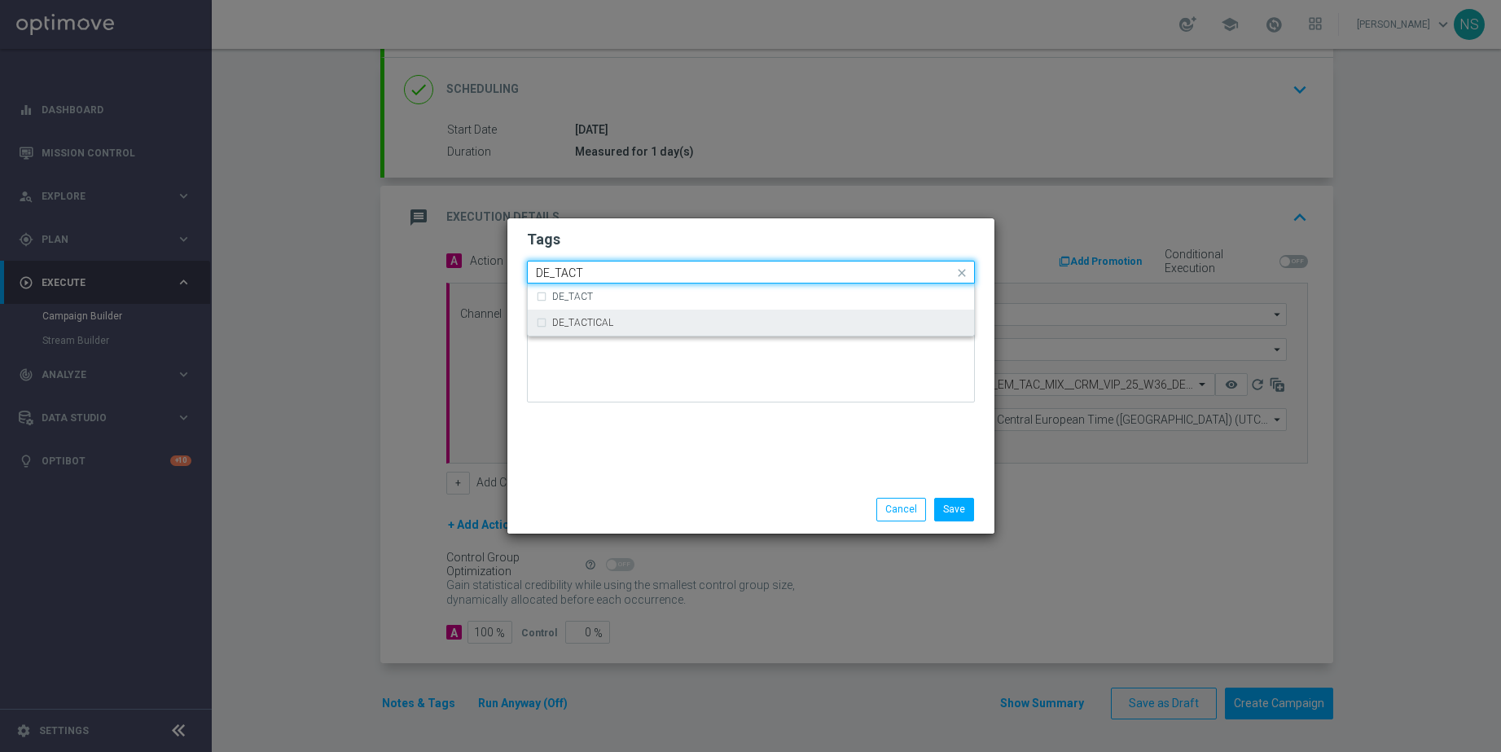
type input "DE_TACT"
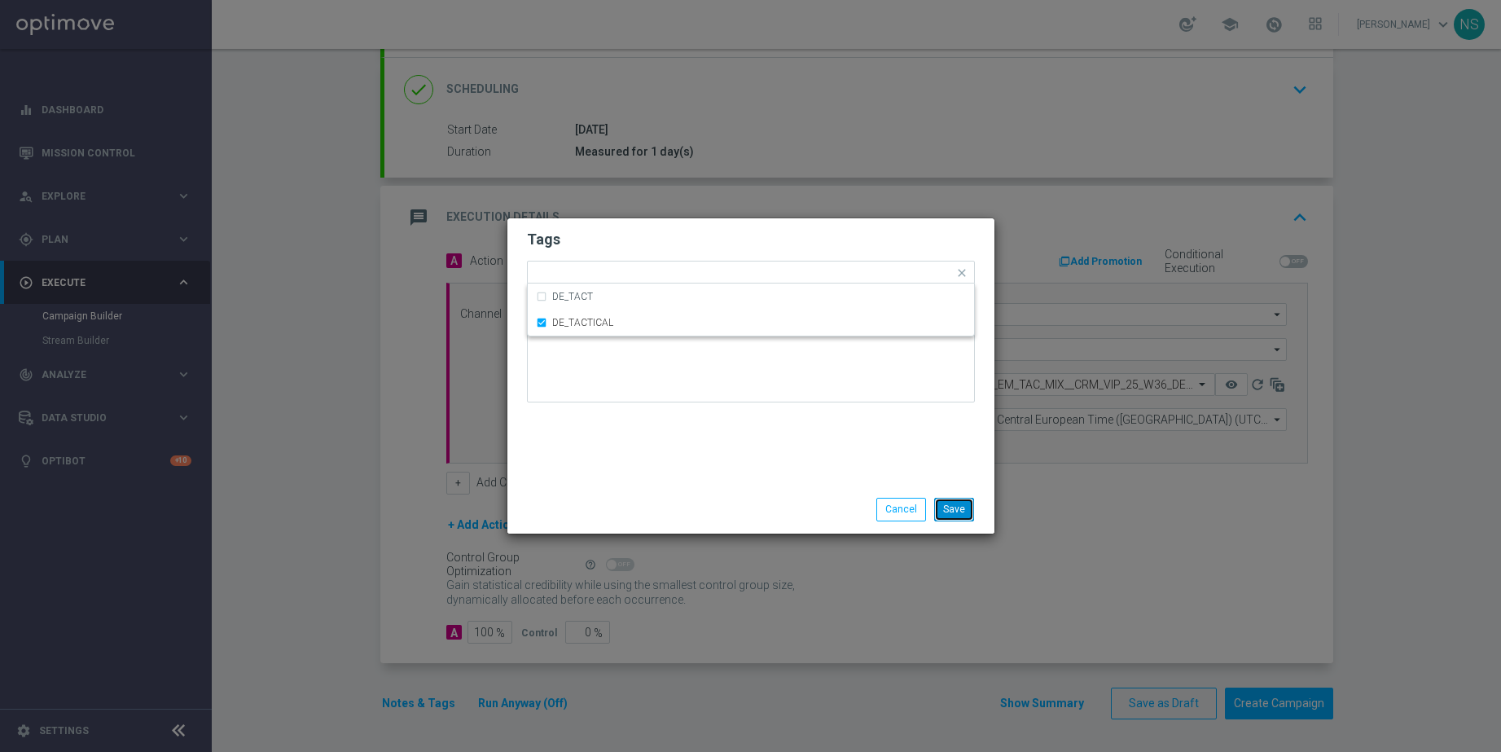
click at [965, 507] on button "Save" at bounding box center [954, 509] width 40 height 23
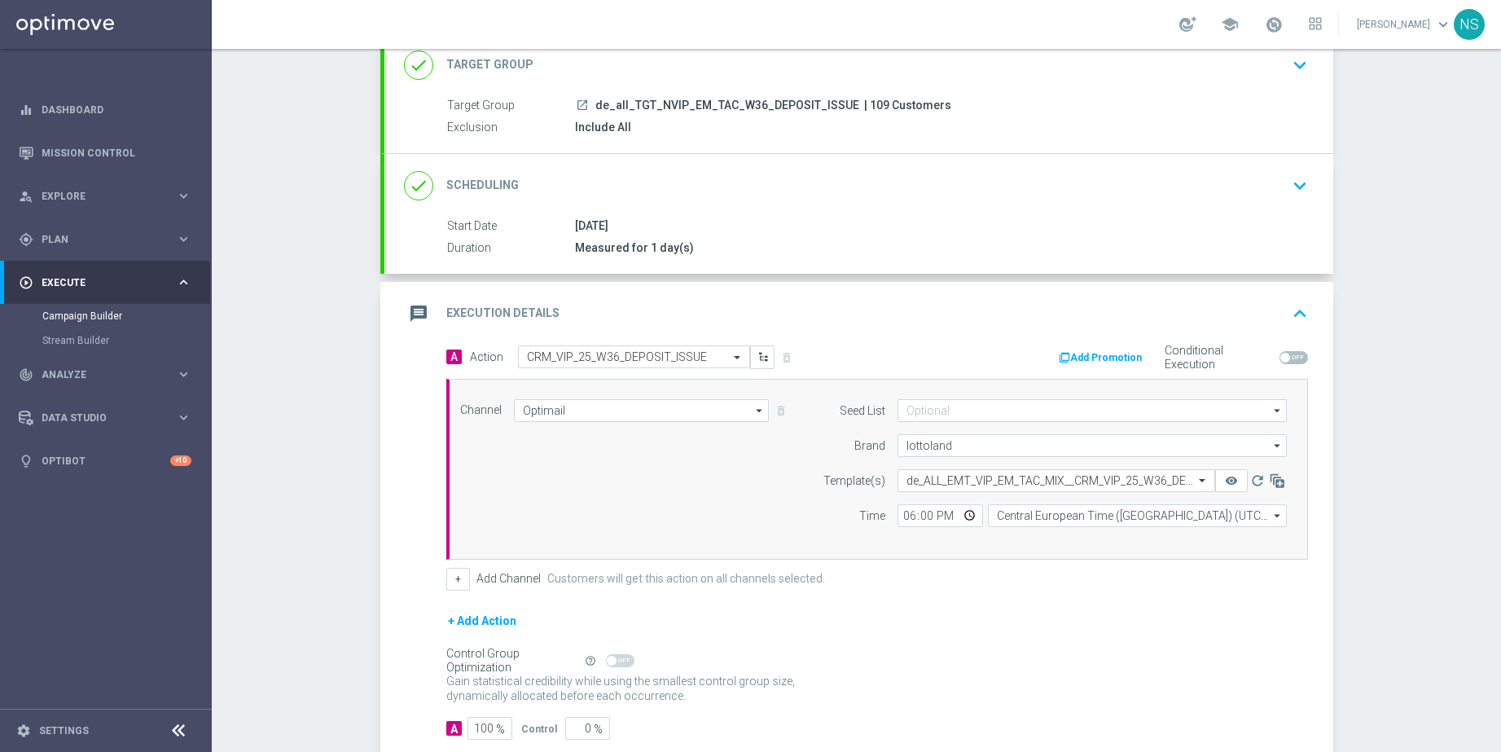
scroll to position [114, 0]
click at [864, 102] on span "| 109 Customers" at bounding box center [907, 104] width 87 height 15
copy span "109"
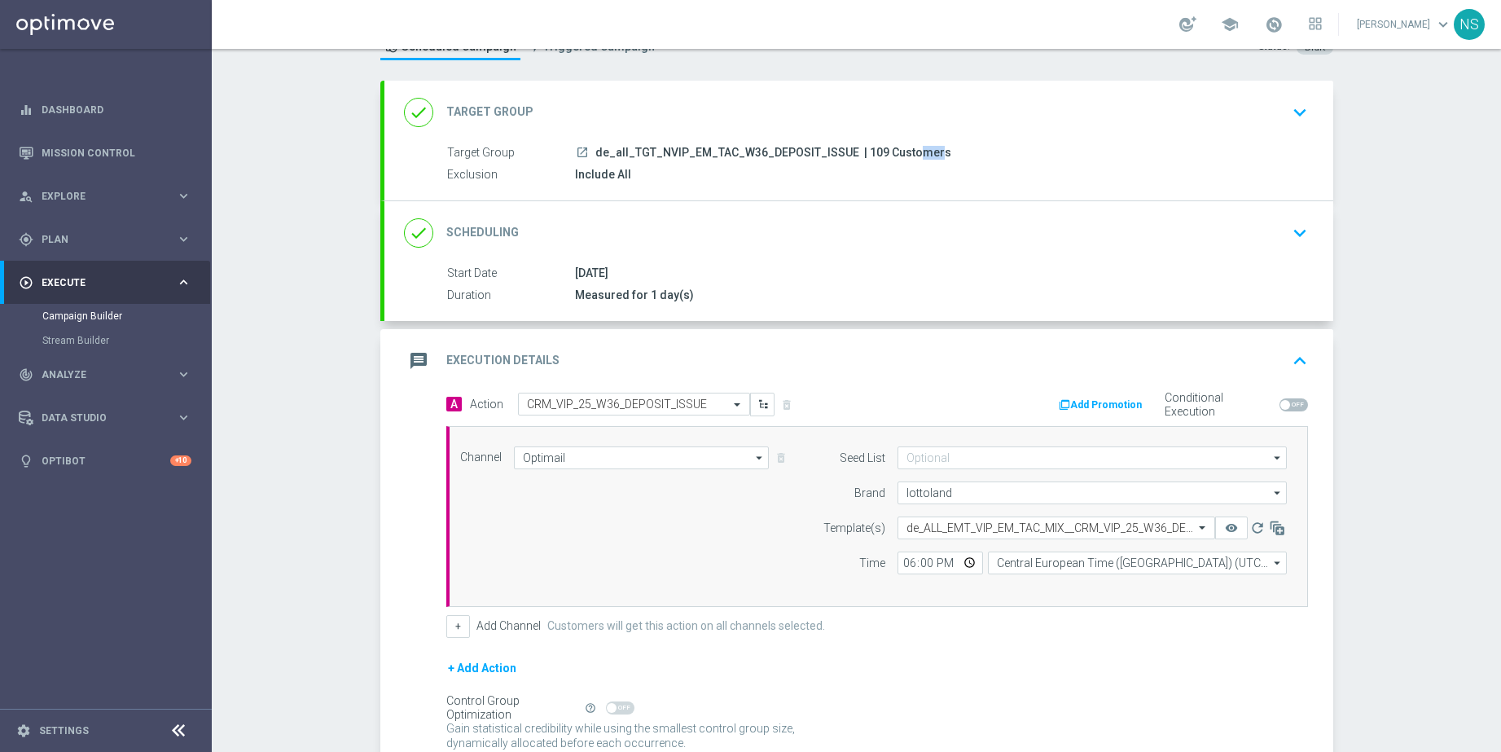
scroll to position [209, 0]
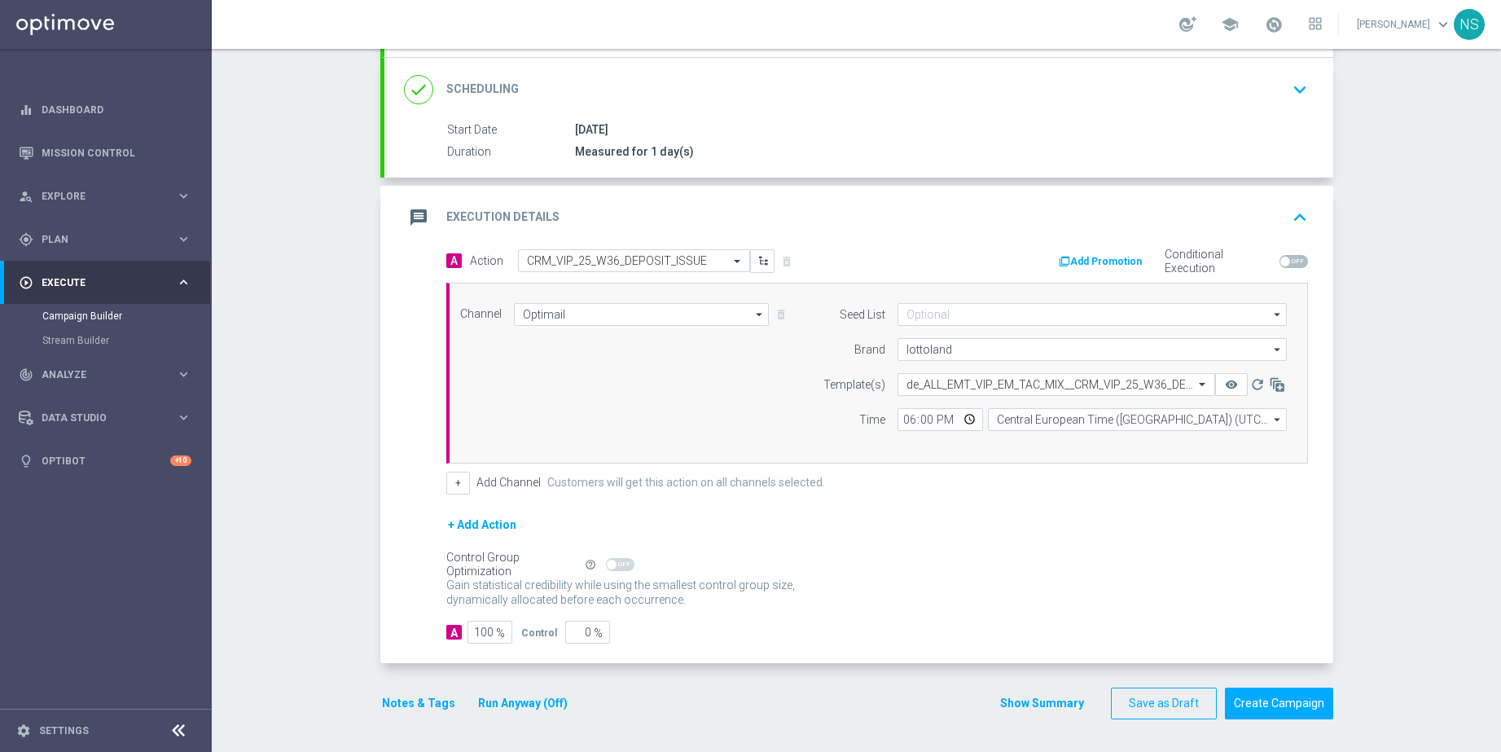
click at [416, 704] on button "Notes & Tags" at bounding box center [418, 703] width 77 height 20
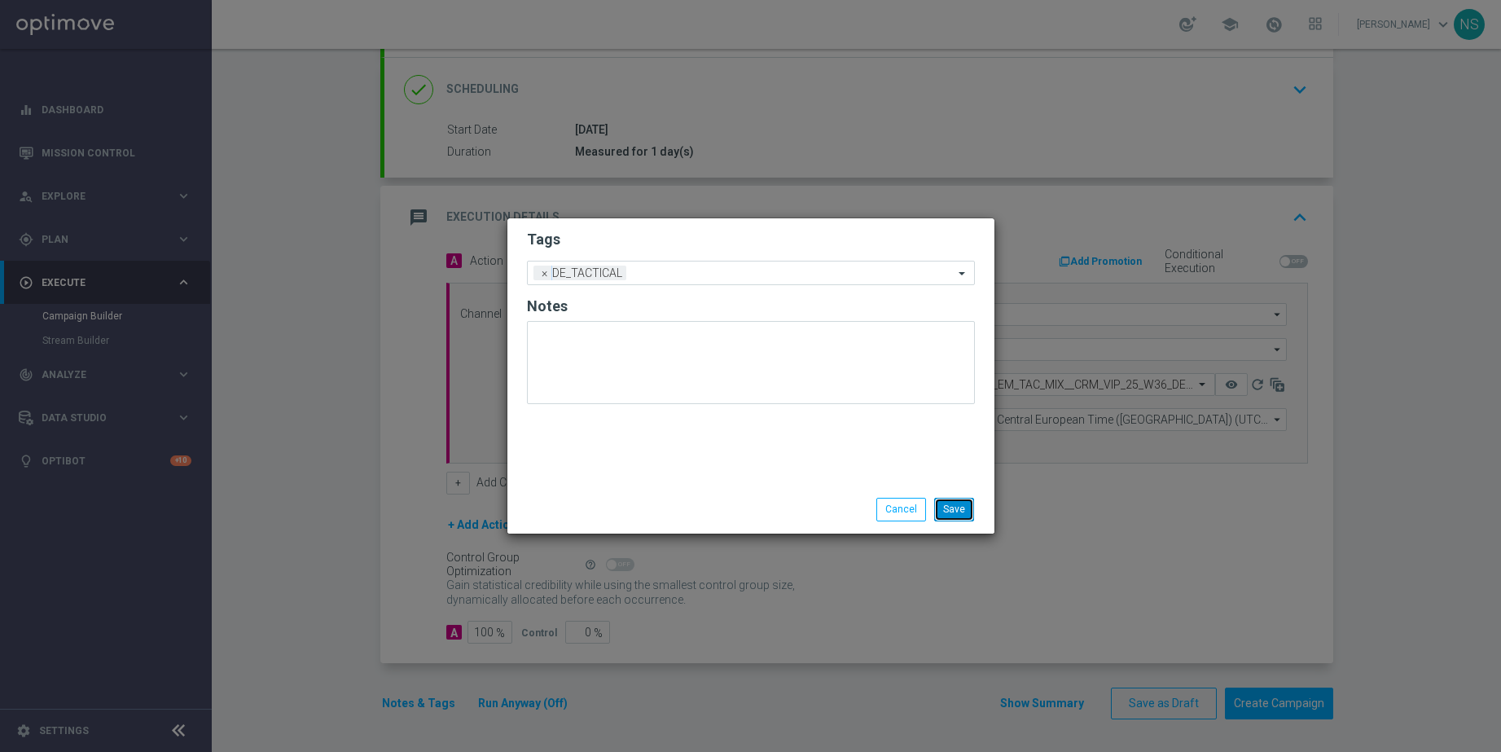
click at [955, 510] on button "Save" at bounding box center [954, 509] width 40 height 23
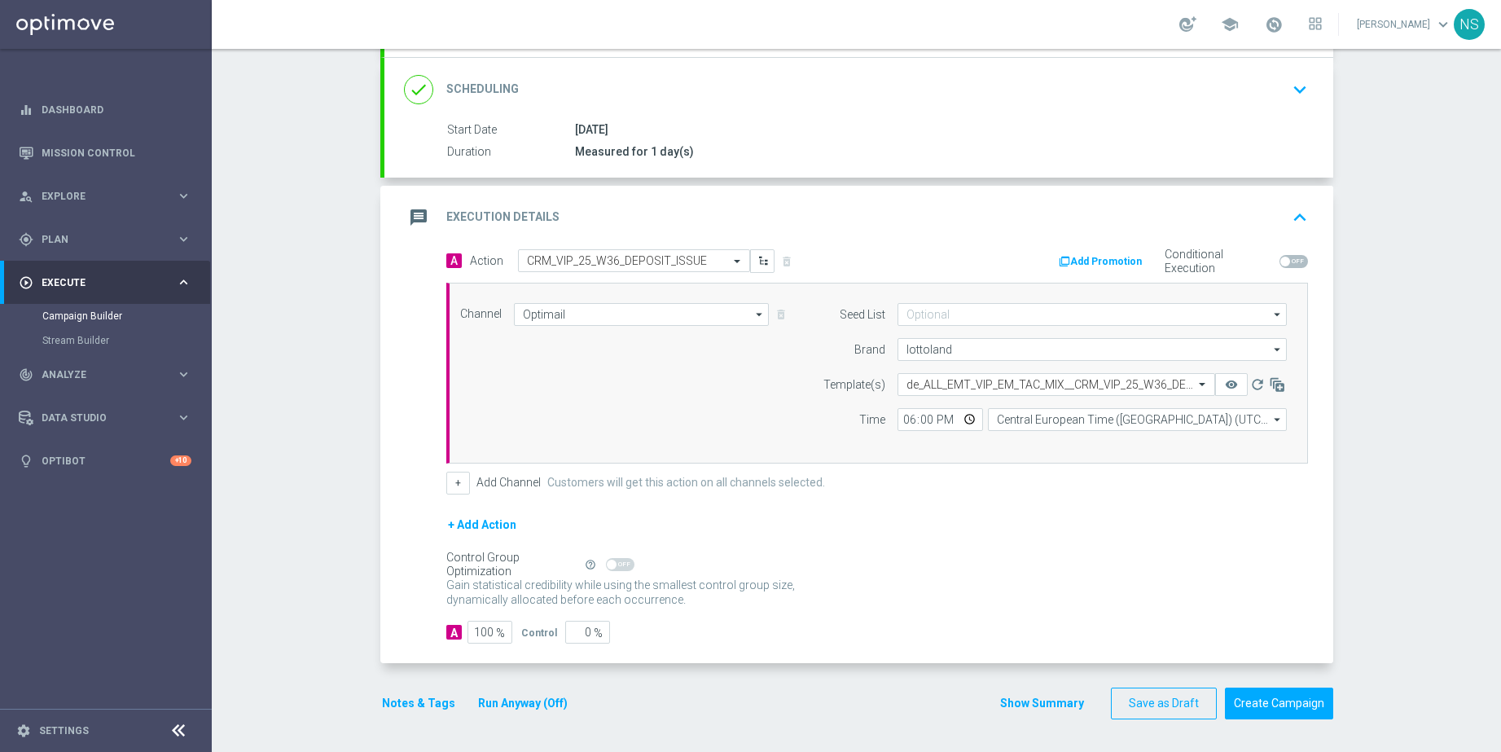
click at [439, 727] on div "done Target Group keyboard_arrow_down Target Group launch de_all_TGT_NVIP_EM_TA…" at bounding box center [856, 336] width 953 height 798
click at [432, 705] on button "Notes & Tags" at bounding box center [418, 703] width 77 height 20
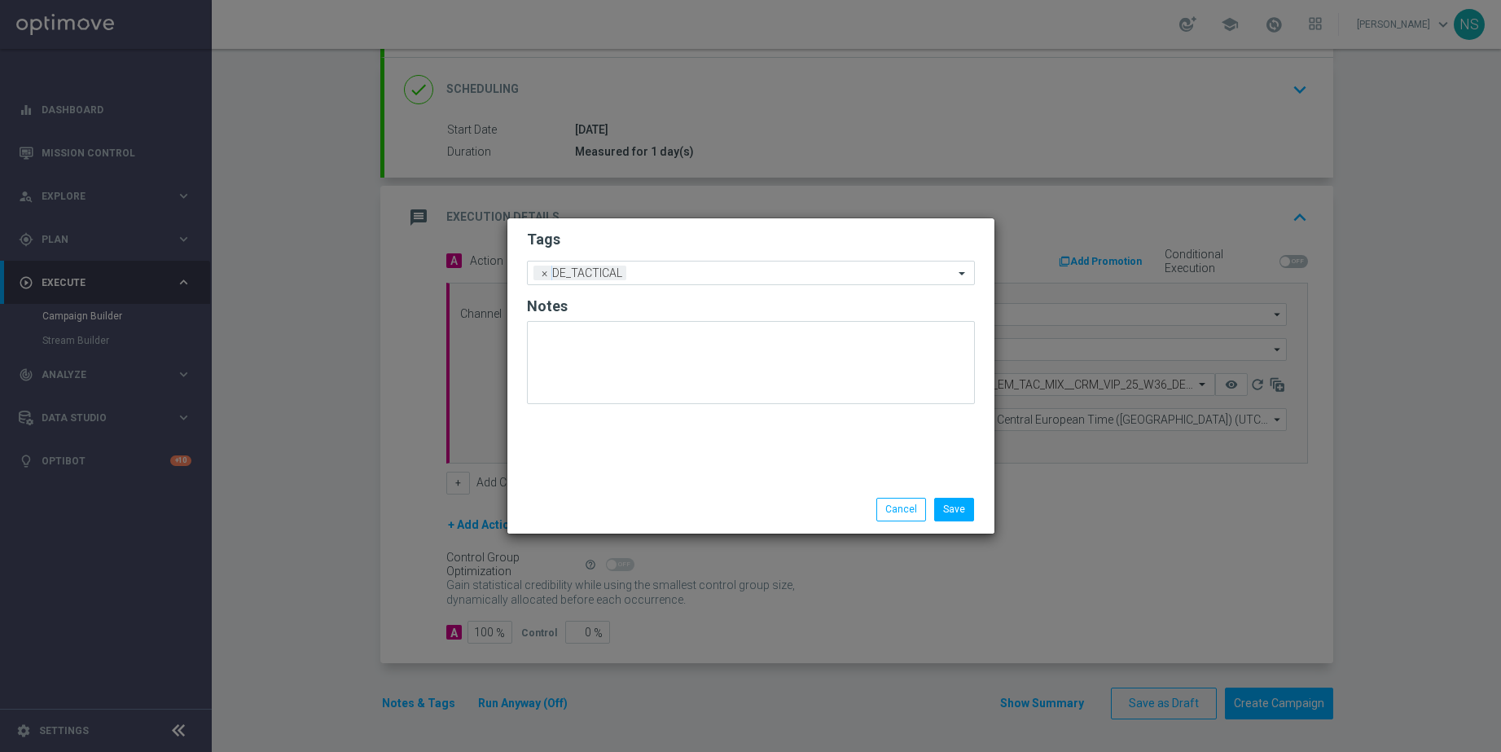
click at [686, 257] on form "Tags Add a new tag × DE_TACTICAL Notes" at bounding box center [751, 321] width 448 height 191
click at [683, 268] on input "text" at bounding box center [793, 274] width 321 height 14
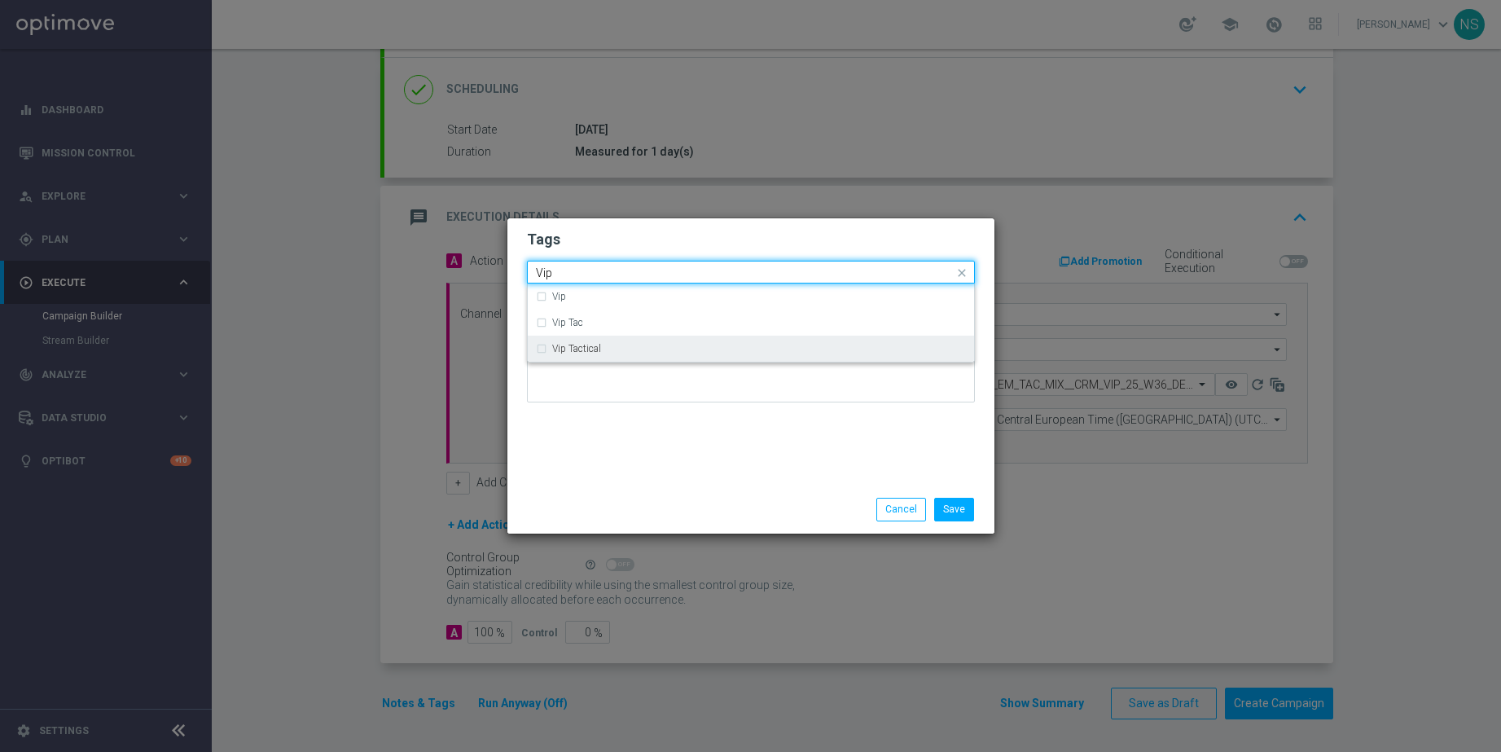
click at [677, 356] on div "Vip Tactical" at bounding box center [751, 349] width 430 height 26
type input "Vip"
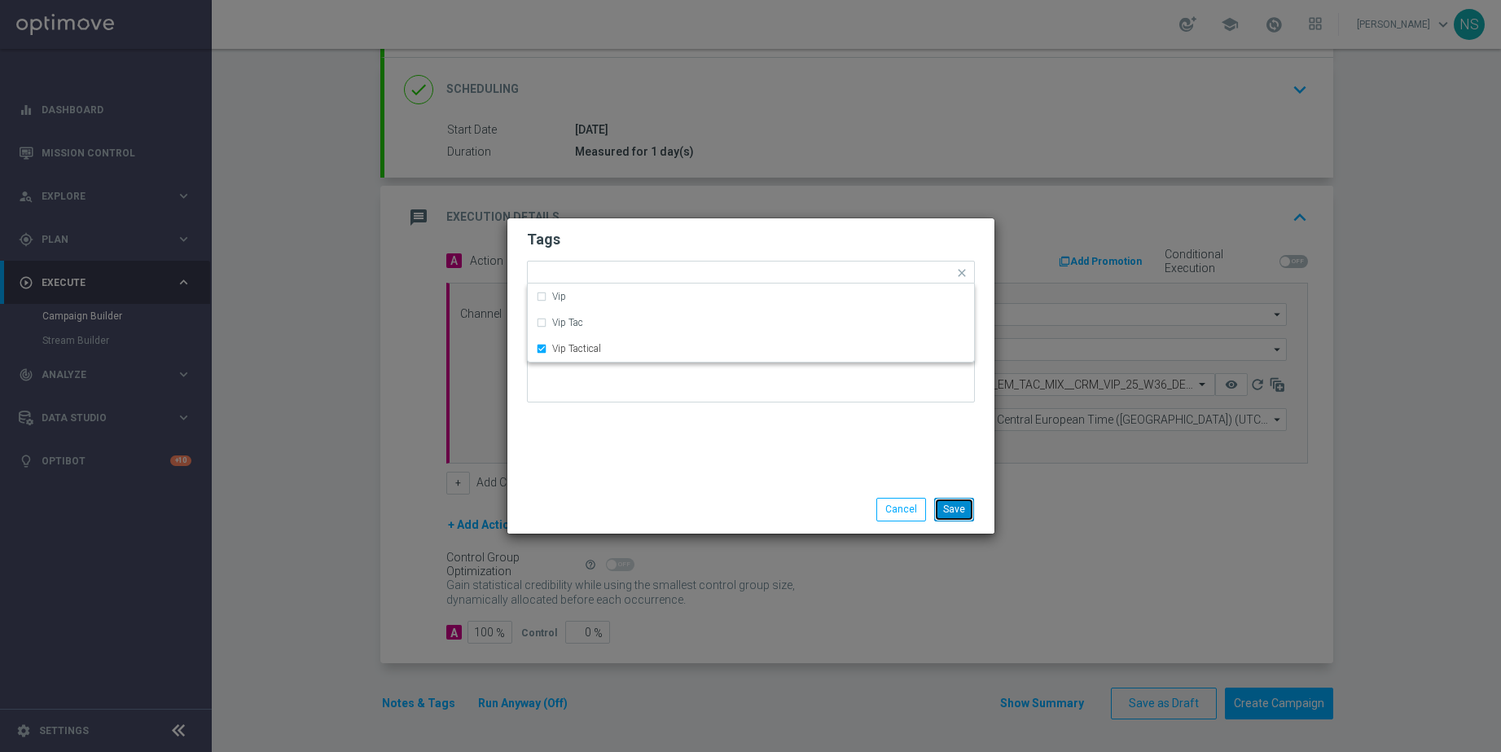
click at [941, 504] on button "Save" at bounding box center [954, 509] width 40 height 23
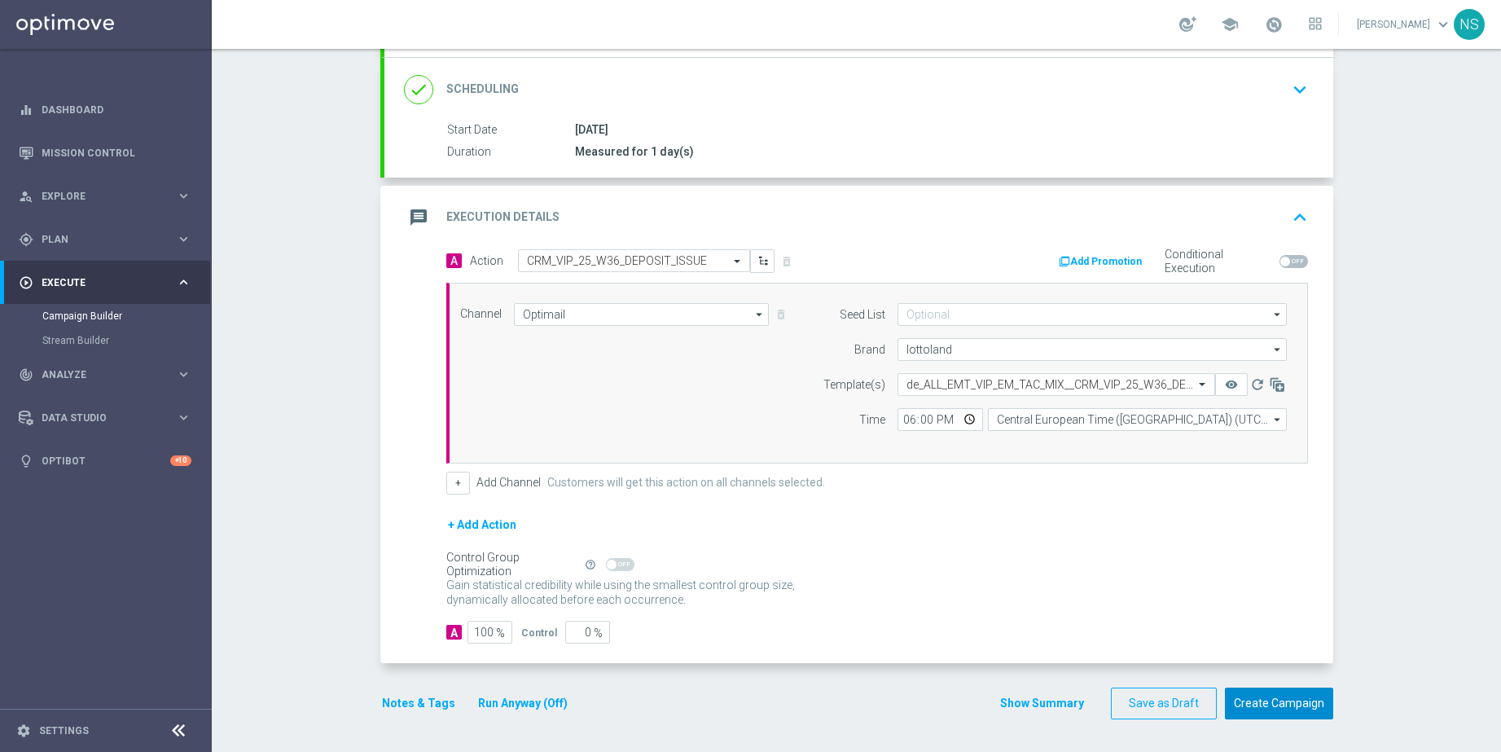
click at [1292, 707] on button "Create Campaign" at bounding box center [1279, 704] width 108 height 32
drag, startPoint x: 1292, startPoint y: 707, endPoint x: 817, endPoint y: 432, distance: 549.0
click at [817, 432] on div at bounding box center [734, 376] width 1501 height 752
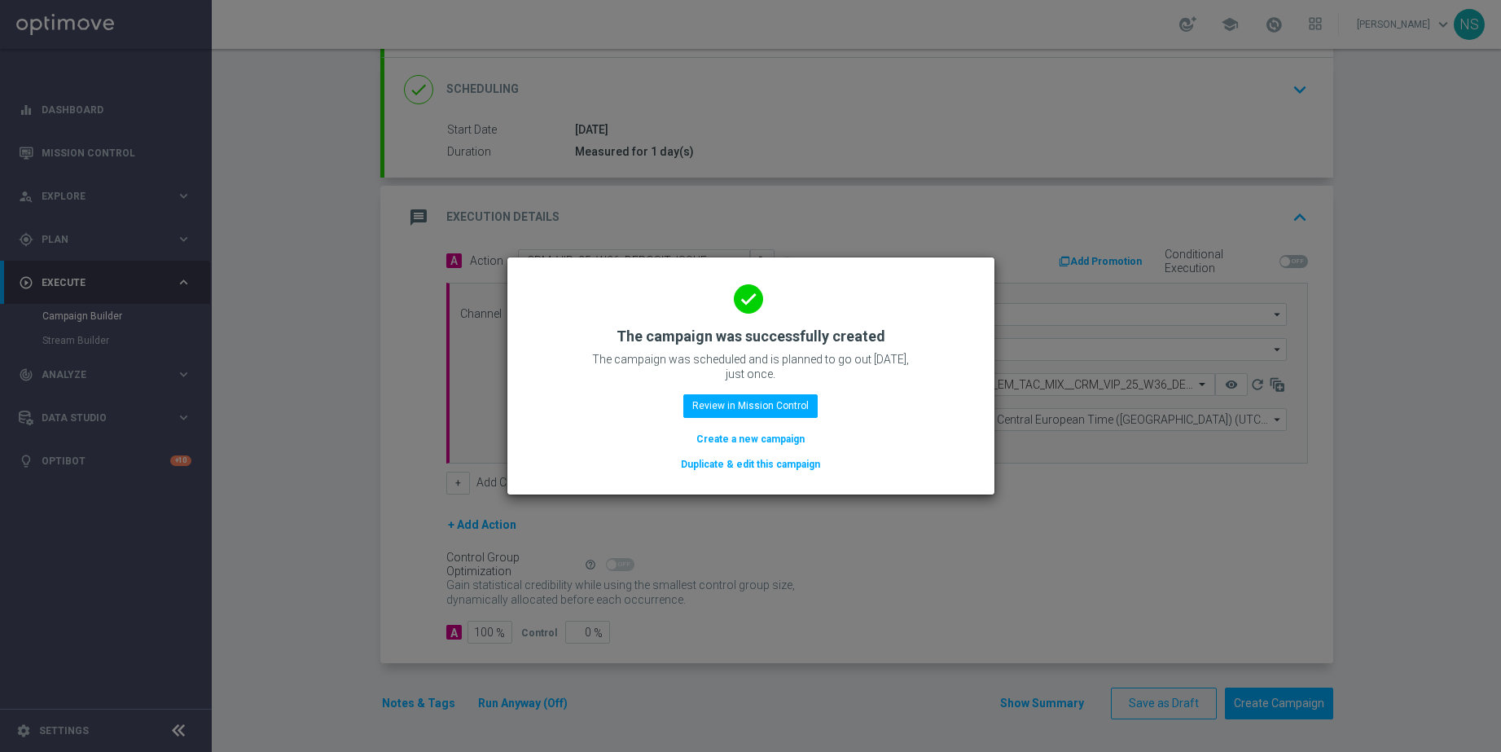
click at [789, 464] on button "Duplicate & edit this campaign" at bounding box center [750, 464] width 143 height 18
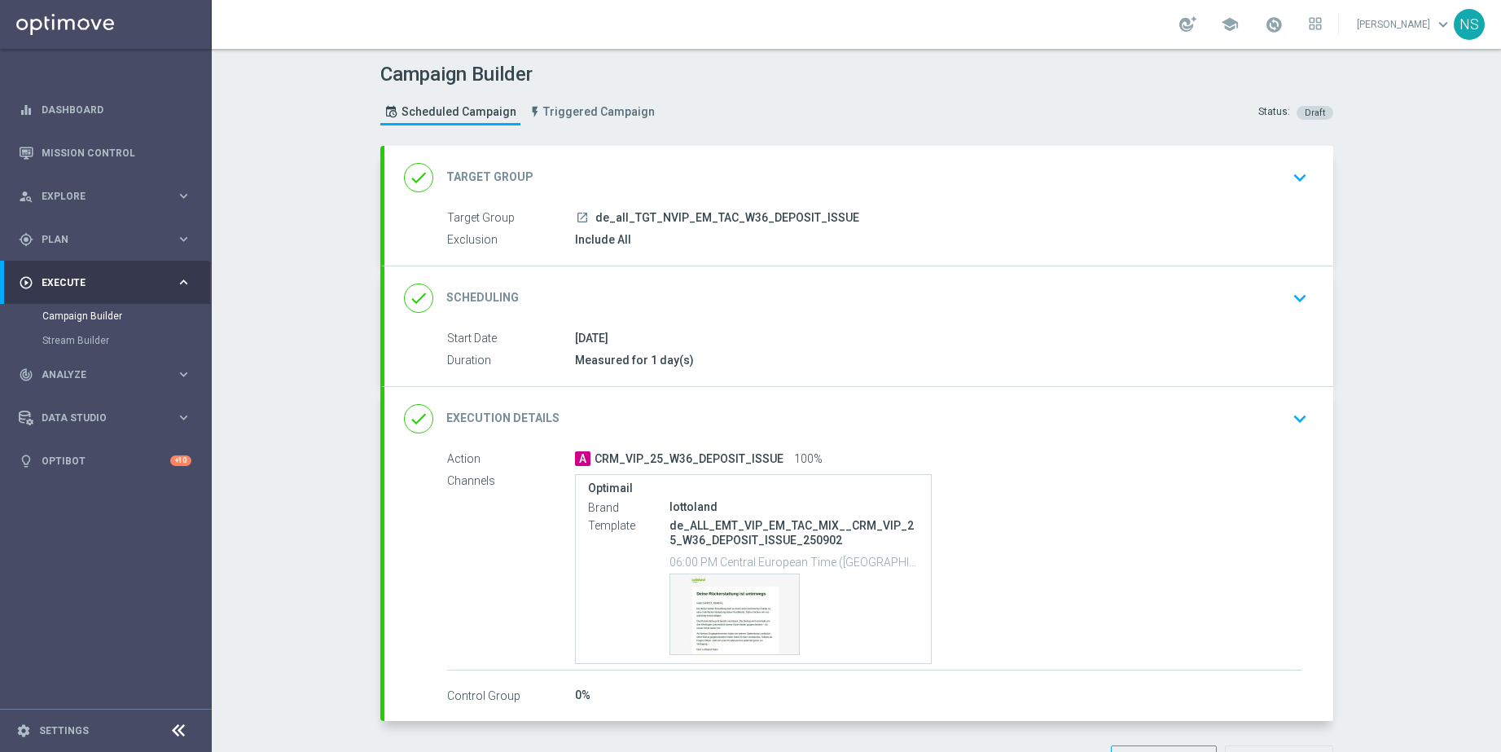
click at [624, 169] on div "done Target Group keyboard_arrow_down" at bounding box center [859, 177] width 910 height 31
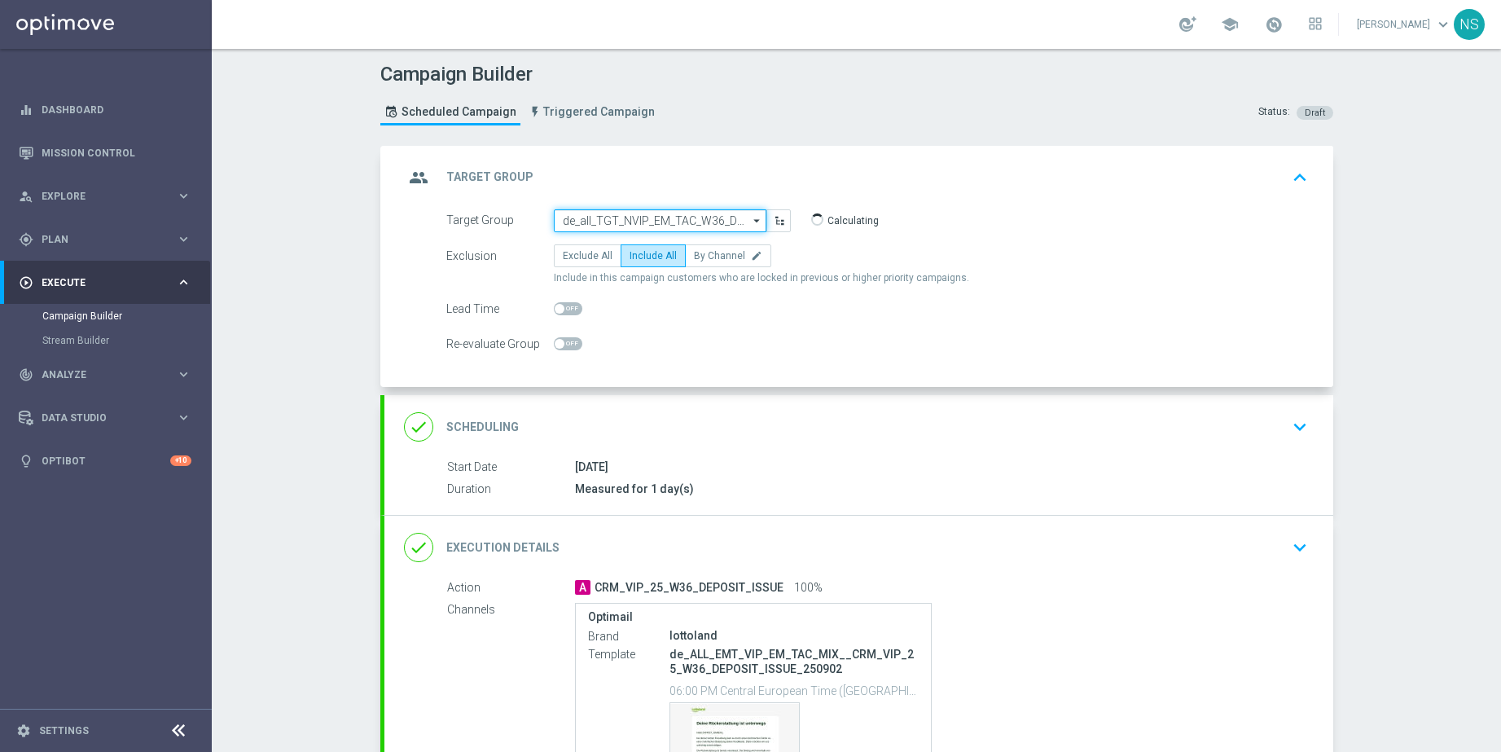
click at [620, 228] on input "de_all_TGT_NVIP_EM_TAC_W36_DEPOSIT_ISSUE" at bounding box center [660, 220] width 213 height 23
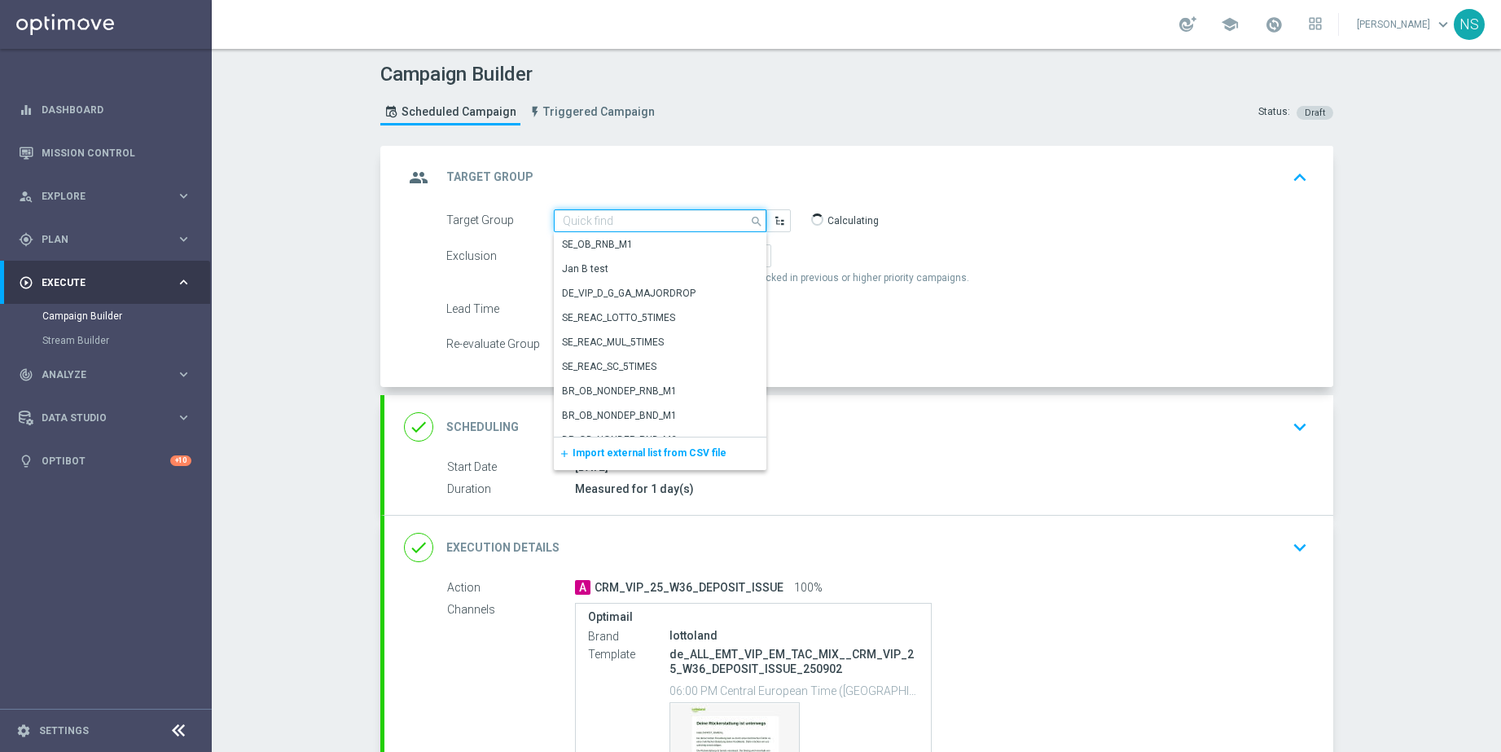
paste input "de_AT_TGT_NVIP_EM_TAC_W36_DEPOSIT_ISSUE"
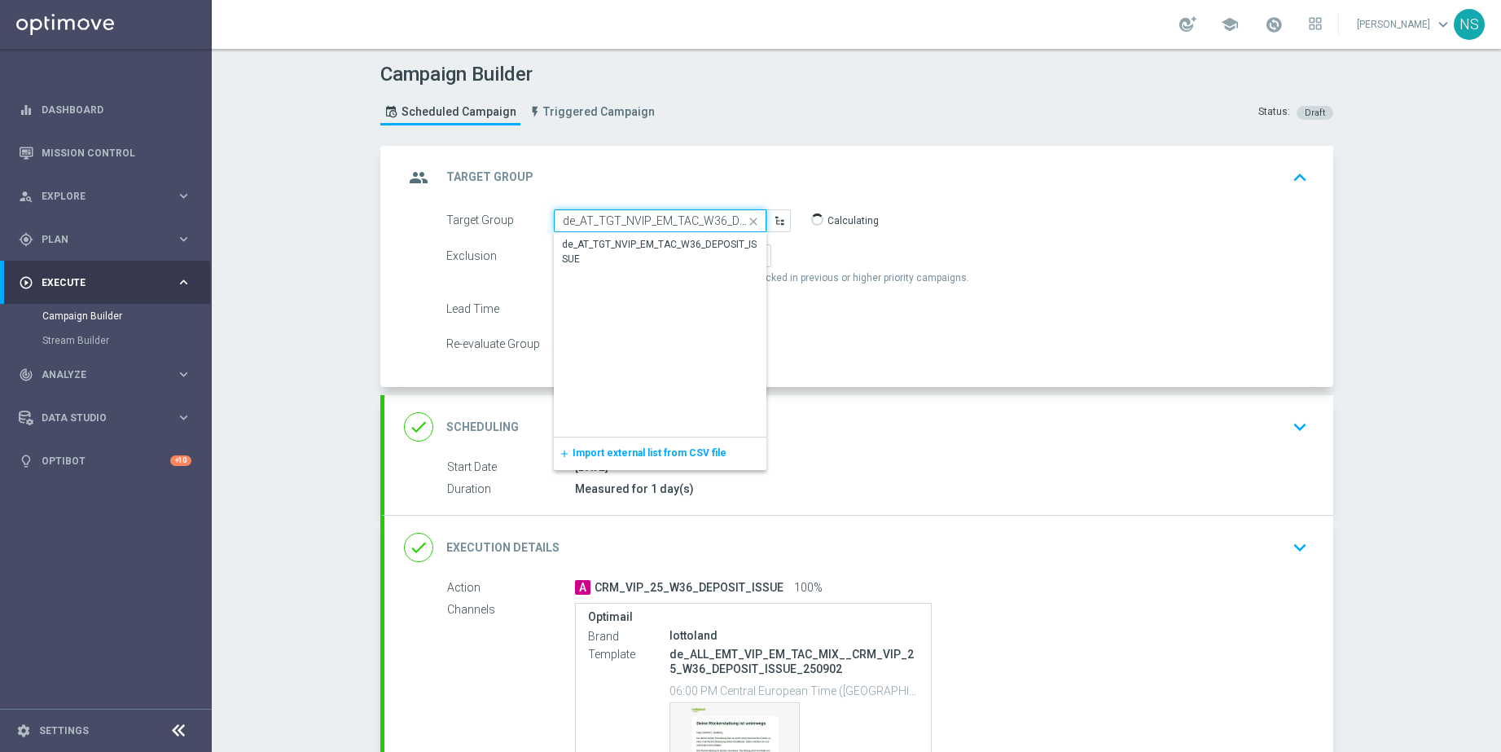
scroll to position [0, 60]
click at [620, 249] on div "de_AT_TGT_NVIP_EM_TAC_W36_DEPOSIT_ISSUE" at bounding box center [660, 252] width 195 height 29
type input "de_AT_TGT_NVIP_EM_TAC_W36_DEPOSIT_ISSUE"
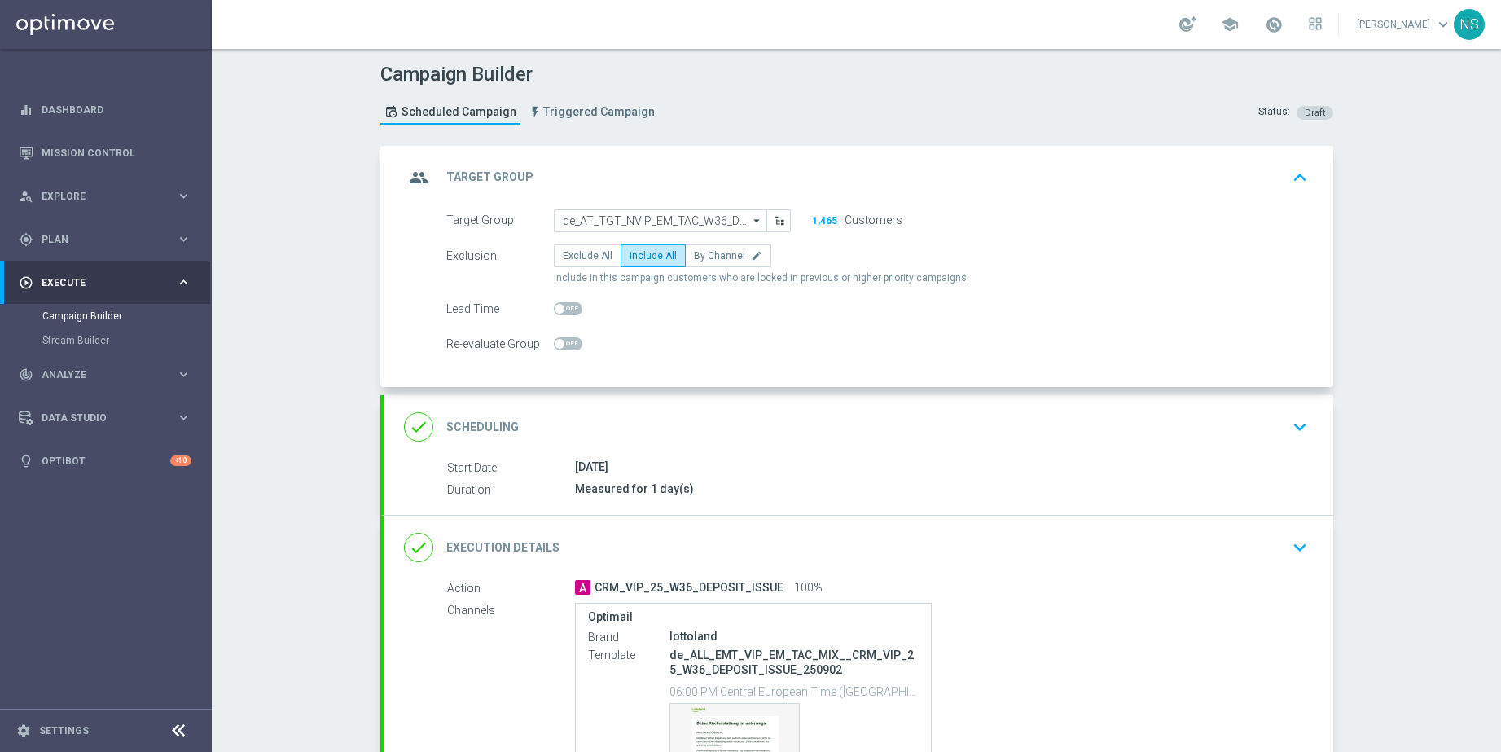
click at [995, 565] on div "done Execution Details keyboard_arrow_down" at bounding box center [858, 548] width 949 height 64
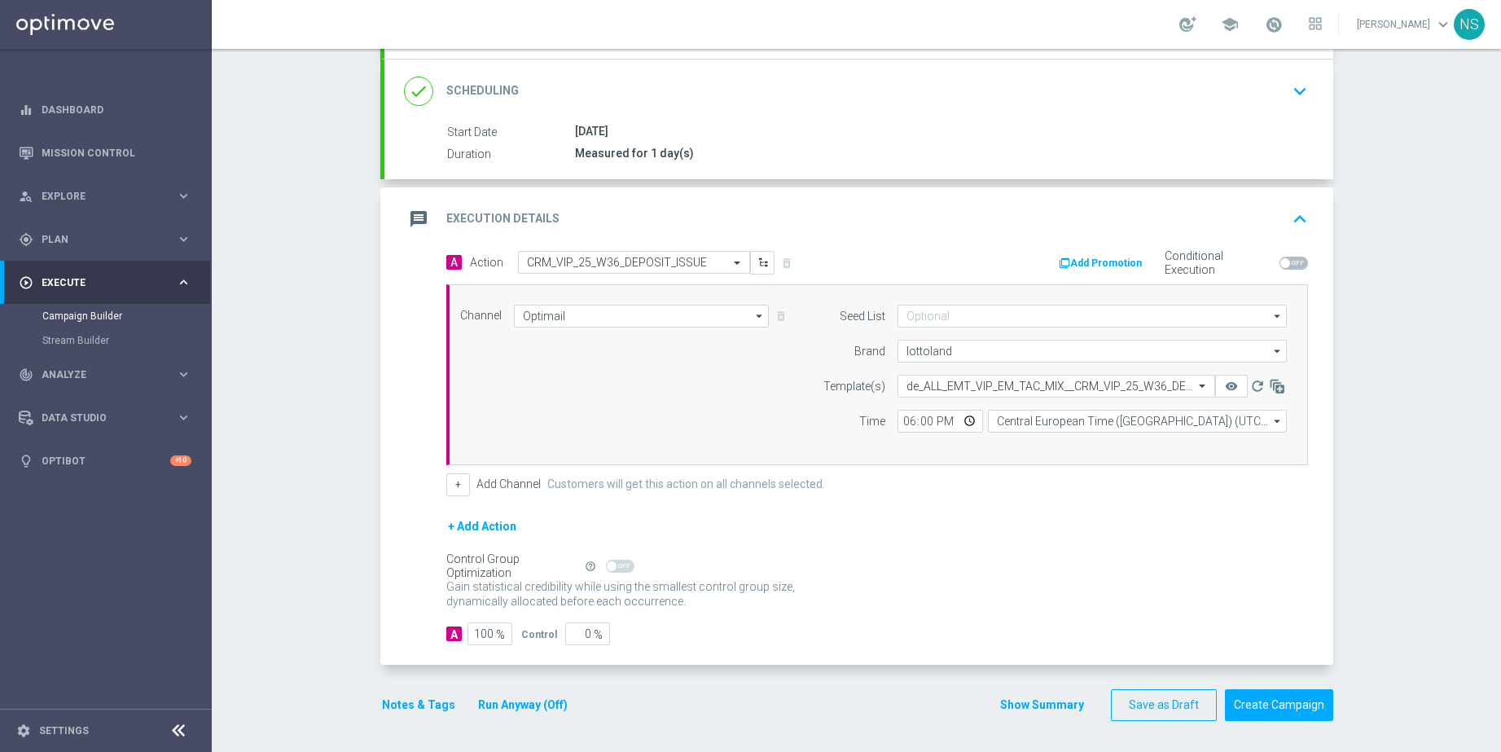
scroll to position [209, 0]
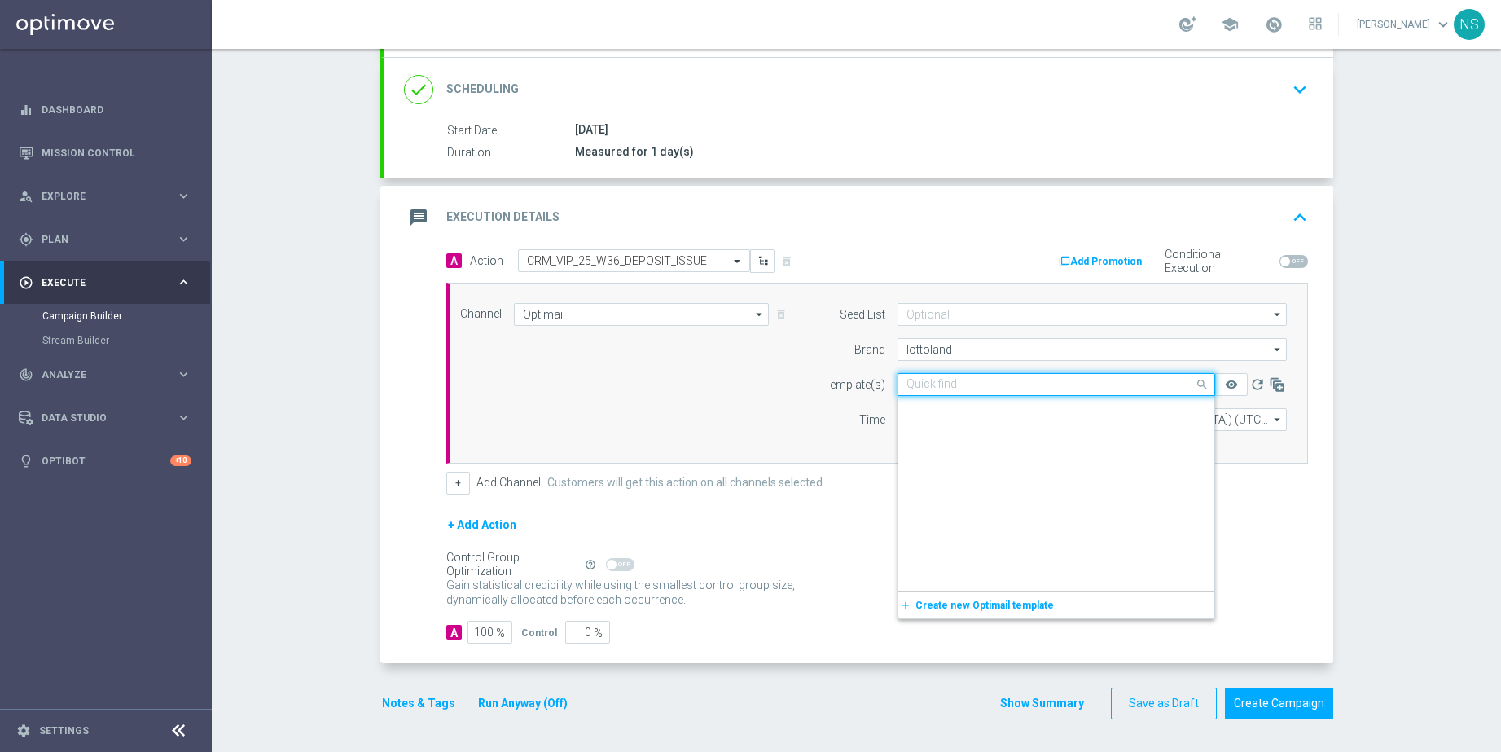
click at [967, 389] on input "text" at bounding box center [1040, 385] width 267 height 14
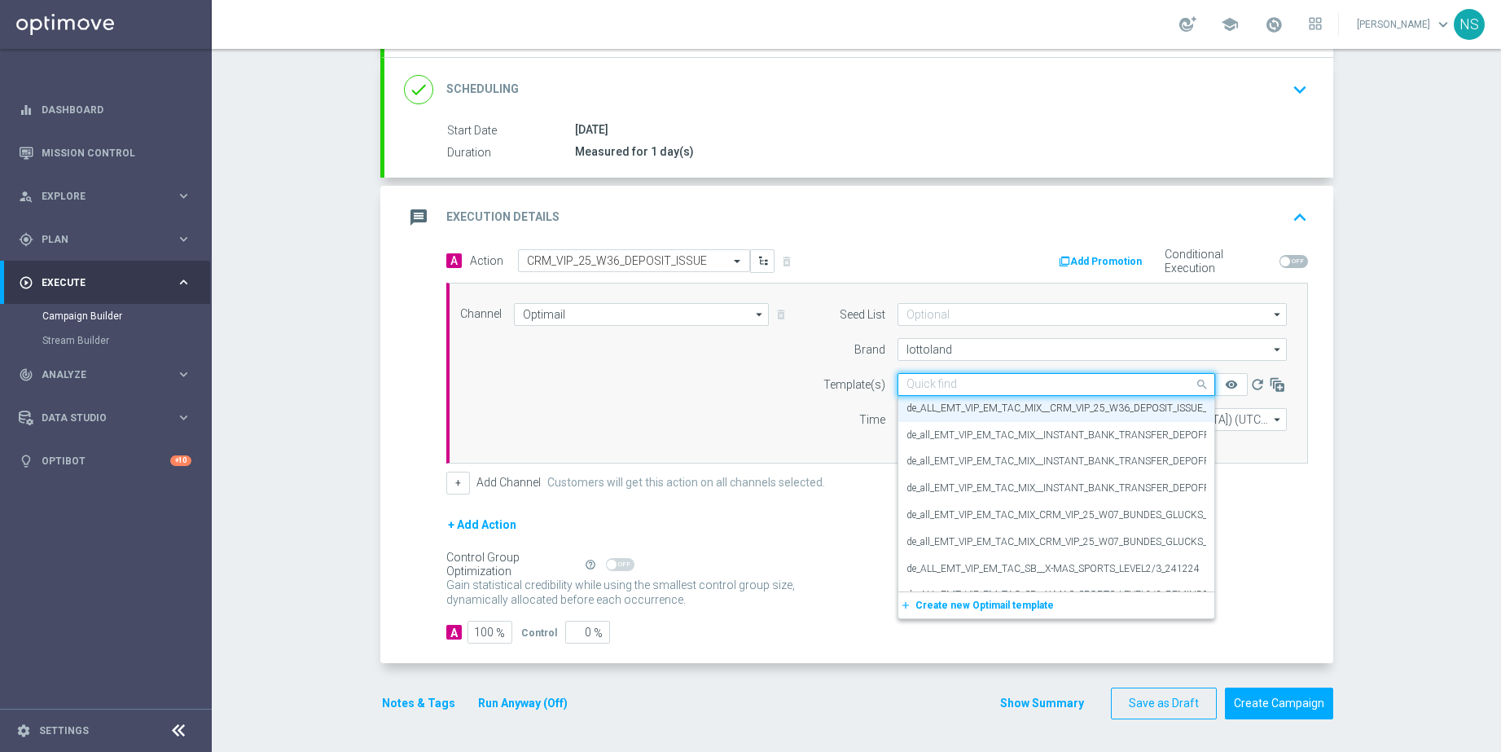
paste input "de_AT_EMT_VIP_EM_TAC_MIX__CRM_VIP_25_W36_DEPOSIT_ISSUE_250902"
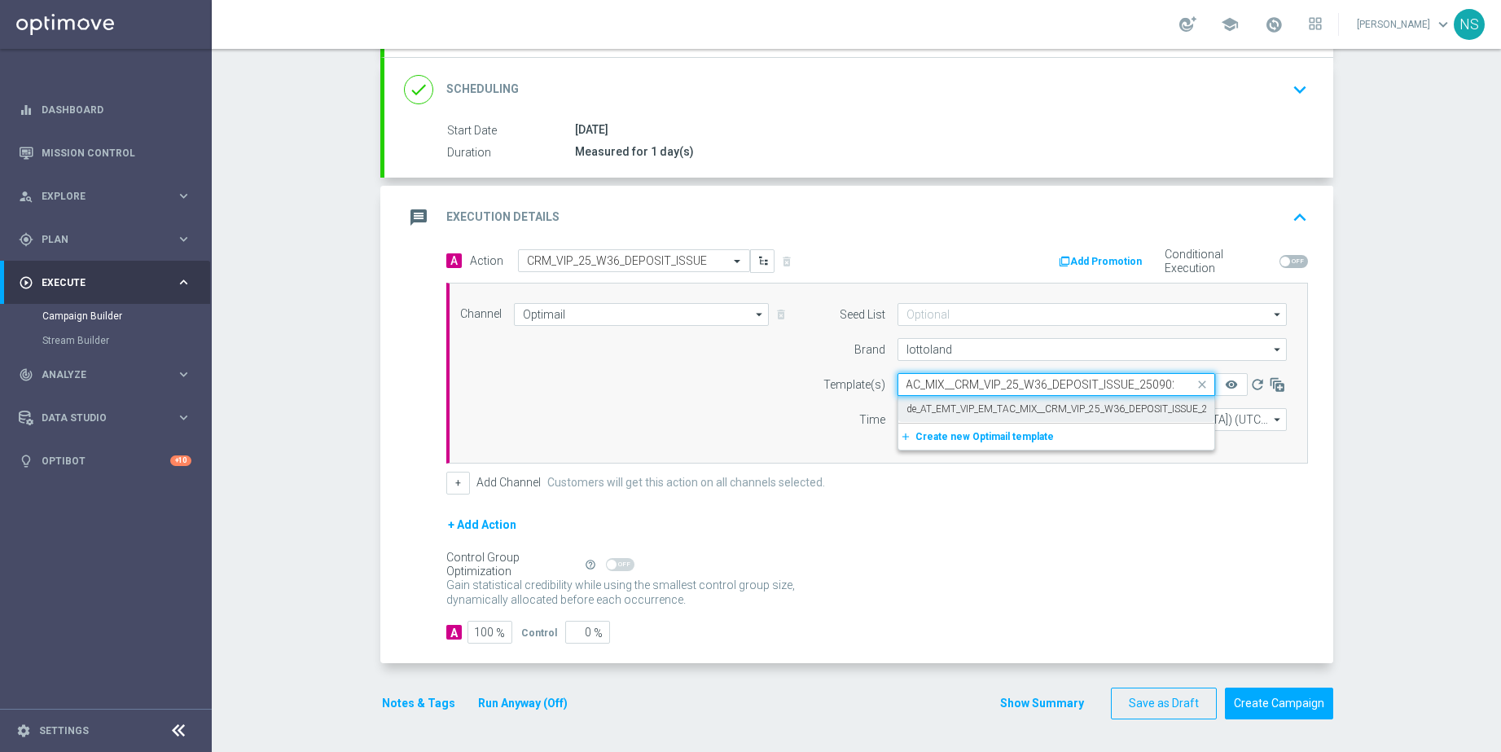
click at [957, 420] on div "de_AT_EMT_VIP_EM_TAC_MIX__CRM_VIP_25_W36_DEPOSIT_ISSUE_250902" at bounding box center [1057, 409] width 300 height 27
type input "de_AT_EMT_VIP_EM_TAC_MIX__CRM_VIP_25_W36_DEPOSIT_ISSUE_250902"
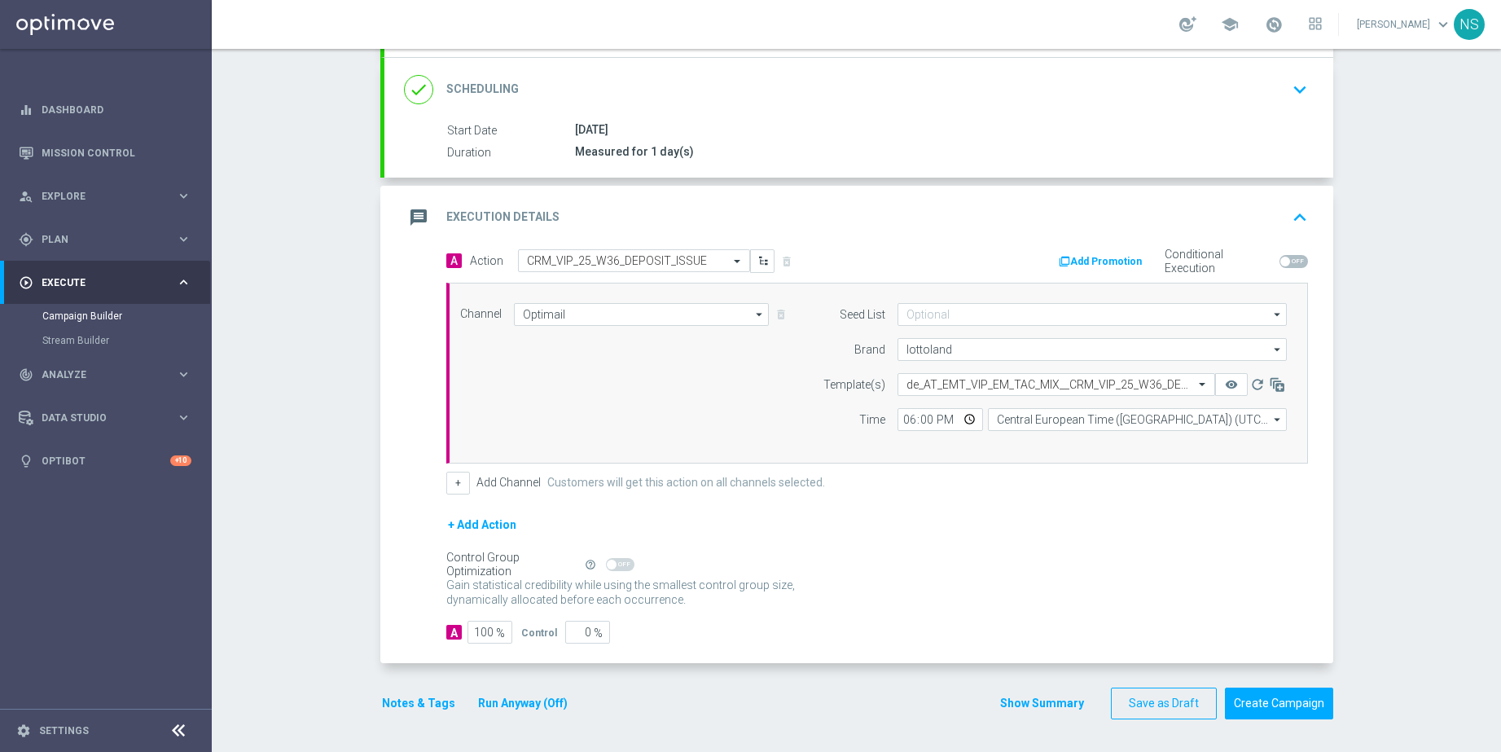
scroll to position [0, 0]
click at [1226, 386] on icon "remove_red_eye" at bounding box center [1231, 384] width 13 height 13
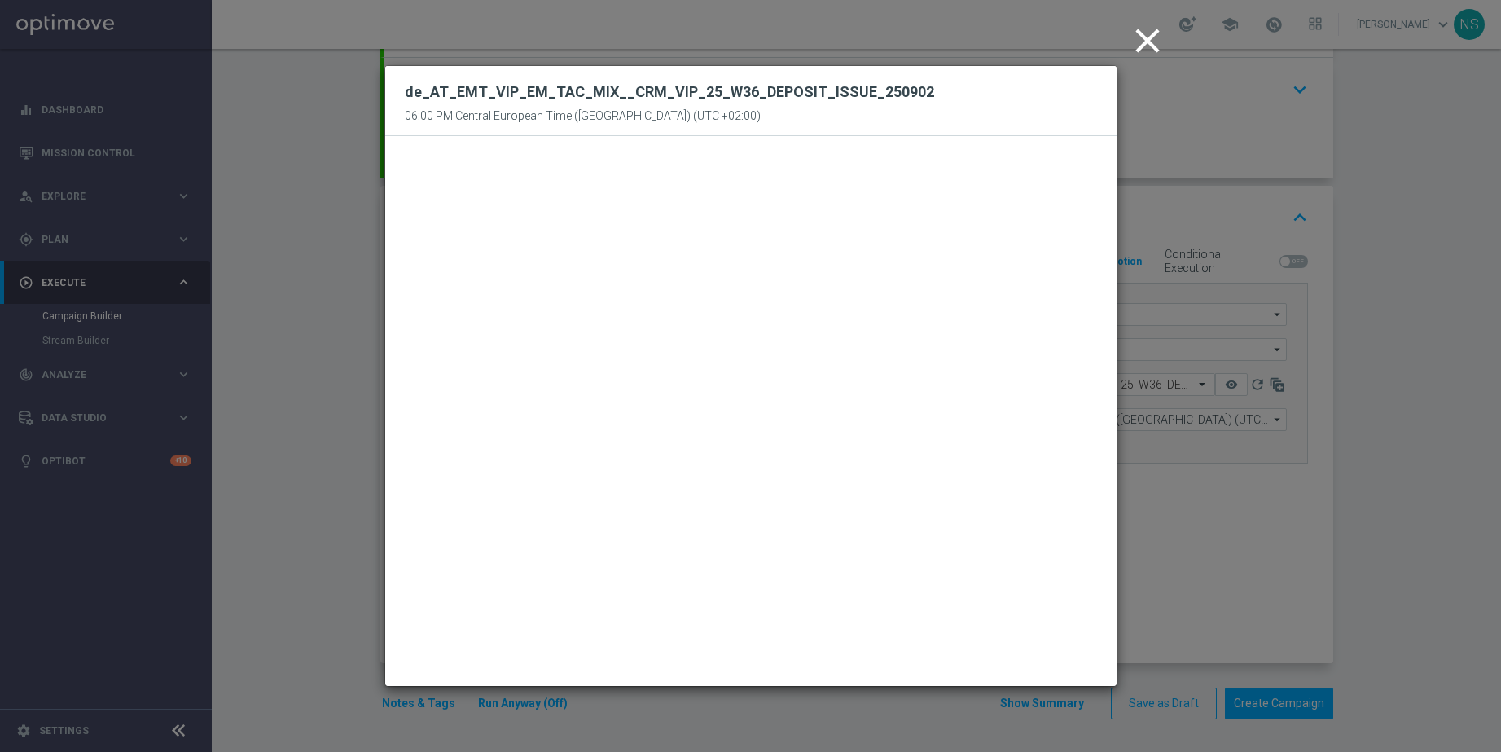
click at [1134, 46] on icon "close" at bounding box center [1147, 40] width 41 height 41
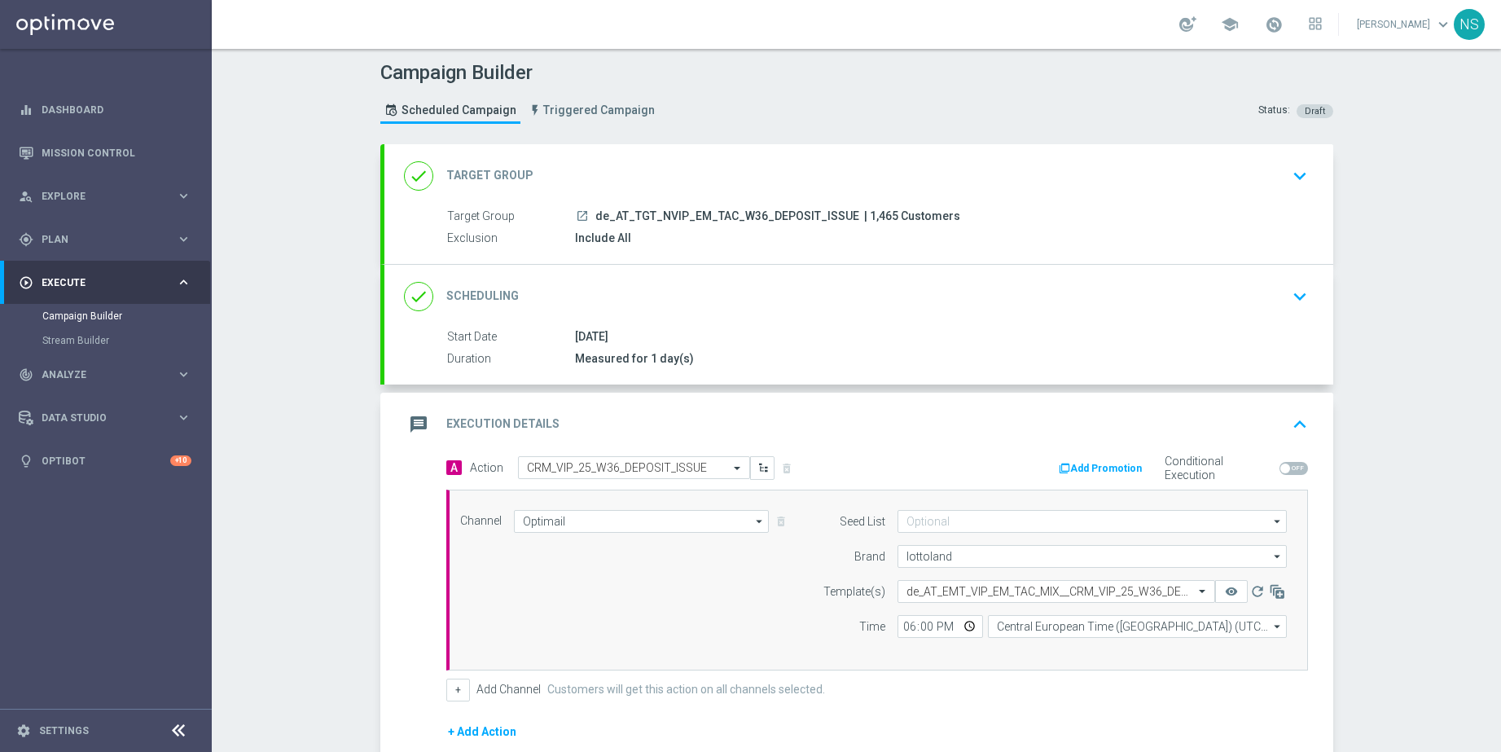
scroll to position [67, 0]
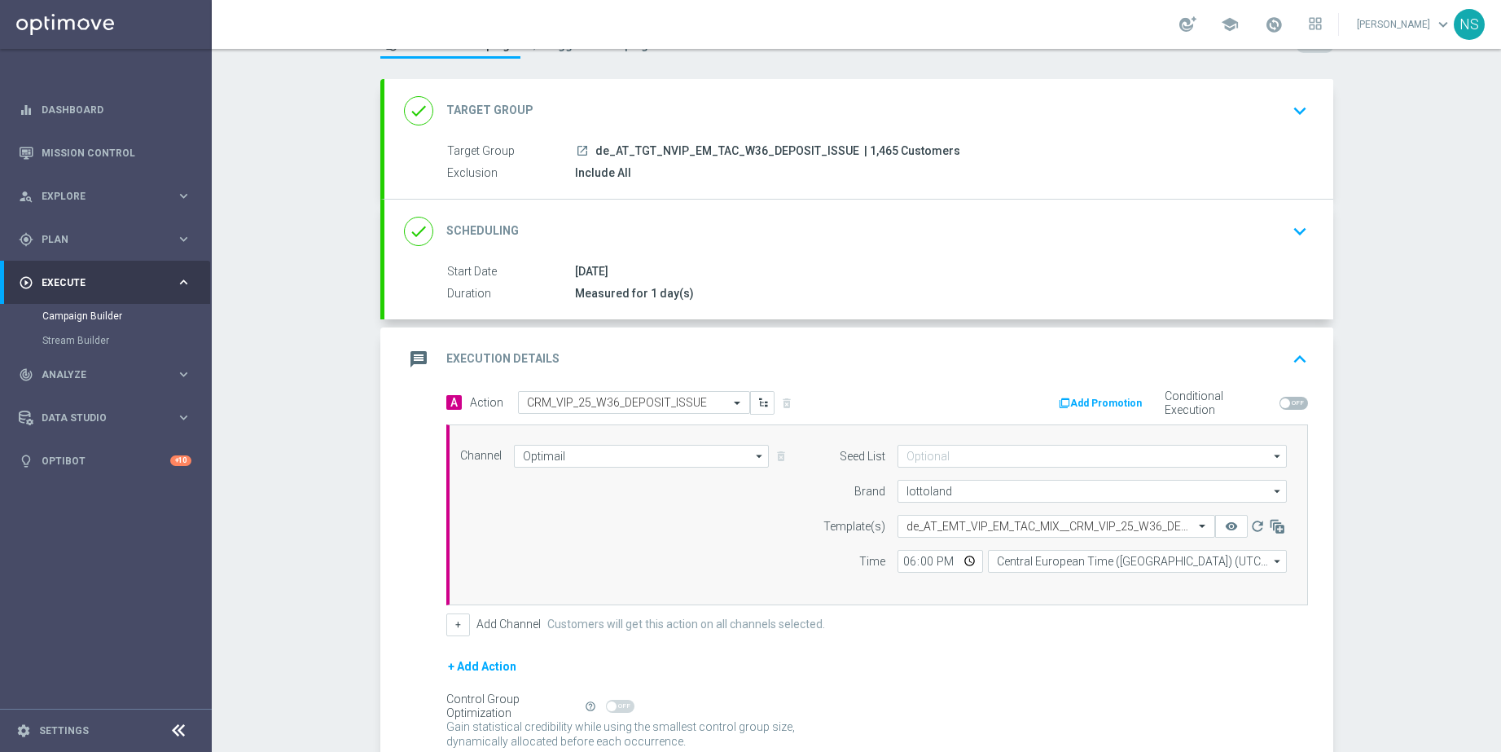
click at [864, 145] on span "| 1,465 Customers" at bounding box center [912, 151] width 96 height 15
copy span "1,465"
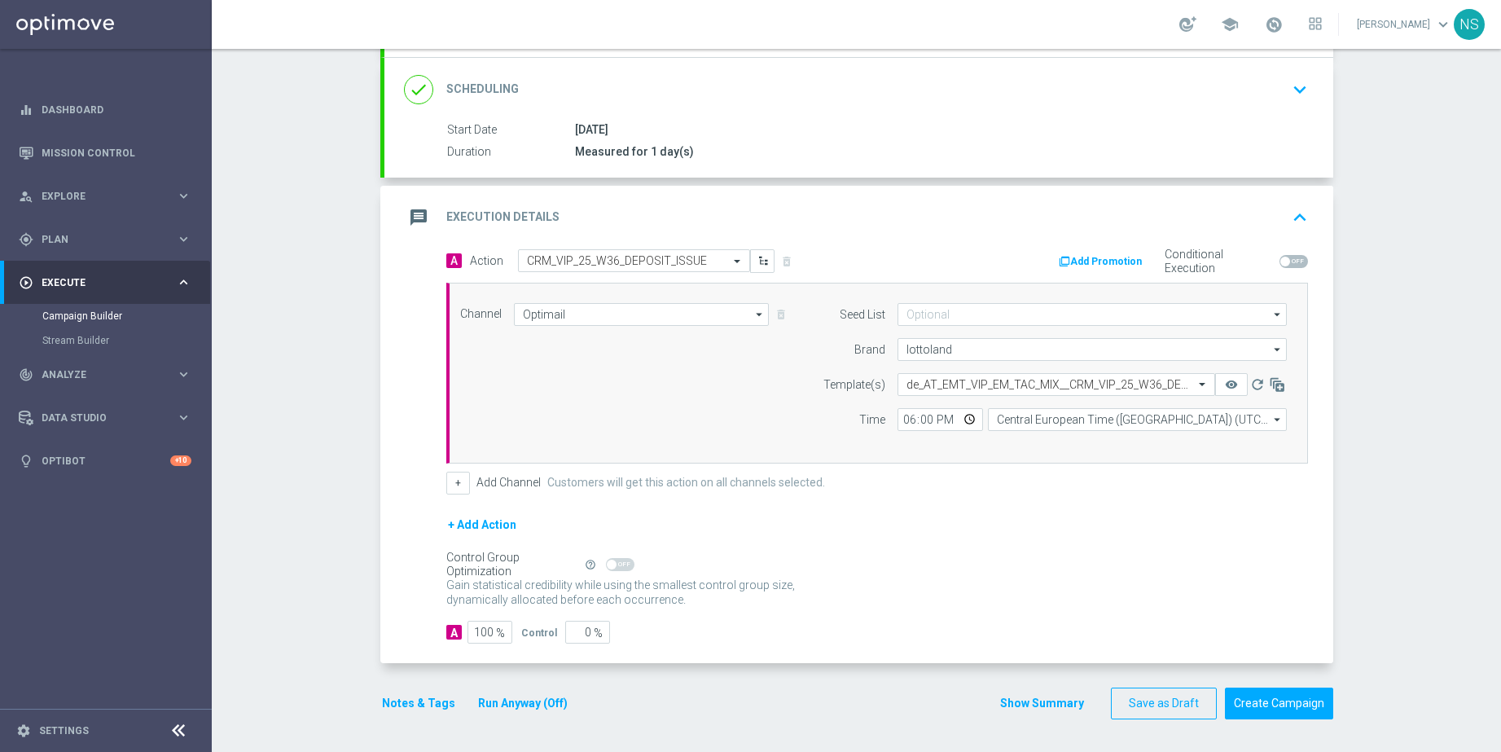
click at [422, 705] on button "Notes & Tags" at bounding box center [418, 703] width 77 height 20
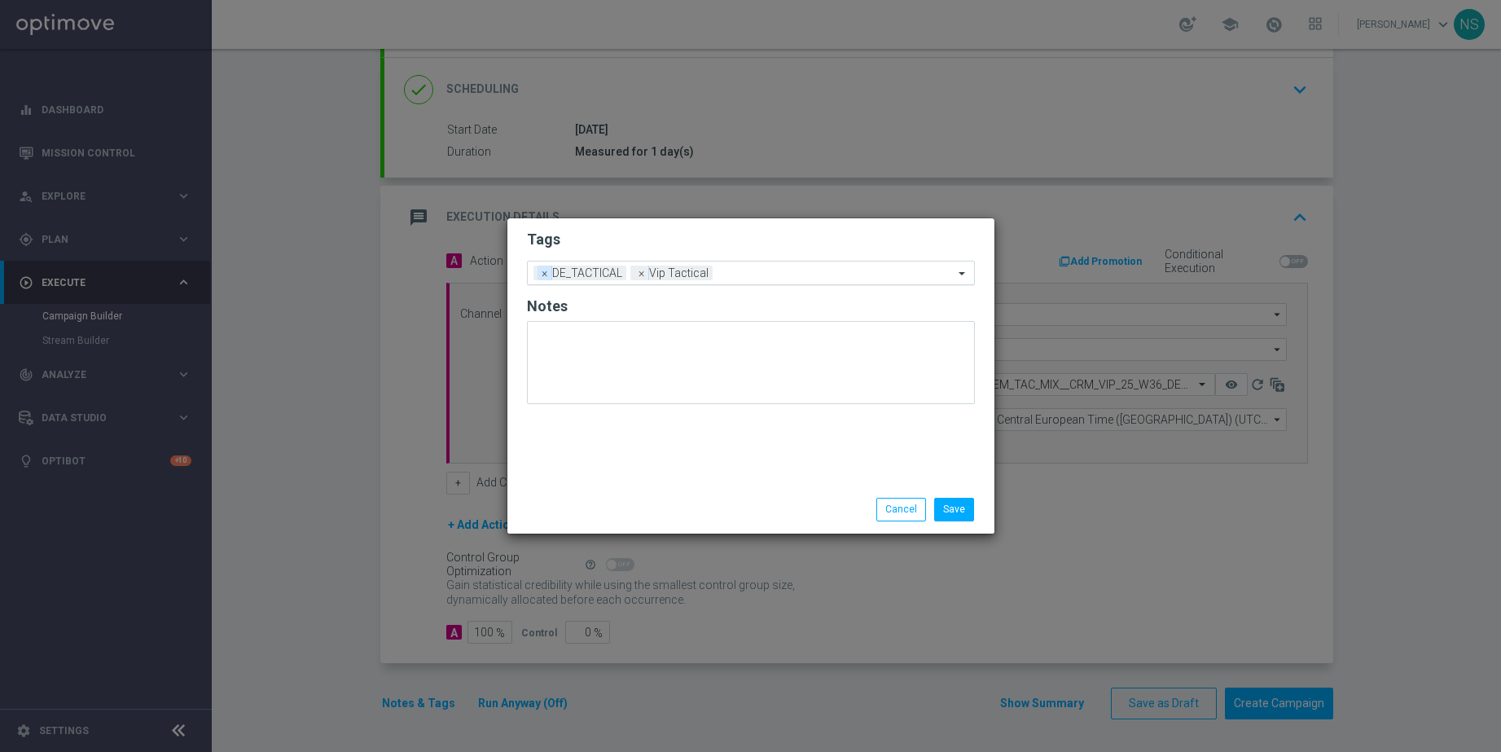
click at [544, 278] on span "×" at bounding box center [545, 273] width 15 height 15
click at [641, 270] on input "text" at bounding box center [788, 274] width 332 height 14
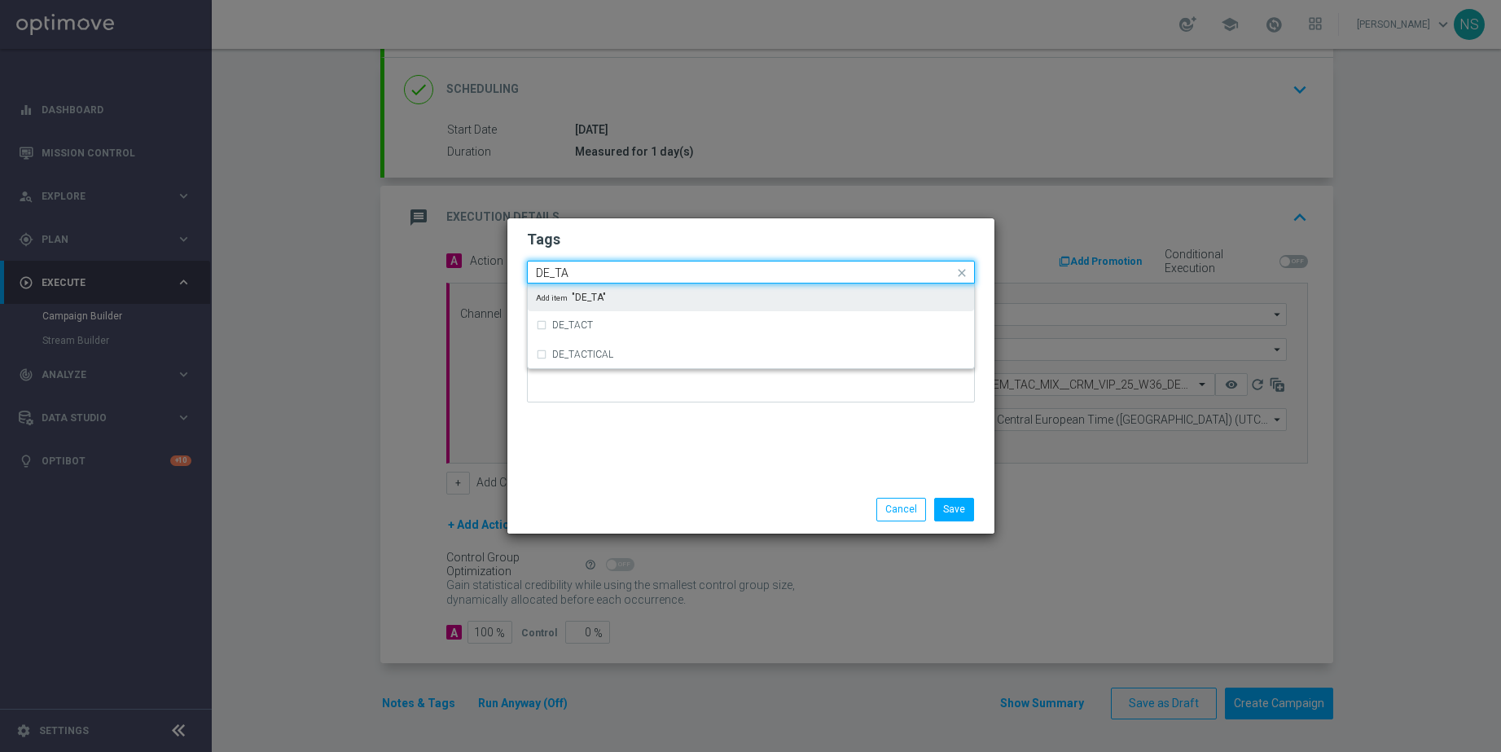
type input "DE_TAC"
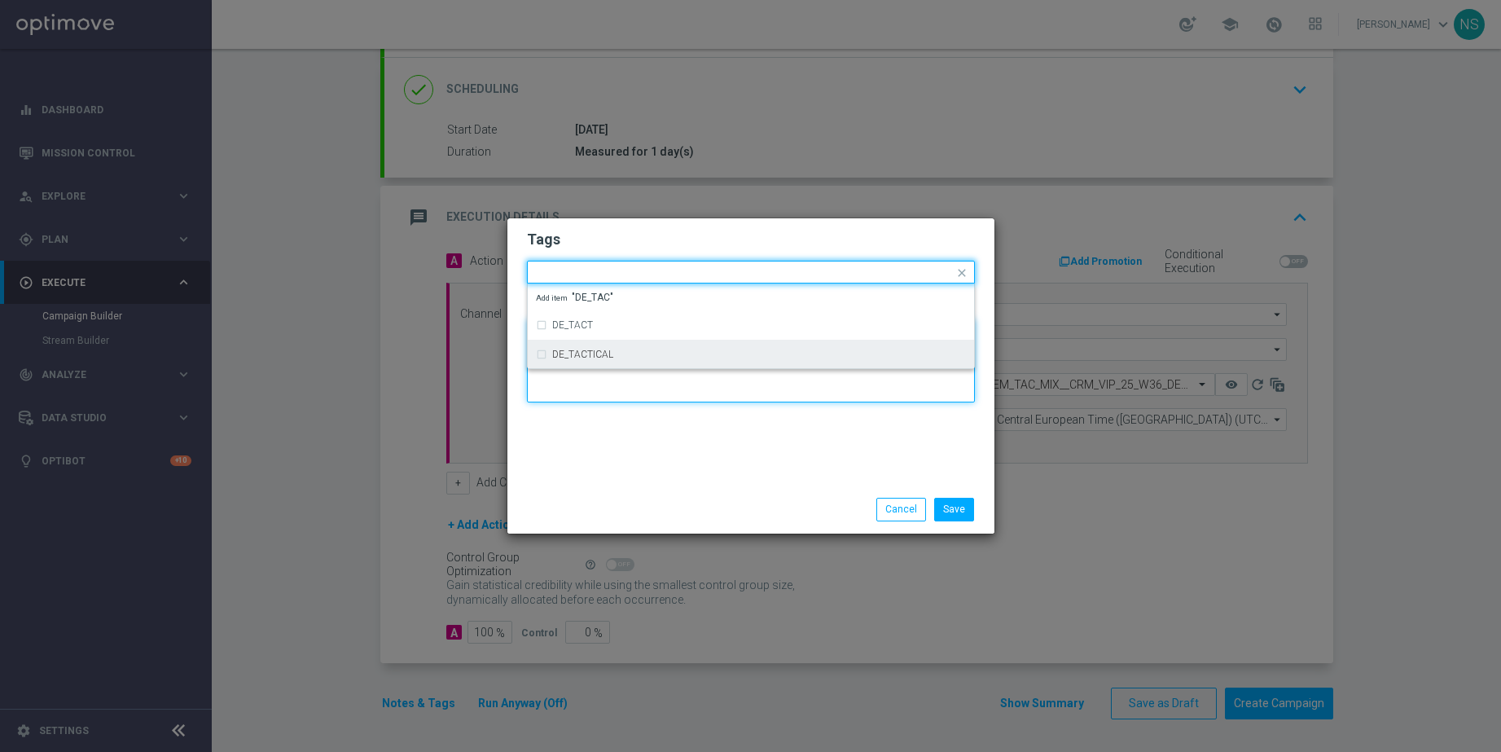
click at [767, 382] on textarea at bounding box center [751, 360] width 448 height 83
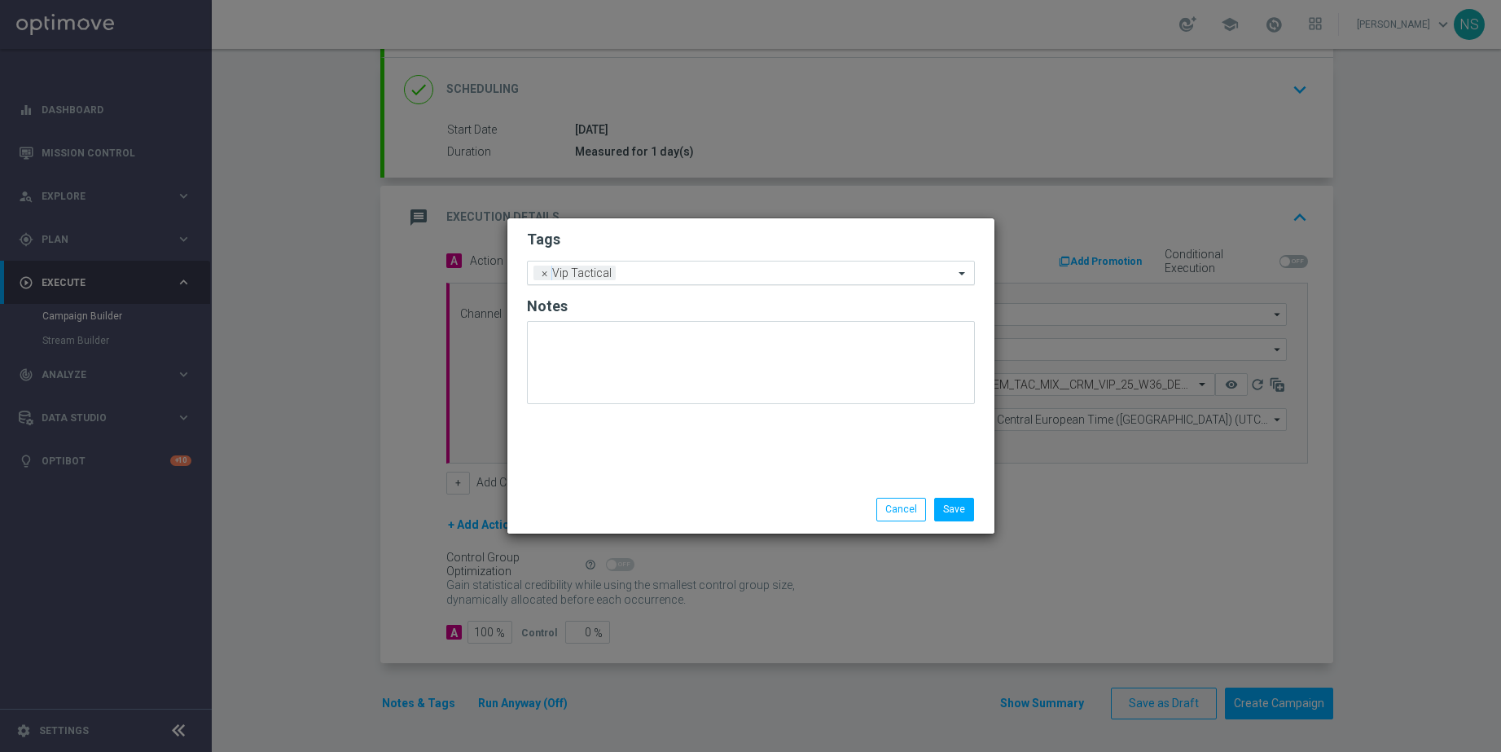
click at [736, 278] on input "text" at bounding box center [788, 274] width 332 height 14
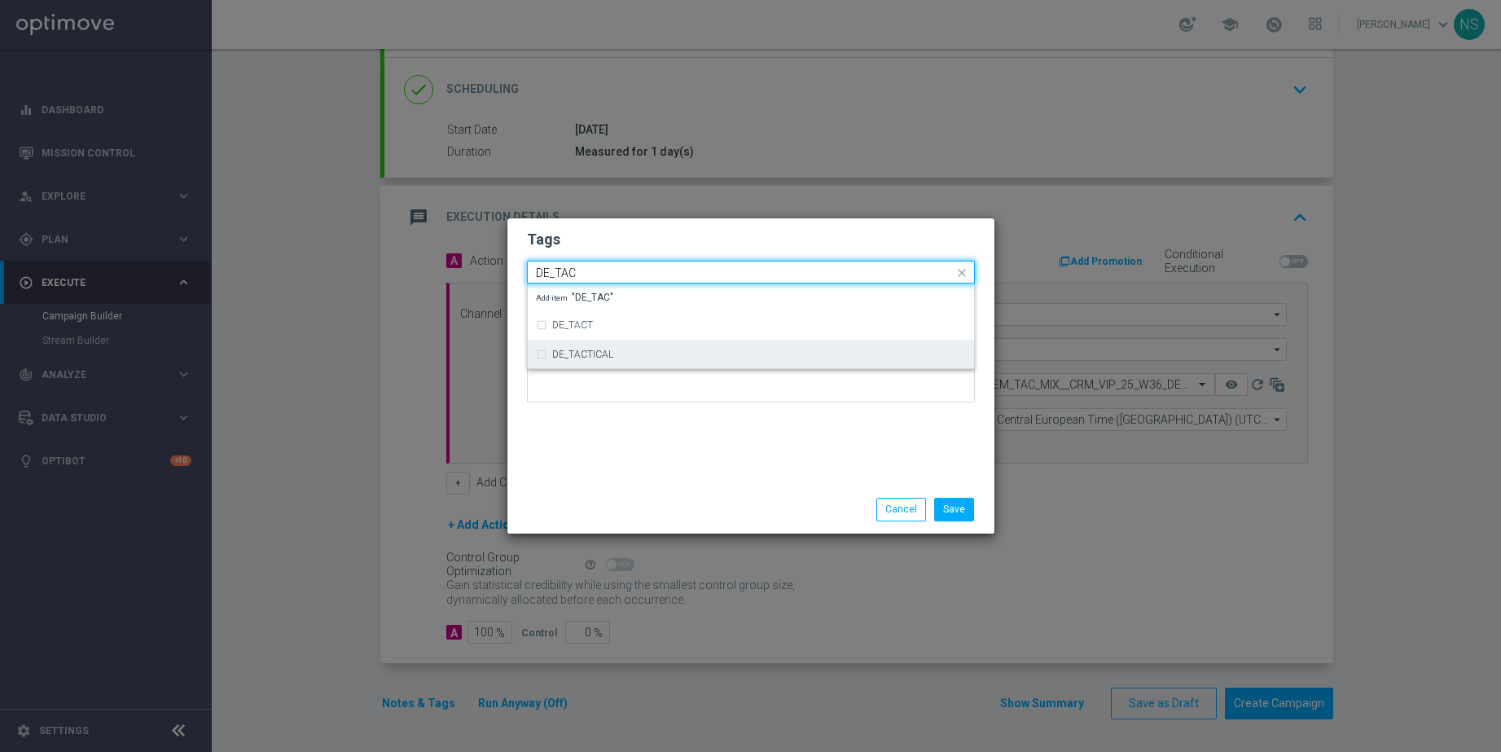
click at [698, 345] on div "DE_TACTICAL" at bounding box center [751, 354] width 430 height 26
type input "DE_TAC"
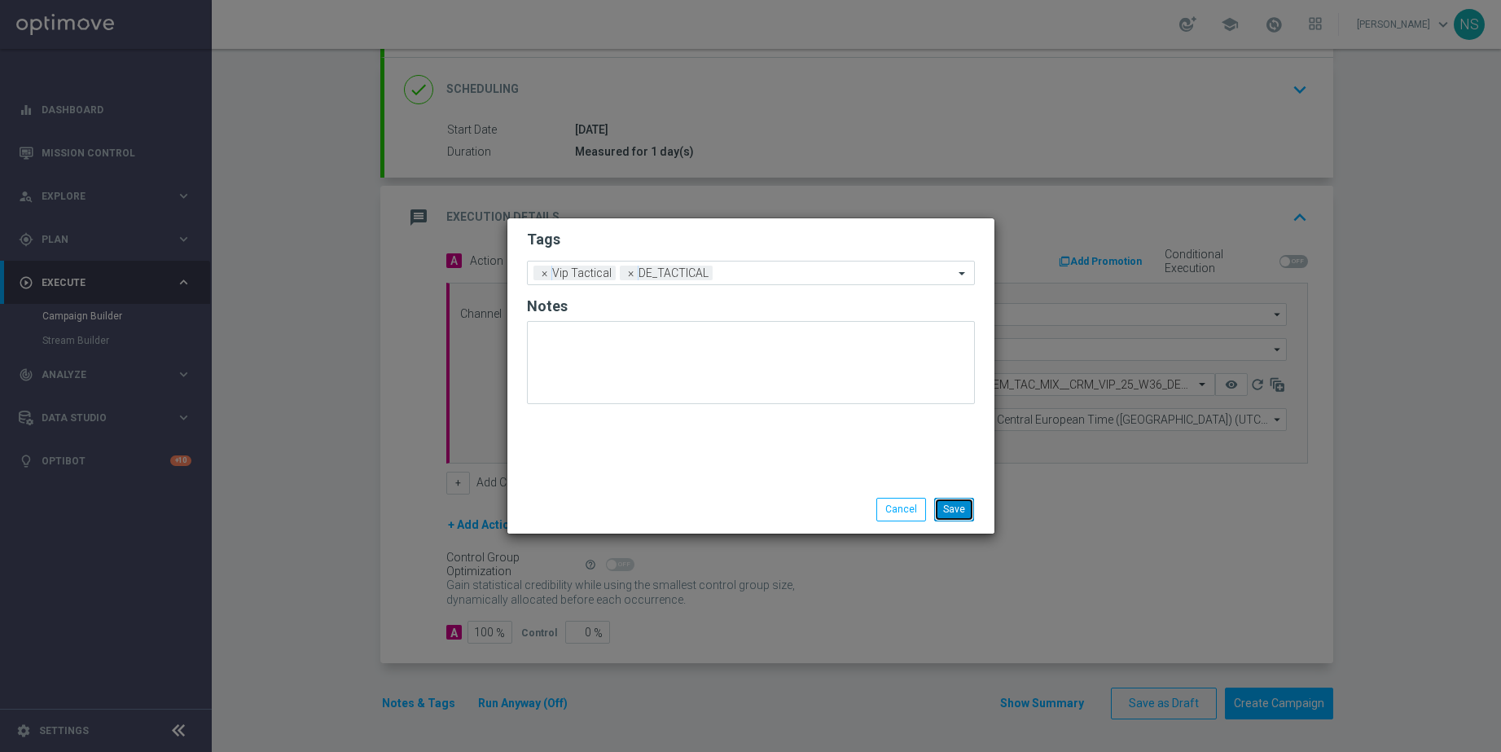
click at [951, 506] on button "Save" at bounding box center [954, 509] width 40 height 23
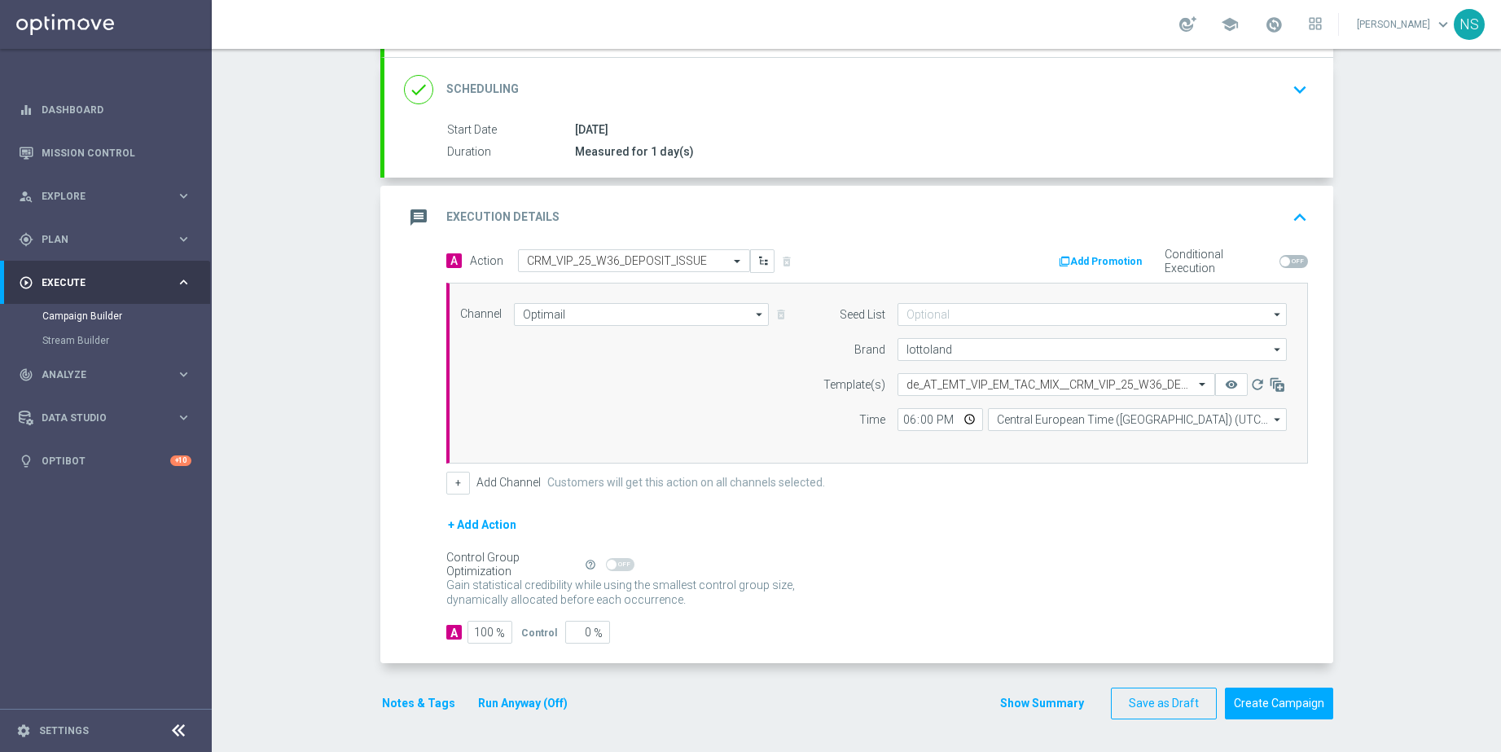
click at [424, 704] on button "Notes & Tags" at bounding box center [418, 703] width 77 height 20
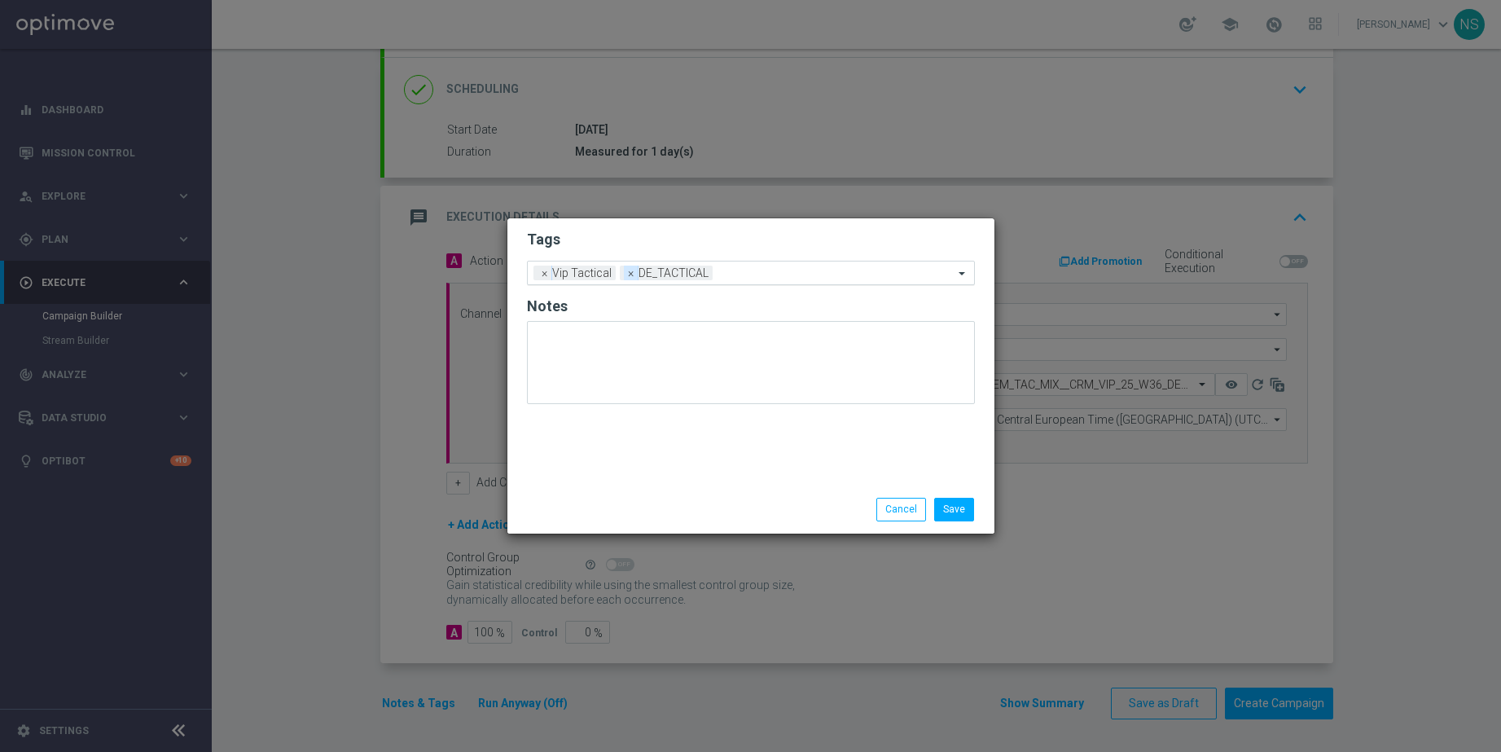
click at [630, 274] on span "×" at bounding box center [631, 273] width 15 height 15
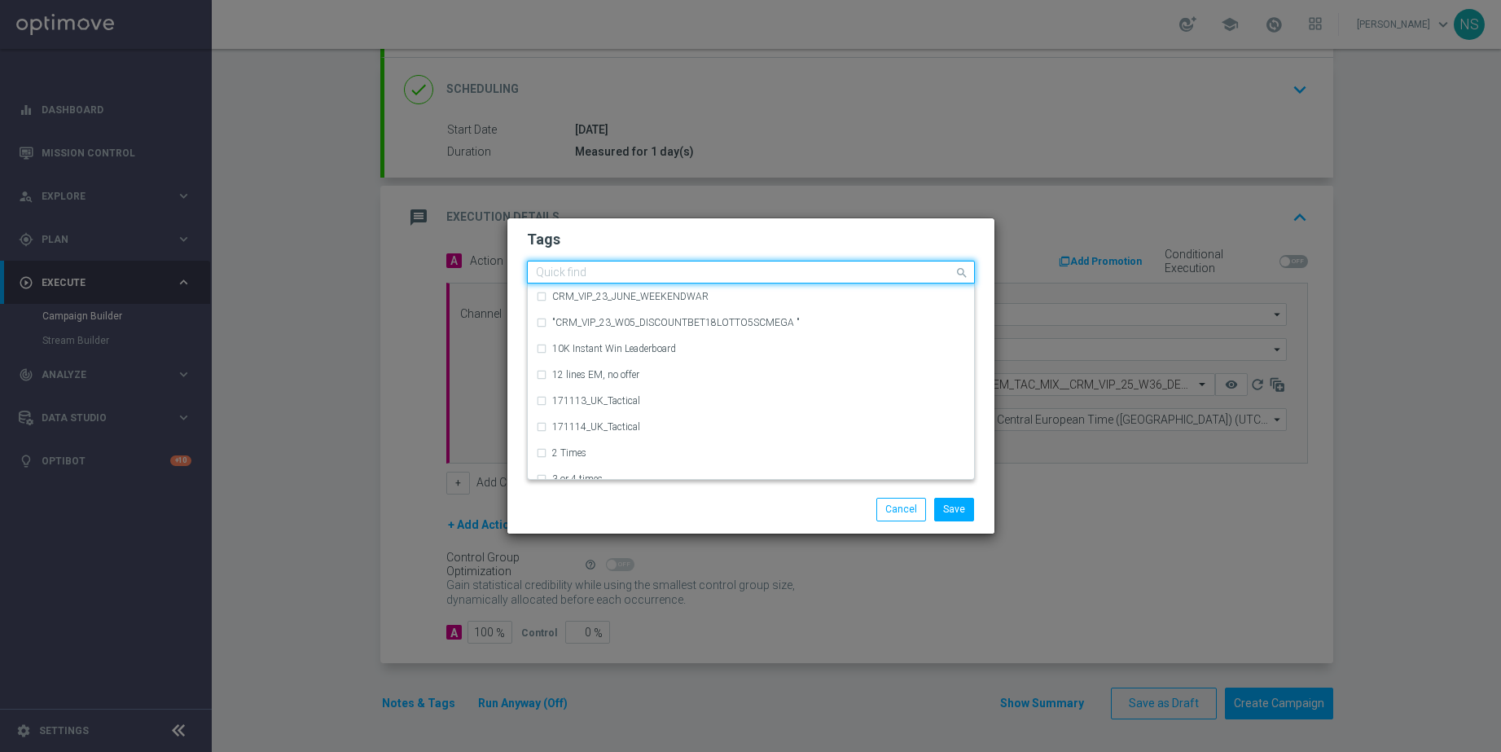
click at [654, 264] on div "Quick find × Vip Tactical" at bounding box center [741, 272] width 426 height 20
type input "A"
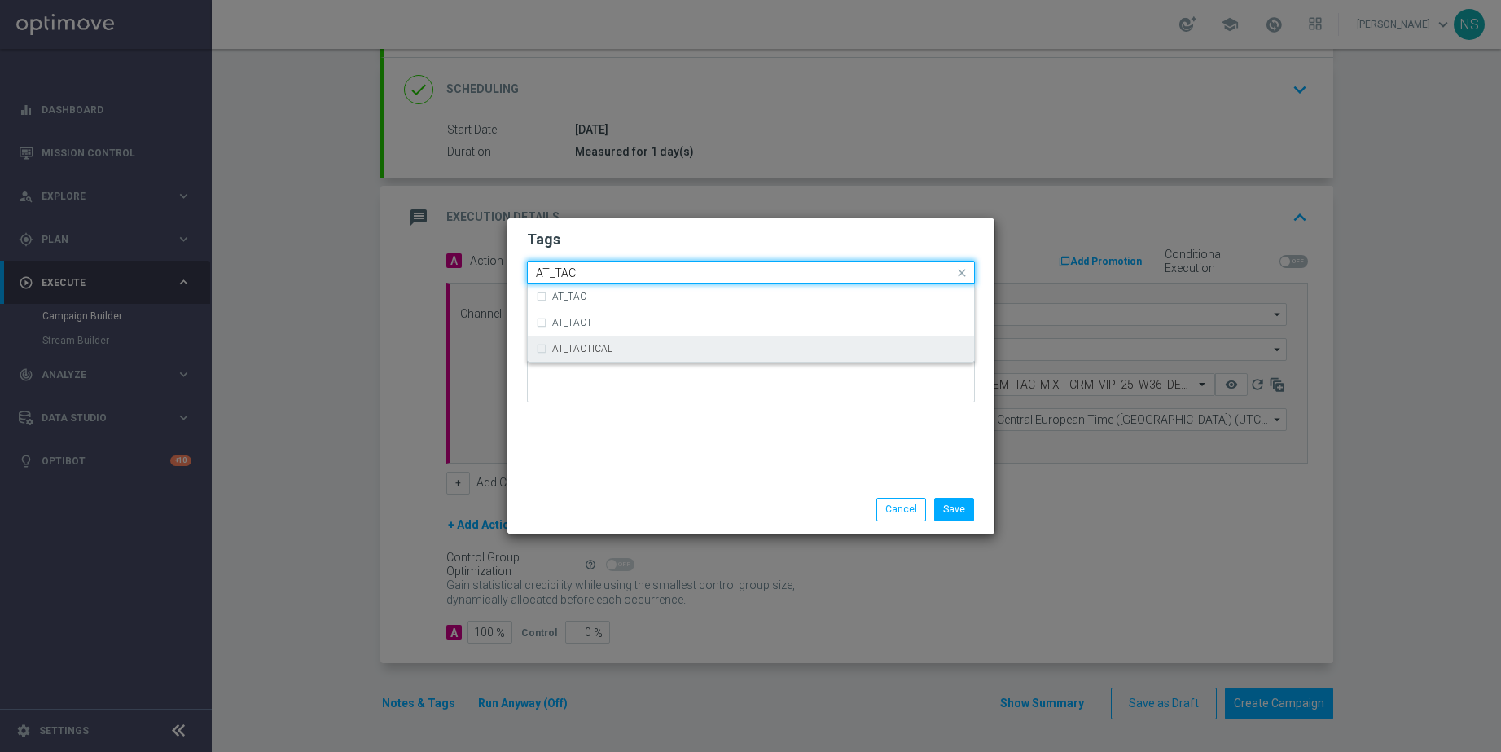
click at [626, 350] on div "AT_TACTICAL" at bounding box center [759, 349] width 414 height 10
type input "AT_TAC"
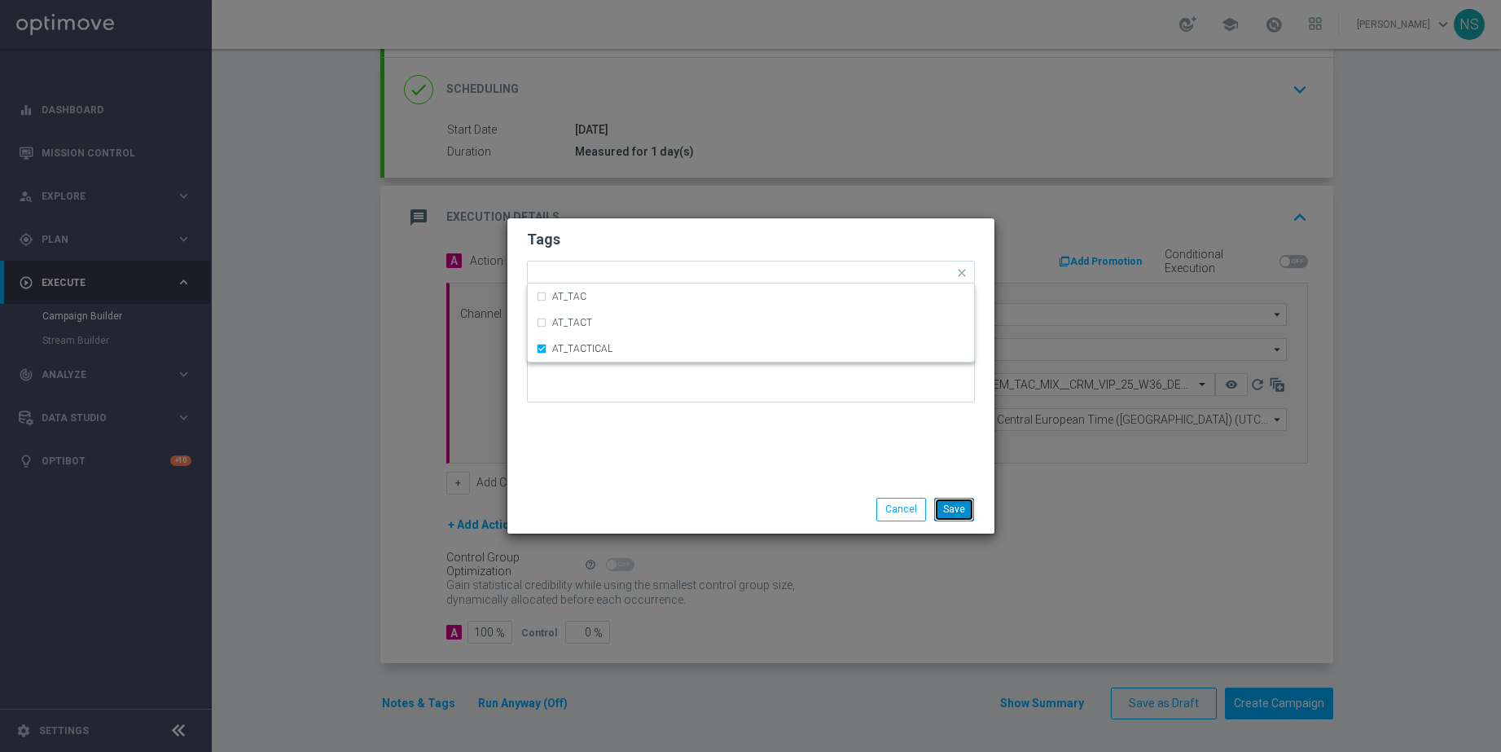
click at [951, 502] on button "Save" at bounding box center [954, 509] width 40 height 23
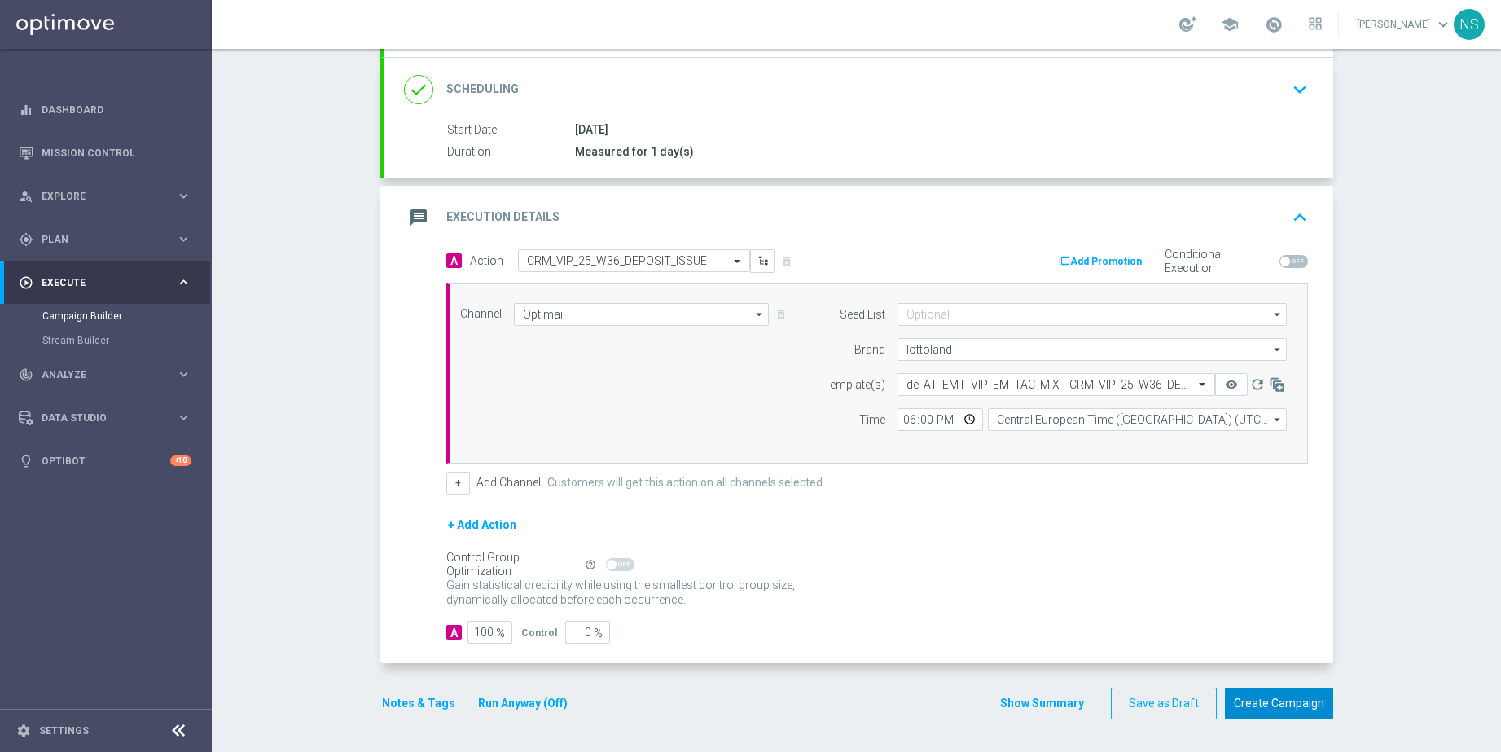
click at [1252, 701] on button "Create Campaign" at bounding box center [1279, 704] width 108 height 32
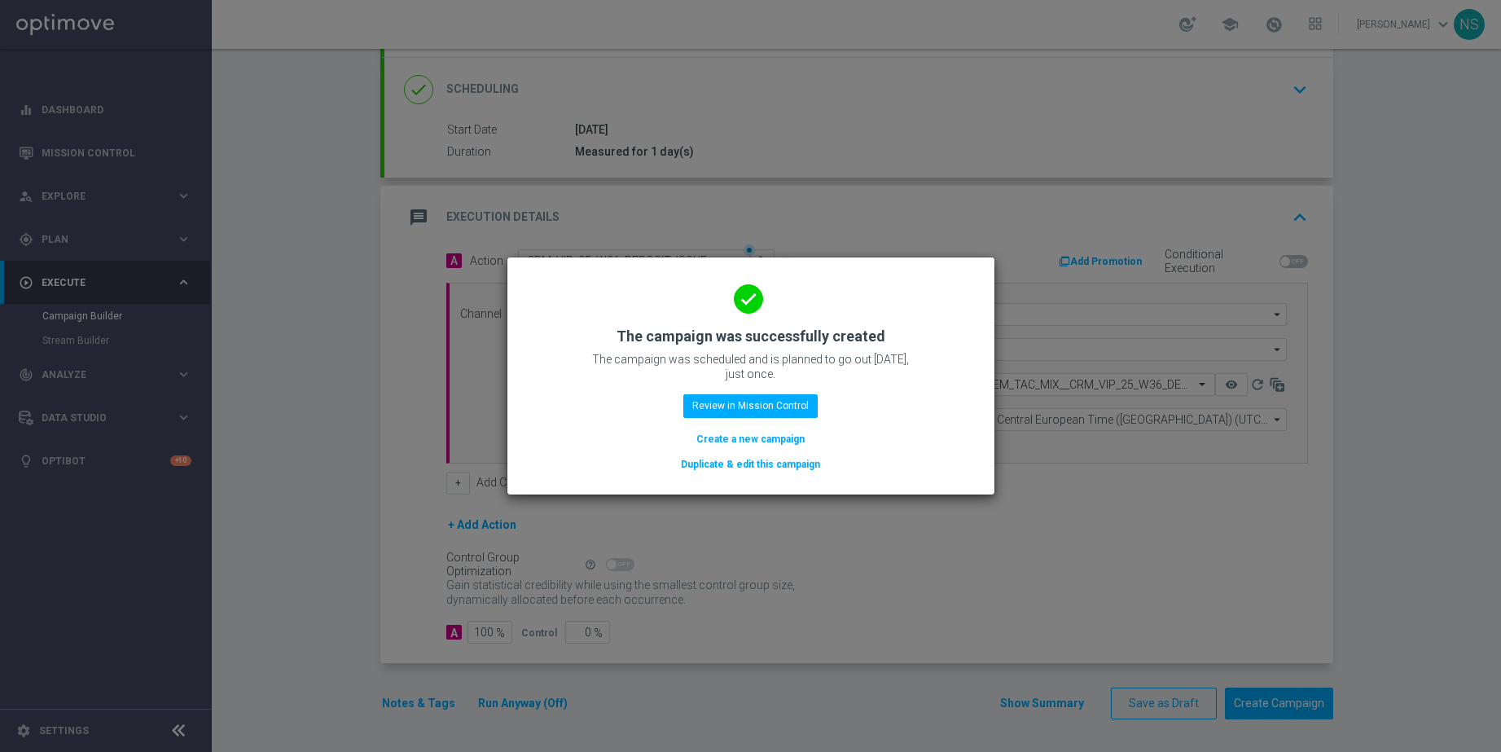
click at [757, 442] on button "Create a new campaign" at bounding box center [751, 439] width 112 height 18
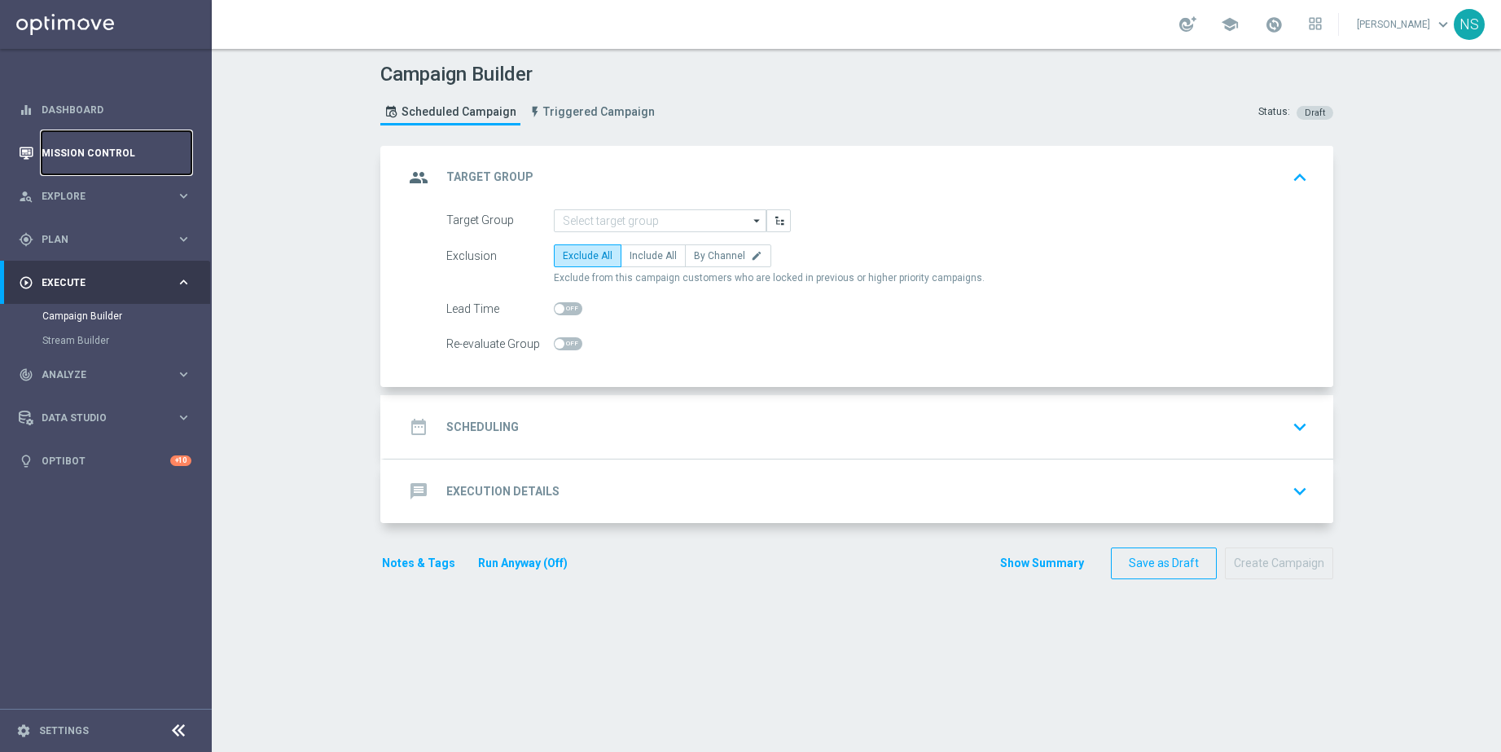
click at [99, 158] on link "Mission Control" at bounding box center [117, 152] width 150 height 43
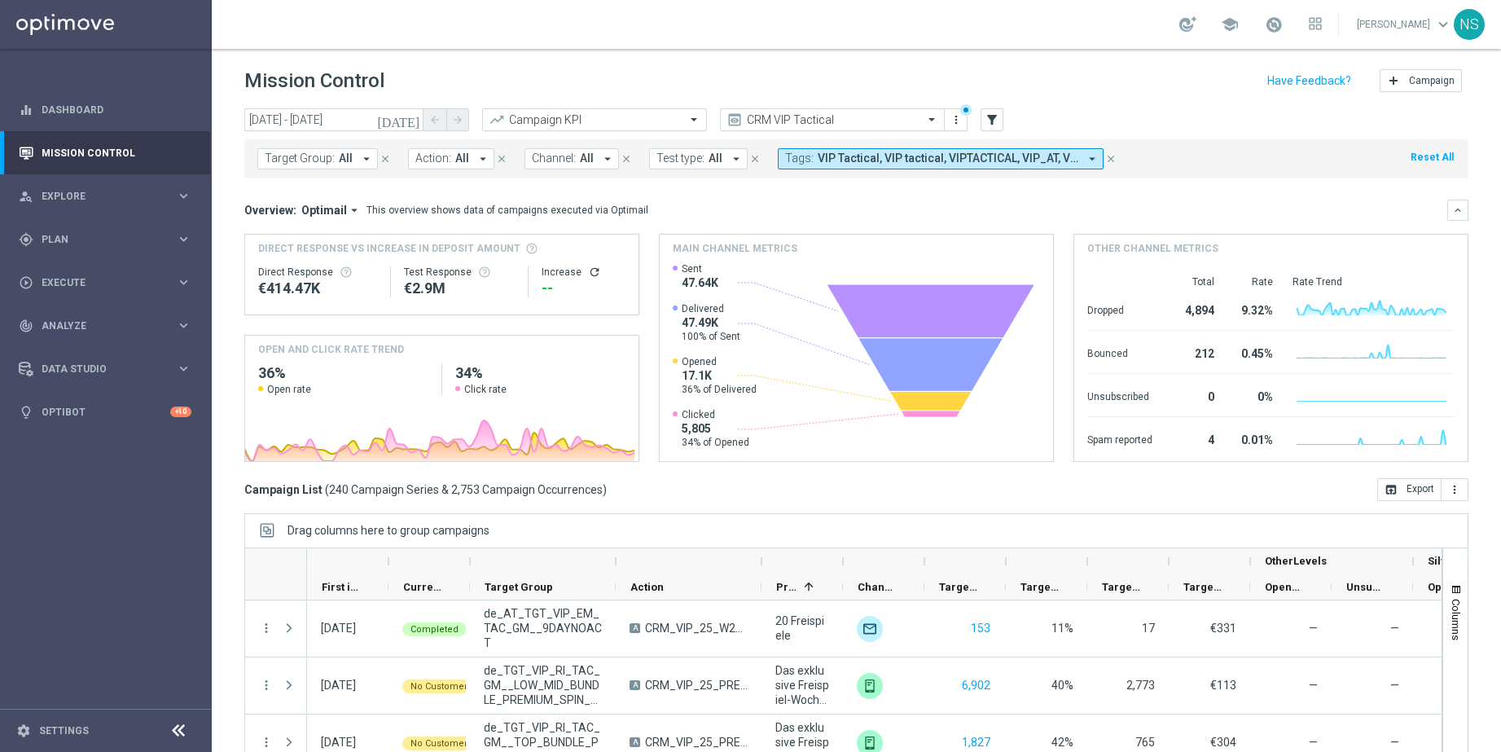
click at [422, 166] on button "Action: All arrow_drop_down" at bounding box center [451, 158] width 86 height 21
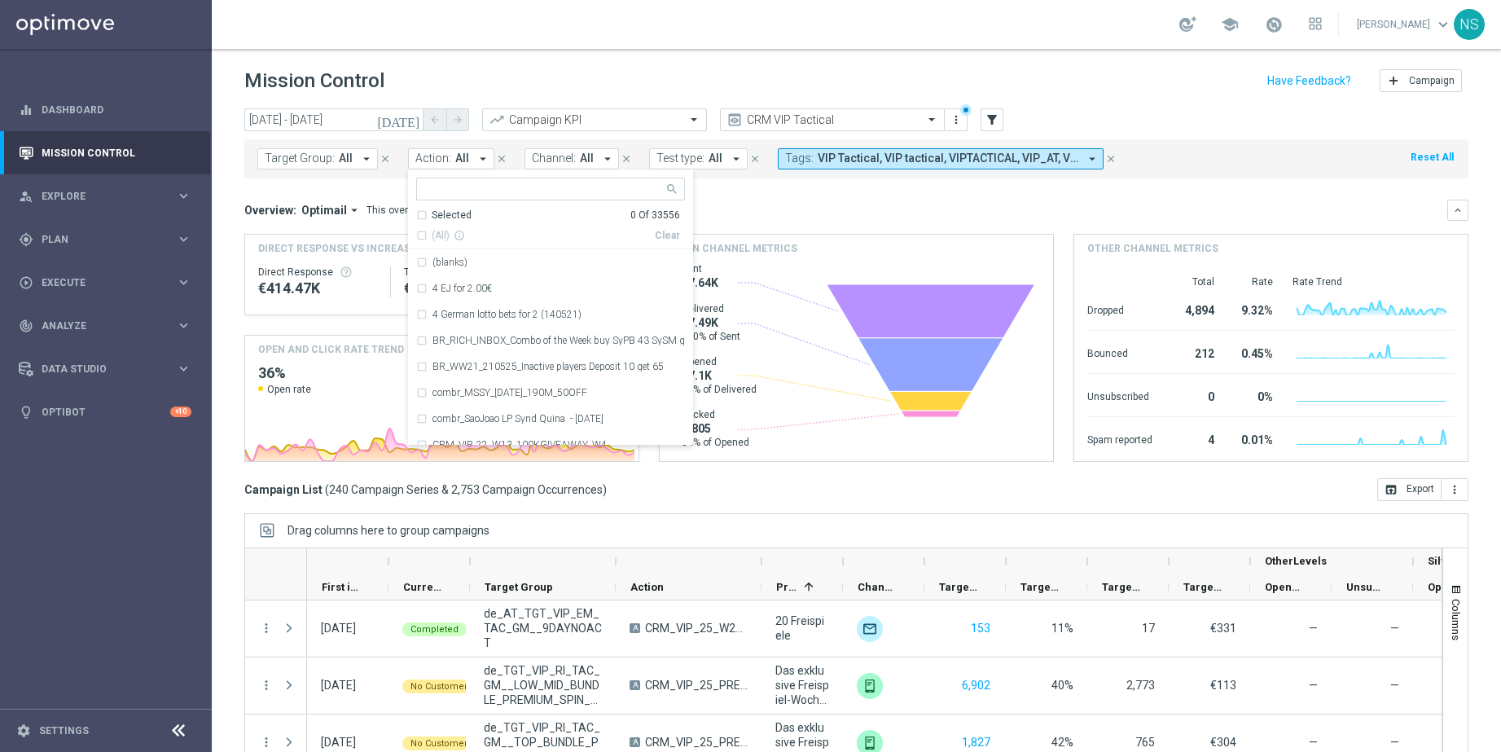
click at [422, 166] on button "Action: All arrow_drop_down" at bounding box center [451, 158] width 86 height 21
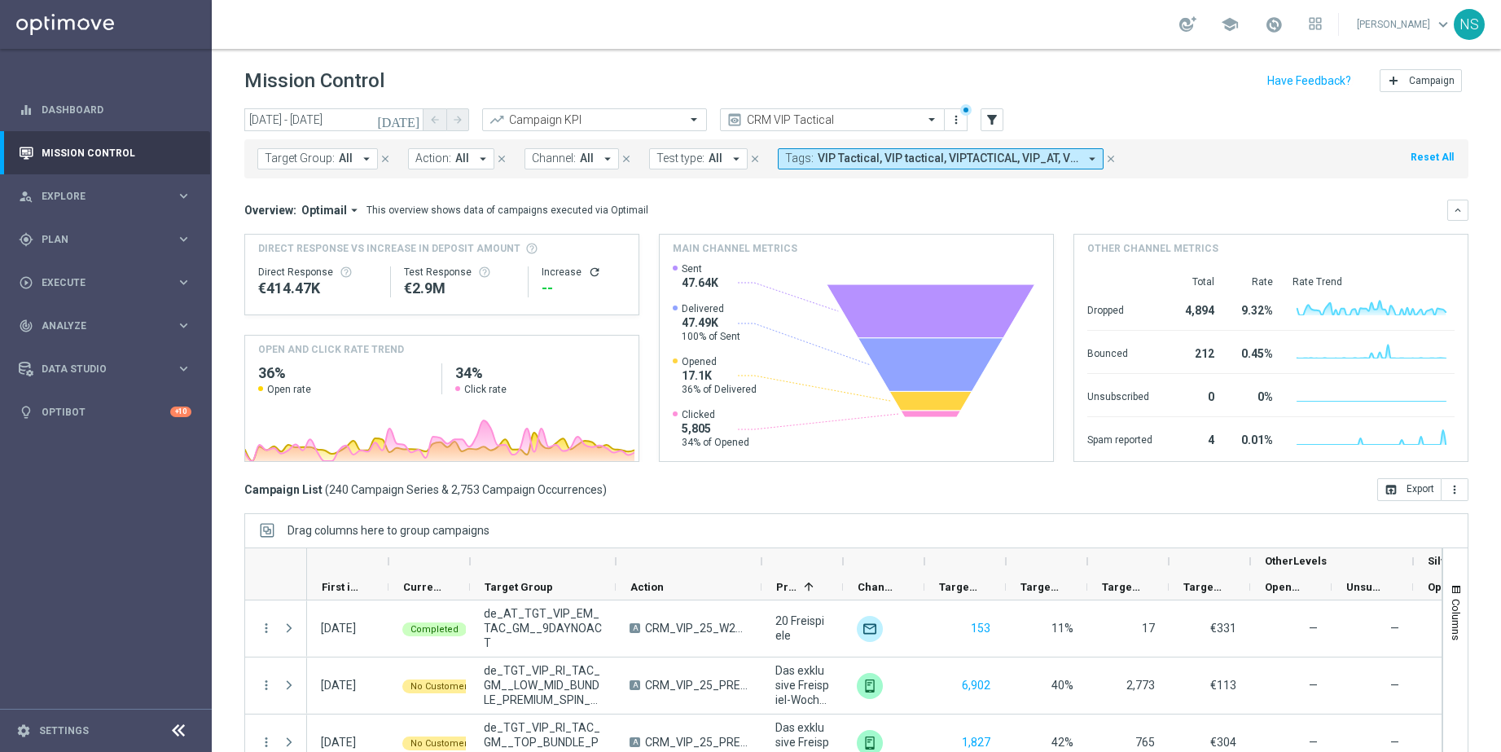
click at [422, 166] on button "Action: All arrow_drop_down" at bounding box center [451, 158] width 86 height 21
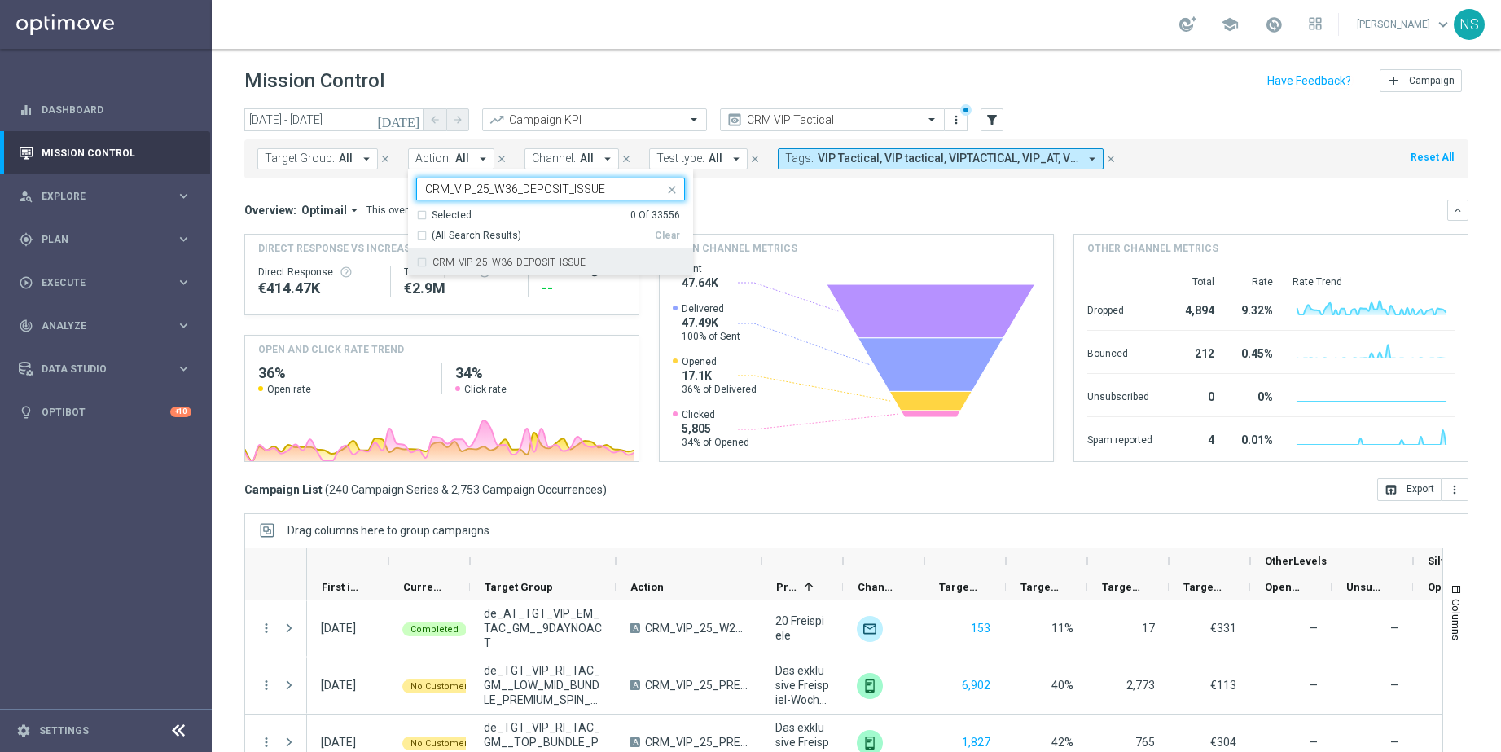
click at [447, 265] on label "CRM_VIP_25_W36_DEPOSIT_ISSUE" at bounding box center [509, 262] width 153 height 10
type input "CRM_VIP_25_W36_DEPOSIT_ISSUE"
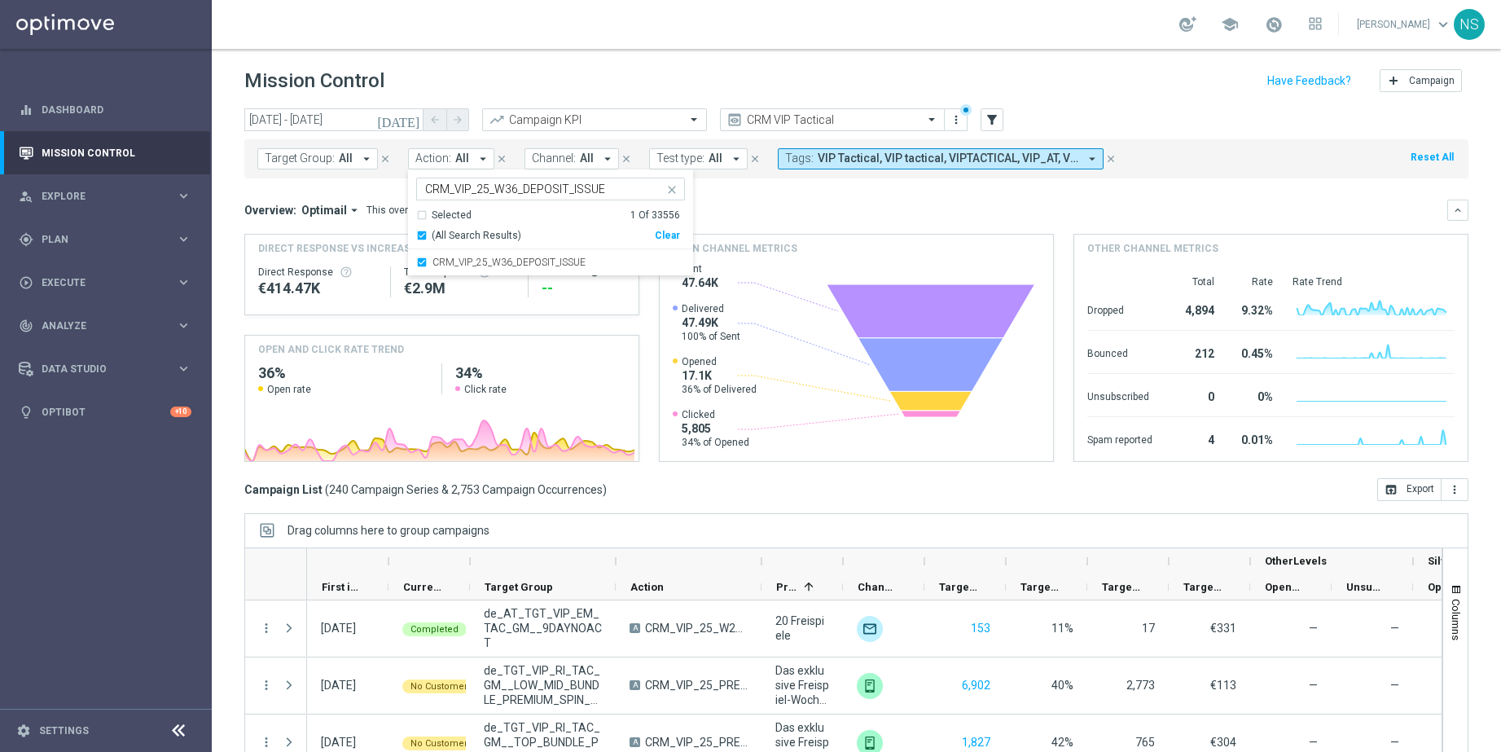
click at [819, 178] on mini-dashboard "Overview: Optimail arrow_drop_down This overview shows data of campaigns execut…" at bounding box center [856, 328] width 1224 height 300
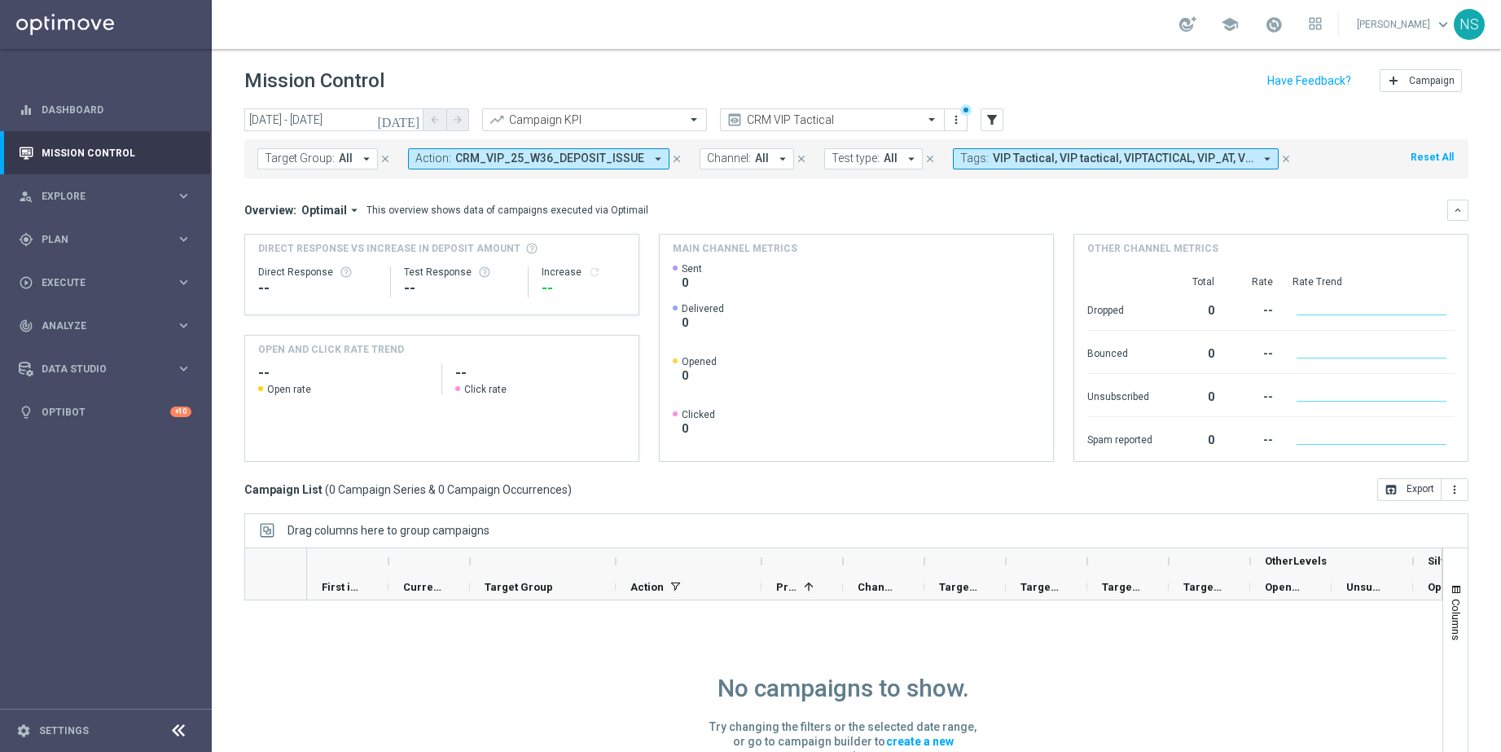
click at [412, 125] on icon "[DATE]" at bounding box center [399, 119] width 44 height 15
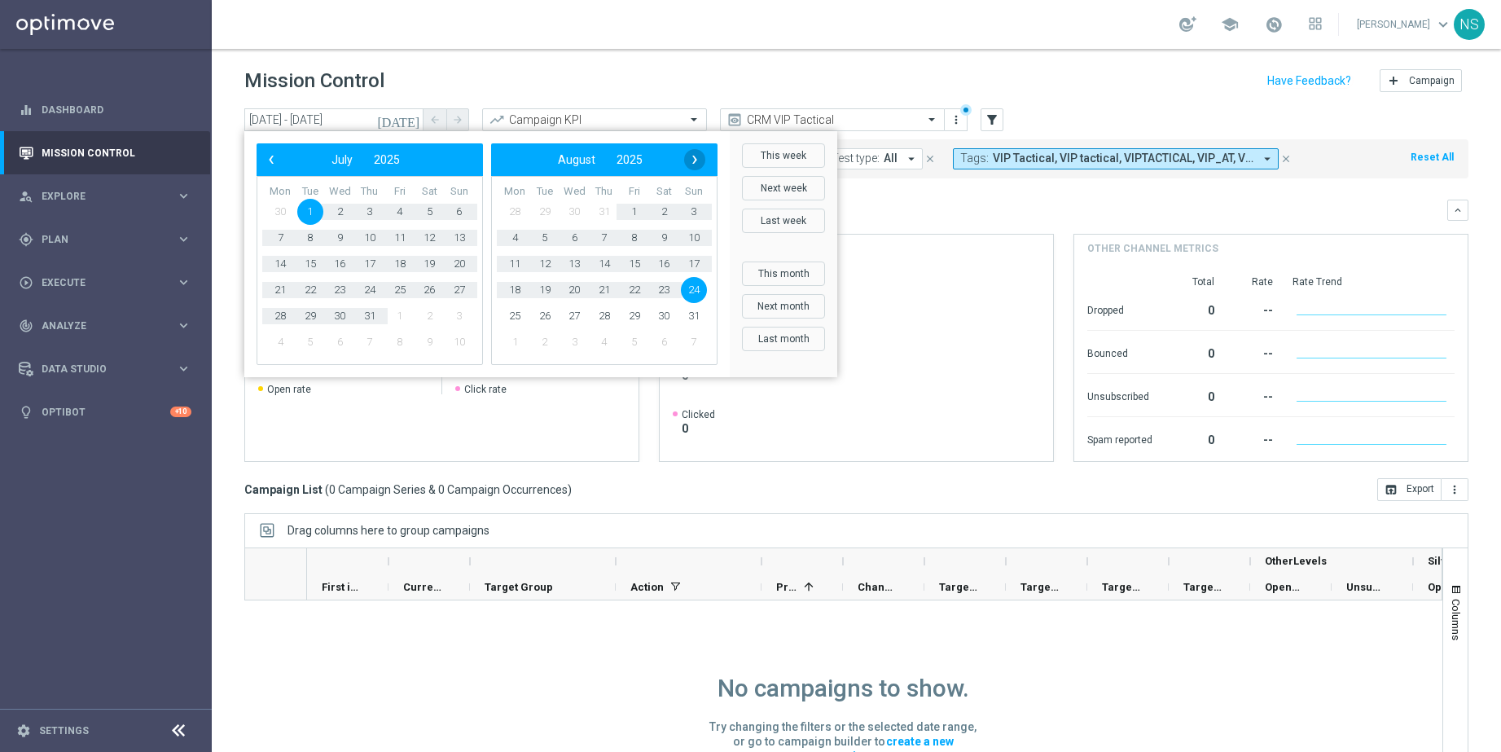
click at [702, 165] on span "›" at bounding box center [694, 159] width 21 height 21
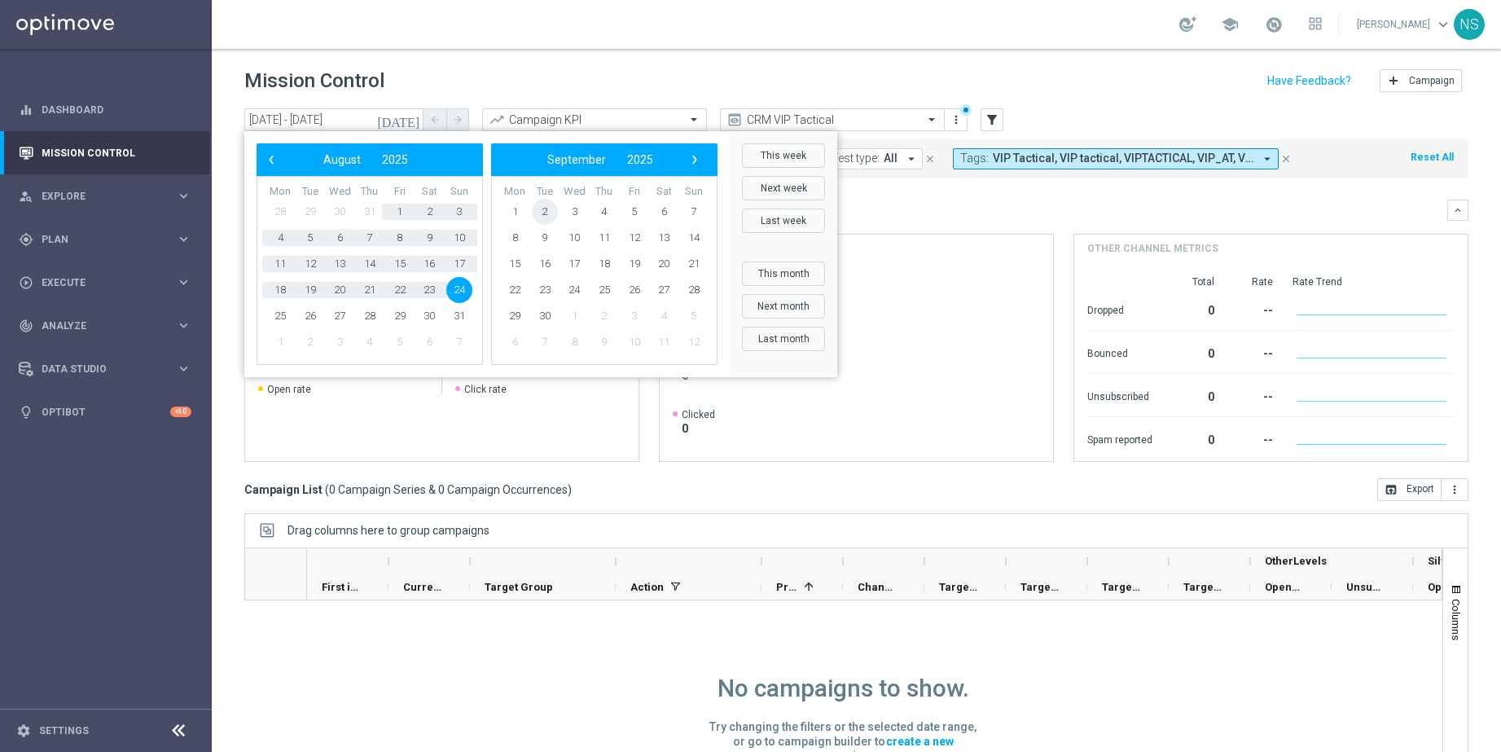
click at [541, 211] on span "2" at bounding box center [545, 212] width 26 height 26
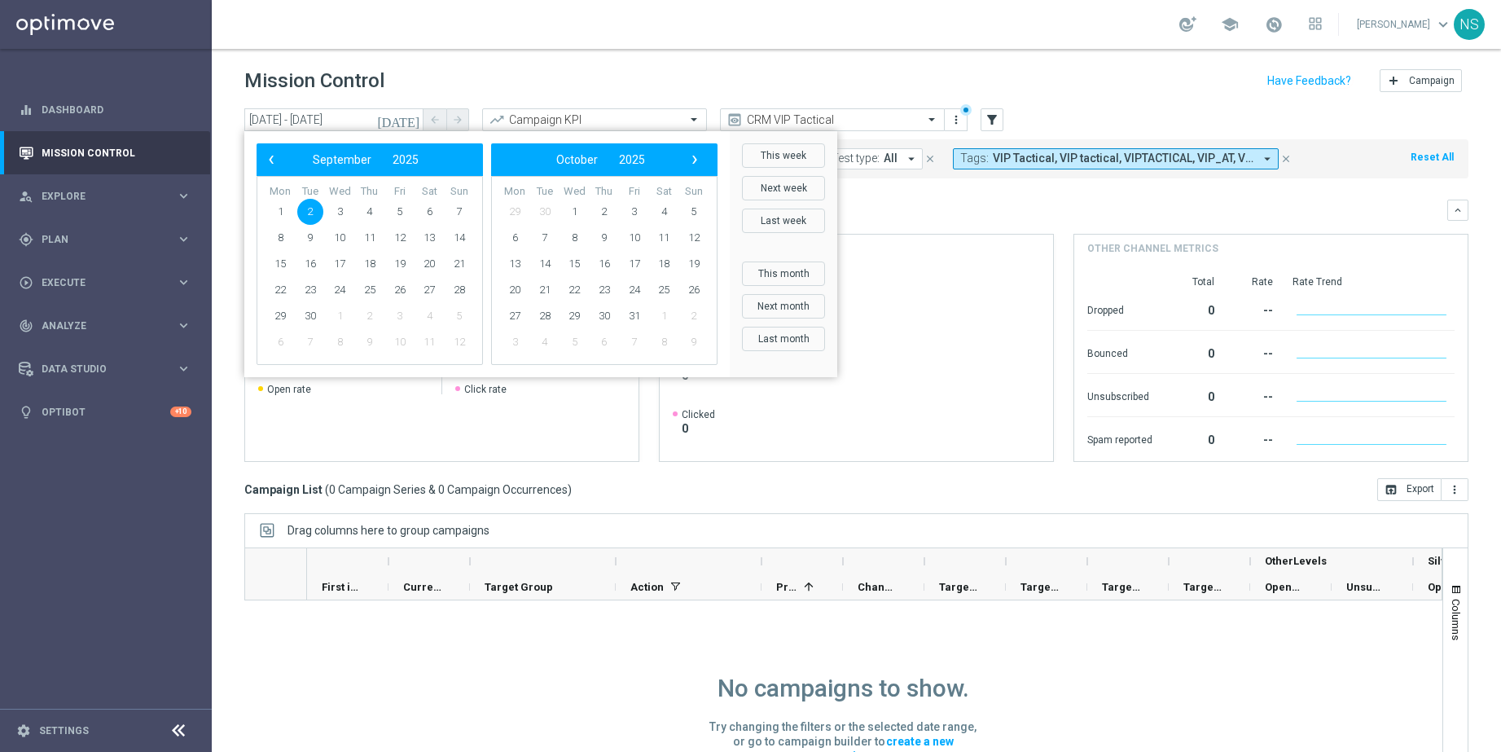
click at [310, 196] on th "Tue" at bounding box center [311, 192] width 30 height 14
click at [310, 205] on span "2" at bounding box center [310, 212] width 26 height 26
type input "[DATE] - [DATE]"
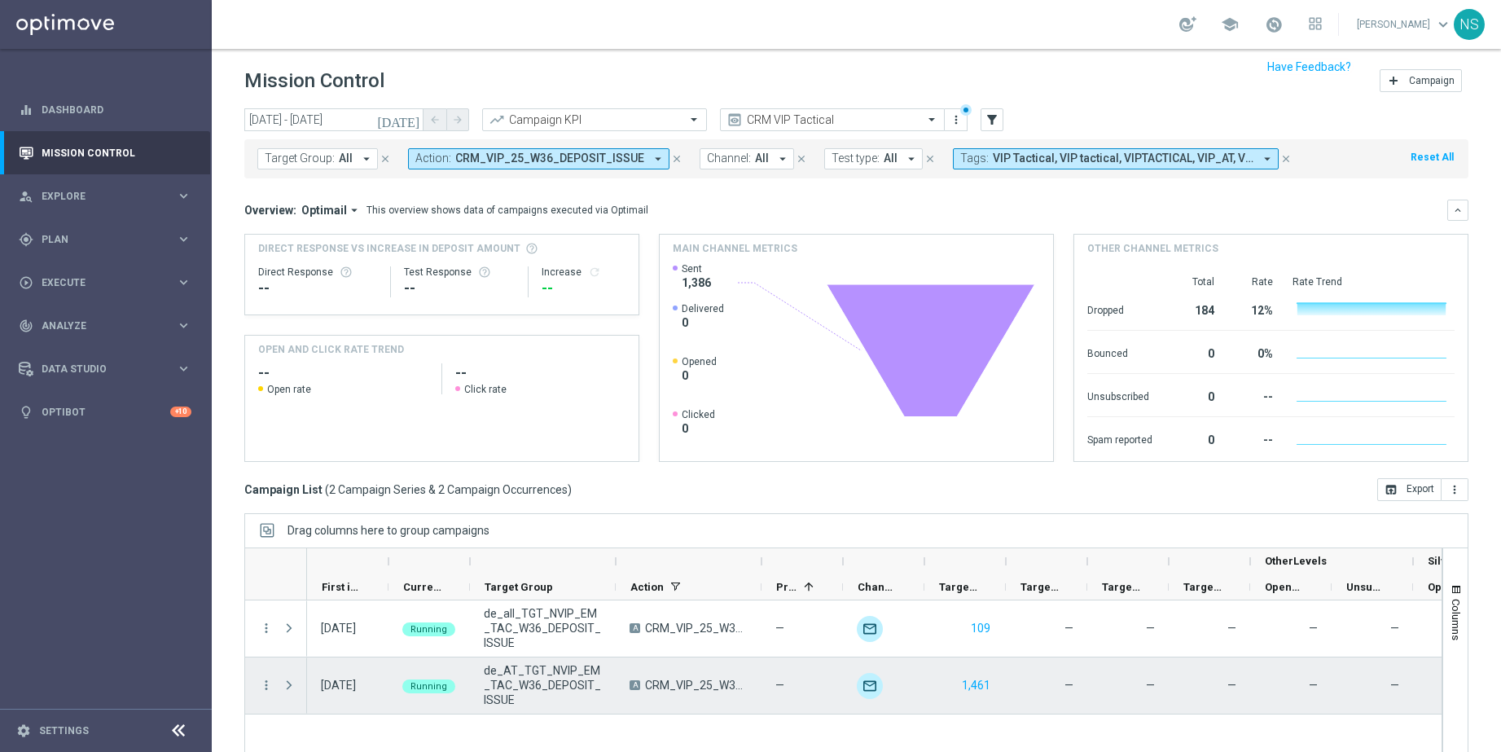
scroll to position [63, 0]
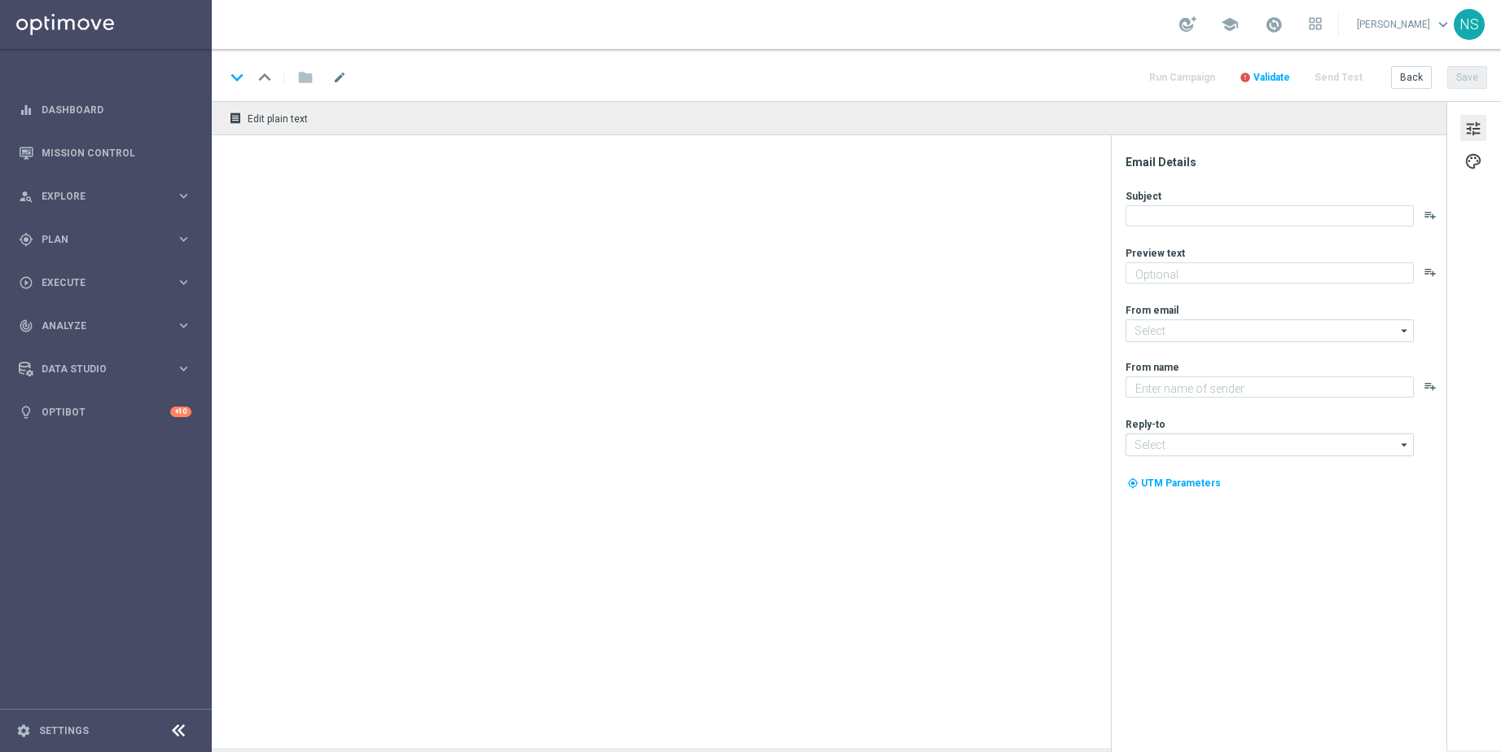
type textarea "Rückzahlung und Bonus sind schon auf dem Weg."
type input "[EMAIL_ADDRESS][DOMAIN_NAME]"
type textarea "Lottoland"
type input "[EMAIL_ADDRESS][DOMAIN_NAME]"
type textarea "Rückzahlung und Bonus sind schon auf dem Weg."
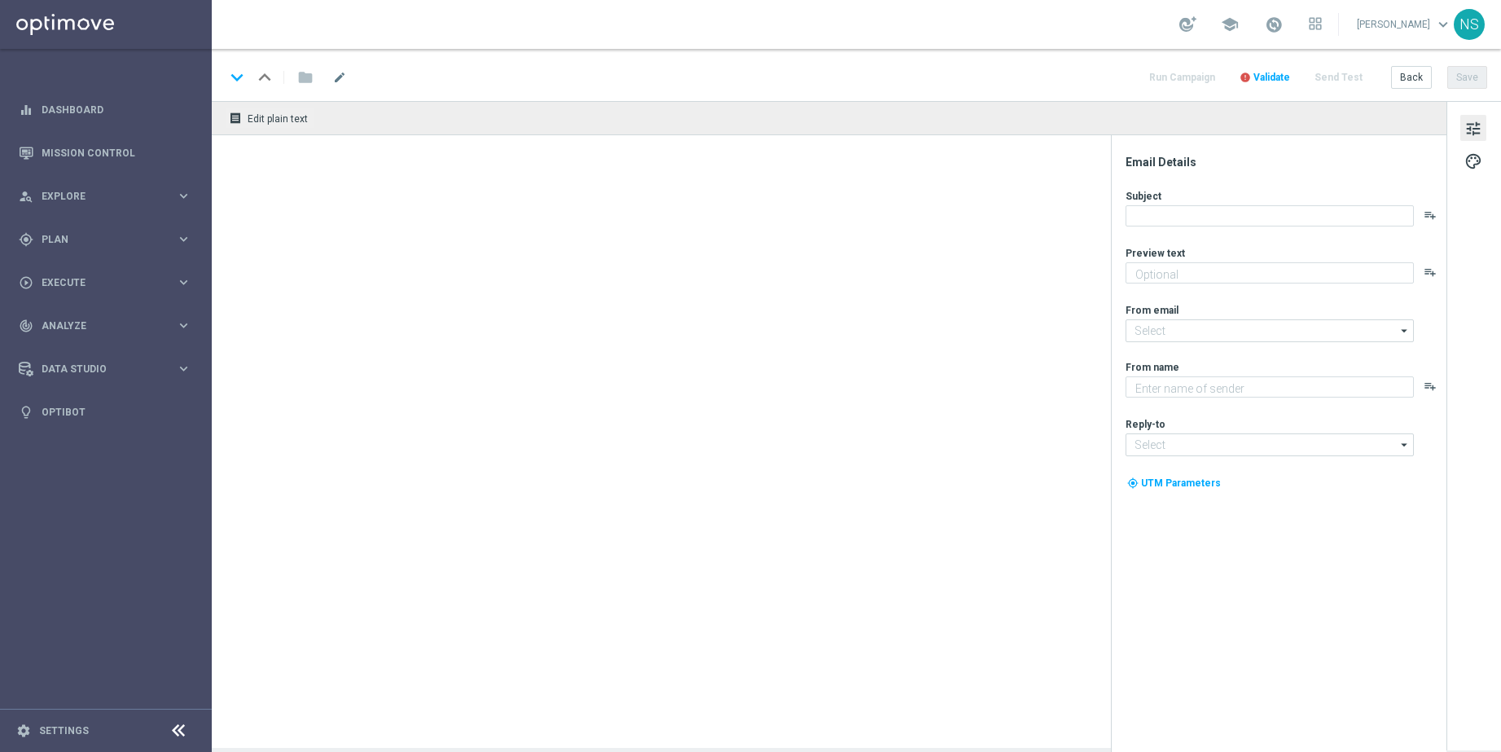
type textarea "Lottoland"
type input "[EMAIL_ADDRESS][DOMAIN_NAME]"
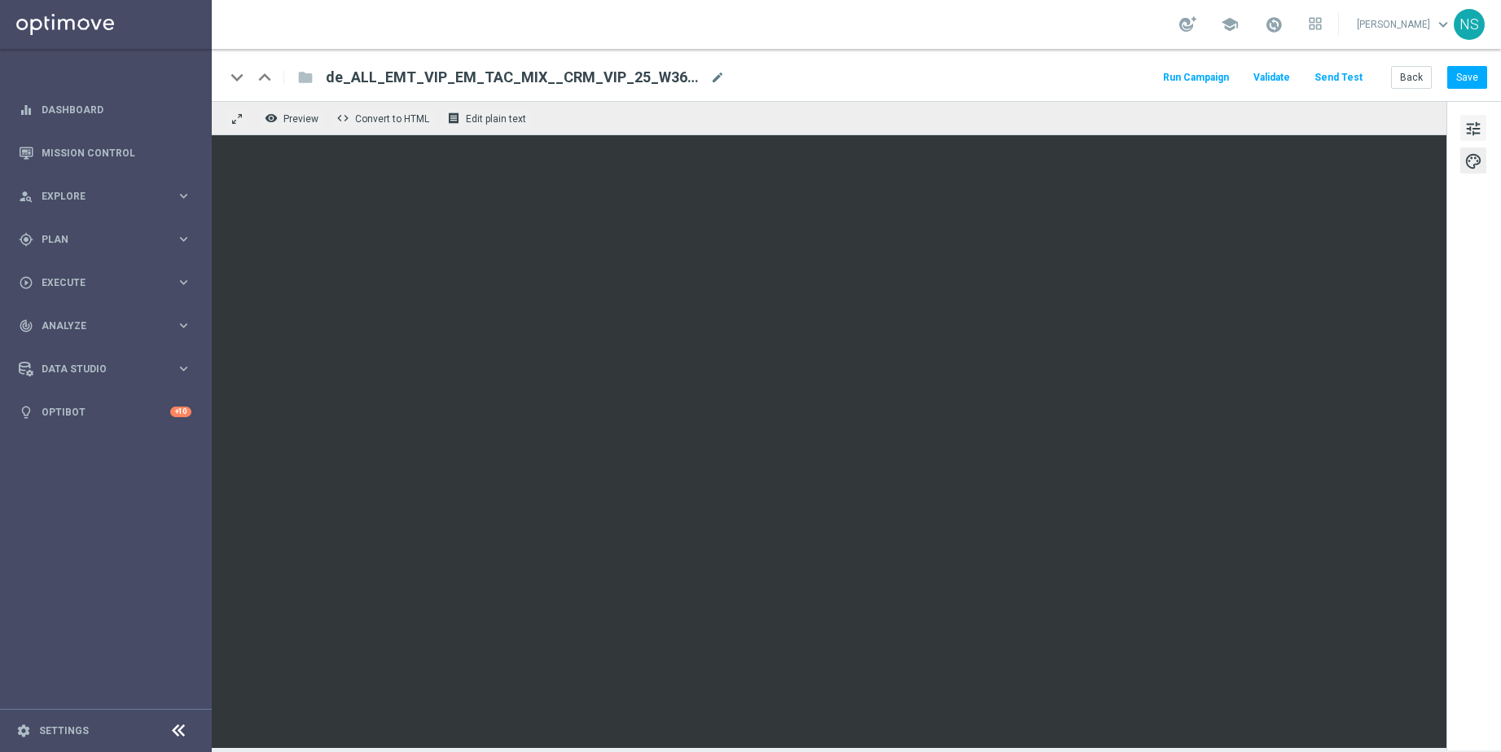
click at [1478, 127] on span "tune" at bounding box center [1474, 128] width 18 height 21
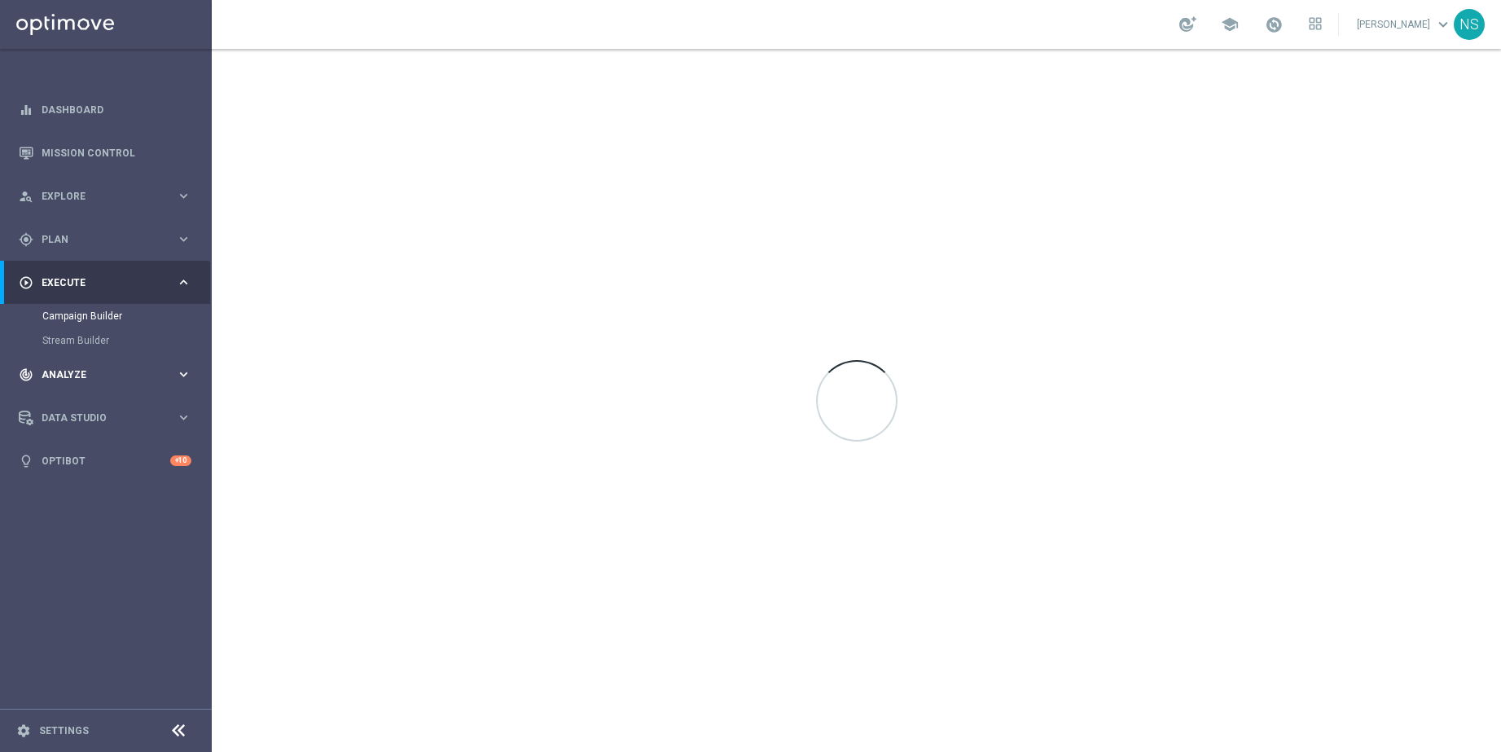
click at [68, 371] on span "Analyze" at bounding box center [109, 375] width 134 height 10
click at [64, 244] on span "Plan" at bounding box center [109, 240] width 134 height 10
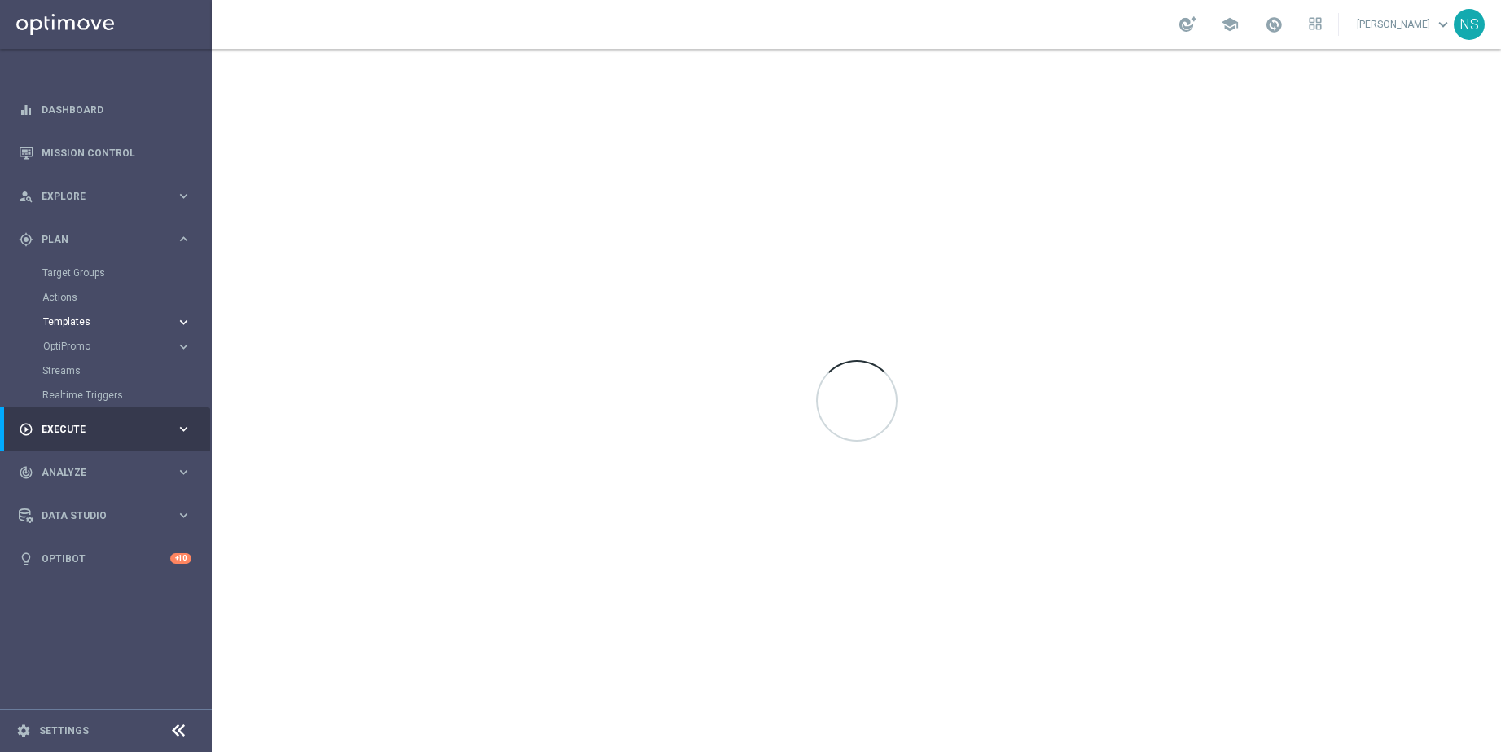
click at [64, 319] on span "Templates" at bounding box center [101, 322] width 116 height 10
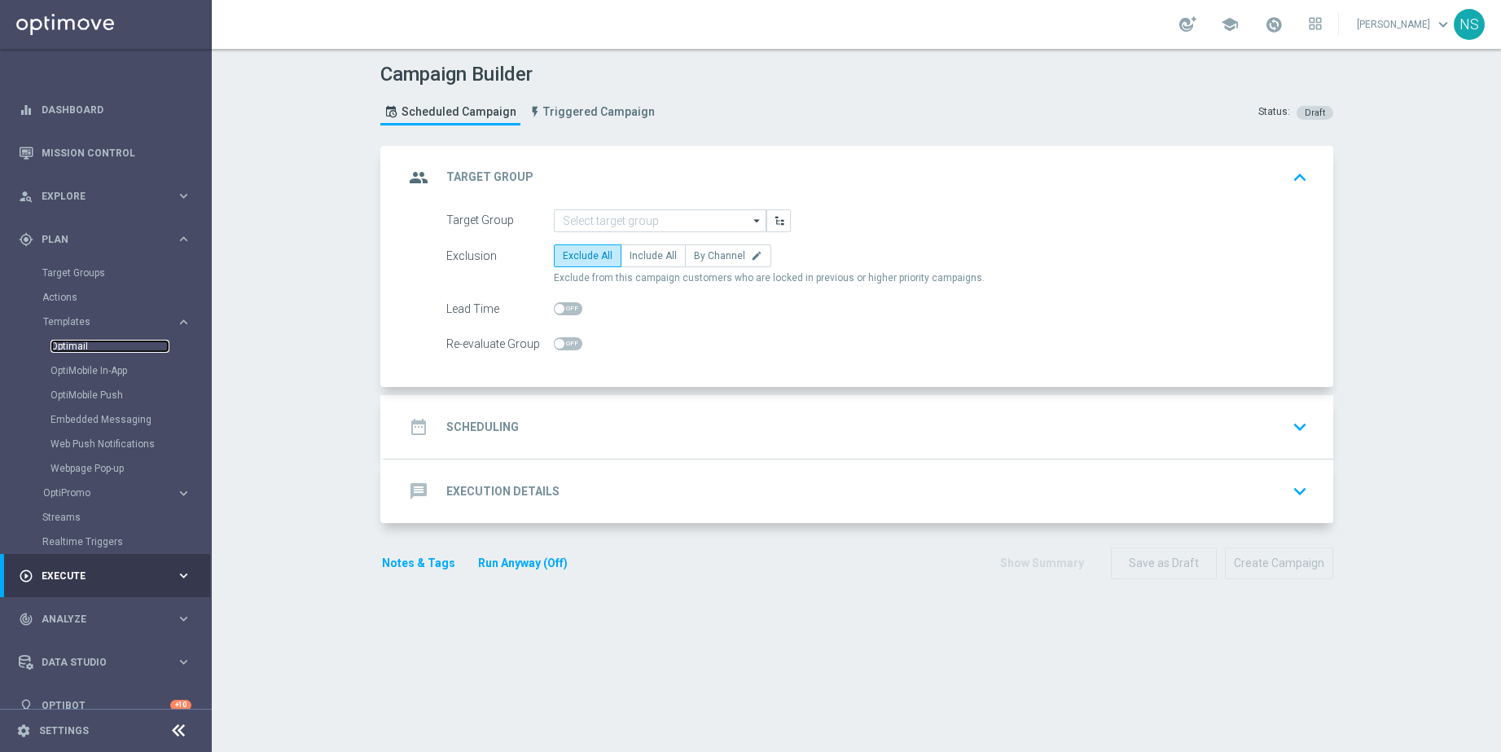
click at [64, 341] on link "Optimail" at bounding box center [110, 346] width 119 height 13
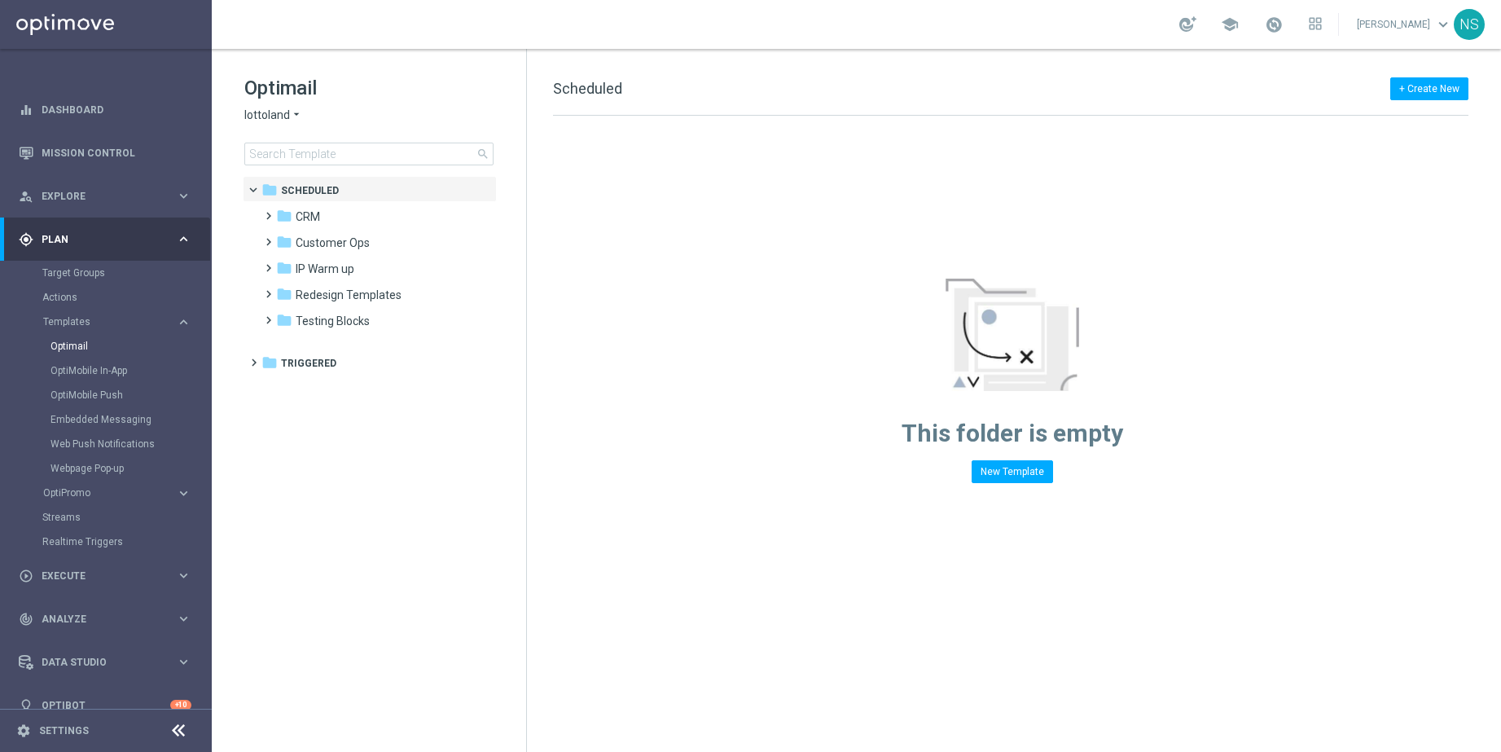
click at [311, 140] on div "Optimail lottoland arrow_drop_down × lottoland search" at bounding box center [385, 120] width 282 height 90
click at [311, 152] on input at bounding box center [368, 154] width 249 height 23
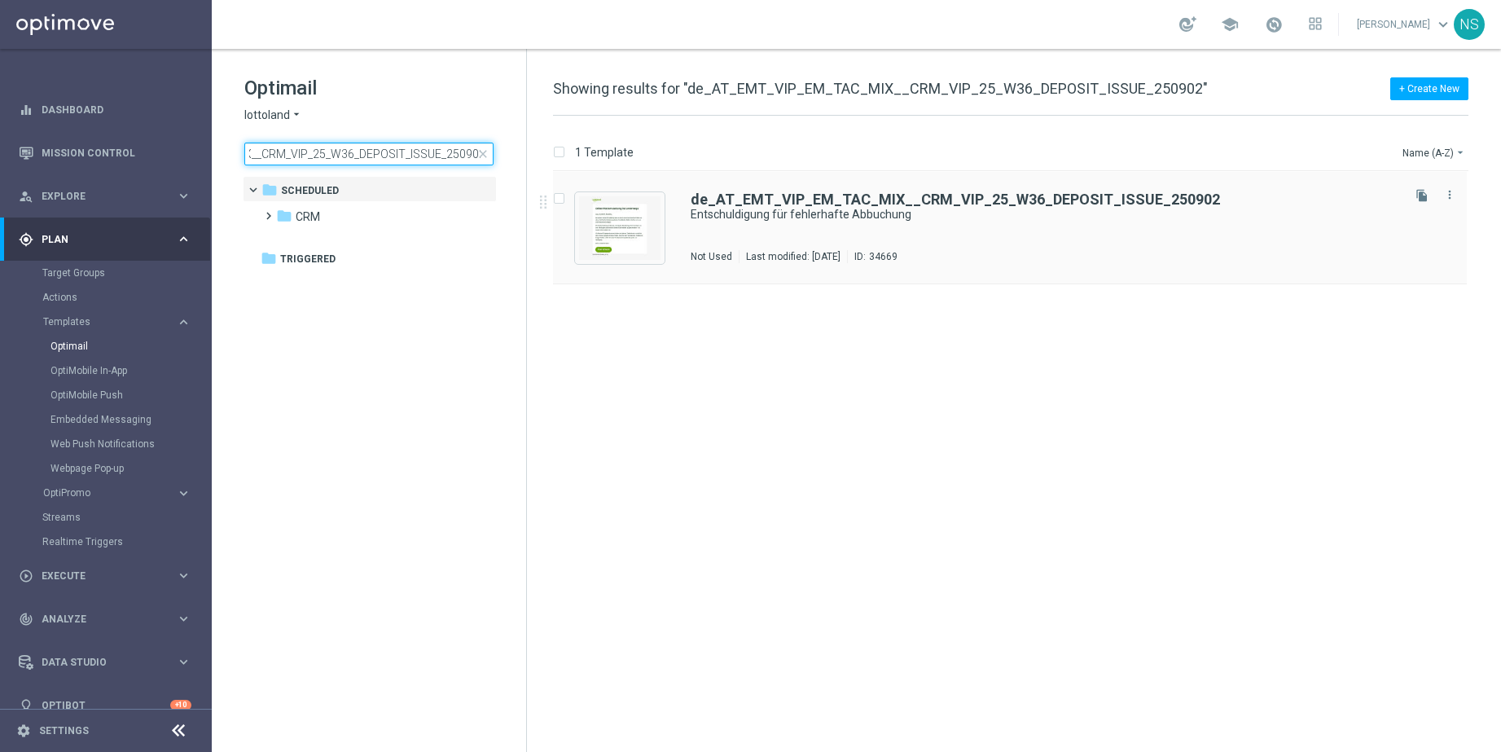
type input "de_AT_EMT_VIP_EM_TAC_MIX__CRM_VIP_25_W36_DEPOSIT_ISSUE_250902"
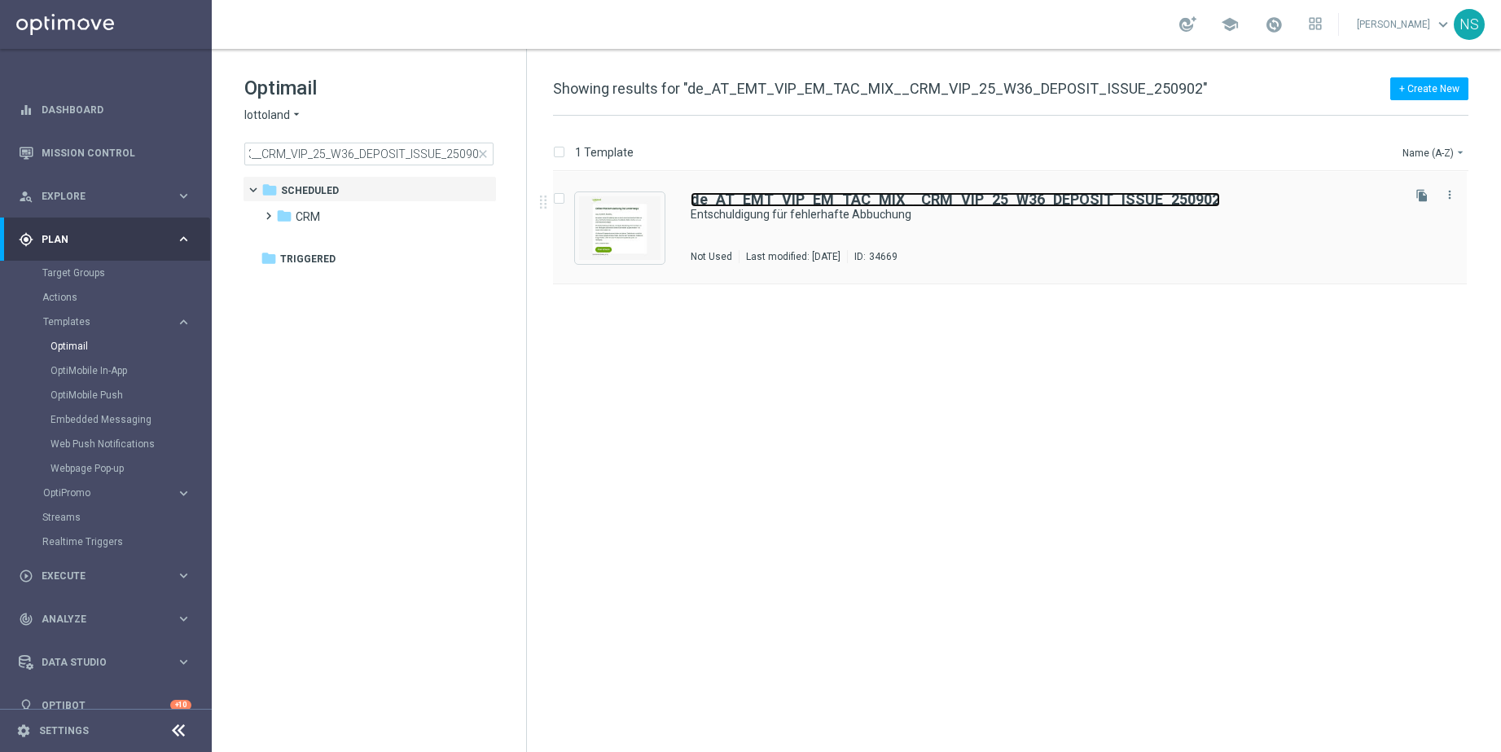
click at [852, 191] on b "de_AT_EMT_VIP_EM_TAC_MIX__CRM_VIP_25_W36_DEPOSIT_ISSUE_250902" at bounding box center [955, 199] width 529 height 17
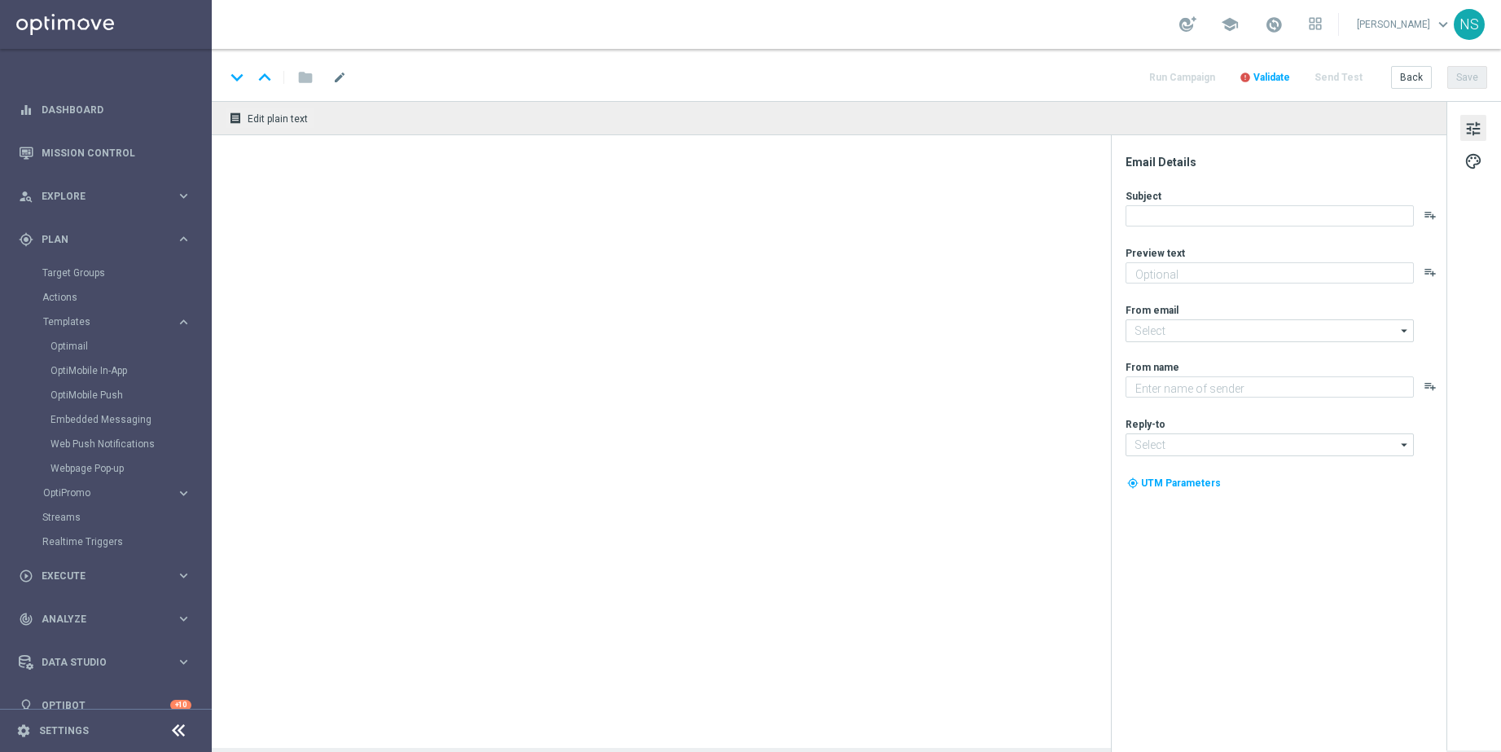
type textarea "Rückzahlung und Bonus sind schon auf dem Weg."
type textarea "Lottoland"
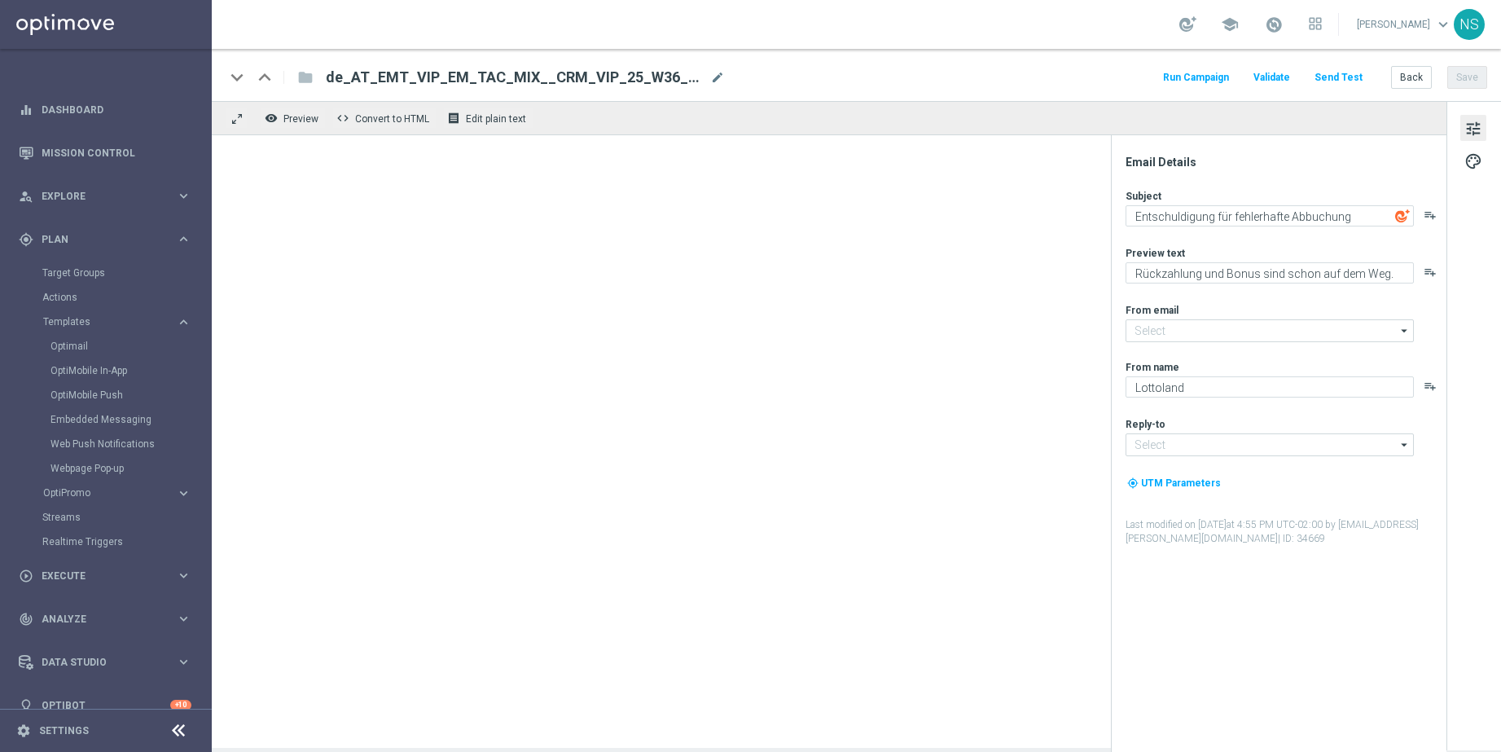
type input "[EMAIL_ADDRESS][DOMAIN_NAME]"
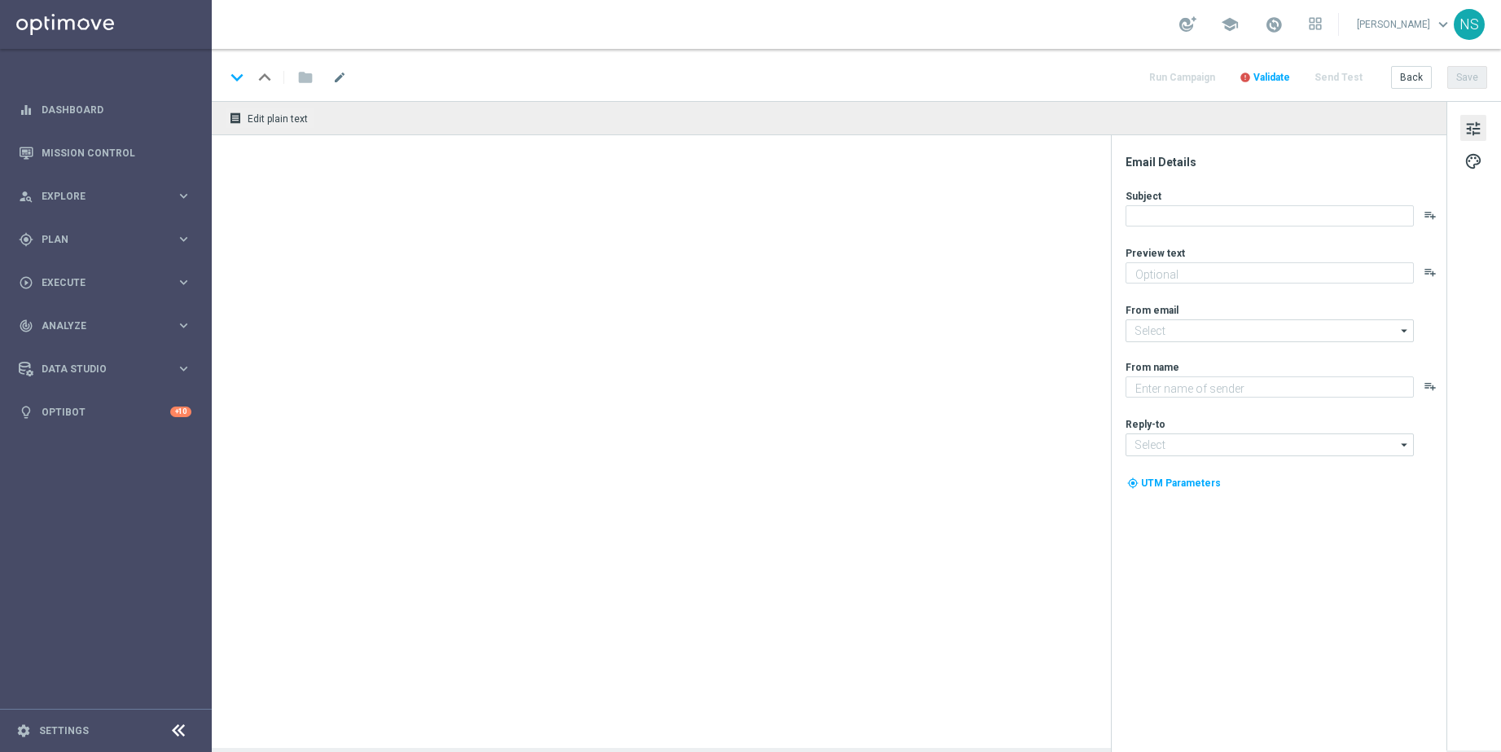
type textarea "Rückzahlung und Bonus sind schon auf dem Weg."
type input "[EMAIL_ADDRESS][DOMAIN_NAME]"
type textarea "Lottoland"
type input "[EMAIL_ADDRESS][DOMAIN_NAME]"
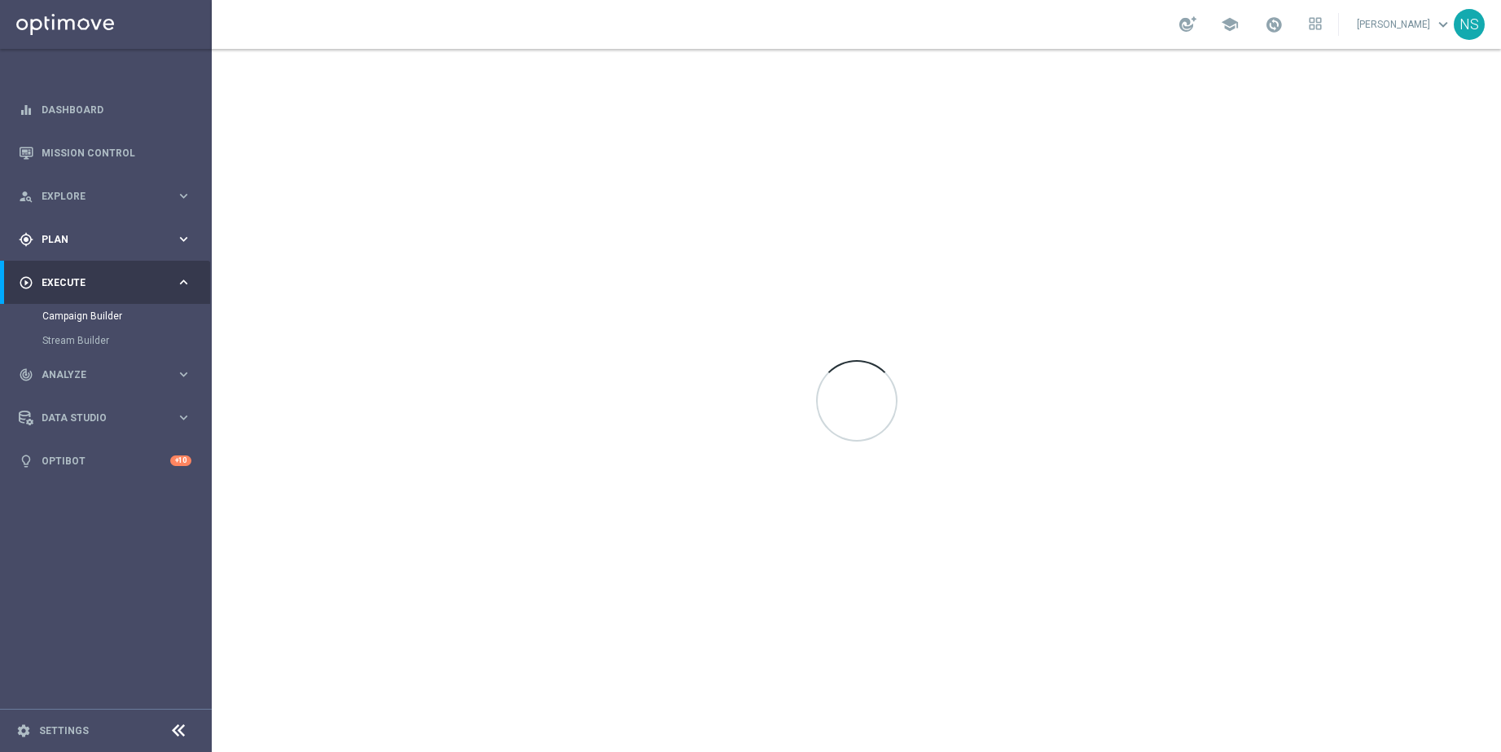
click at [86, 235] on span "Plan" at bounding box center [109, 240] width 134 height 10
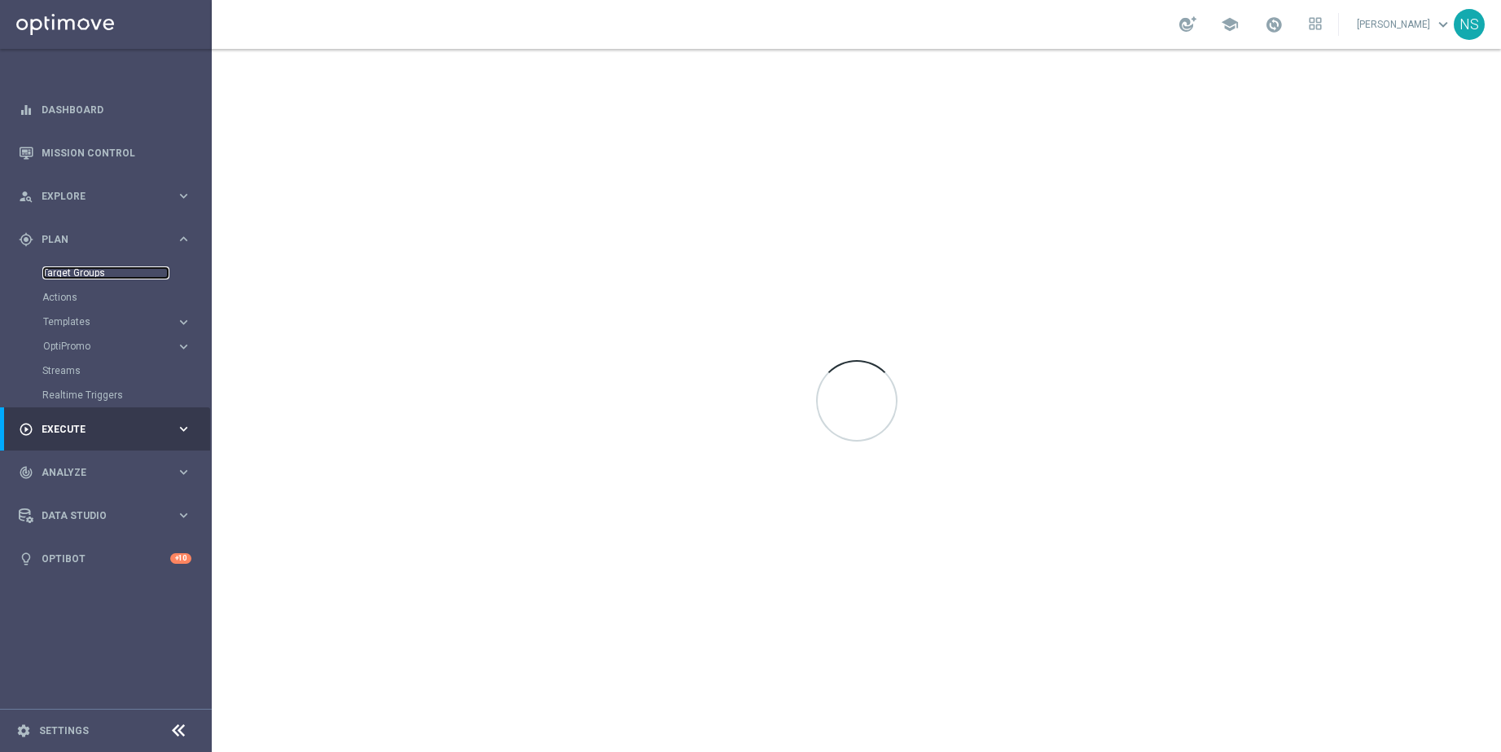
click at [77, 273] on link "Target Groups" at bounding box center [105, 272] width 127 height 13
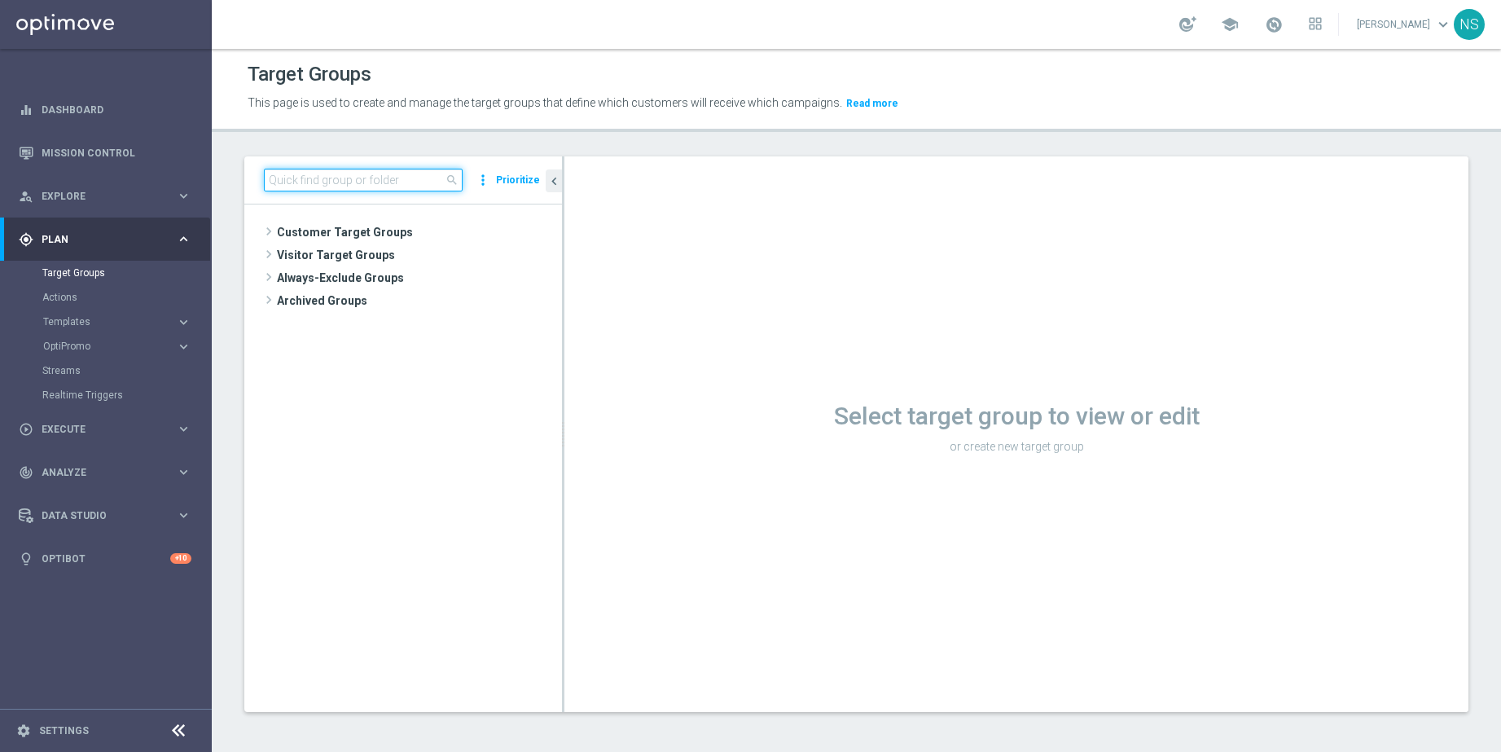
click at [387, 174] on input at bounding box center [363, 180] width 199 height 23
paste input "en_MX_TGT_VIP_EM_AUT_MIX__L3_CASHDROP_INVITE"
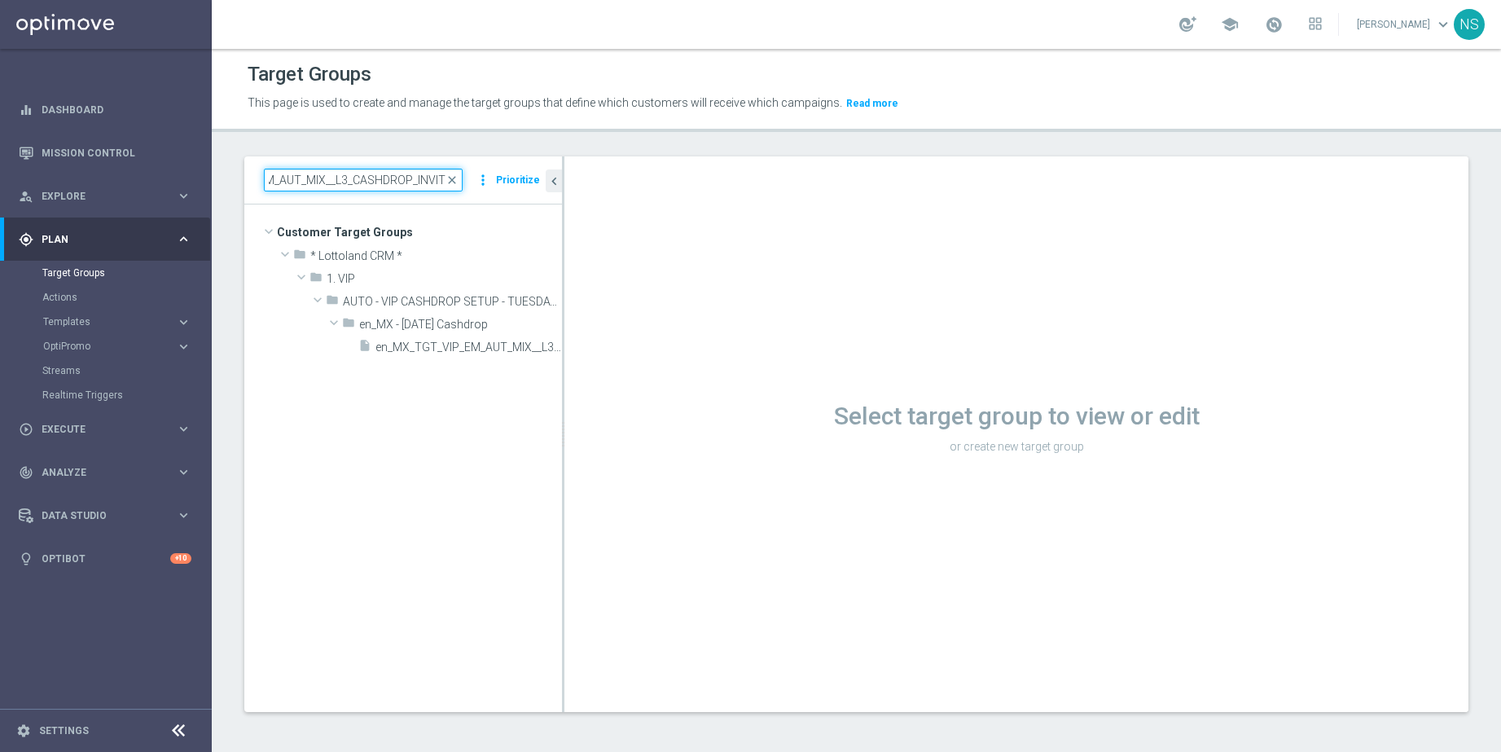
type input "en_MX_TGT_VIP_EM_AUT_MIX__L3_CASHDROP_INVITE"
click at [448, 368] on tree-viewport "Customer Target Groups library_add create_new_folder folder" at bounding box center [403, 457] width 318 height 507
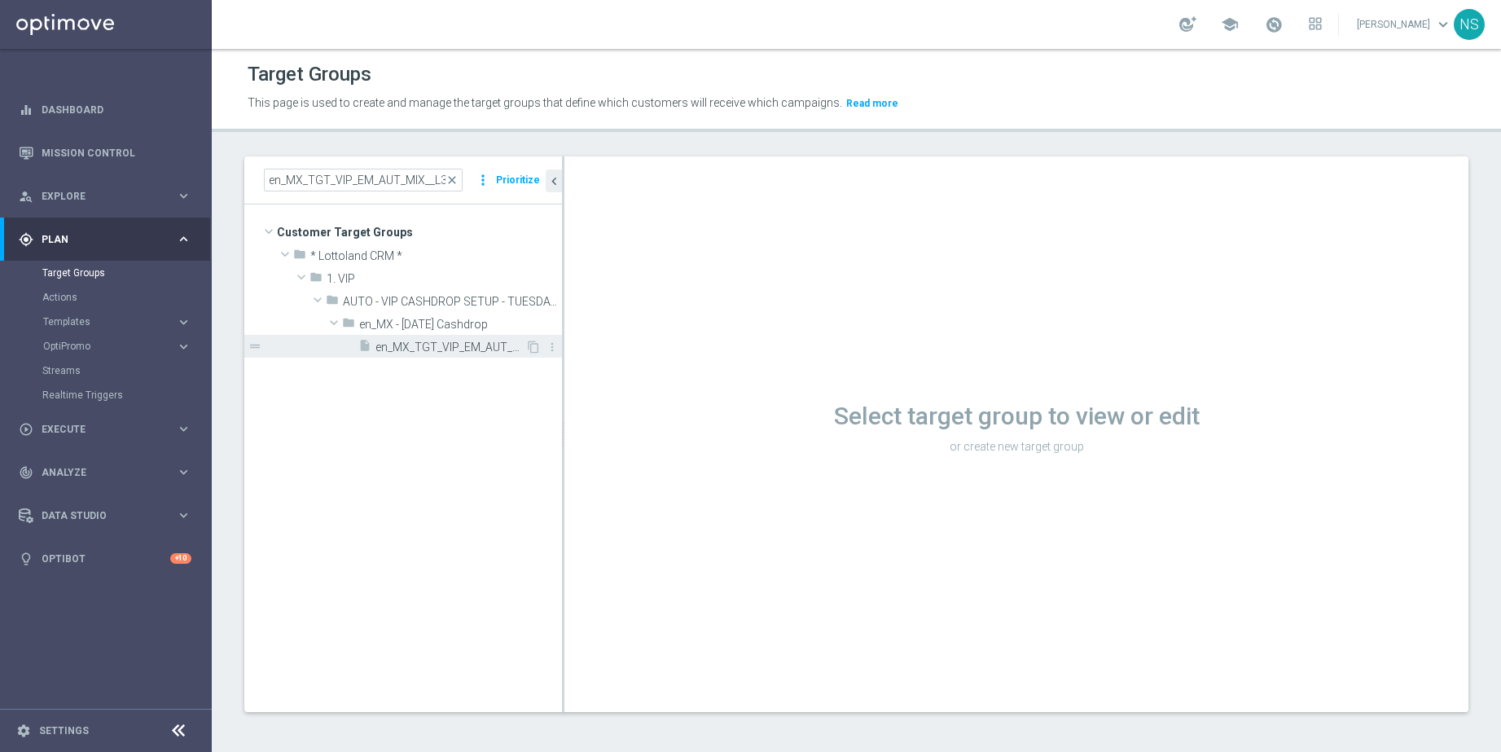
click at [446, 349] on span "en_MX_TGT_VIP_EM_AUT_MIX__L3_CASHDROP_INVITE" at bounding box center [451, 348] width 150 height 14
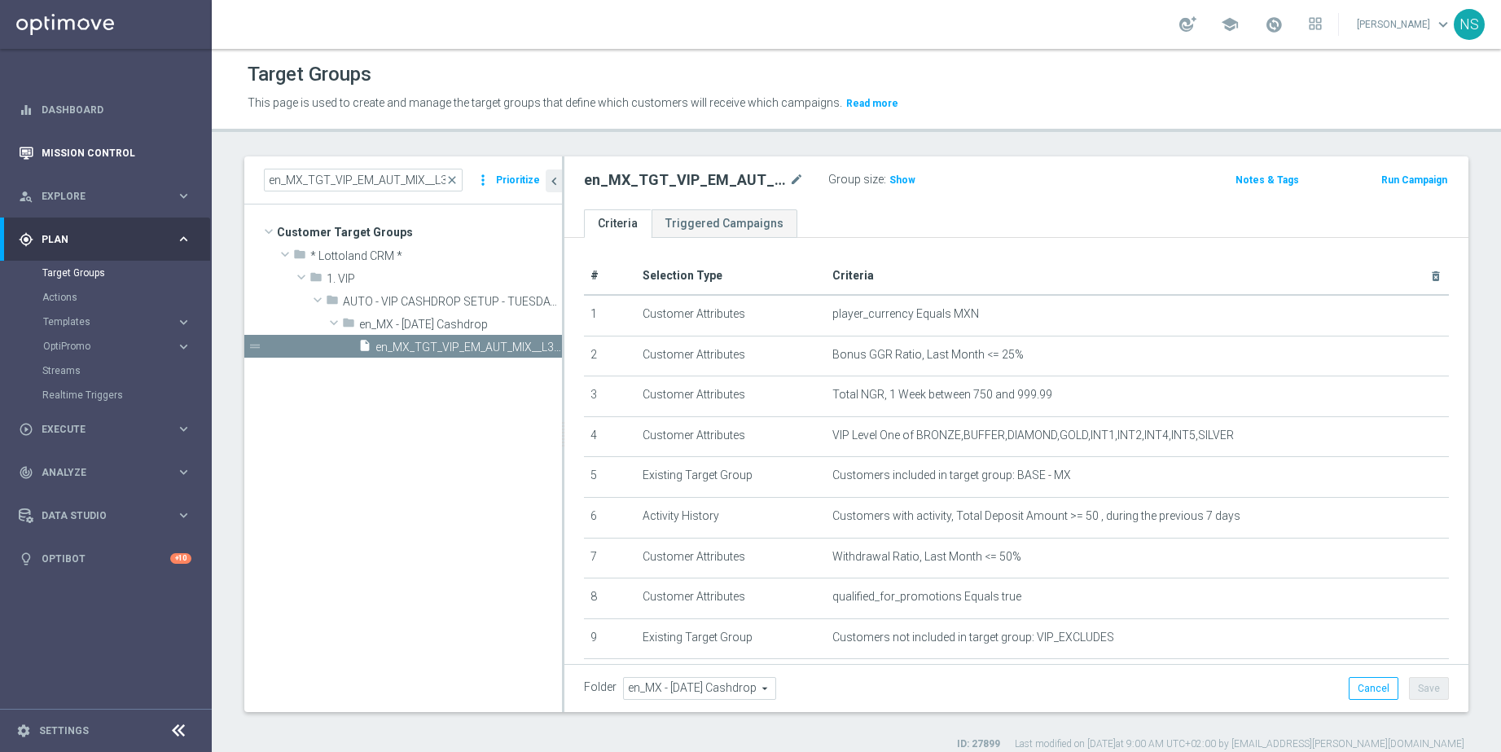
click at [27, 135] on div "Mission Control" at bounding box center [105, 152] width 173 height 43
click at [94, 154] on link "Mission Control" at bounding box center [117, 152] width 150 height 43
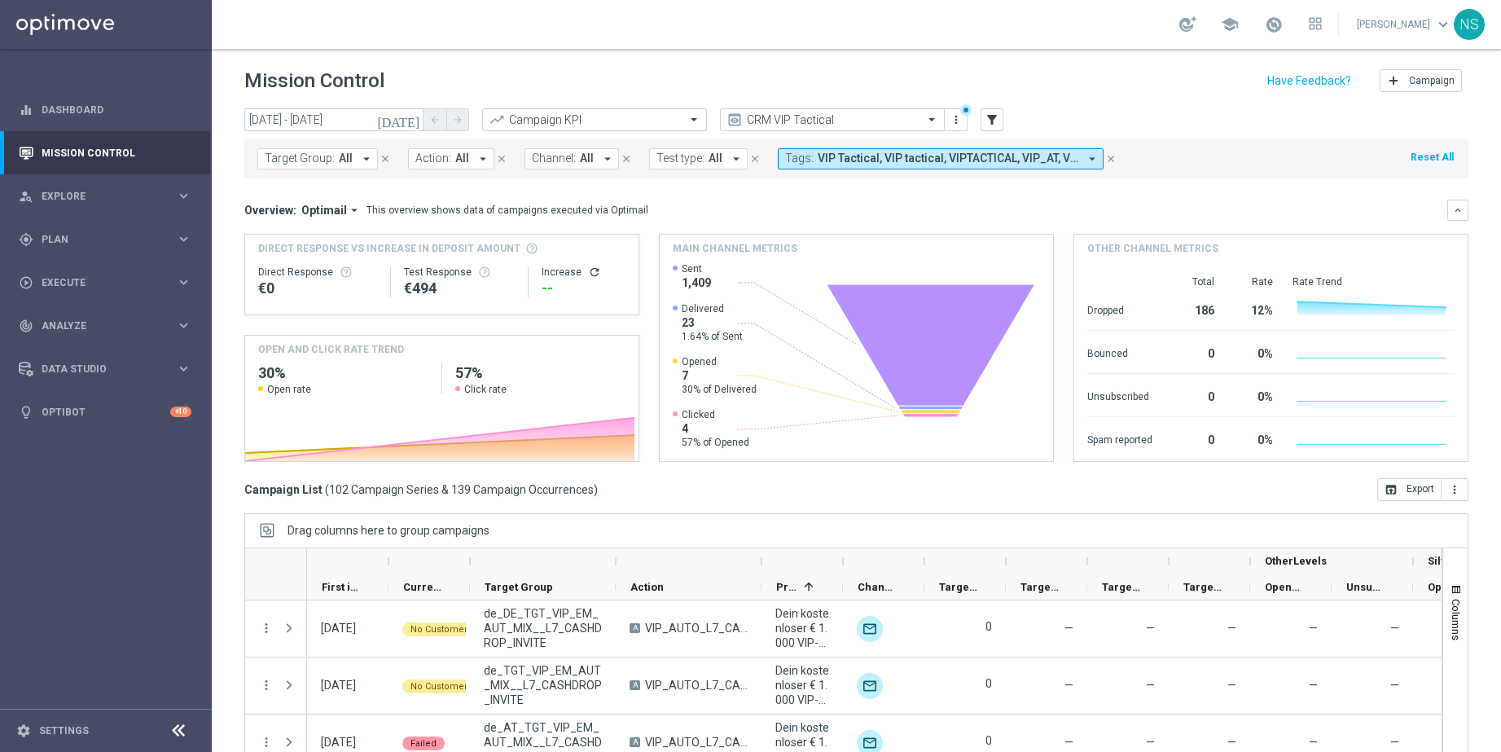
click at [411, 116] on icon "[DATE]" at bounding box center [399, 119] width 44 height 15
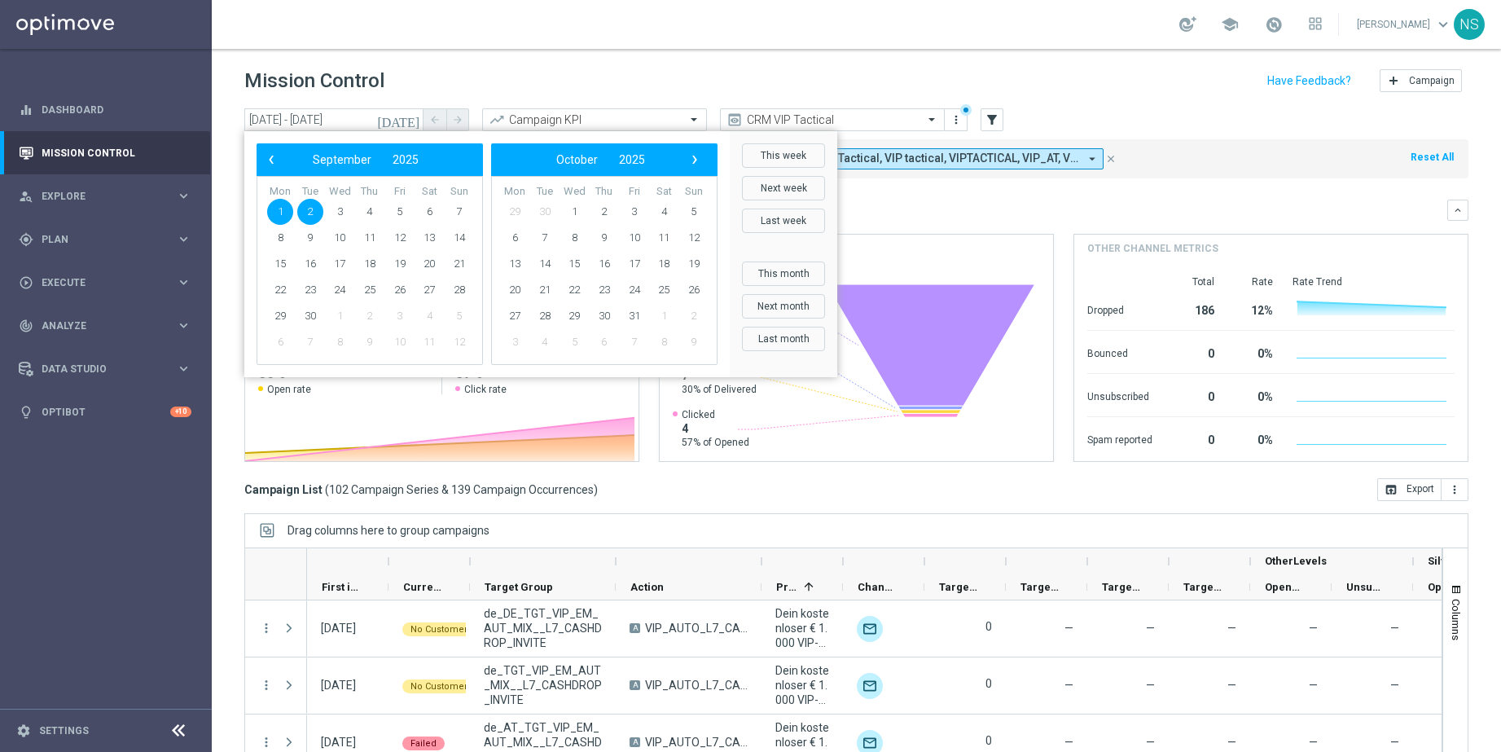
click at [307, 209] on span "2" at bounding box center [310, 212] width 26 height 26
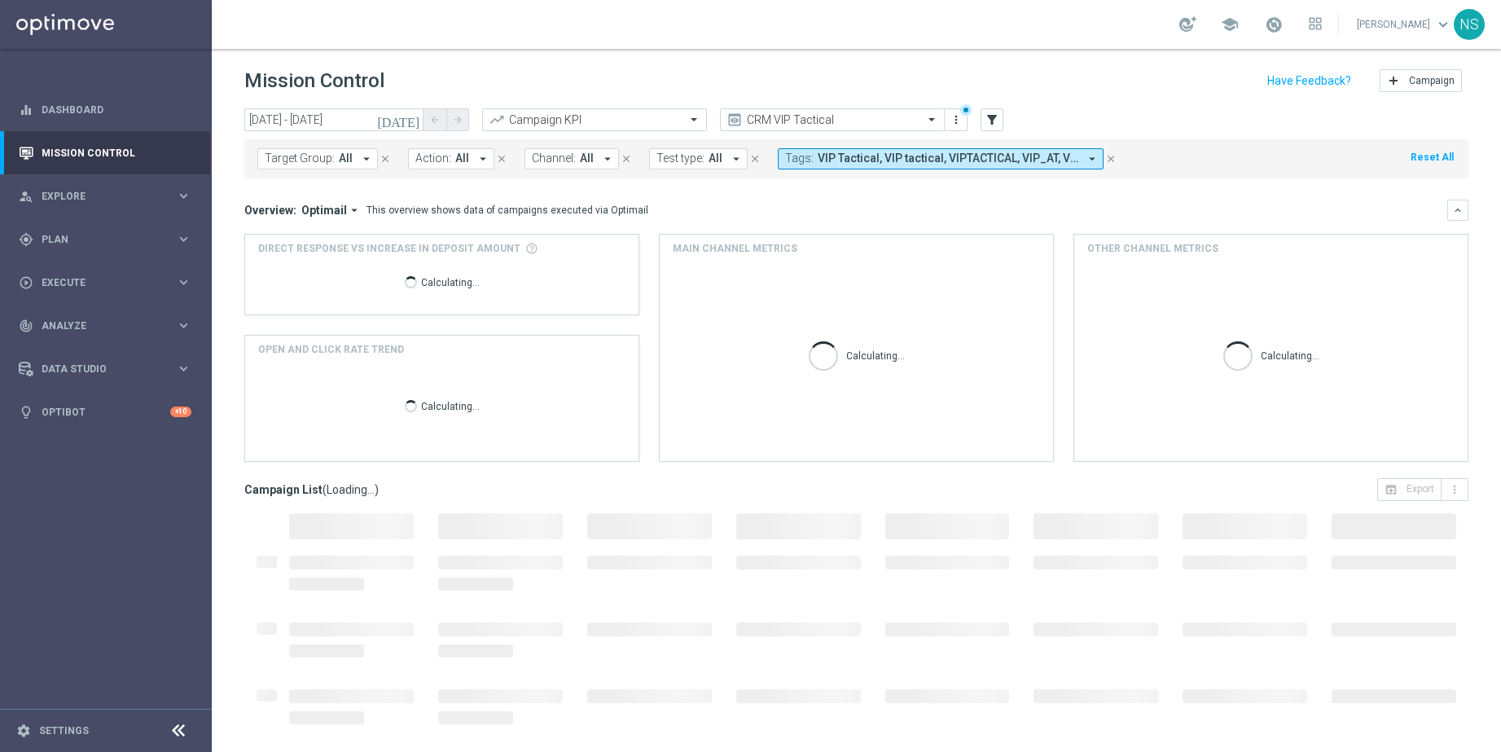
click at [411, 124] on icon "[DATE]" at bounding box center [399, 119] width 44 height 15
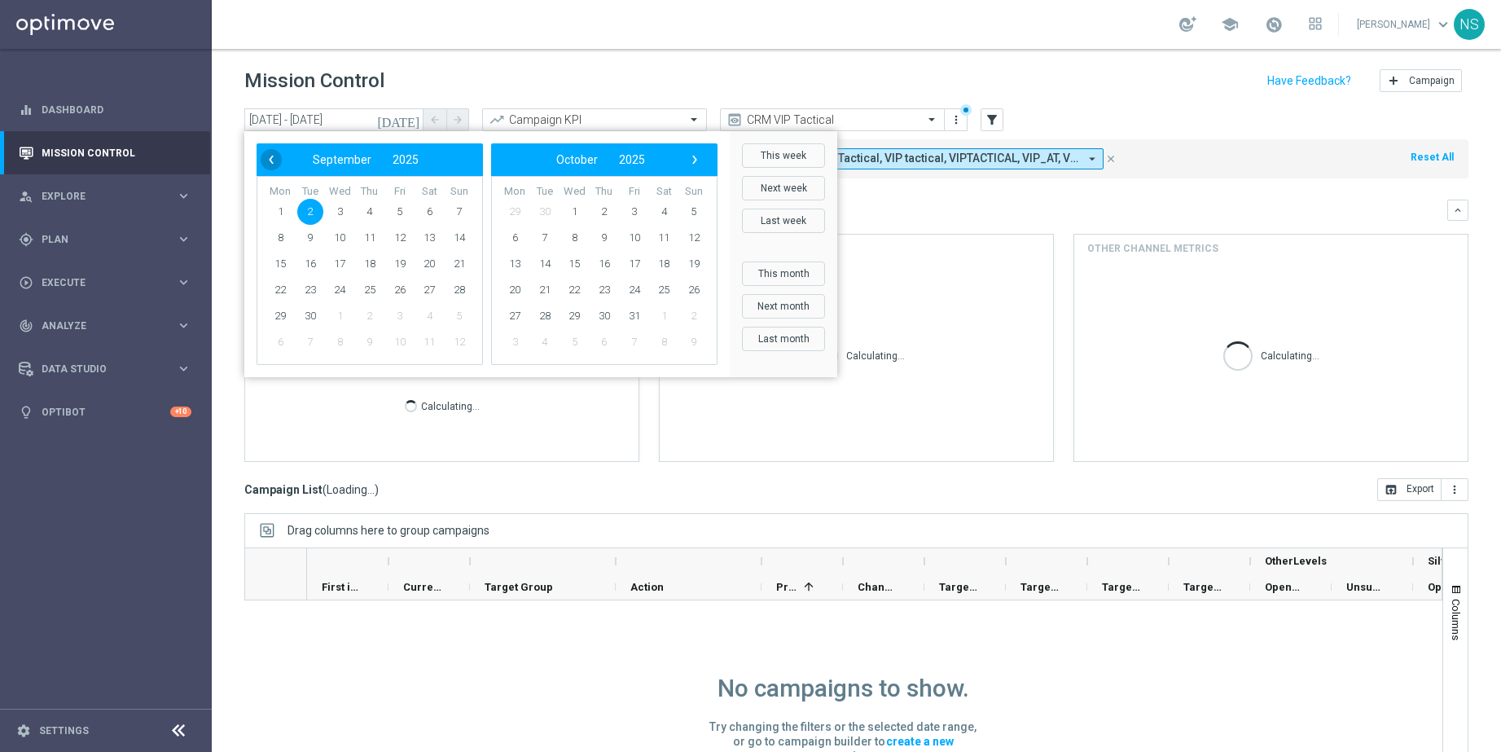
click at [275, 165] on span "‹" at bounding box center [271, 159] width 21 height 21
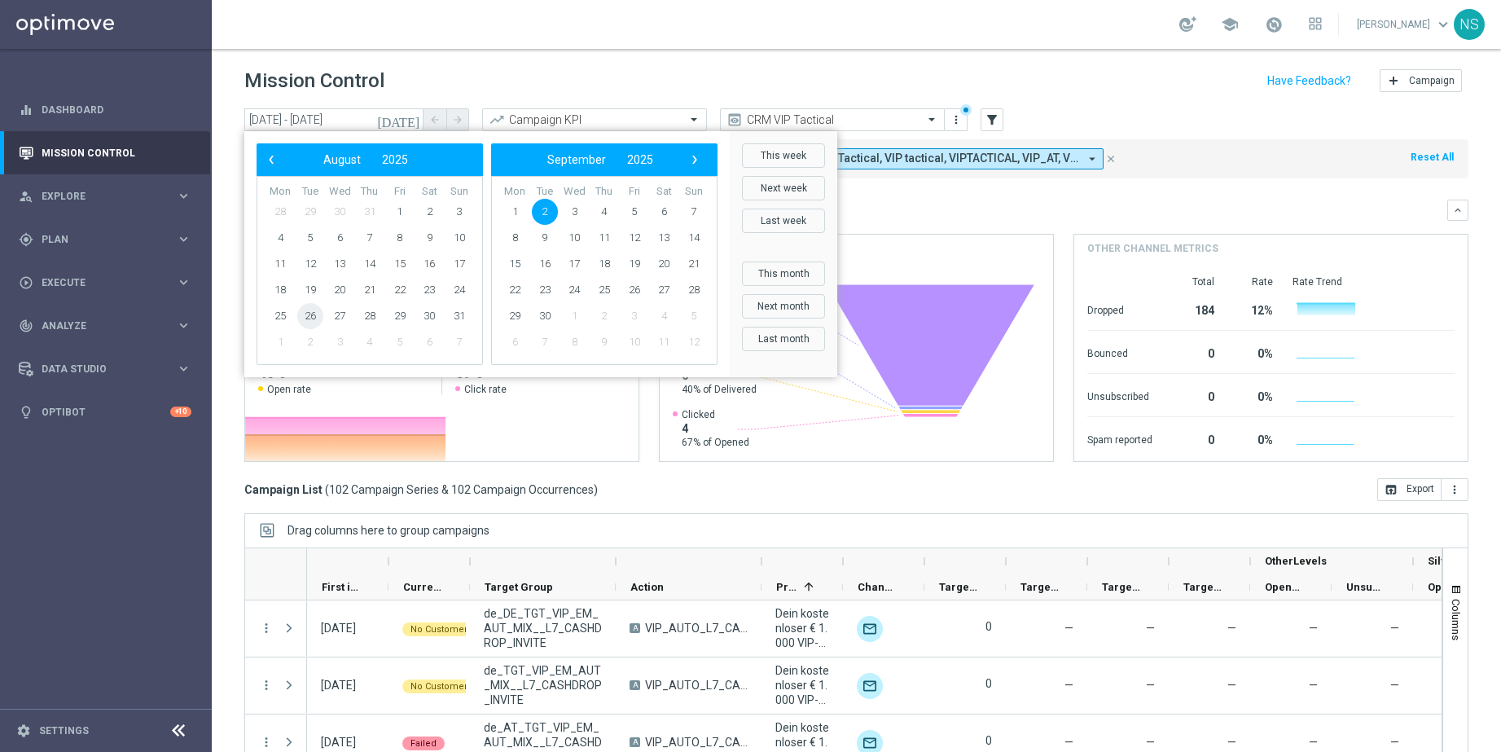
click at [313, 310] on span "26" at bounding box center [310, 316] width 26 height 26
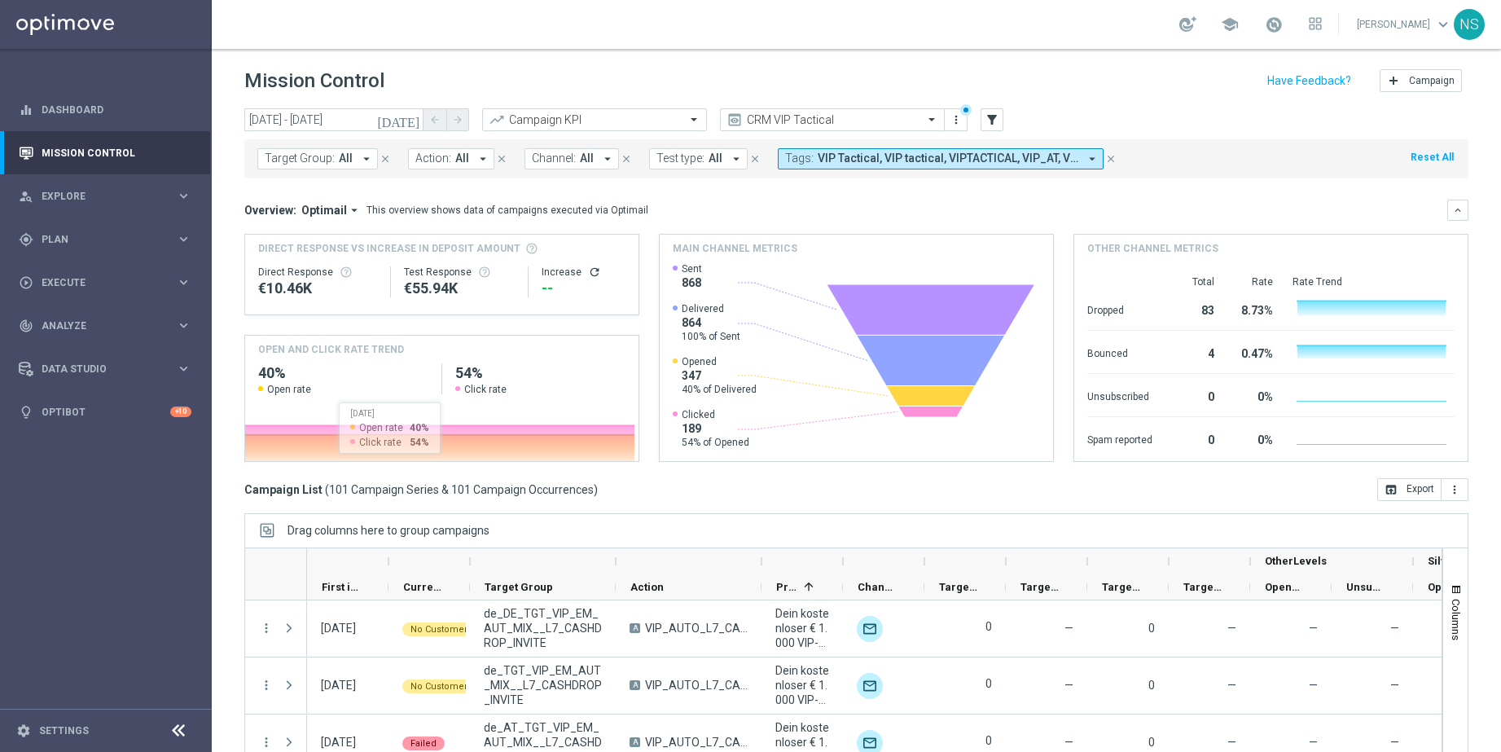
click at [404, 121] on button "[DATE]" at bounding box center [399, 120] width 49 height 24
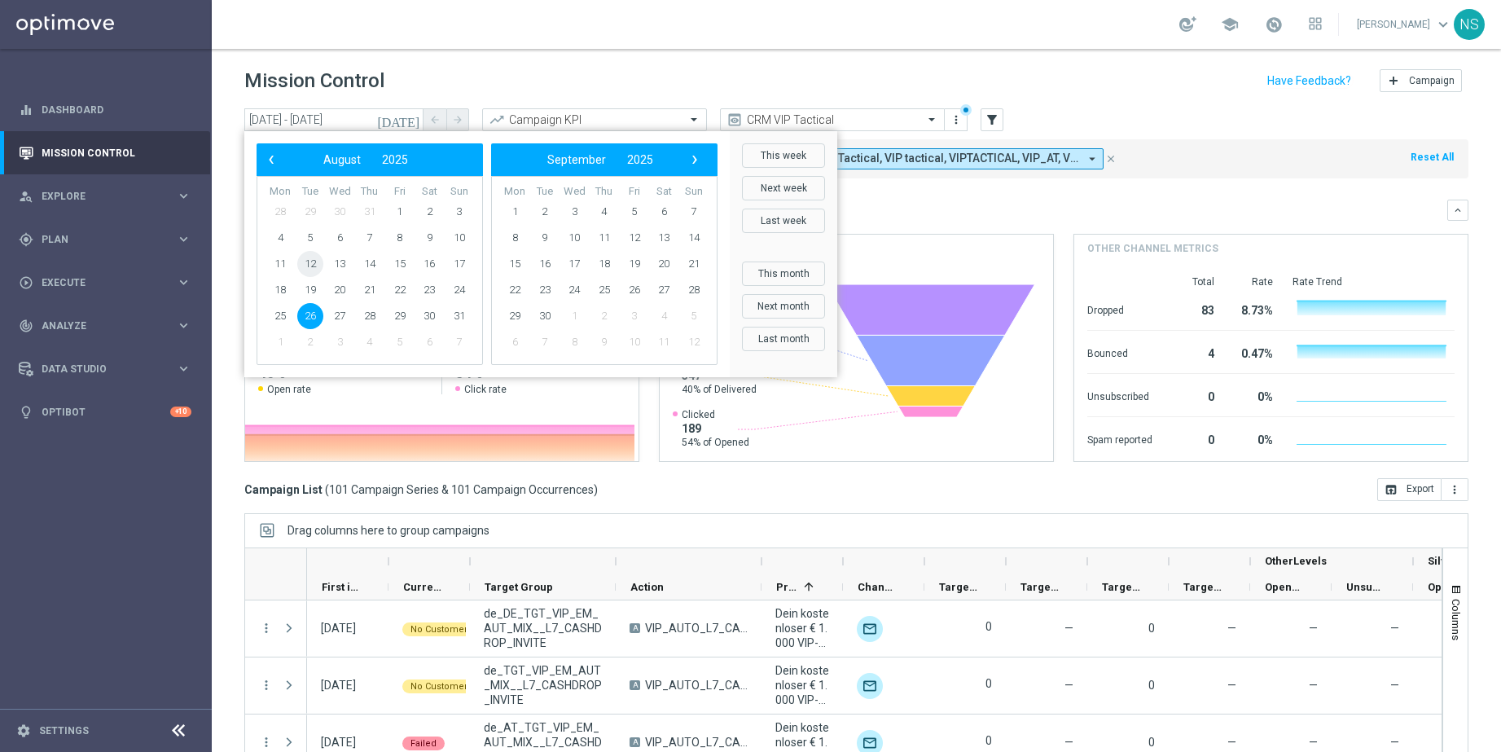
click at [306, 261] on span "12" at bounding box center [310, 264] width 26 height 26
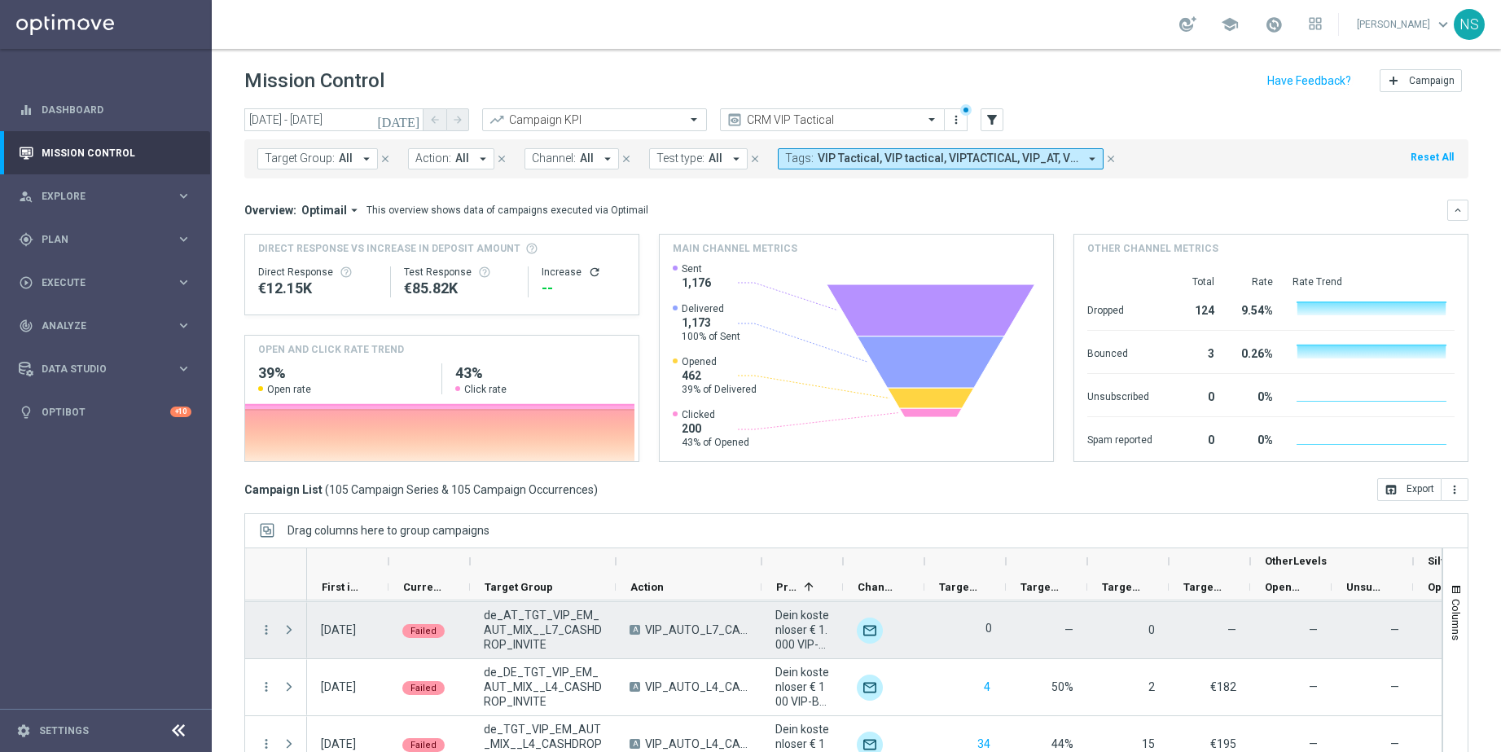
scroll to position [105, 0]
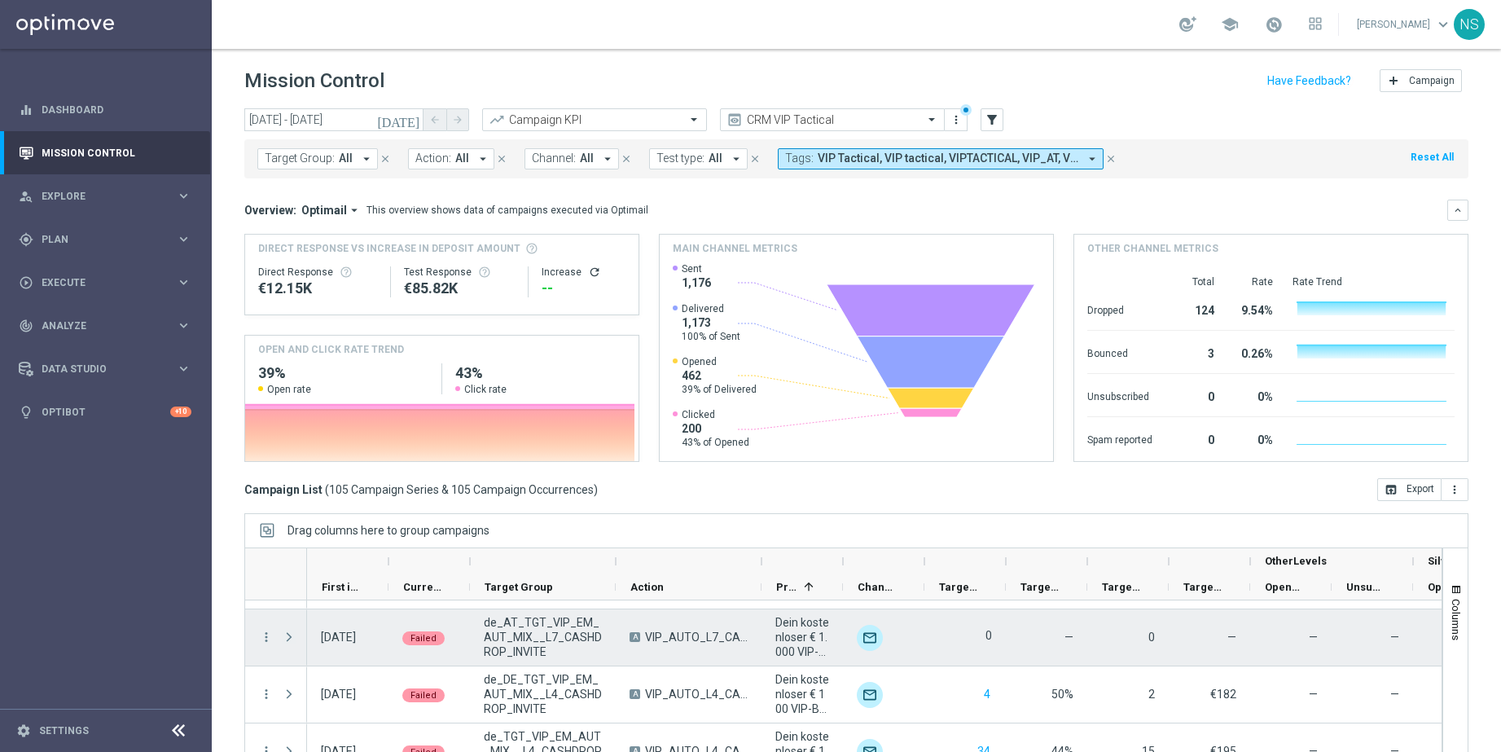
click at [283, 635] on span "Press SPACE to select this row." at bounding box center [289, 636] width 15 height 13
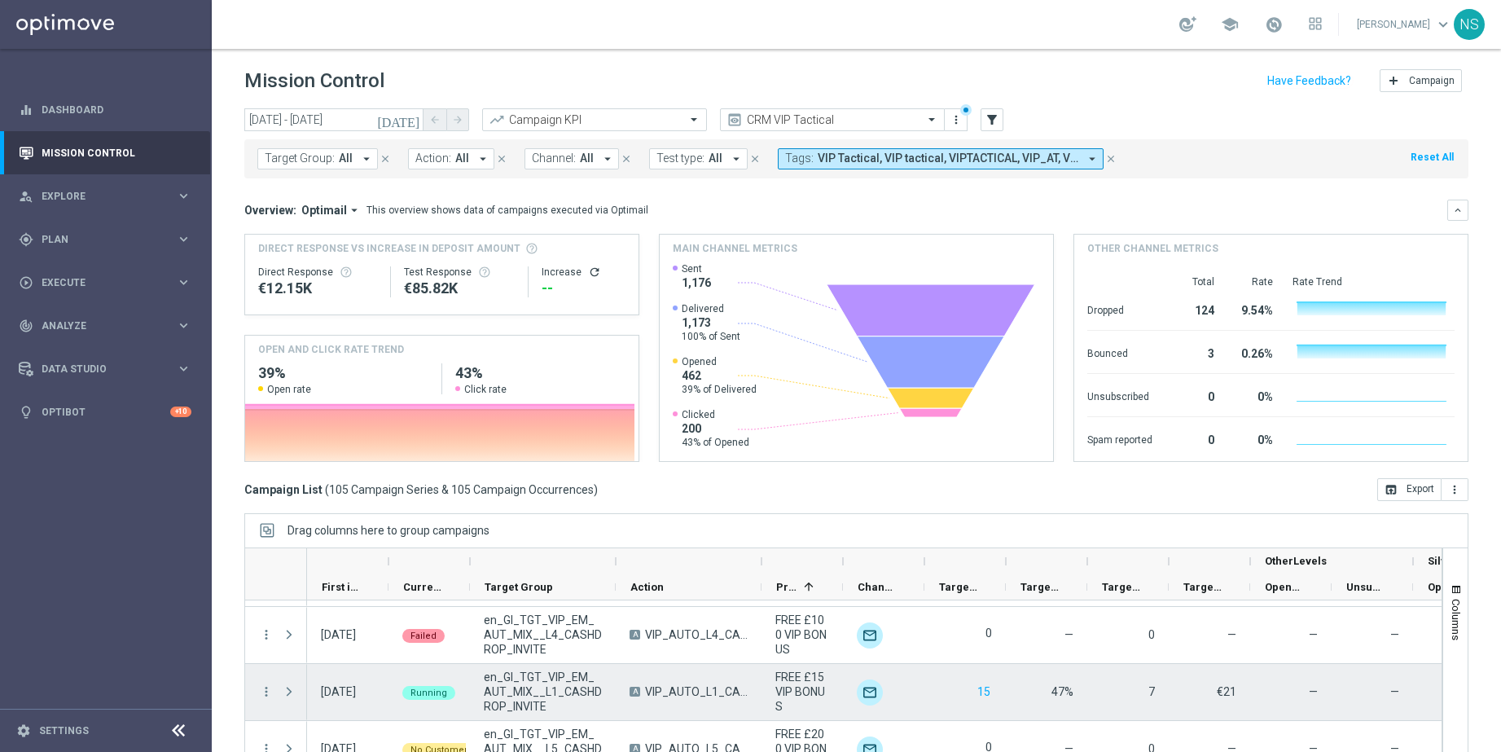
scroll to position [2072, 0]
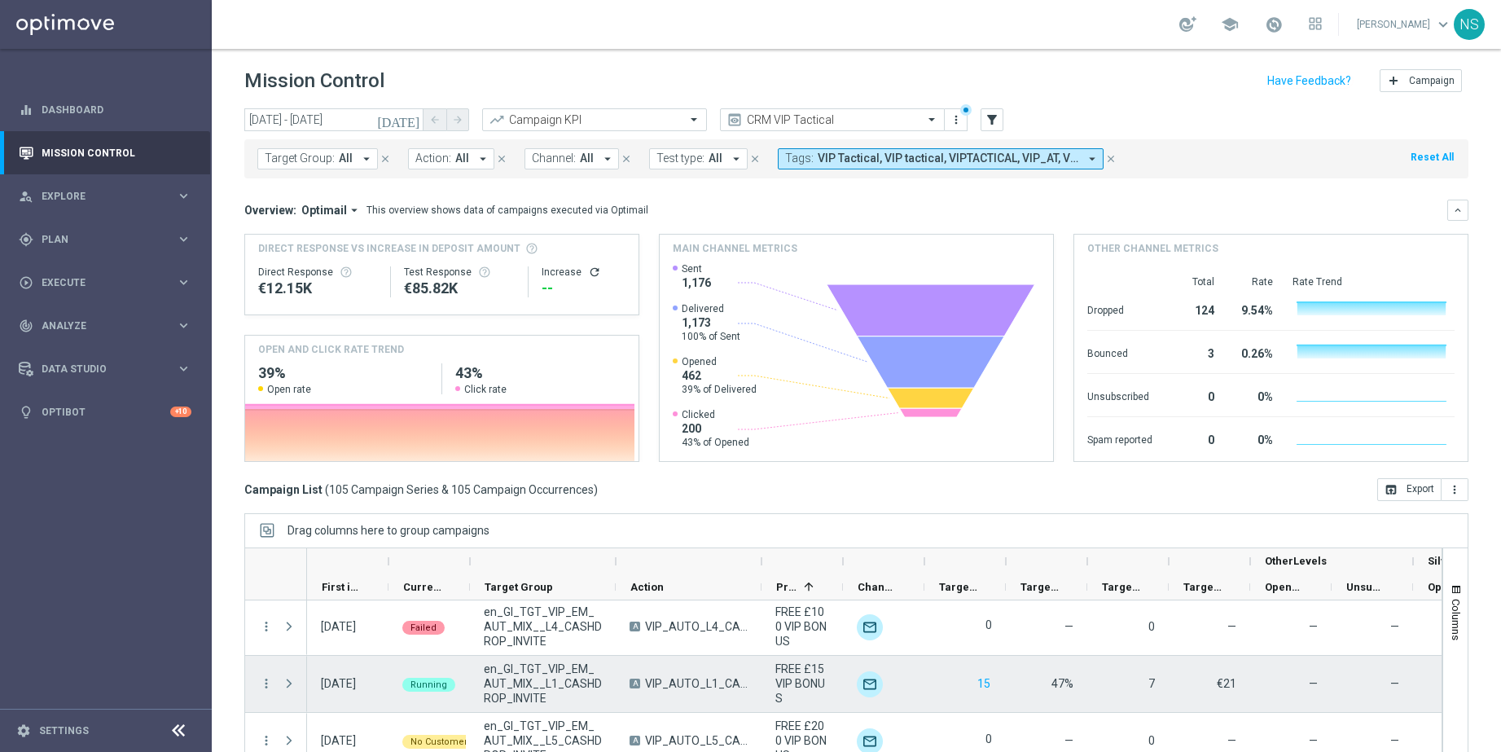
click at [305, 674] on div at bounding box center [291, 684] width 33 height 56
click at [298, 674] on span at bounding box center [291, 683] width 18 height 33
click at [288, 688] on span at bounding box center [289, 683] width 15 height 13
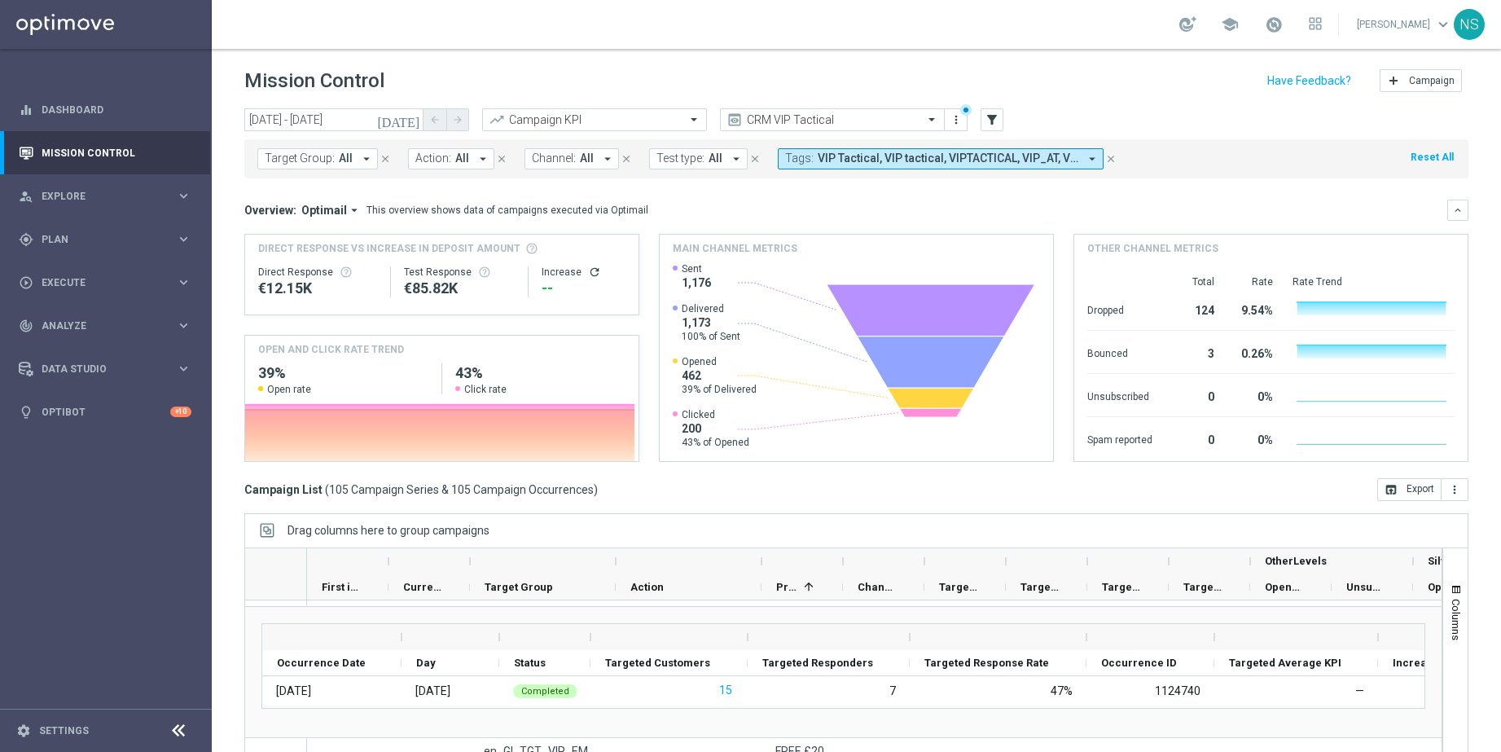
scroll to position [2178, 0]
click at [412, 121] on icon "[DATE]" at bounding box center [399, 119] width 44 height 15
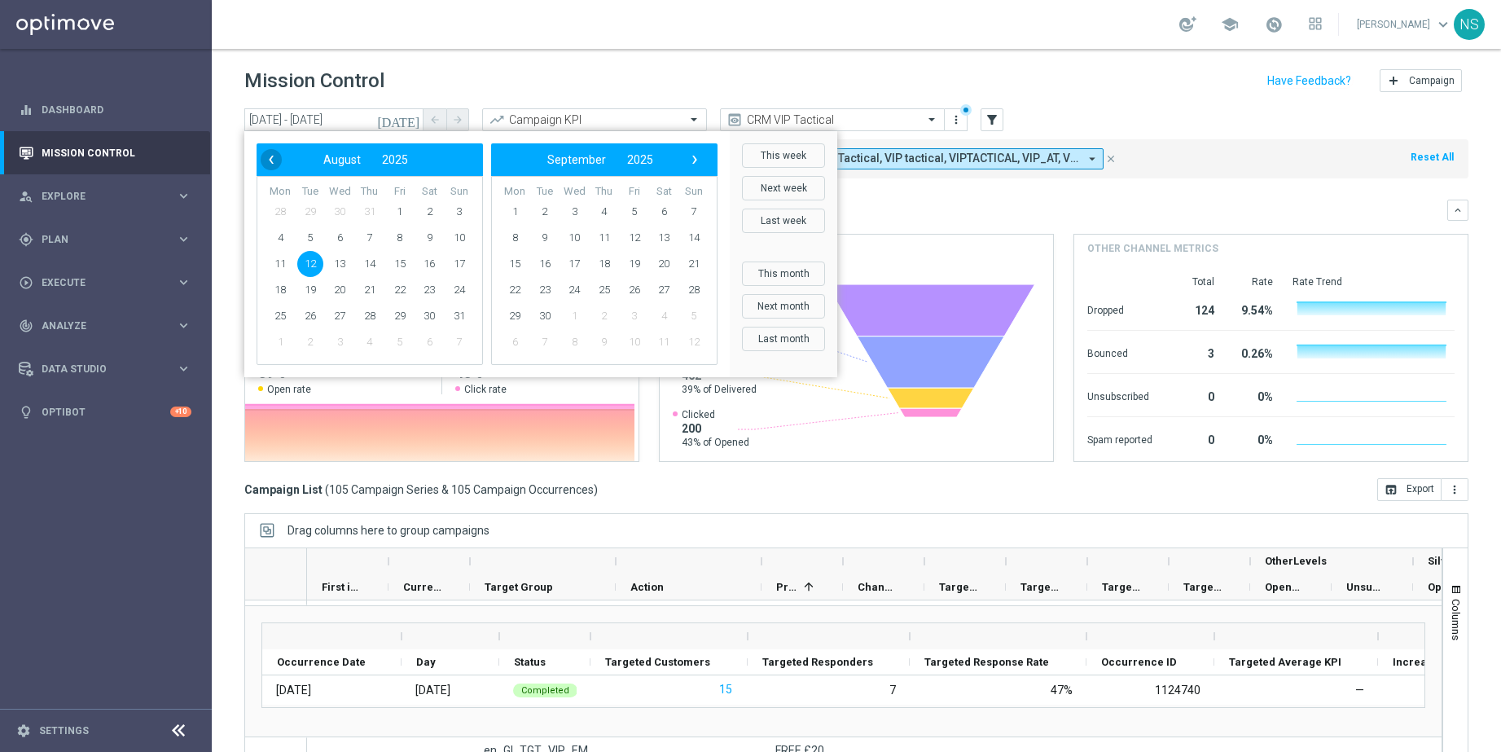
click at [264, 165] on span "‹" at bounding box center [271, 159] width 21 height 21
click at [308, 209] on span "1" at bounding box center [310, 212] width 26 height 26
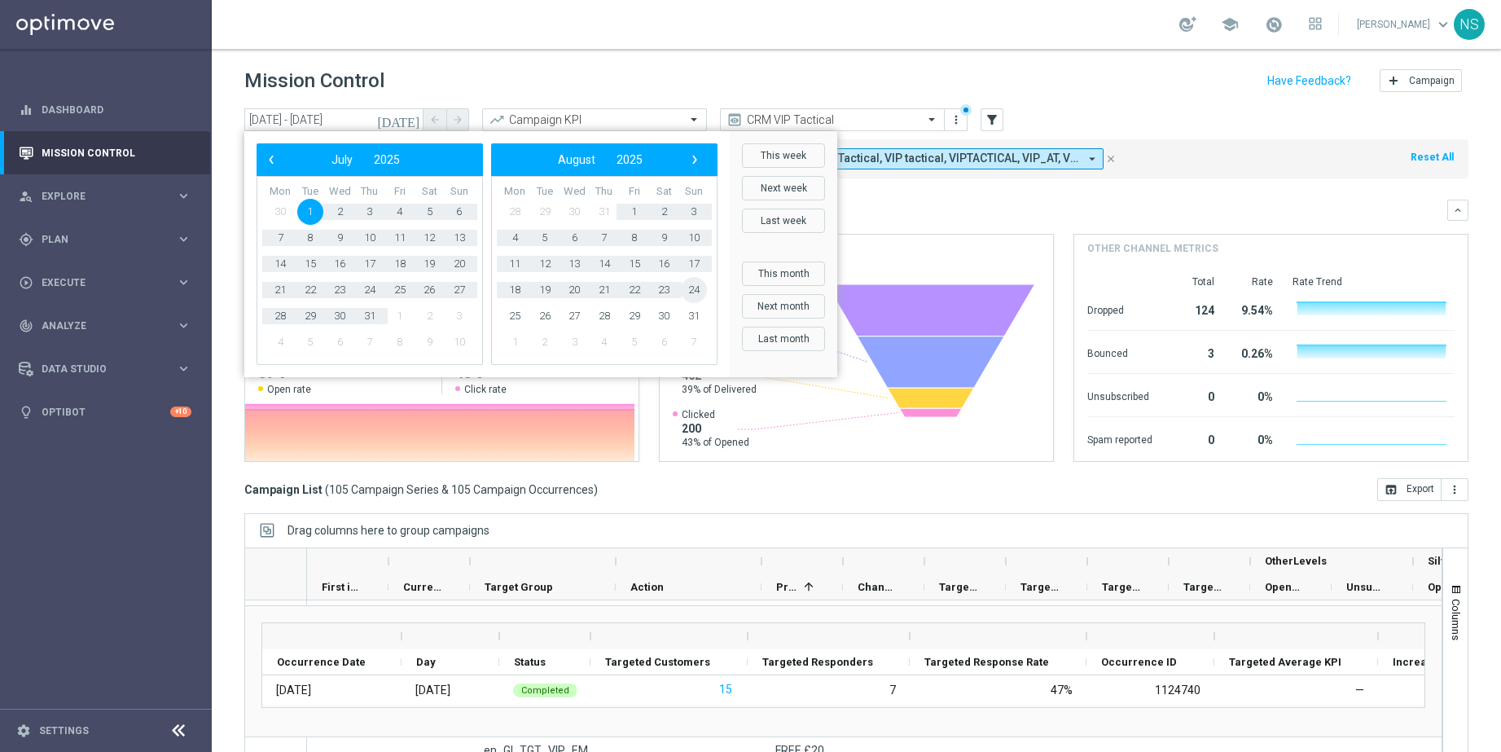
click at [699, 283] on span "24" at bounding box center [694, 290] width 26 height 26
type input "[DATE] - [DATE]"
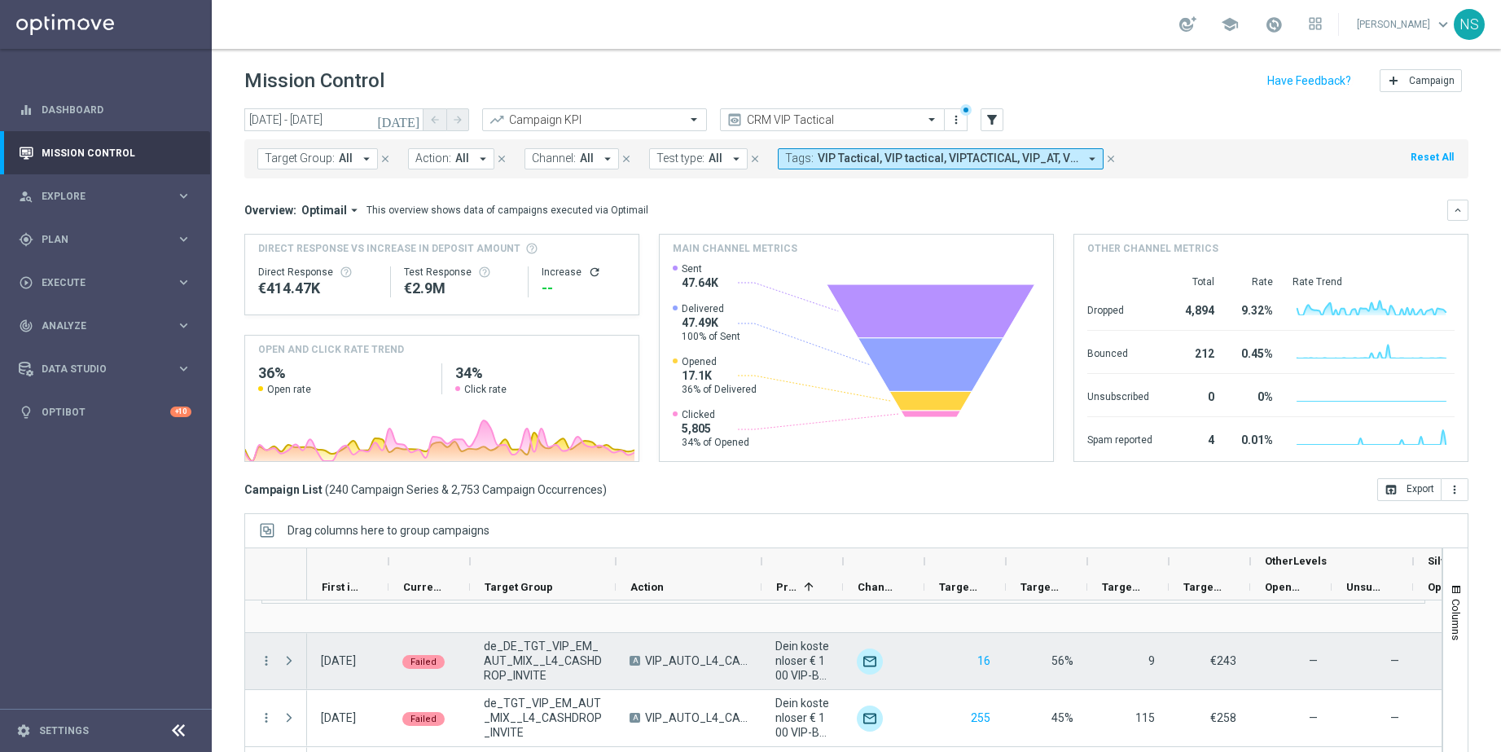
scroll to position [1731, 0]
click at [295, 658] on span at bounding box center [289, 658] width 15 height 13
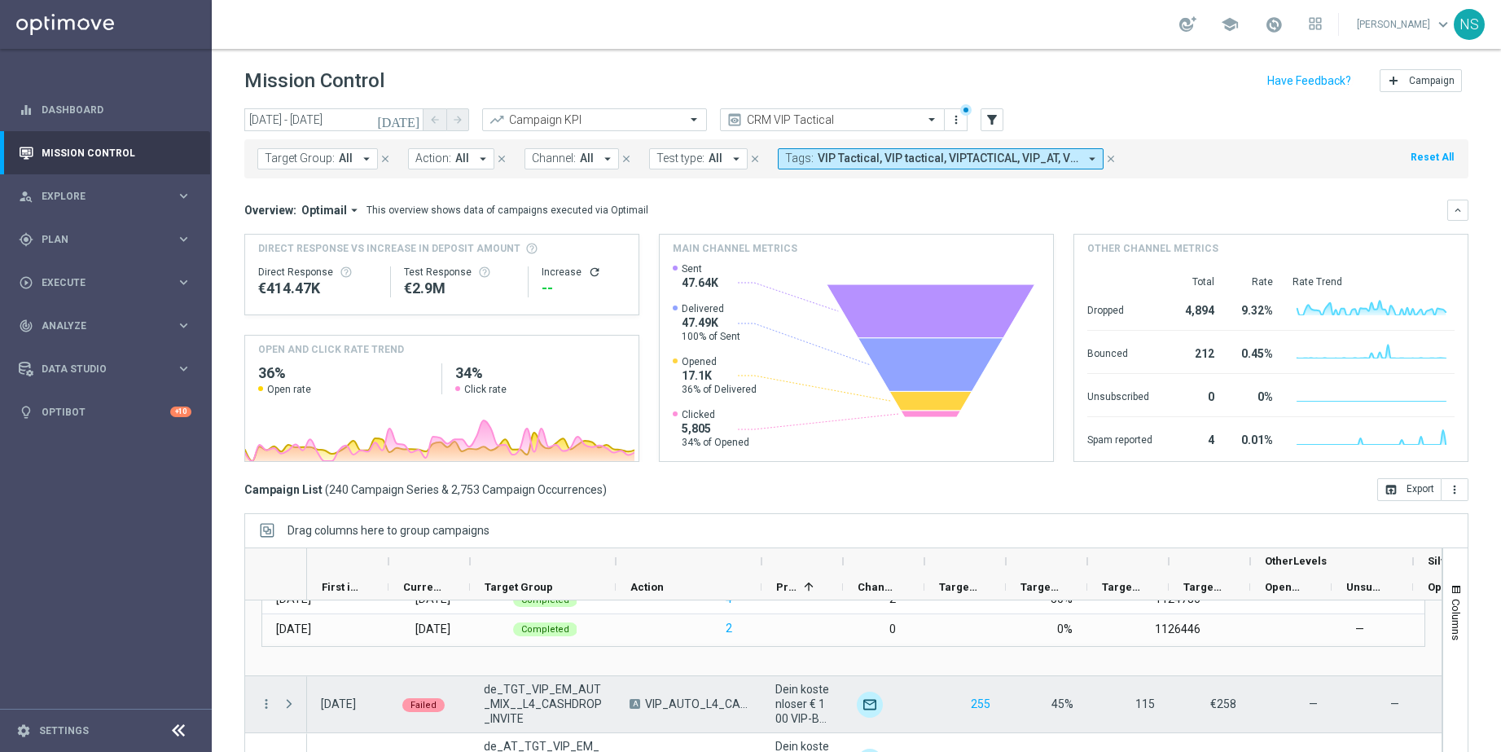
scroll to position [2082, 0]
click at [275, 698] on div at bounding box center [291, 702] width 33 height 56
click at [283, 698] on span at bounding box center [289, 701] width 15 height 13
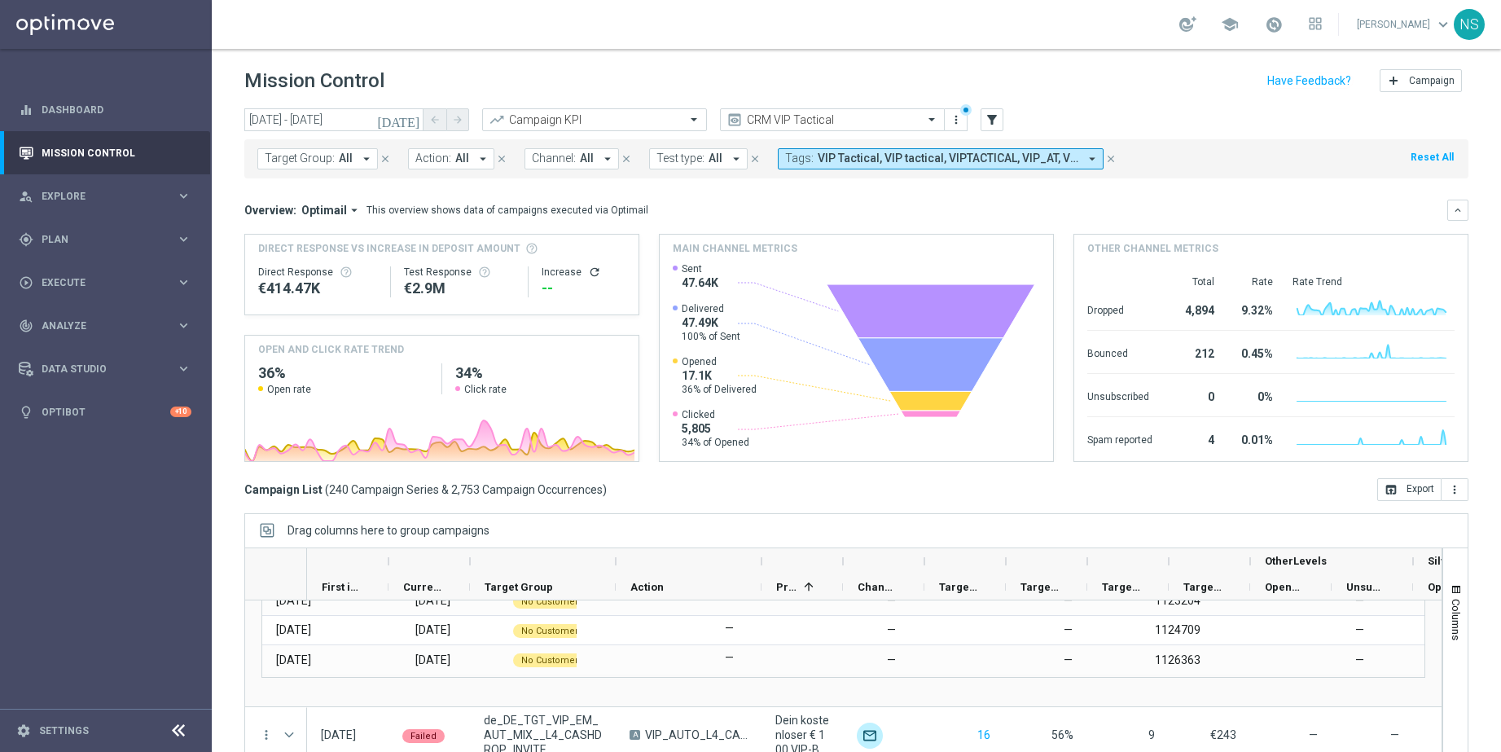
scroll to position [1597, 0]
